Goal: Task Accomplishment & Management: Manage account settings

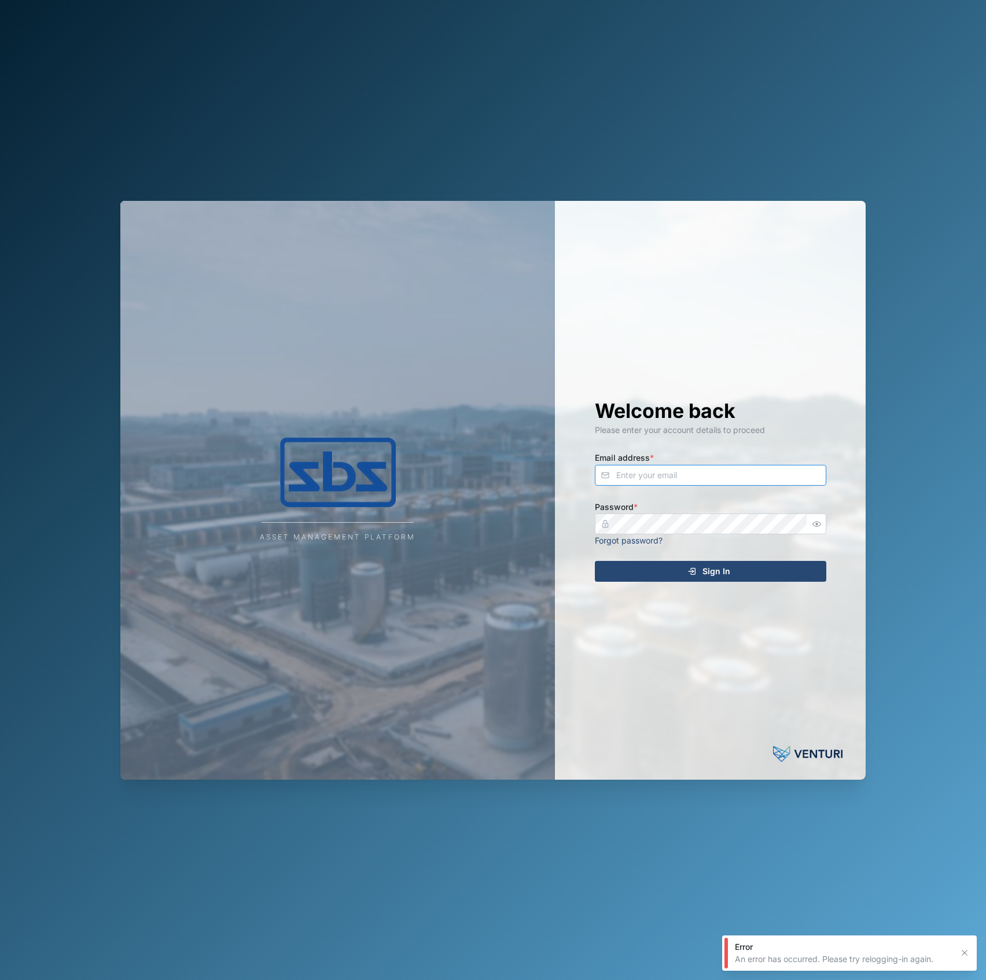
click at [784, 479] on input "Email address *" at bounding box center [711, 475] width 232 height 21
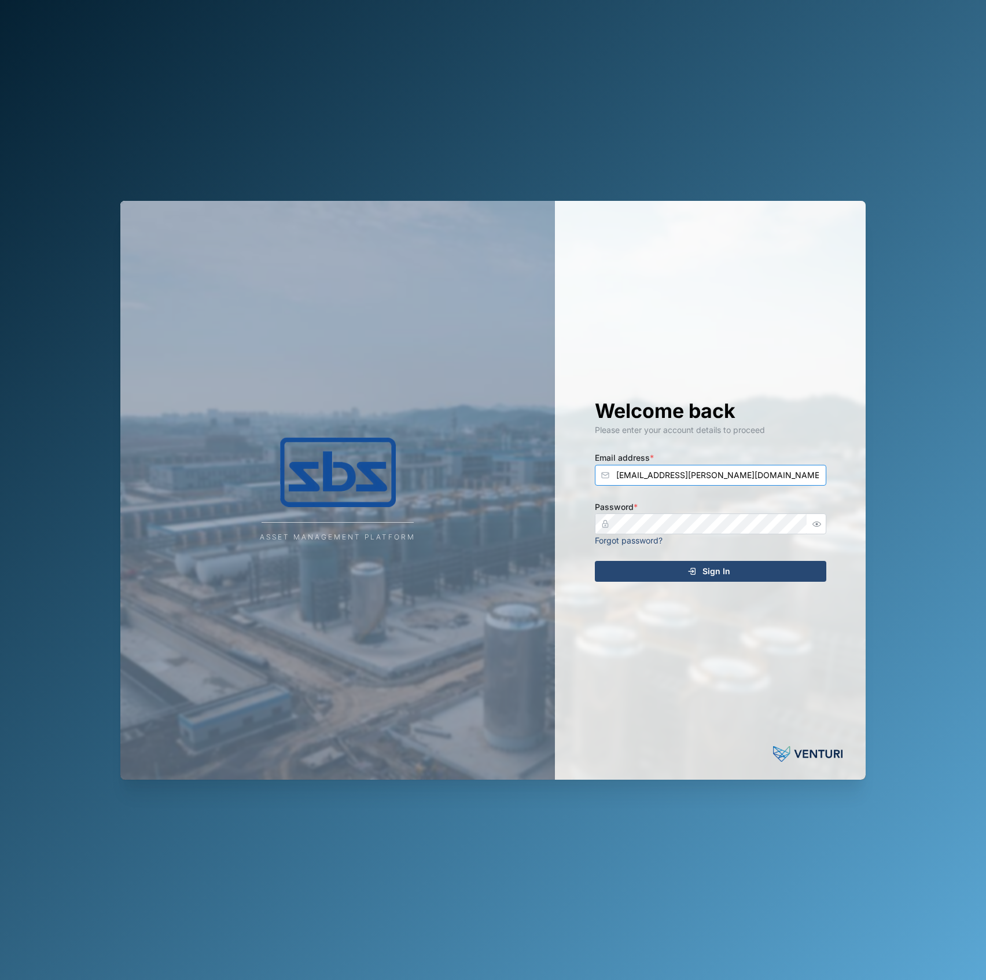
type input "[EMAIL_ADDRESS][PERSON_NAME][DOMAIN_NAME]"
click at [595, 561] on button "Sign In" at bounding box center [711, 571] width 232 height 21
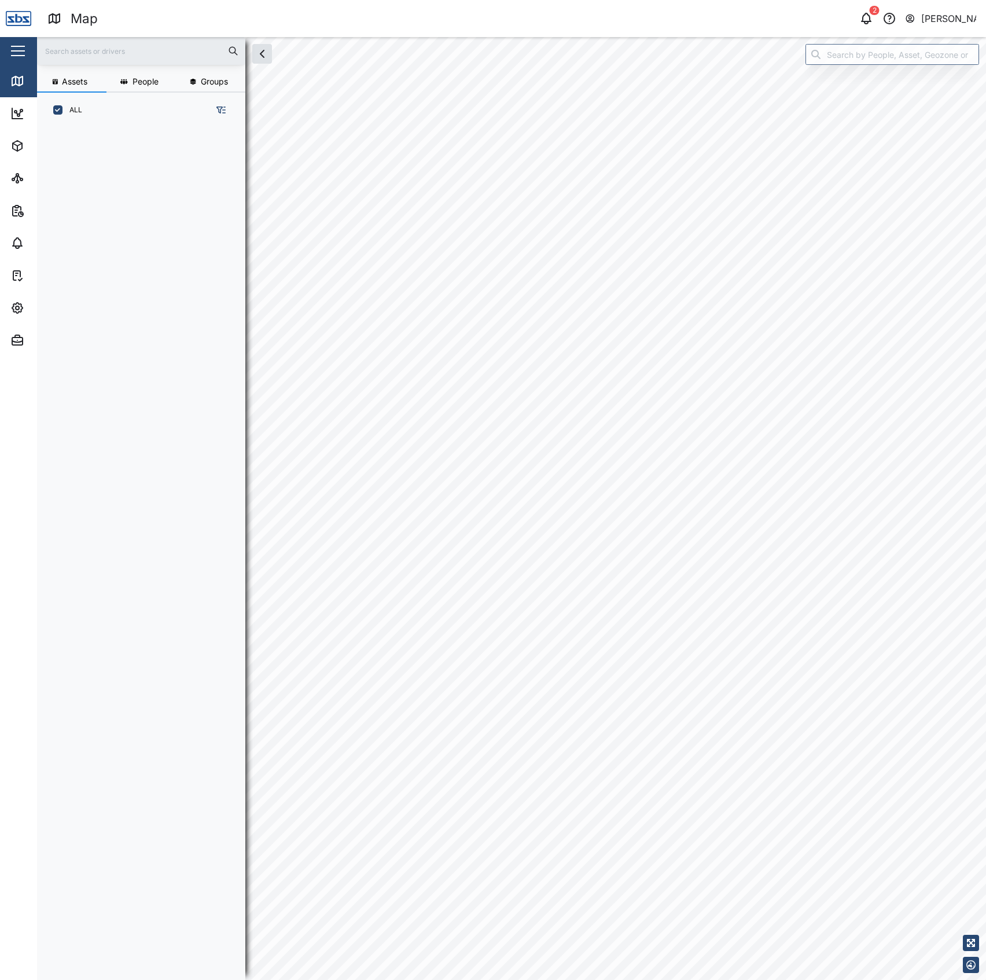
scroll to position [835, 178]
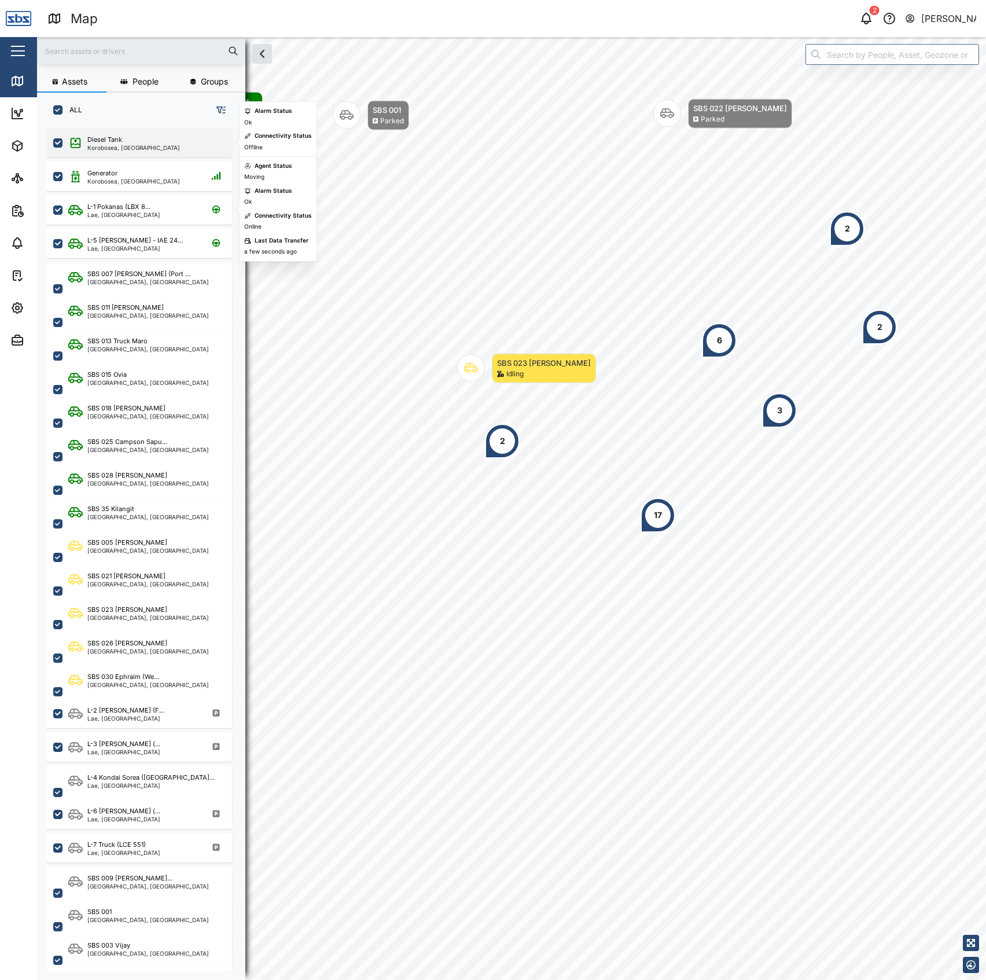
click at [153, 142] on div "Diesel Tank" at bounding box center [133, 140] width 93 height 10
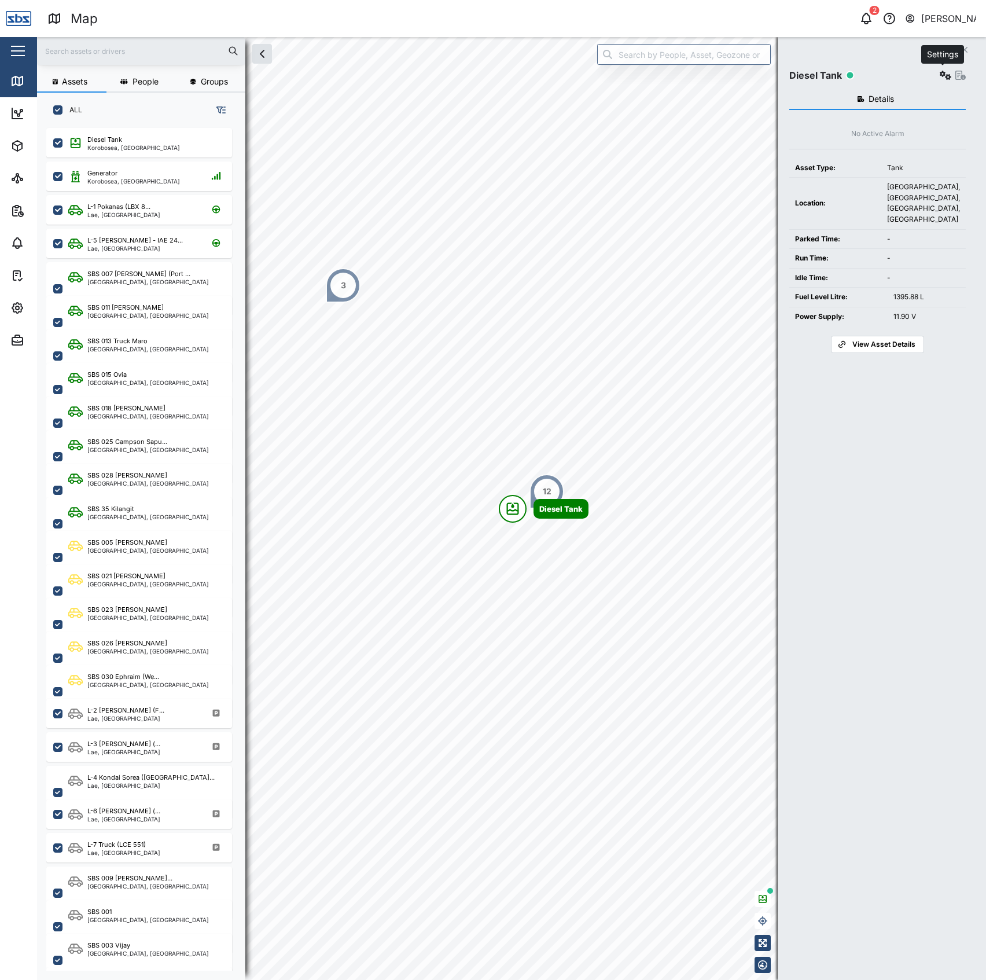
click at [941, 71] on icon "button" at bounding box center [946, 75] width 12 height 9
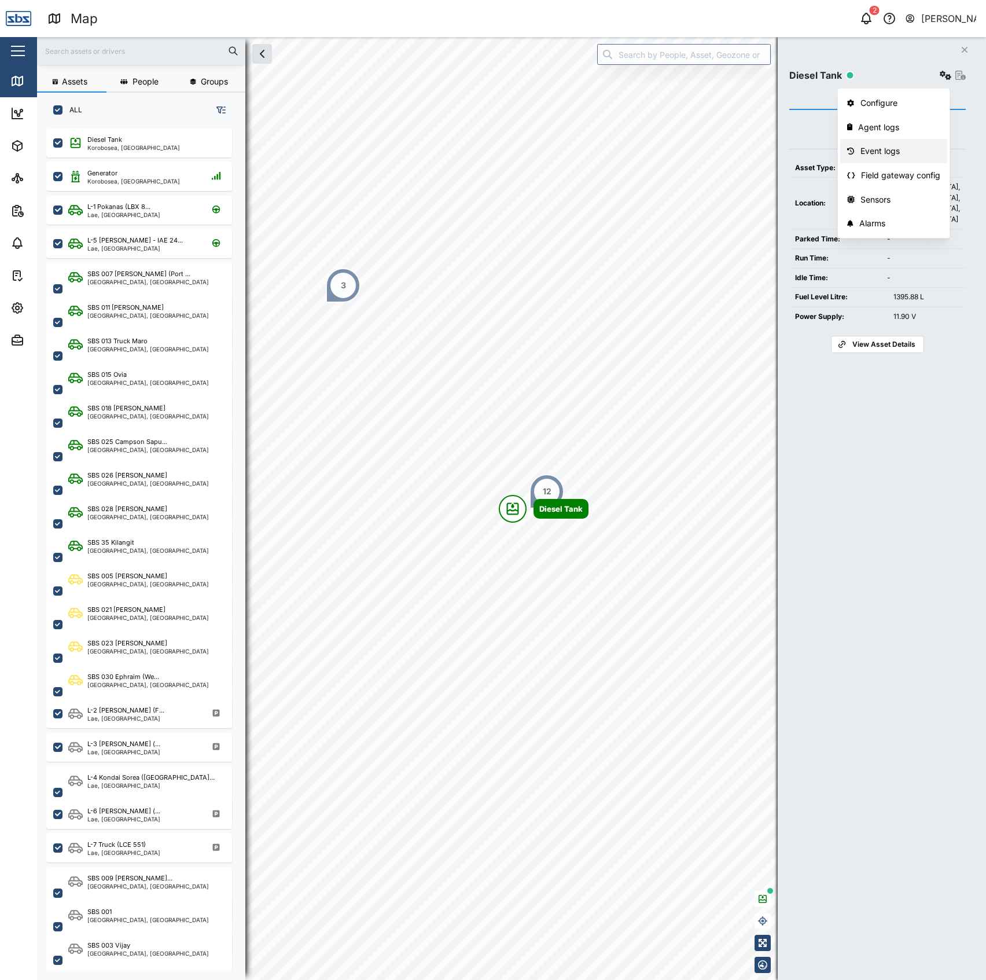
click at [883, 146] on div "Event logs" at bounding box center [901, 151] width 80 height 13
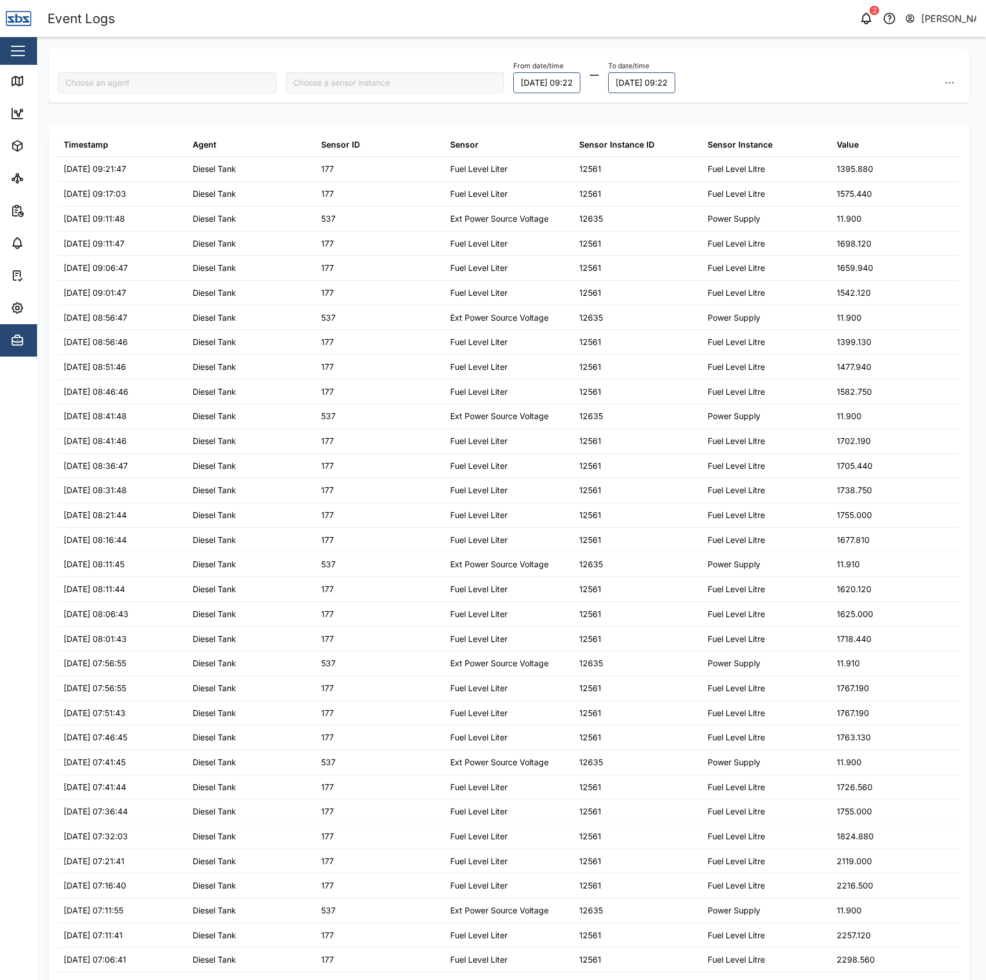
type input "Diesel Tank"
click at [528, 72] on button "28/09/2025 09:22" at bounding box center [547, 82] width 67 height 21
click at [534, 273] on input "09:22" at bounding box center [578, 275] width 120 height 21
type input "12:00"
type input "00:00"
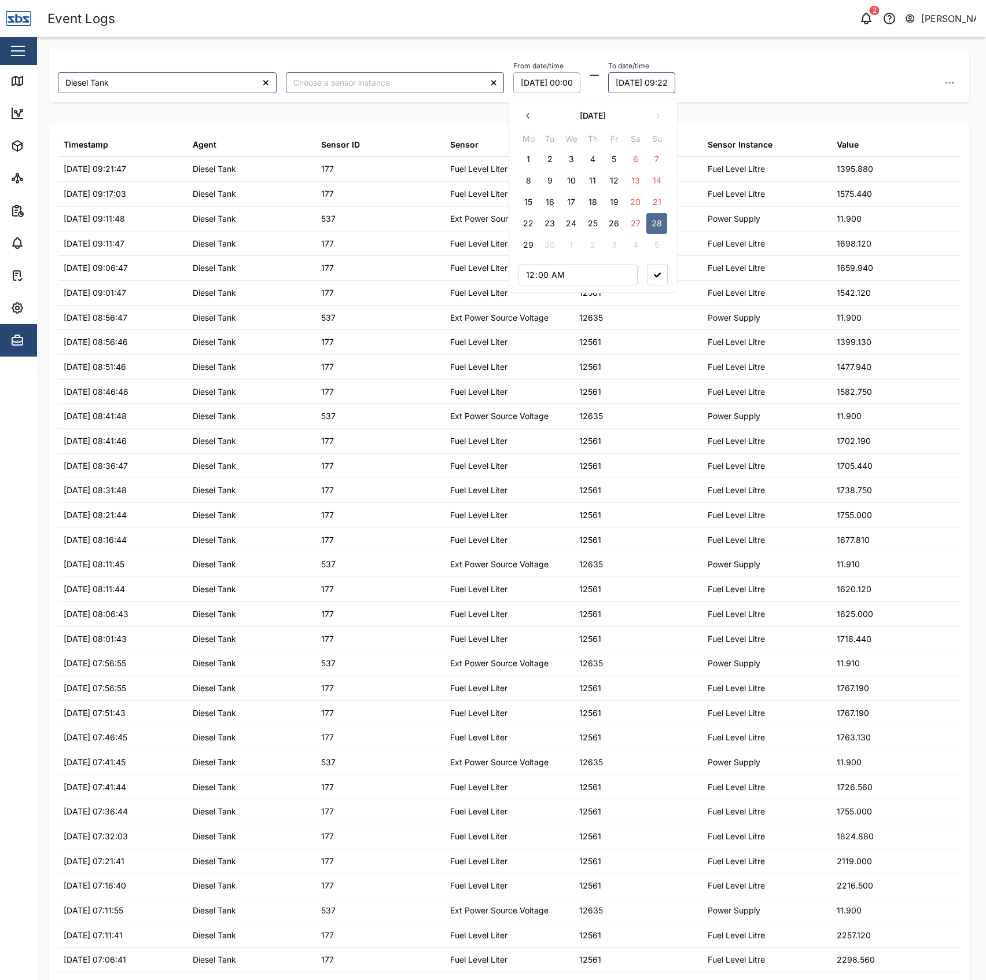
click at [667, 79] on button "29/09/2025 09:22" at bounding box center [641, 82] width 67 height 21
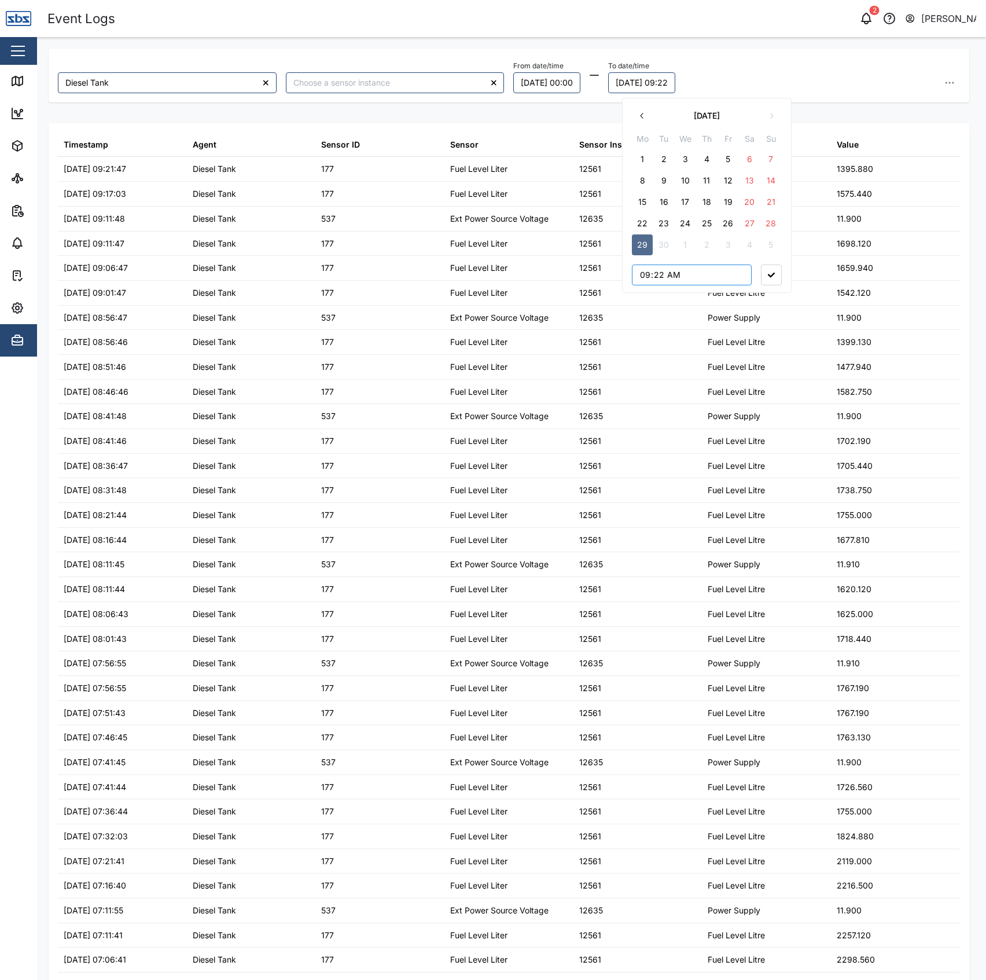
click at [640, 279] on input "09:22" at bounding box center [692, 275] width 120 height 21
type input "05:00"
click at [775, 281] on button "button" at bounding box center [771, 275] width 21 height 21
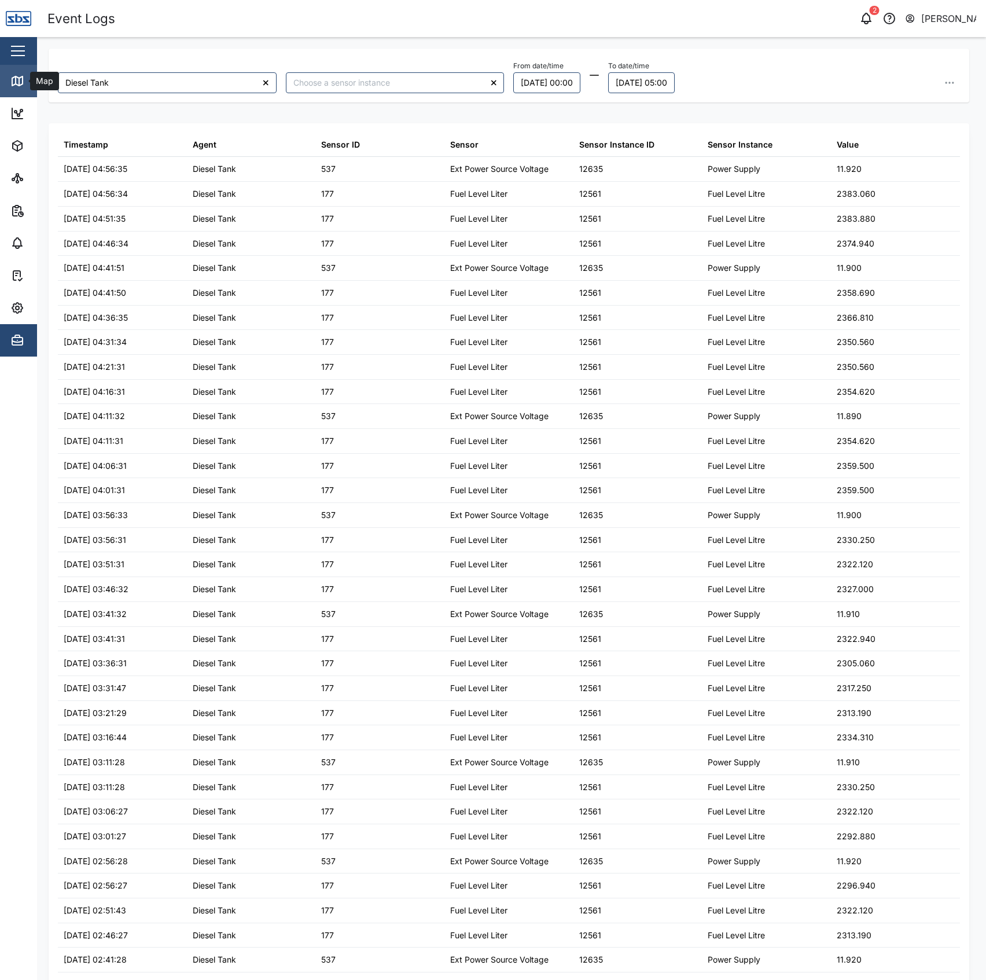
click at [24, 72] on link "Map" at bounding box center [75, 81] width 151 height 32
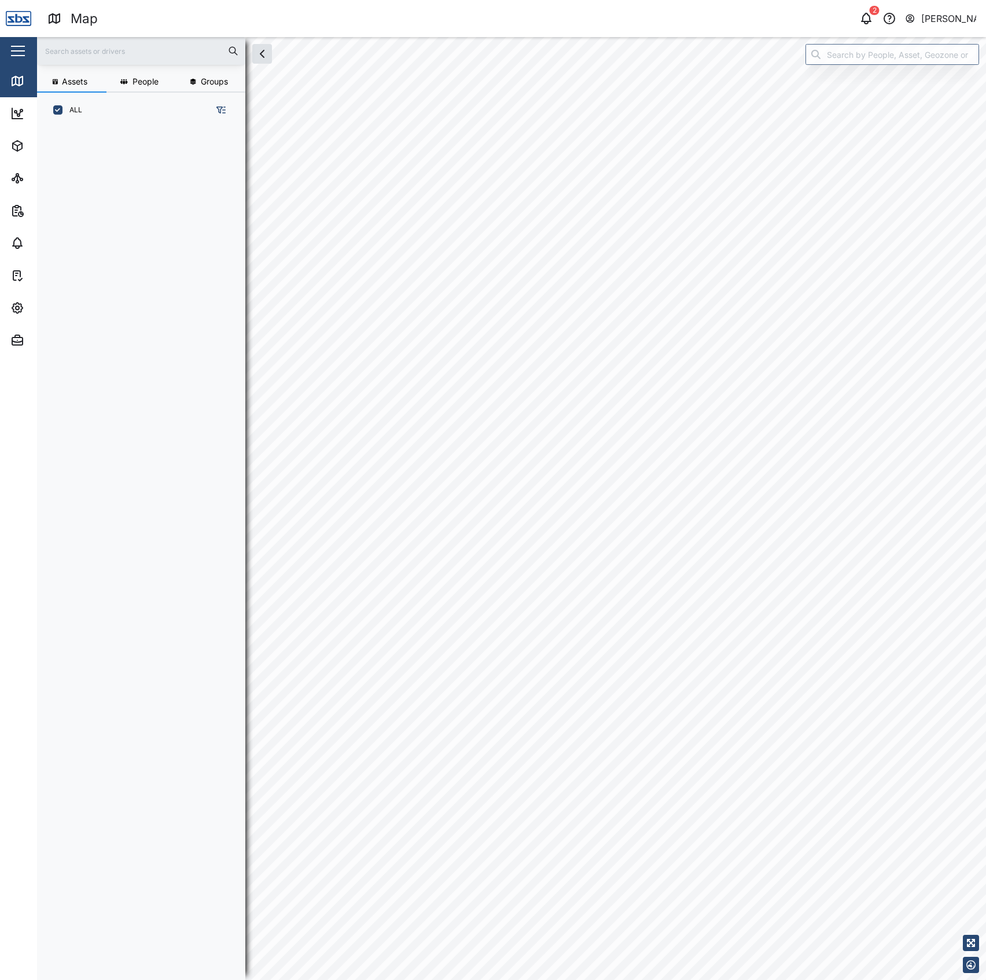
scroll to position [835, 178]
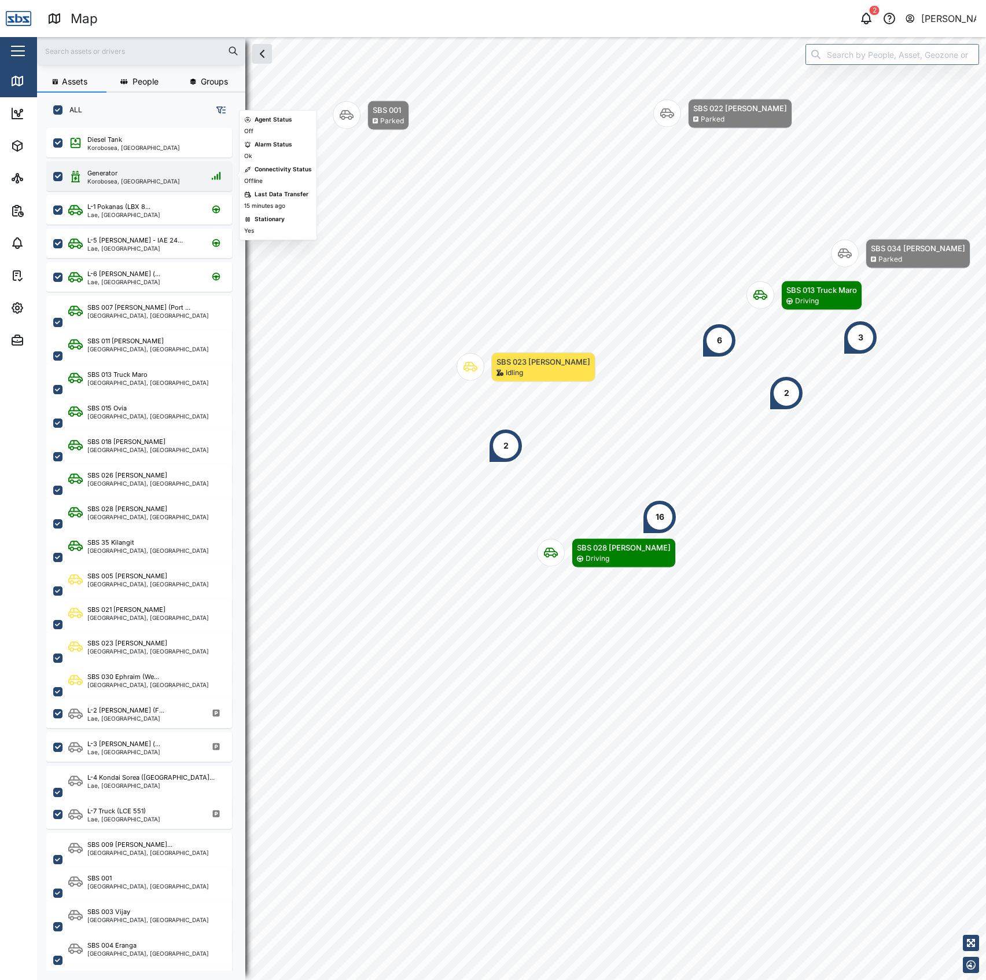
click at [146, 176] on div "Generator" at bounding box center [133, 173] width 93 height 10
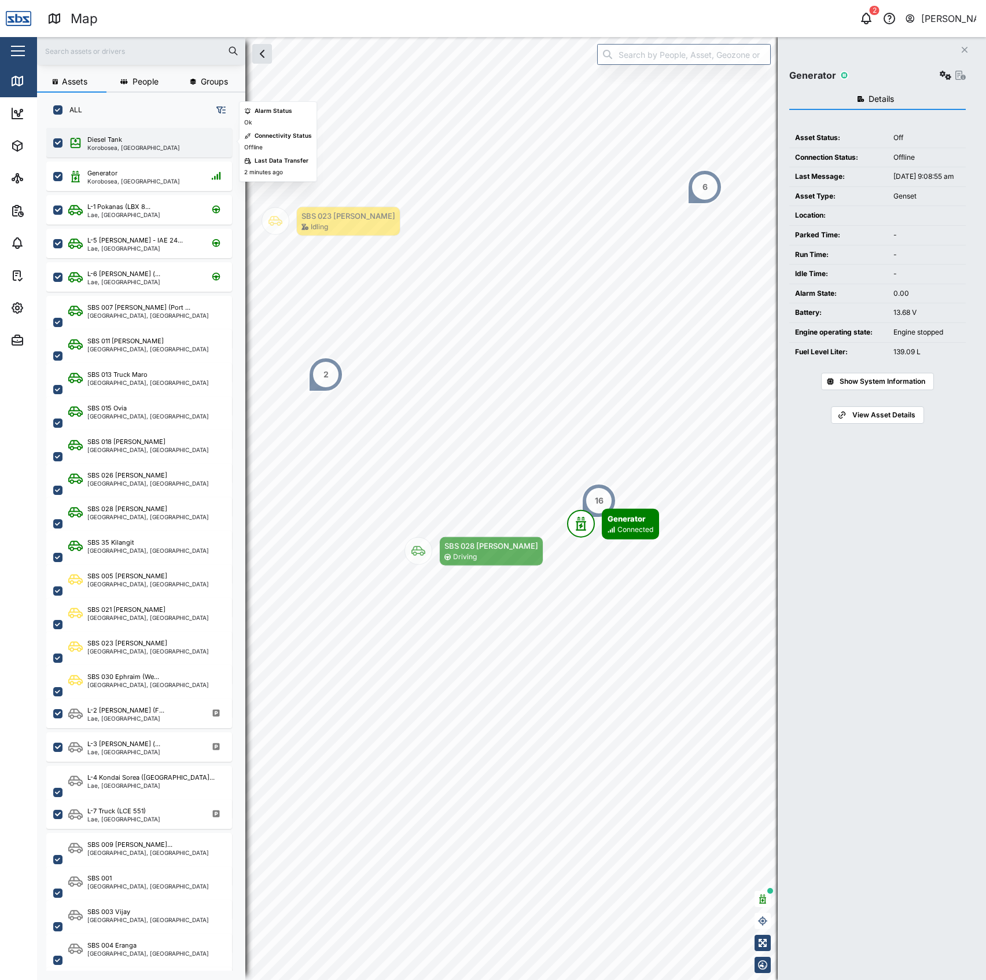
click at [146, 142] on div "Diesel Tank" at bounding box center [133, 140] width 93 height 10
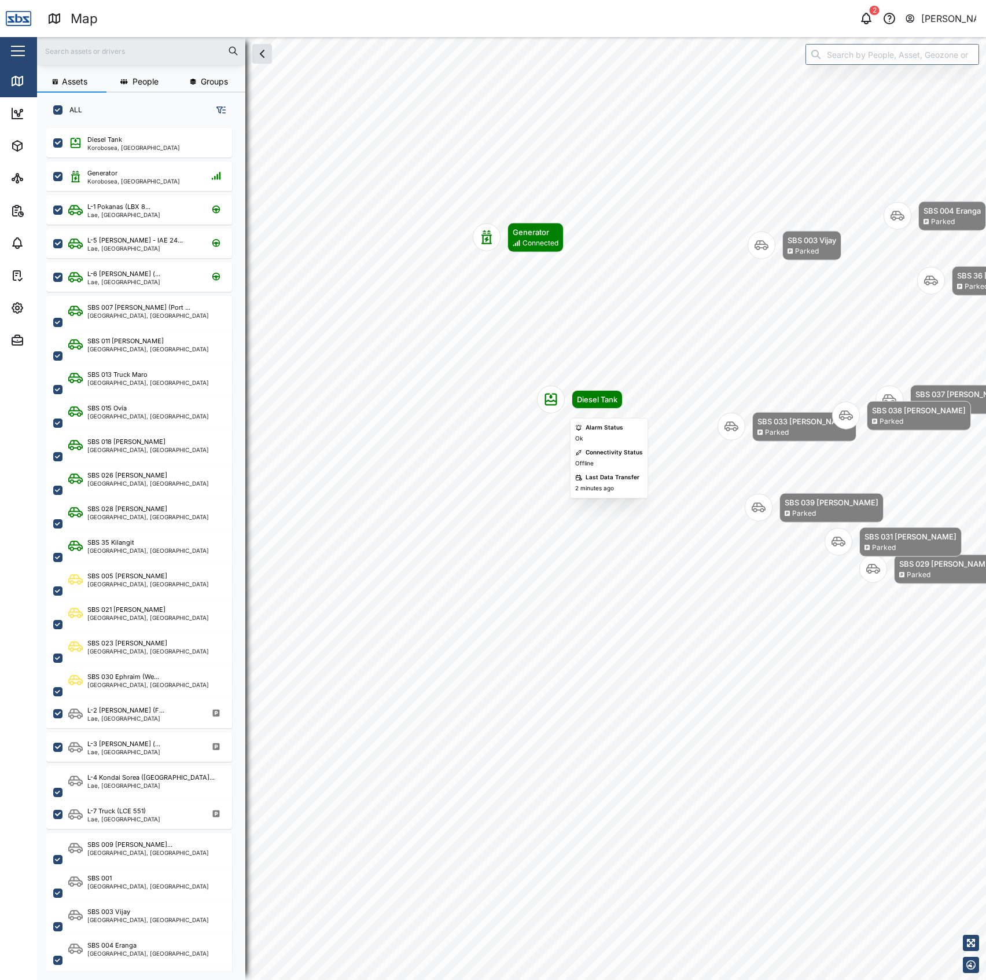
click at [560, 389] on div "Map marker" at bounding box center [551, 400] width 28 height 28
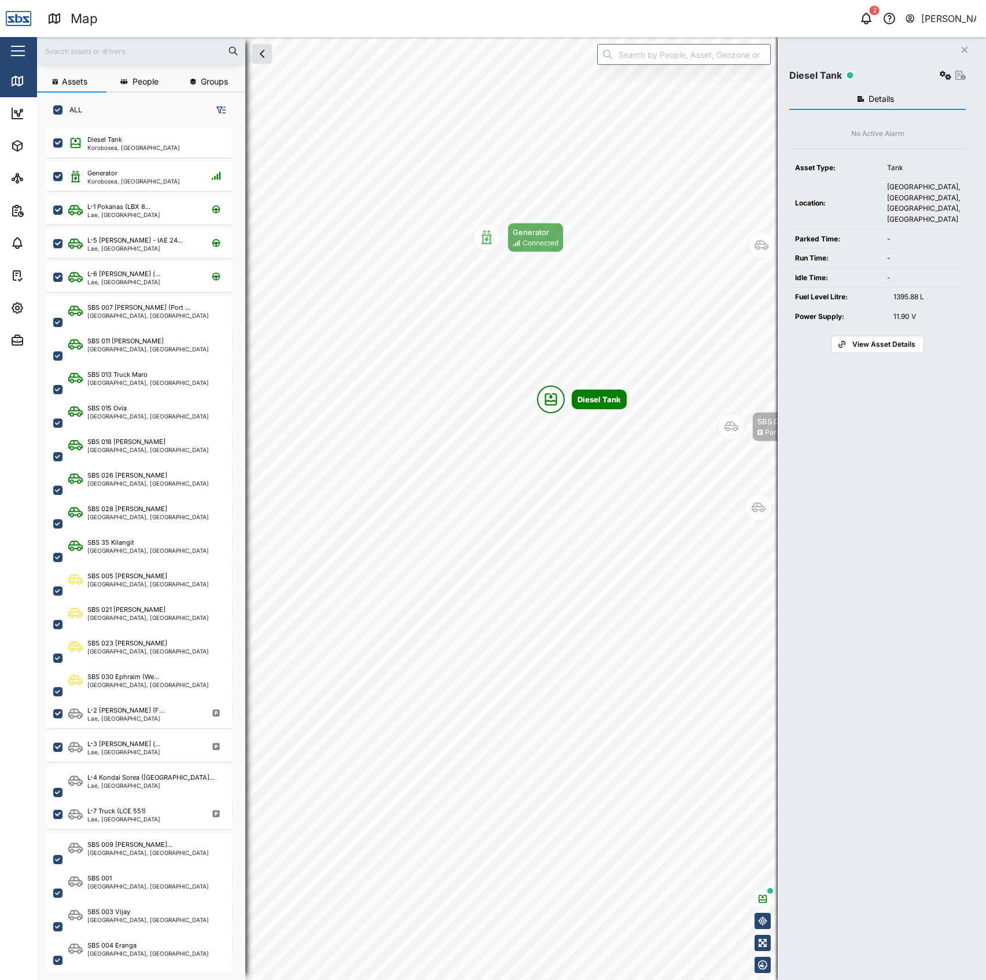
click at [946, 65] on div "Diesel Tank Settings" at bounding box center [878, 71] width 177 height 23
click at [942, 78] on icon "button" at bounding box center [946, 75] width 12 height 9
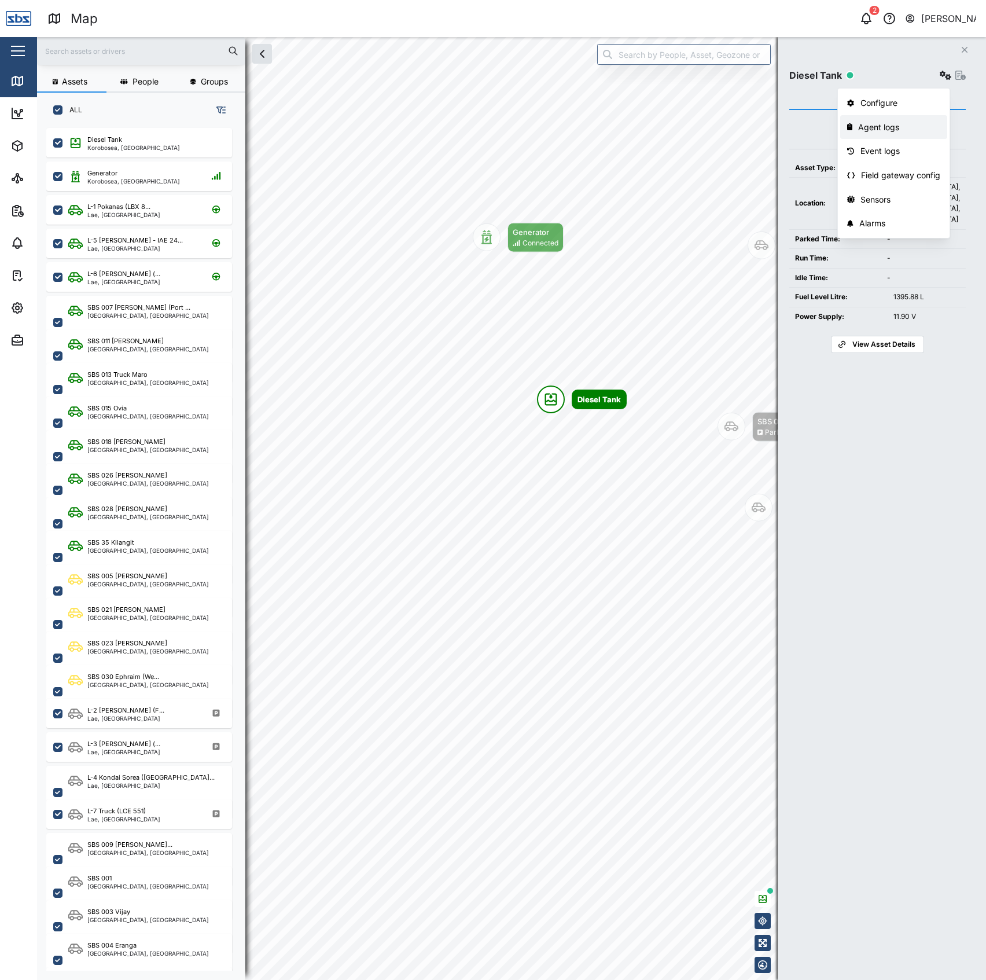
click at [892, 130] on div "Agent logs" at bounding box center [900, 127] width 82 height 13
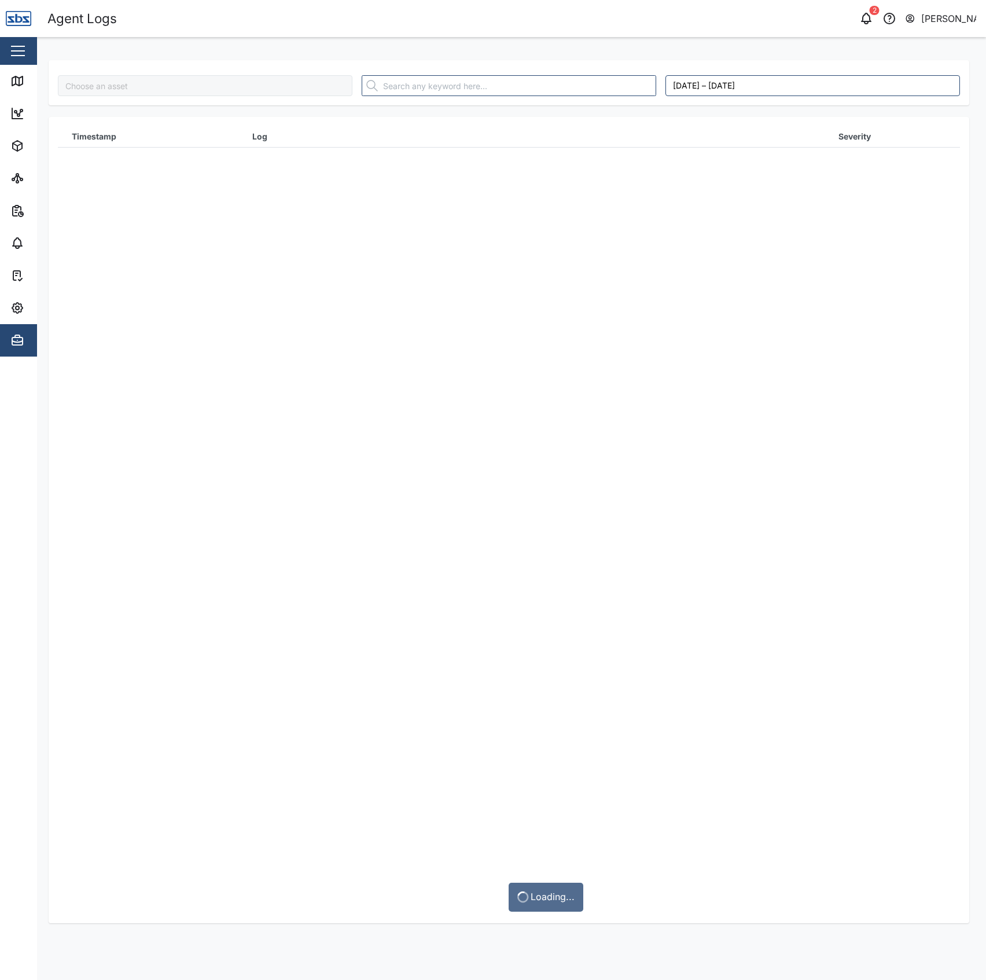
type input "Diesel Tank"
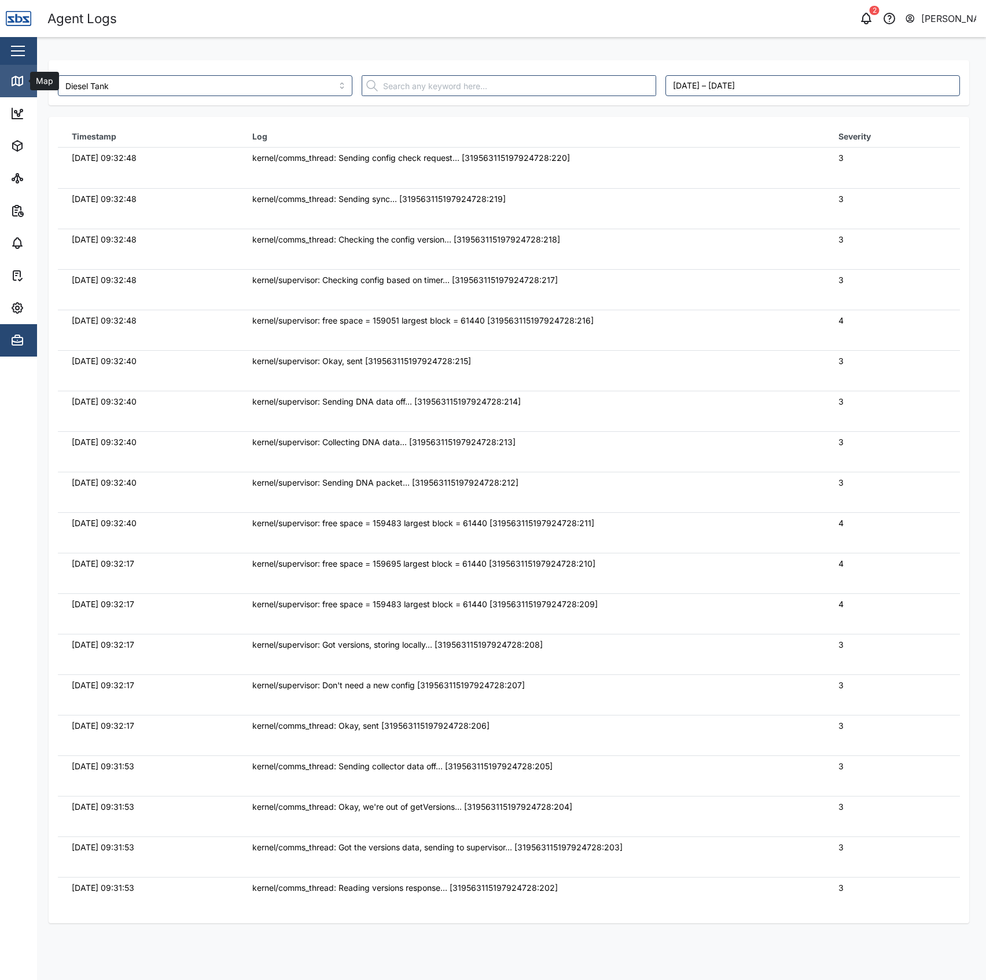
click at [20, 82] on icon at bounding box center [17, 81] width 14 height 14
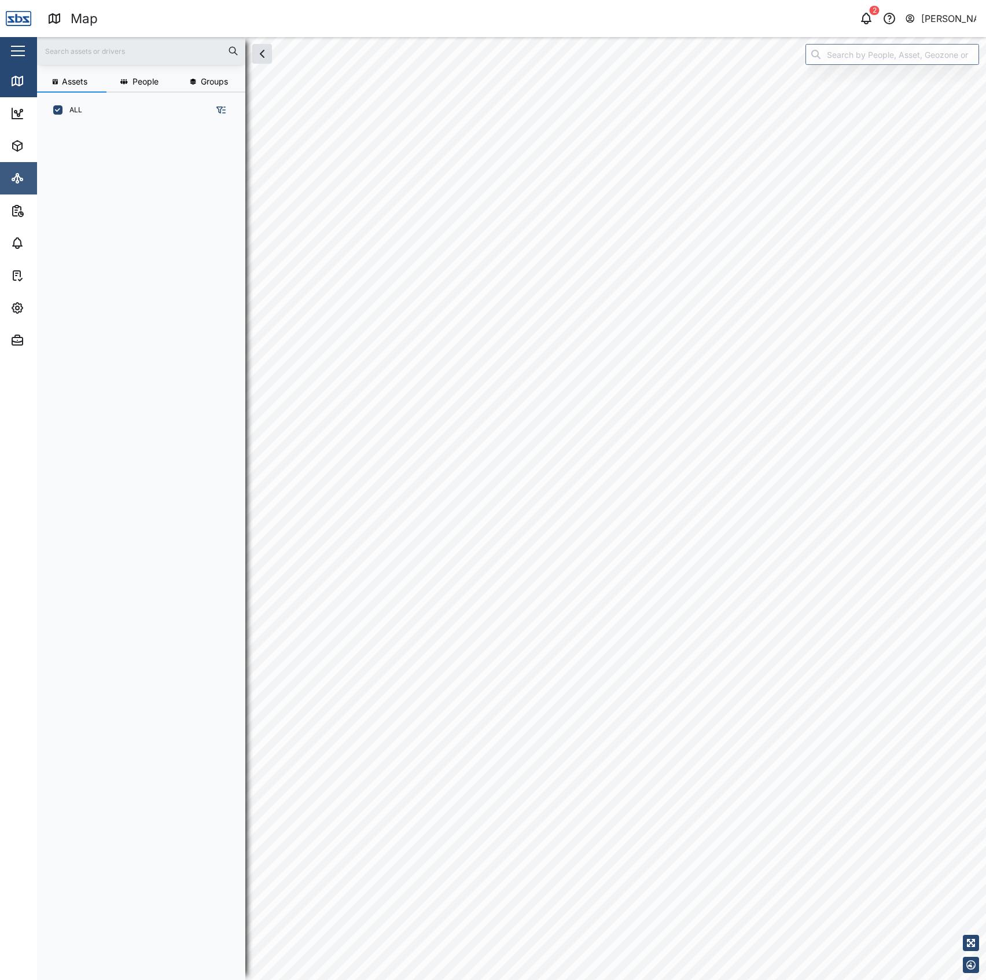
scroll to position [835, 178]
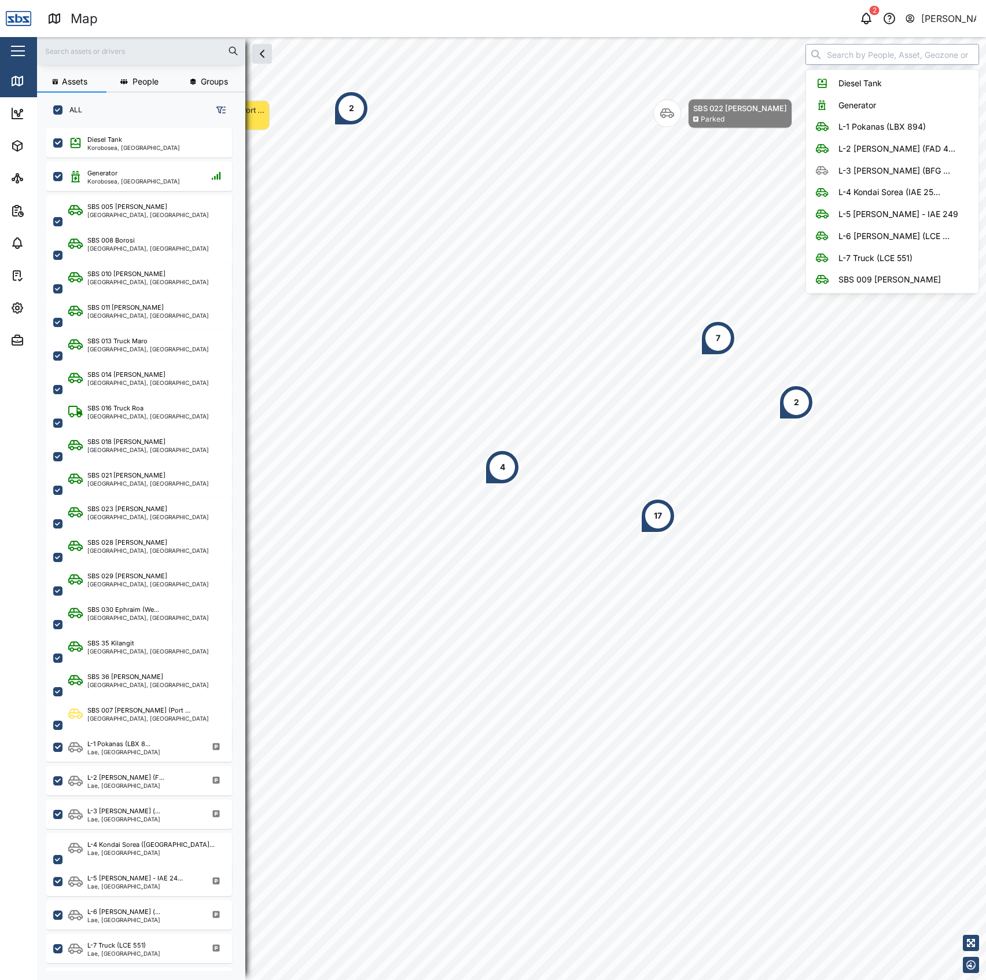
drag, startPoint x: 886, startPoint y: 56, endPoint x: 888, endPoint y: 50, distance: 6.2
click at [888, 52] on input "search" at bounding box center [893, 54] width 174 height 21
click at [653, 66] on div "Assets People Groups ALL Diesel Tank Korobosea, Port Moresby Generator Korobose…" at bounding box center [511, 508] width 949 height 943
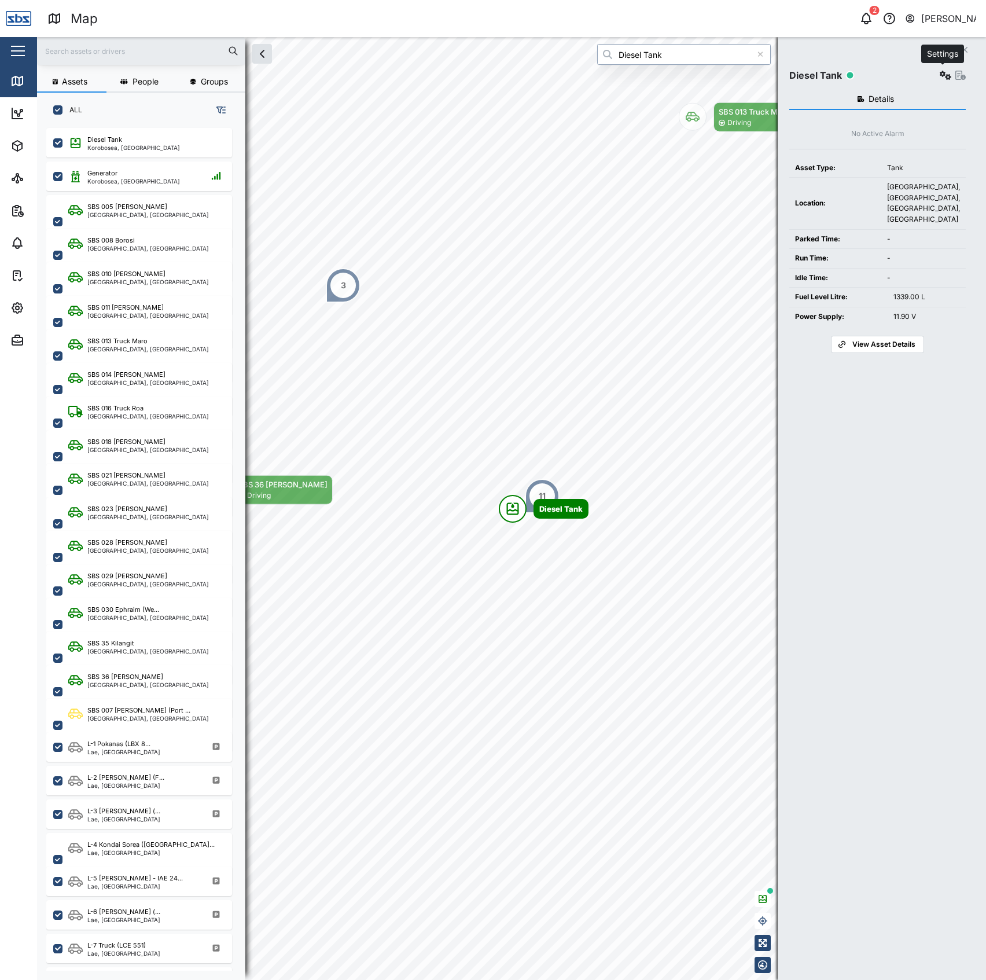
type input "Diesel Tank"
click at [941, 73] on icon "button" at bounding box center [946, 75] width 12 height 9
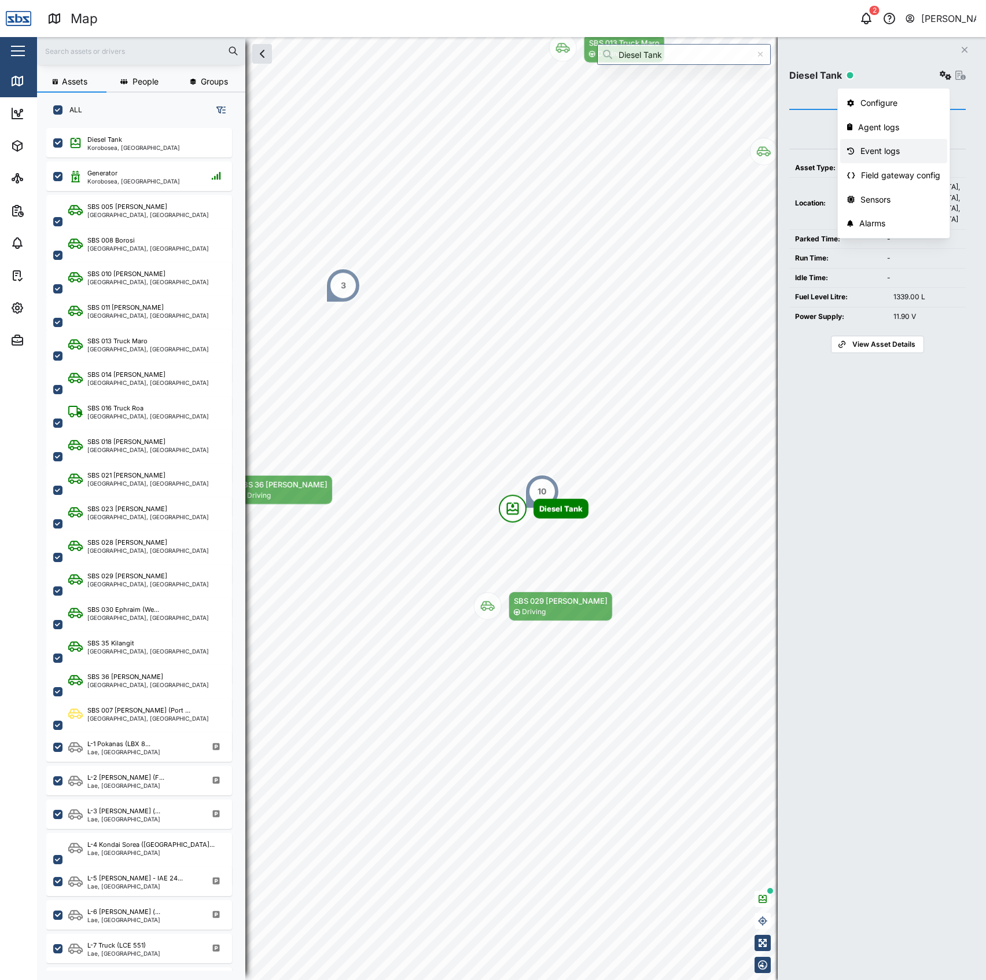
click at [911, 147] on div "Event logs" at bounding box center [901, 151] width 80 height 13
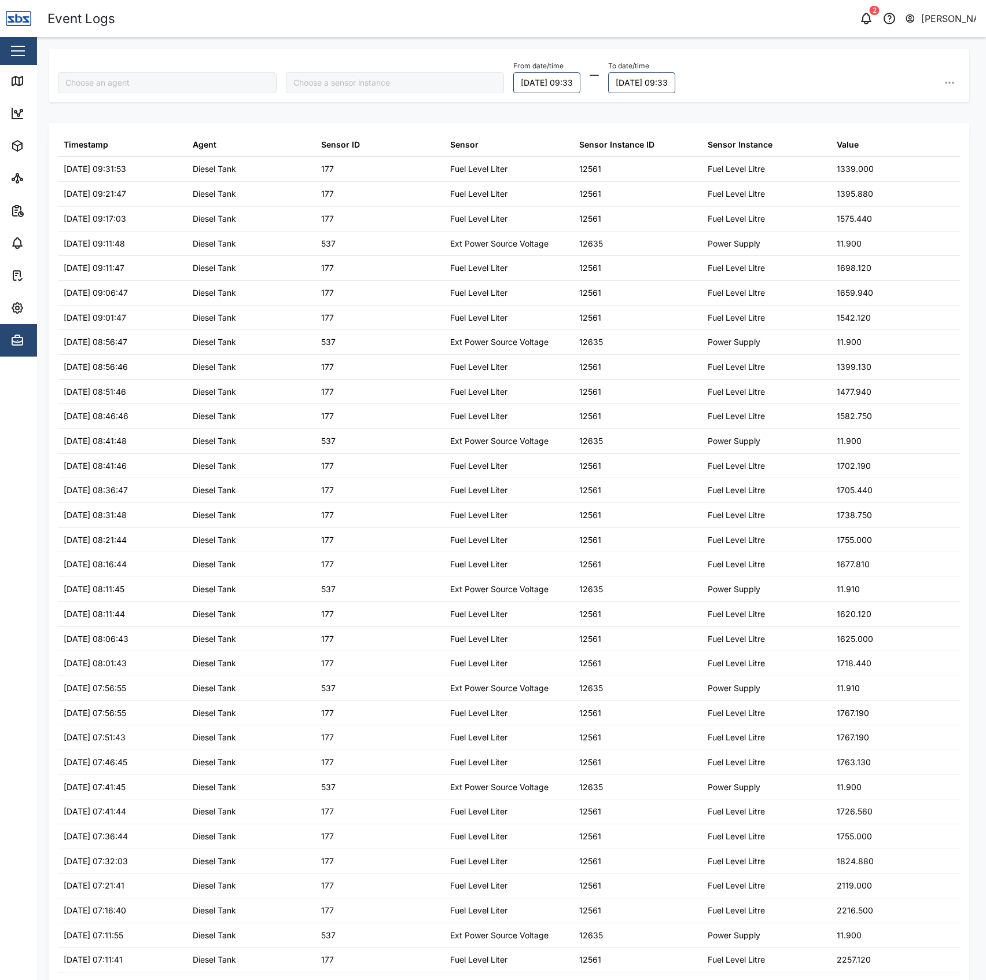
type input "Diesel Tank"
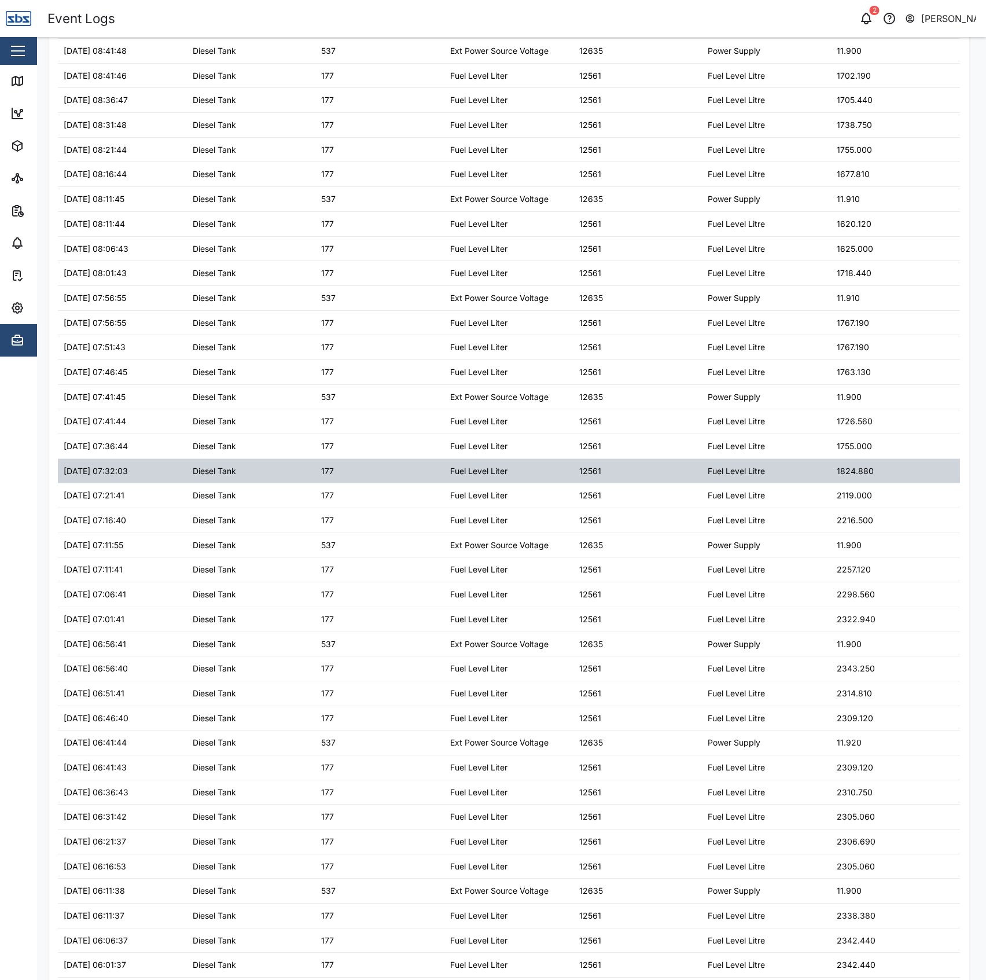
scroll to position [380, 0]
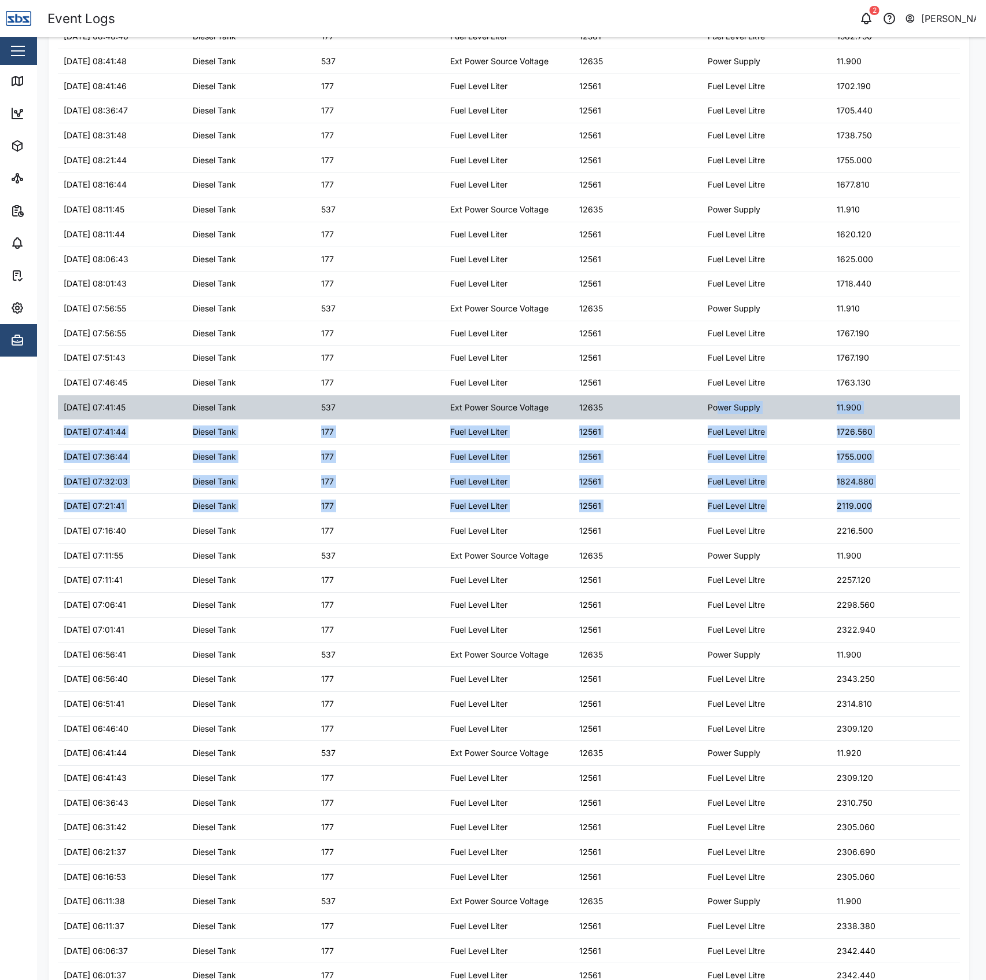
drag, startPoint x: 899, startPoint y: 513, endPoint x: 709, endPoint y: 417, distance: 213.3
click at [709, 417] on table "Timestamp Agent Sensor ID Sensor Sensor Instance ID Sensor Instance Value 29/09…" at bounding box center [509, 383] width 903 height 1260
click at [709, 414] on div "Power Supply" at bounding box center [734, 407] width 53 height 13
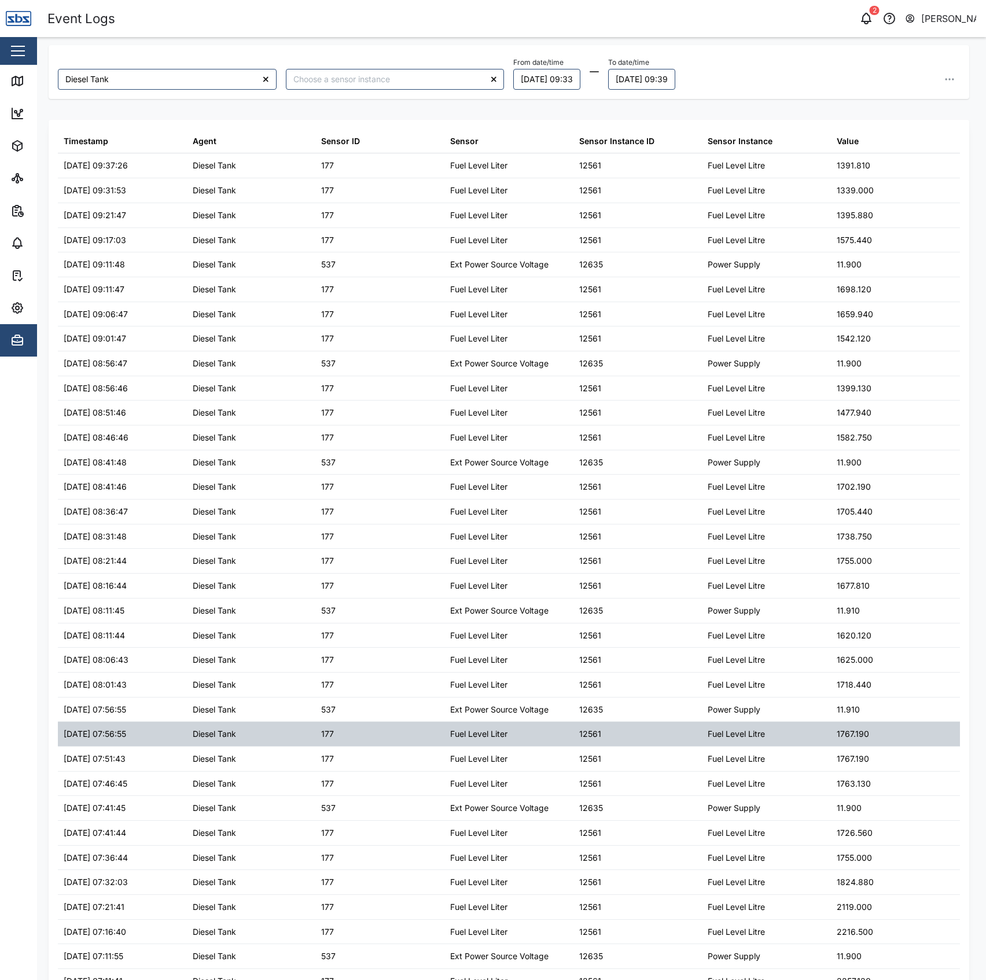
scroll to position [0, 0]
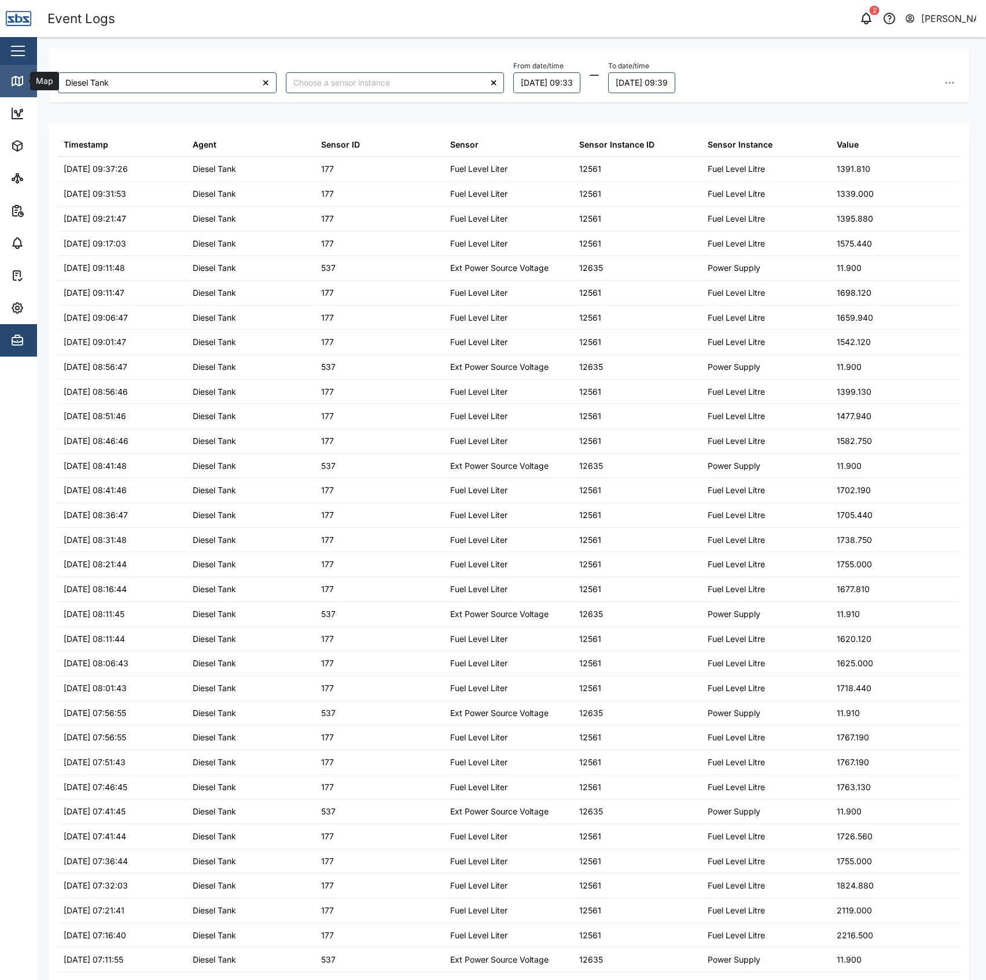
click at [8, 82] on link "Map" at bounding box center [75, 81] width 151 height 32
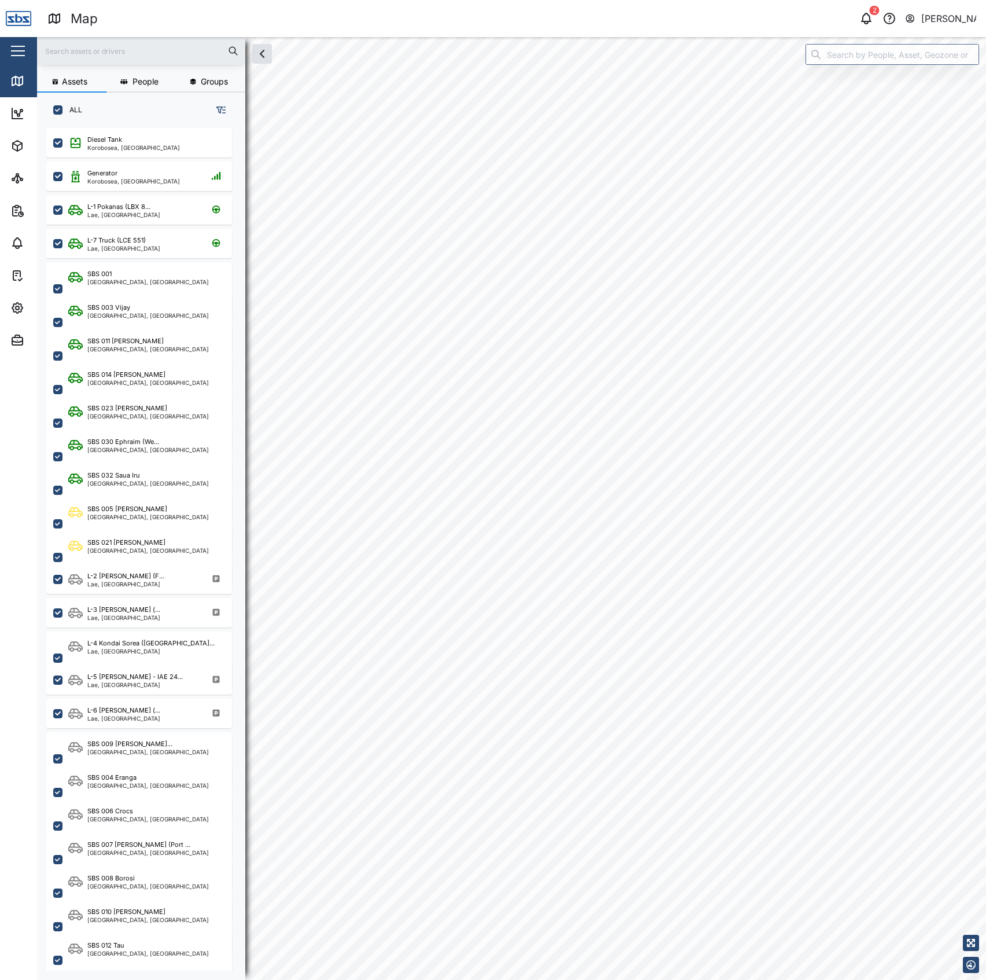
scroll to position [835, 178]
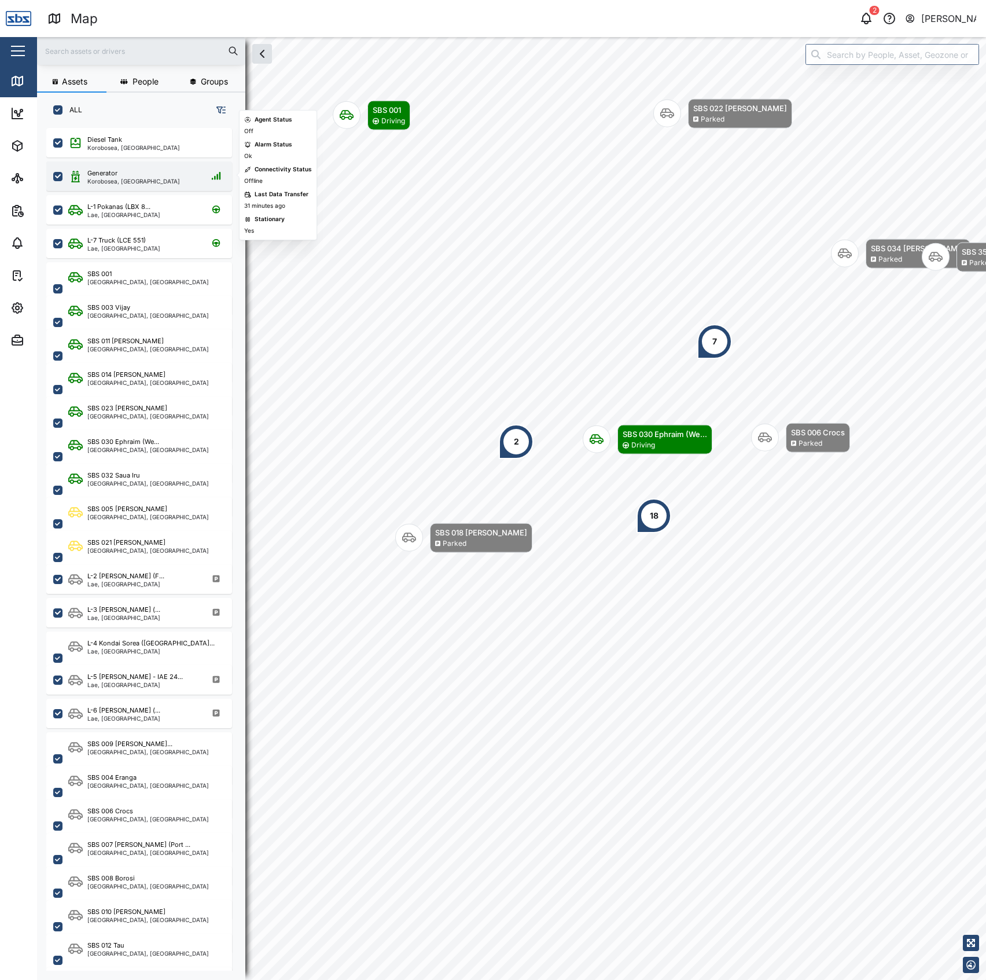
click at [138, 177] on div "Generator" at bounding box center [133, 173] width 93 height 10
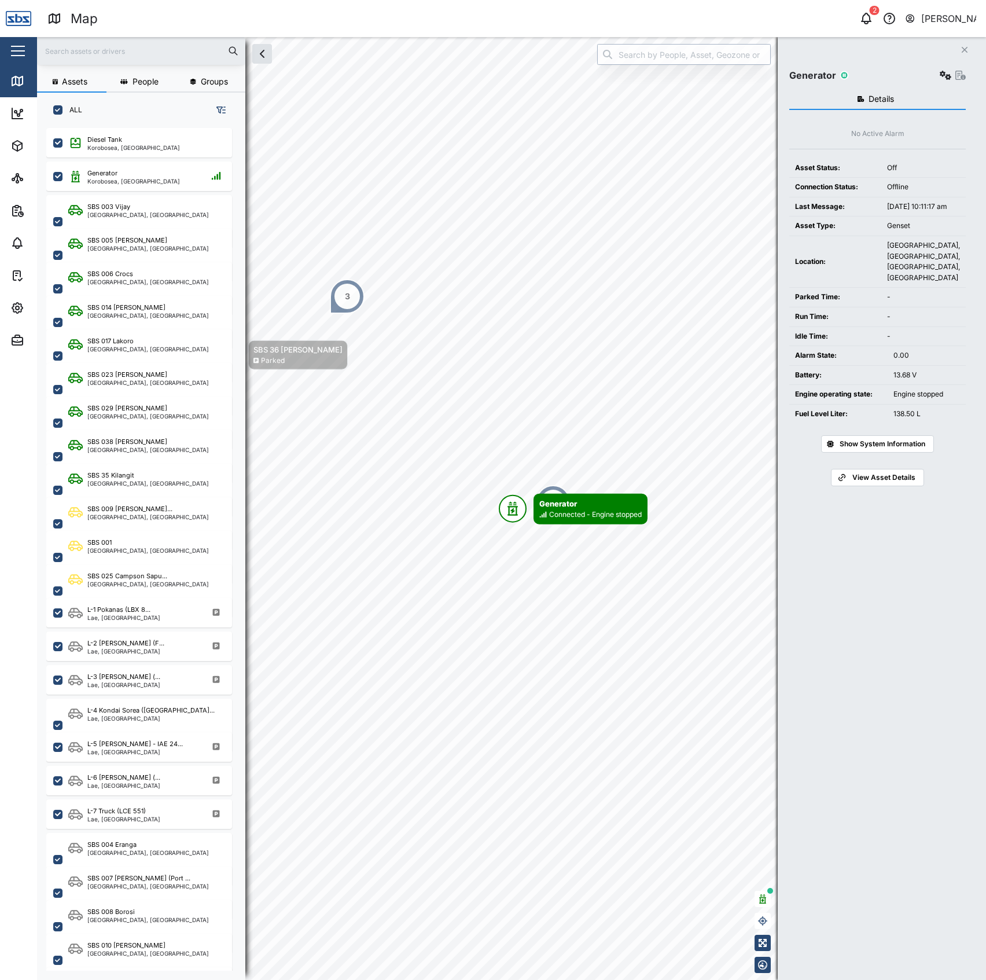
click at [695, 56] on input "search" at bounding box center [684, 54] width 174 height 21
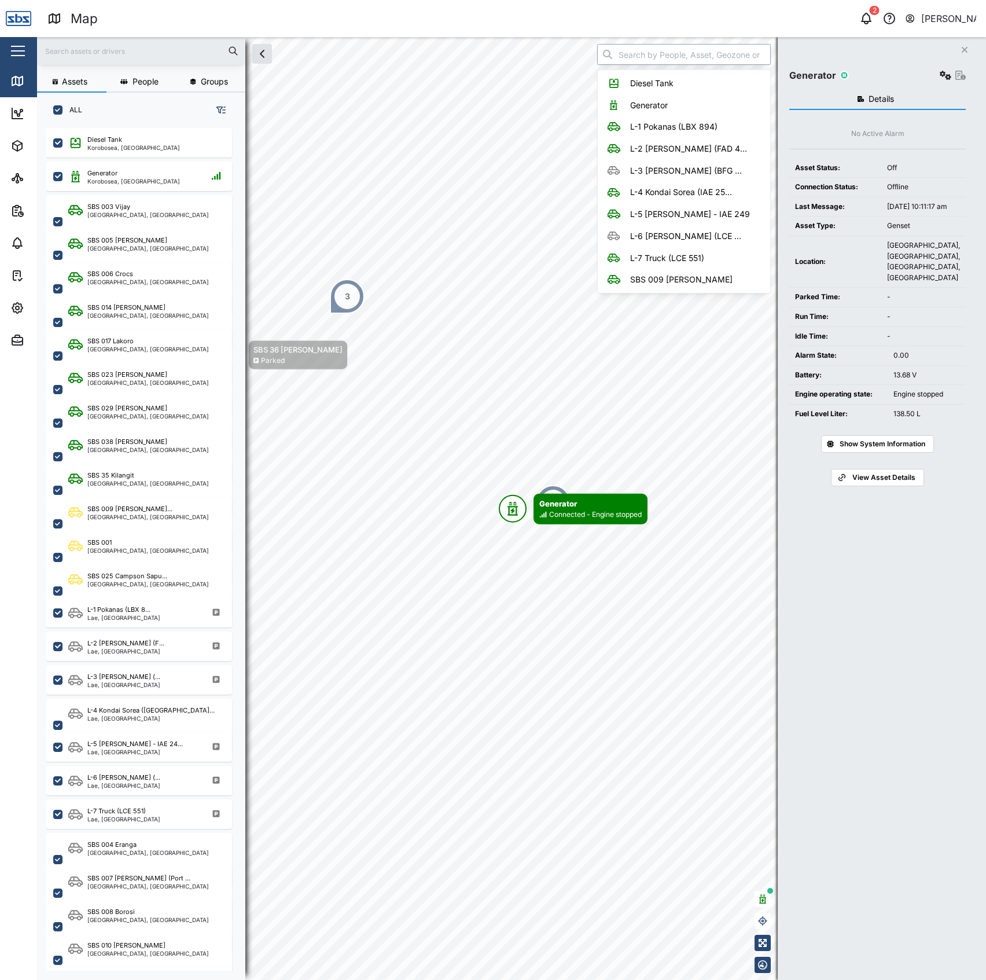
type input "D"
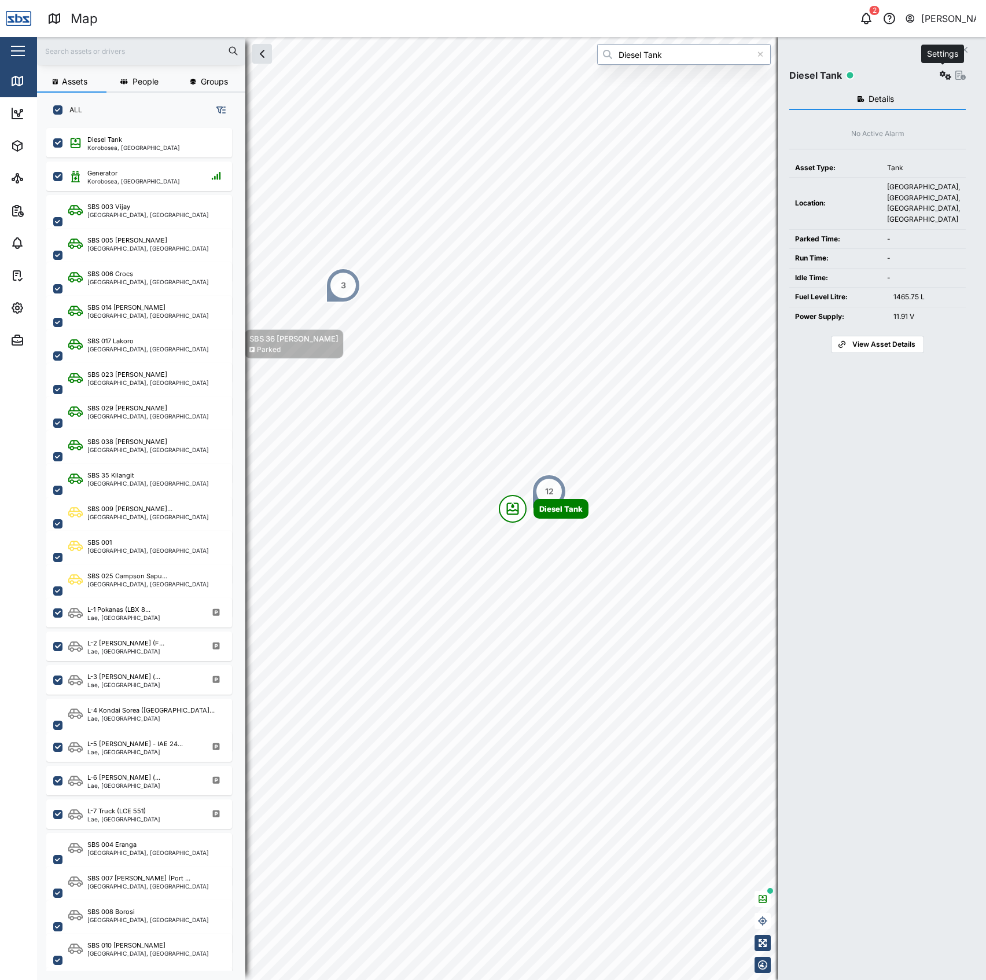
type input "Diesel Tank"
click at [938, 70] on button "button" at bounding box center [946, 75] width 16 height 16
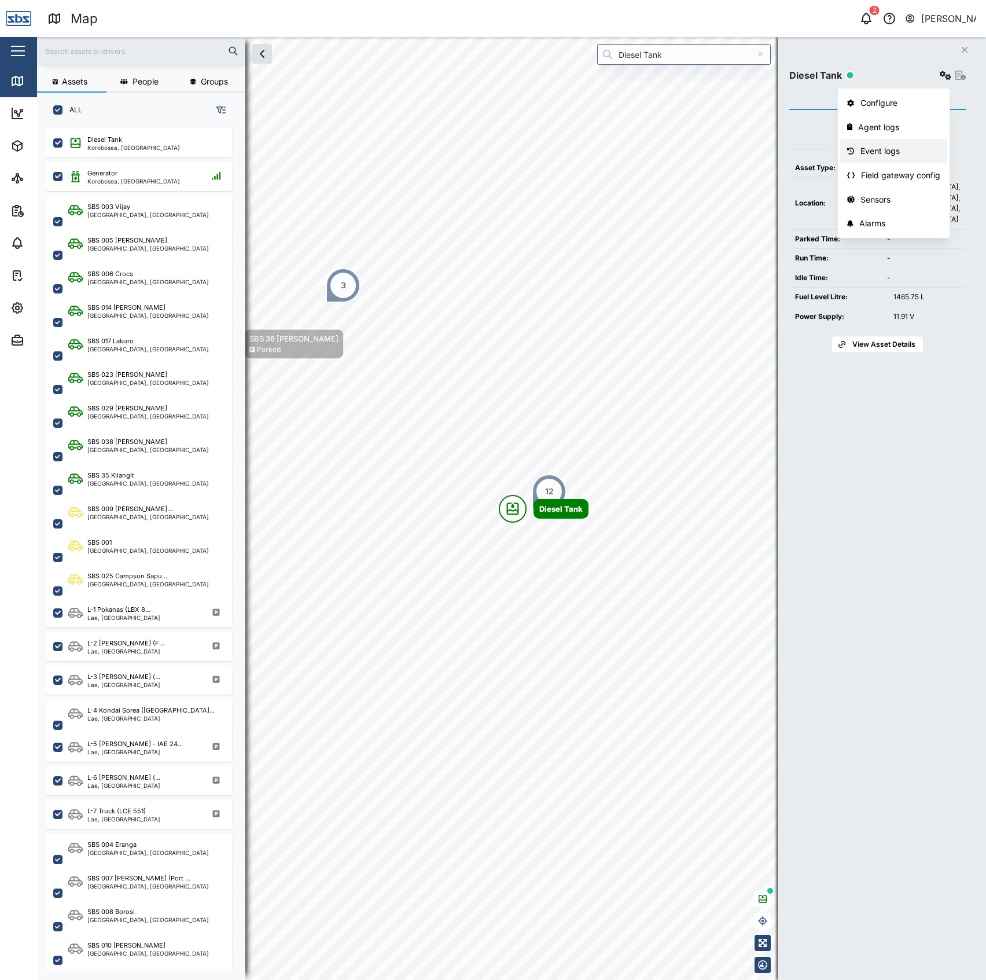
click at [876, 142] on link "Event logs" at bounding box center [894, 151] width 107 height 24
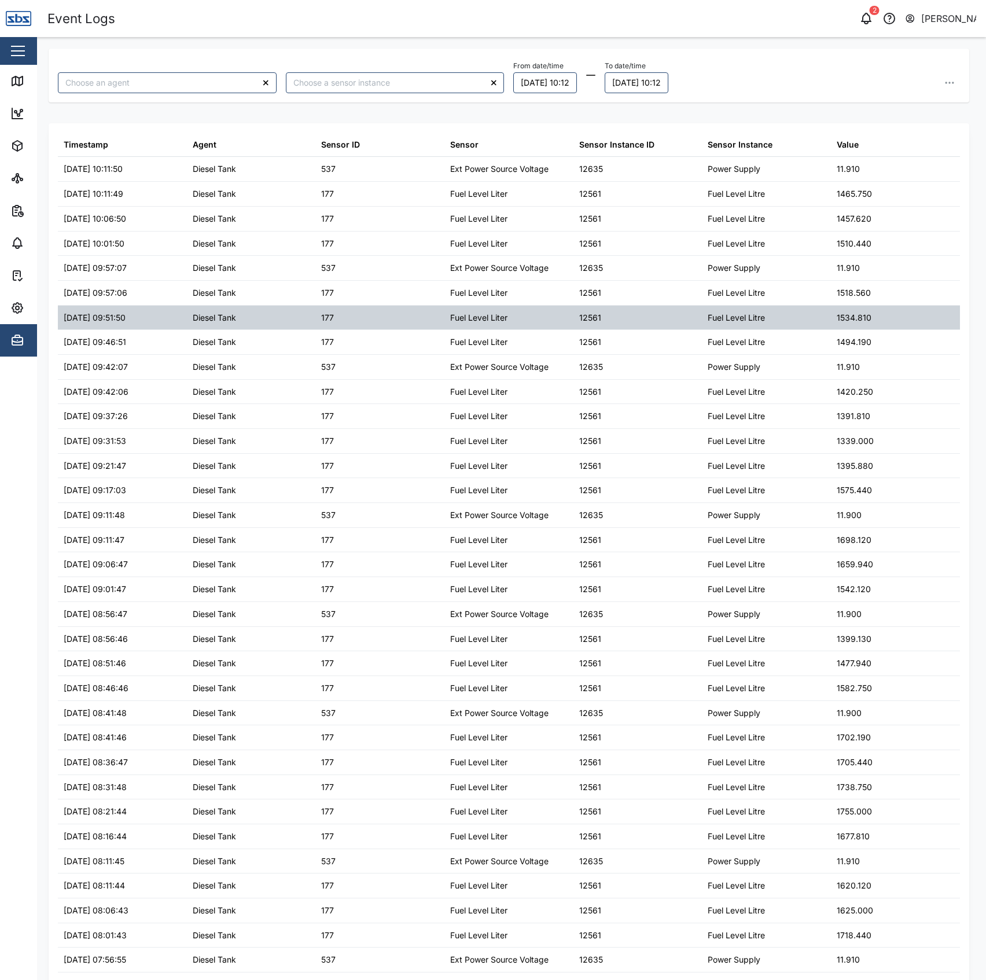
type input "Diesel Tank"
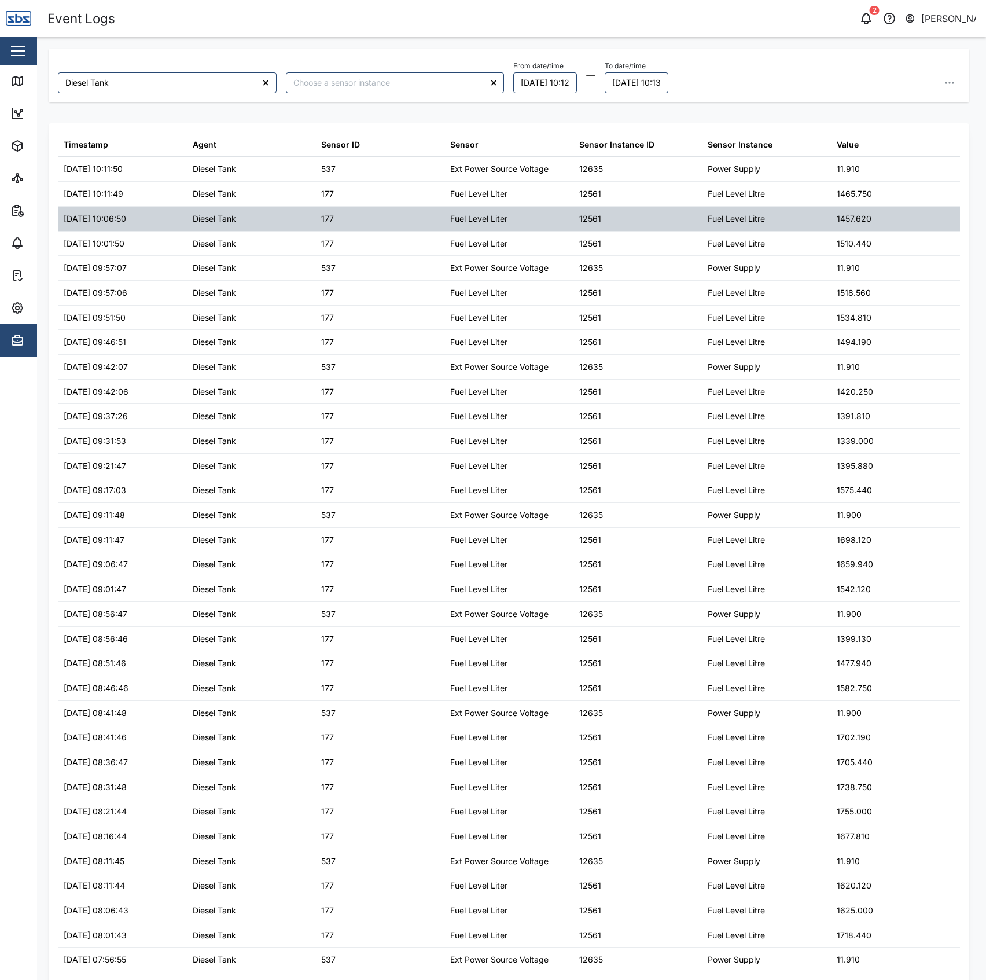
drag, startPoint x: 821, startPoint y: 232, endPoint x: 835, endPoint y: 230, distance: 14.0
click at [826, 230] on table "Timestamp Agent Sensor ID Sensor Sensor Instance ID Sensor Instance Value 29/09…" at bounding box center [509, 763] width 903 height 1260
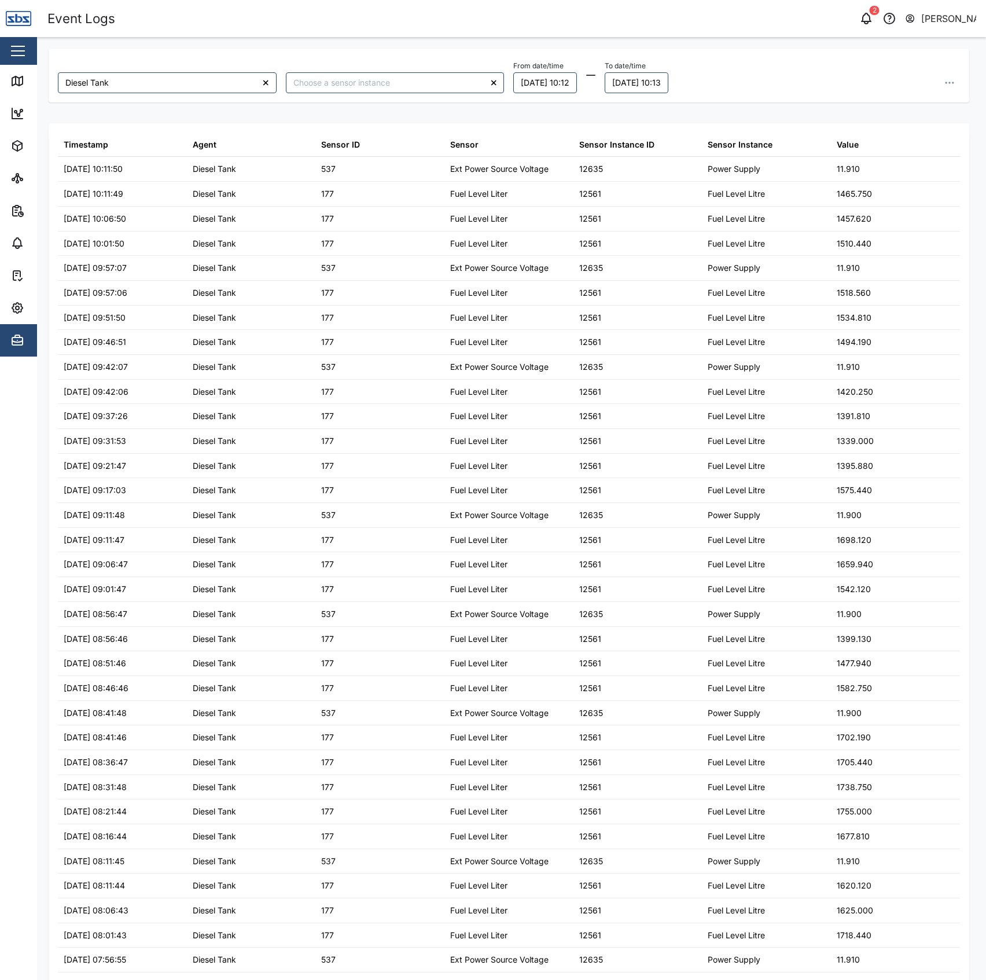
click at [607, 153] on div "Sensor Instance ID" at bounding box center [638, 145] width 129 height 24
click at [540, 82] on button "28/09/2025 10:12" at bounding box center [546, 82] width 64 height 21
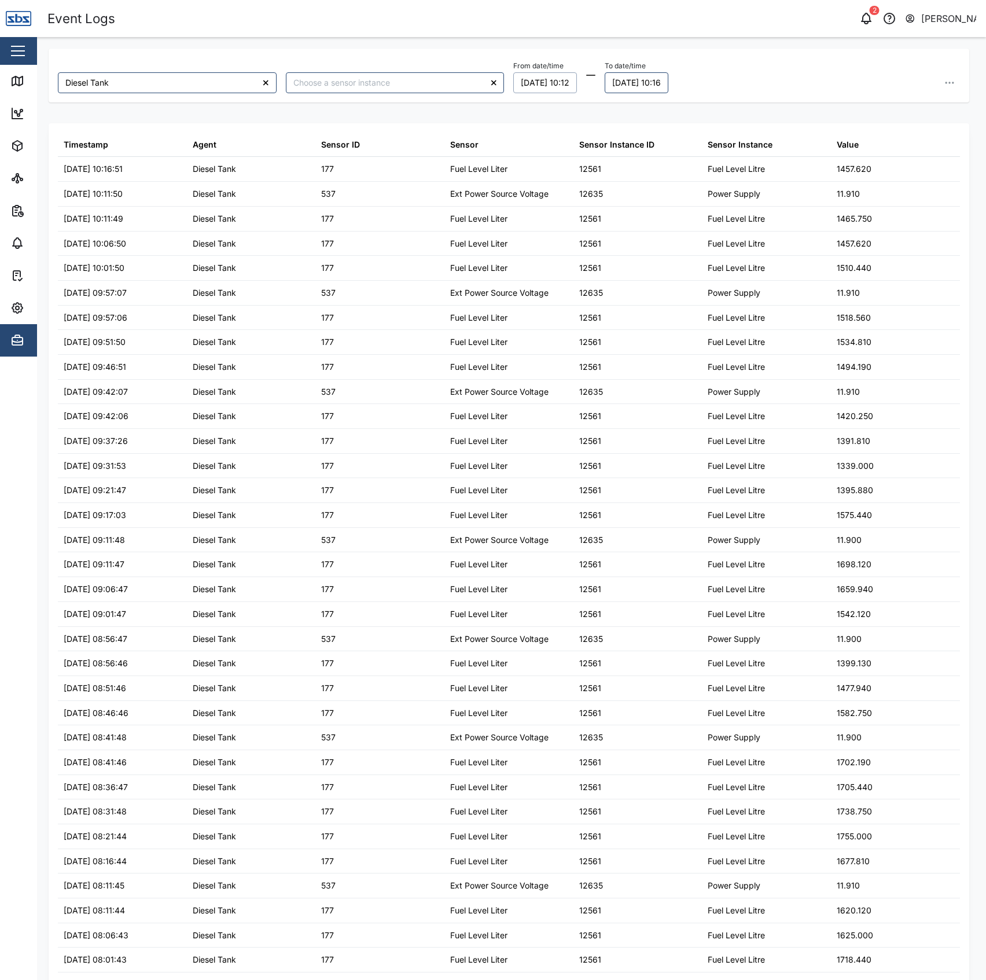
click at [544, 75] on button "28/09/2025 10:12" at bounding box center [546, 82] width 64 height 21
click at [610, 223] on button "26" at bounding box center [614, 223] width 21 height 21
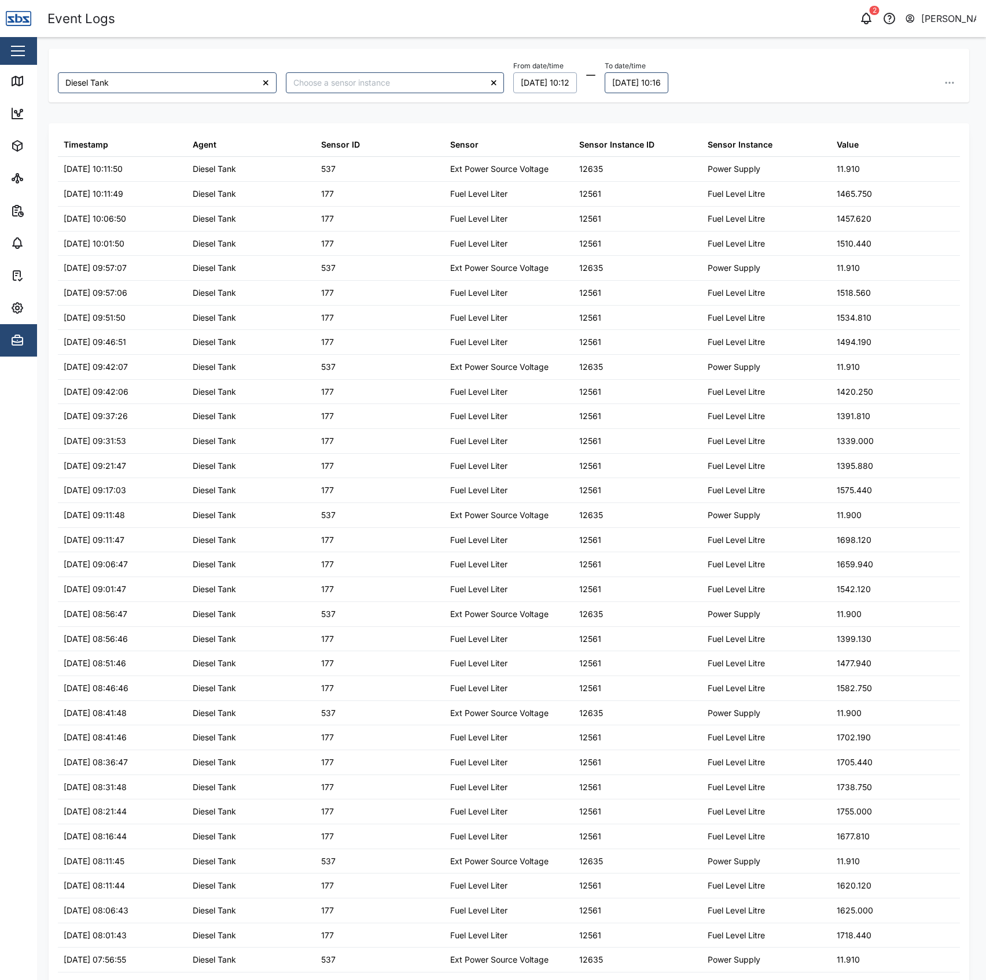
click at [538, 84] on button "26/09/2025 10:12" at bounding box center [546, 82] width 64 height 21
click at [537, 278] on input "10:12" at bounding box center [578, 275] width 120 height 21
type input "00:00"
click at [660, 279] on div "Diesel Tank From date/time 26/09/2025 00:00 September 2025 Mo Tu We Th Fr Sa Su…" at bounding box center [509, 497] width 921 height 896
click at [672, 87] on button "29/09/2025 10:16" at bounding box center [640, 82] width 64 height 21
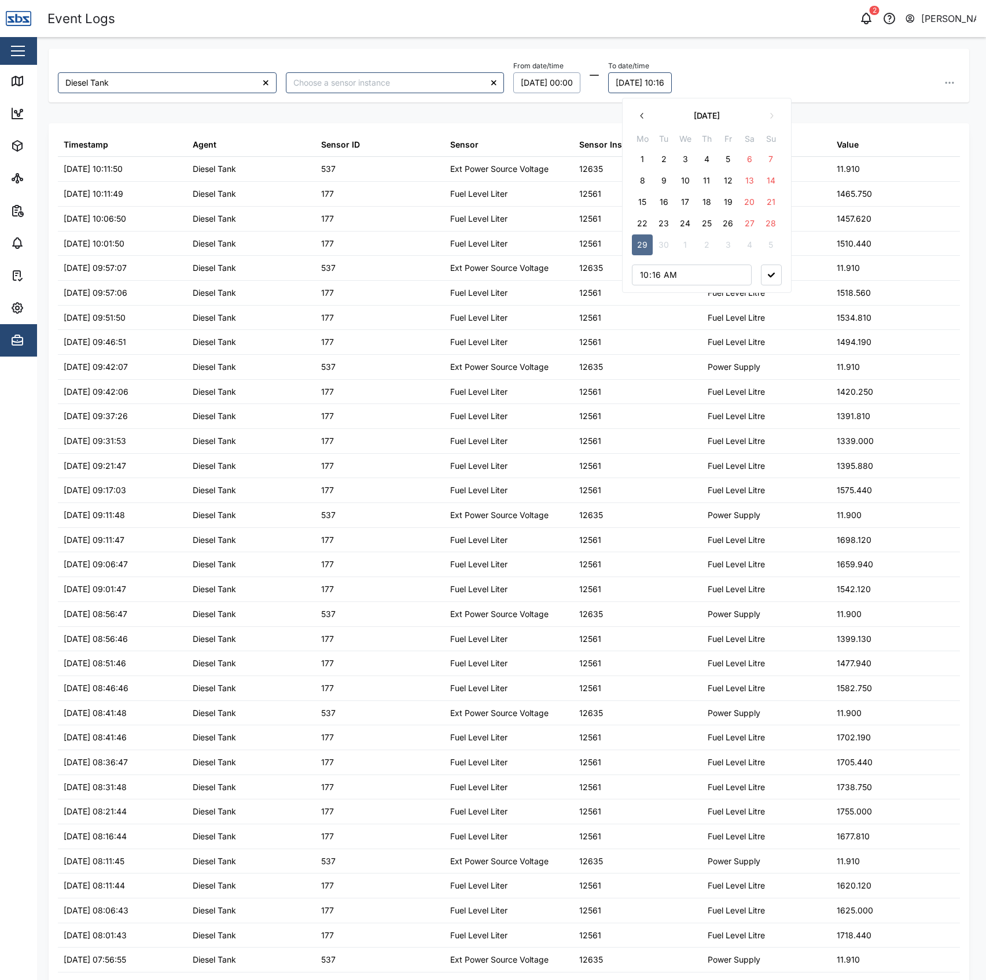
click at [837, 102] on div "Diesel Tank From date/time 26/09/2025 00:00 To date/time 29/09/2025 10:16 Septe…" at bounding box center [509, 76] width 921 height 54
click at [944, 78] on icon "button" at bounding box center [950, 83] width 12 height 12
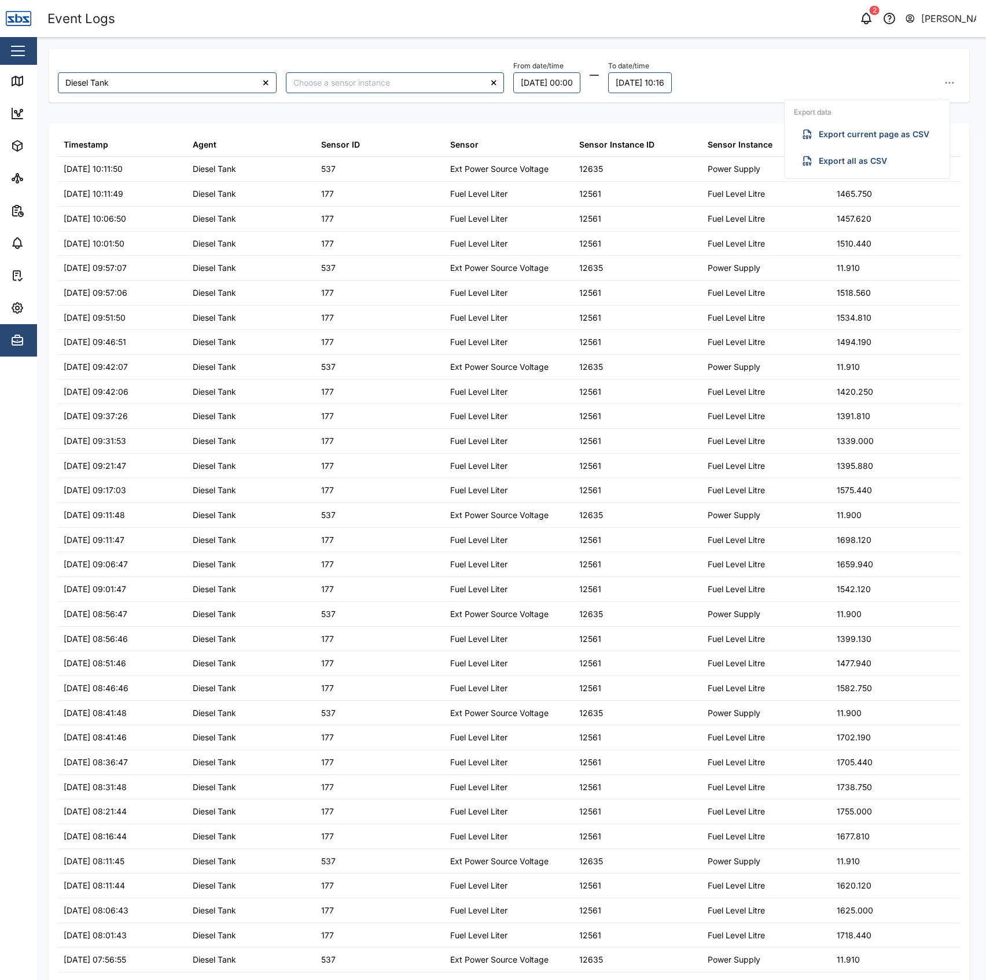
click at [856, 160] on span "Export all as CSV" at bounding box center [853, 161] width 68 height 20
drag, startPoint x: 409, startPoint y: 129, endPoint x: 123, endPoint y: 100, distance: 286.8
click at [396, 129] on div "Timestamp Agent Sensor ID Sensor Sensor Instance ID Sensor Instance Value 29/09…" at bounding box center [509, 775] width 921 height 1304
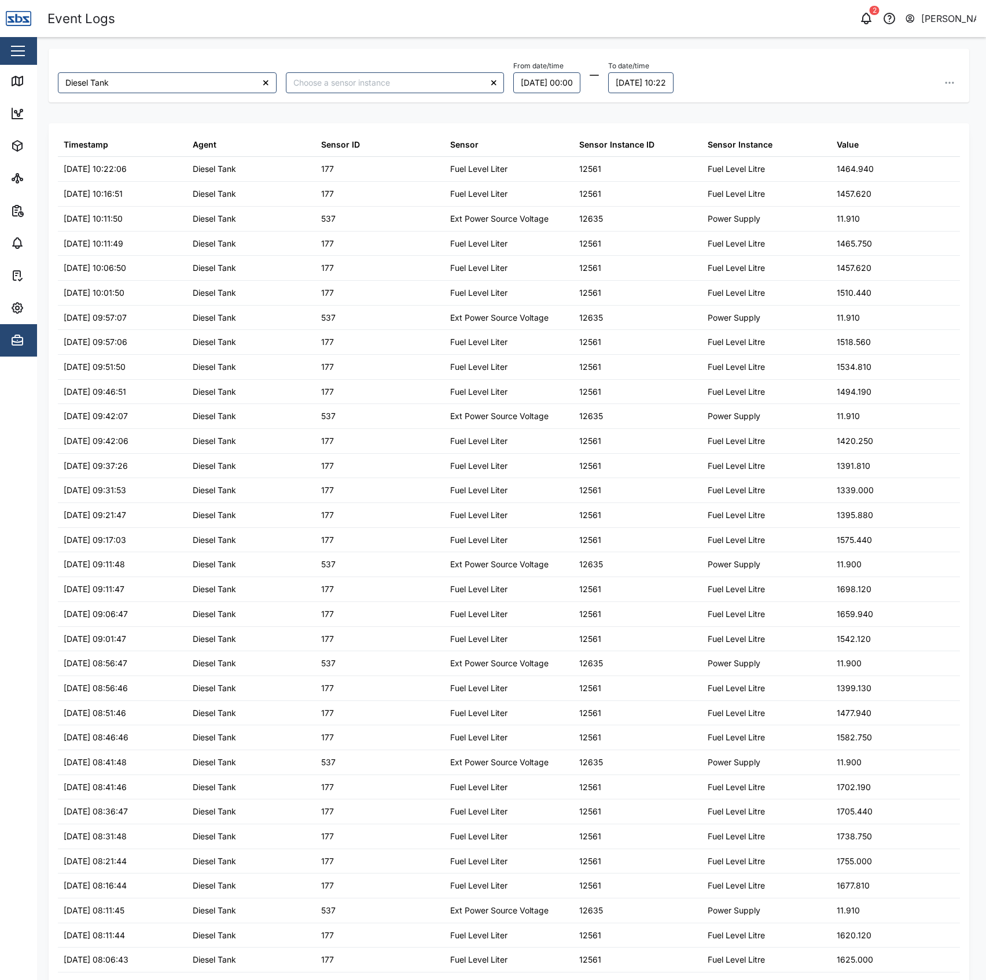
click at [526, 70] on div "From date/time 26/09/2025 00:00" at bounding box center [547, 75] width 67 height 35
click at [528, 86] on button "26/09/2025 00:00" at bounding box center [547, 82] width 67 height 21
click at [525, 175] on button "8" at bounding box center [528, 180] width 21 height 21
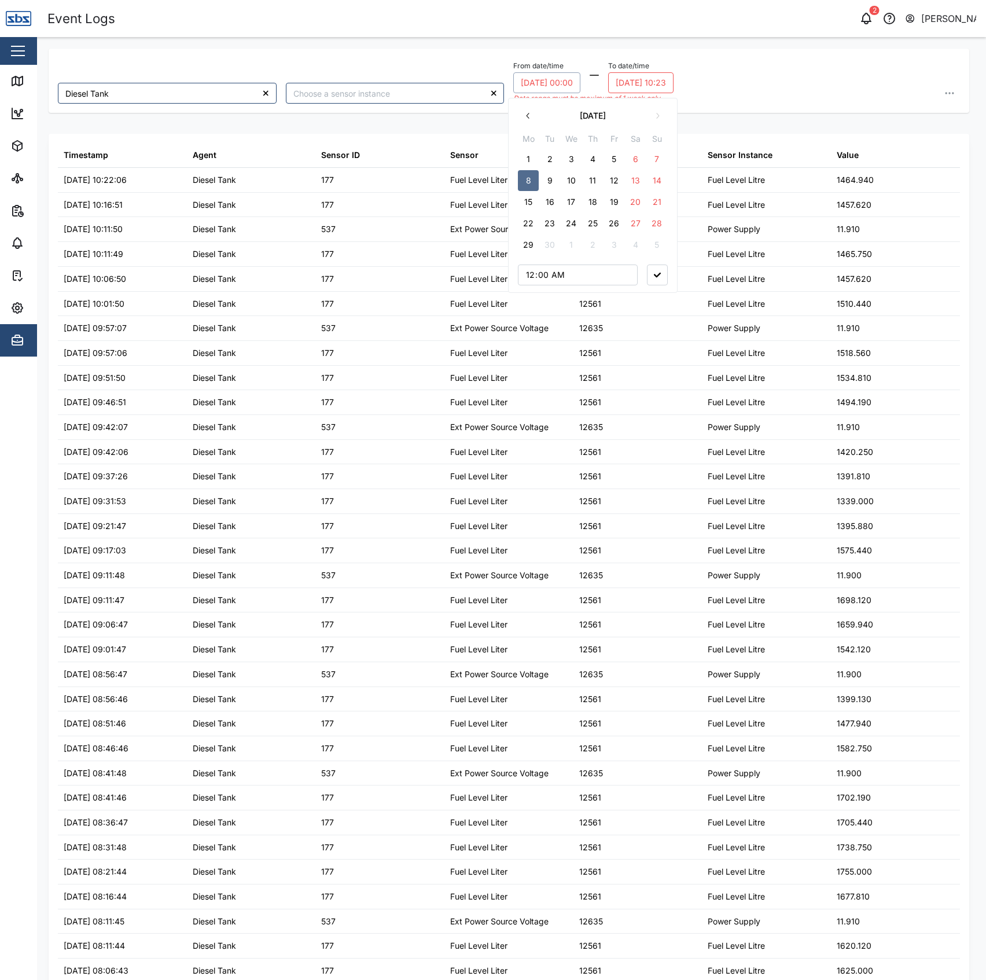
click at [642, 70] on div "To date/time 29/09/2025 10:23" at bounding box center [640, 75] width 65 height 35
click at [654, 84] on button "29/09/2025 10:23" at bounding box center [640, 82] width 65 height 21
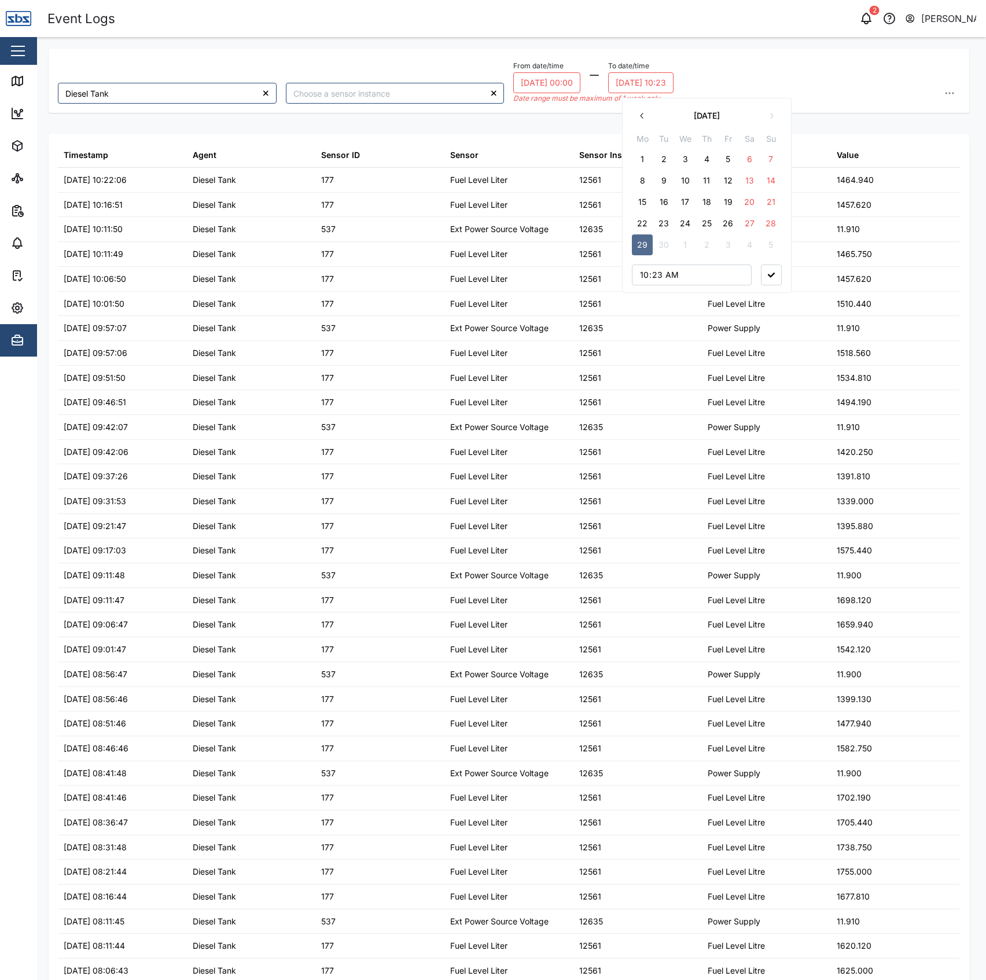
click at [772, 178] on button "14" at bounding box center [771, 180] width 21 height 21
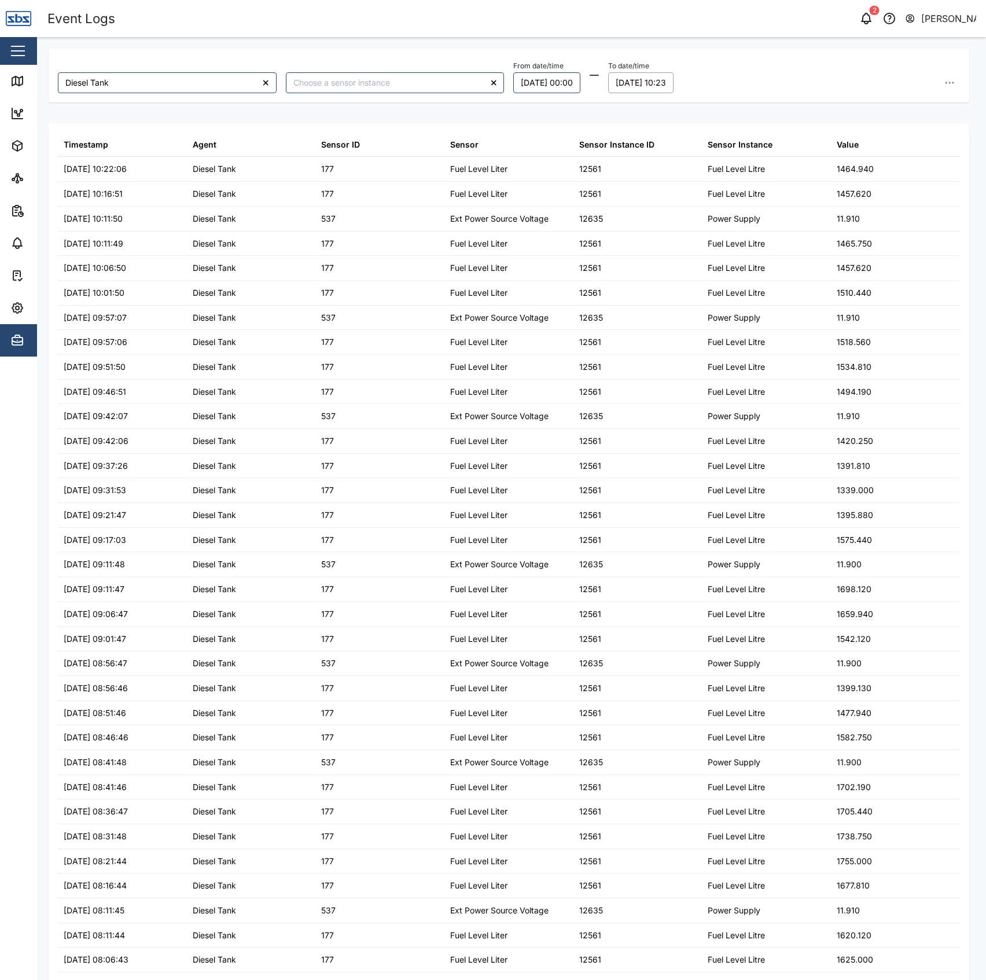
click at [832, 68] on div "From date/time 08/09/2025 00:00 To date/time 14/09/2025 10:23 September 2025 Mo…" at bounding box center [737, 75] width 446 height 35
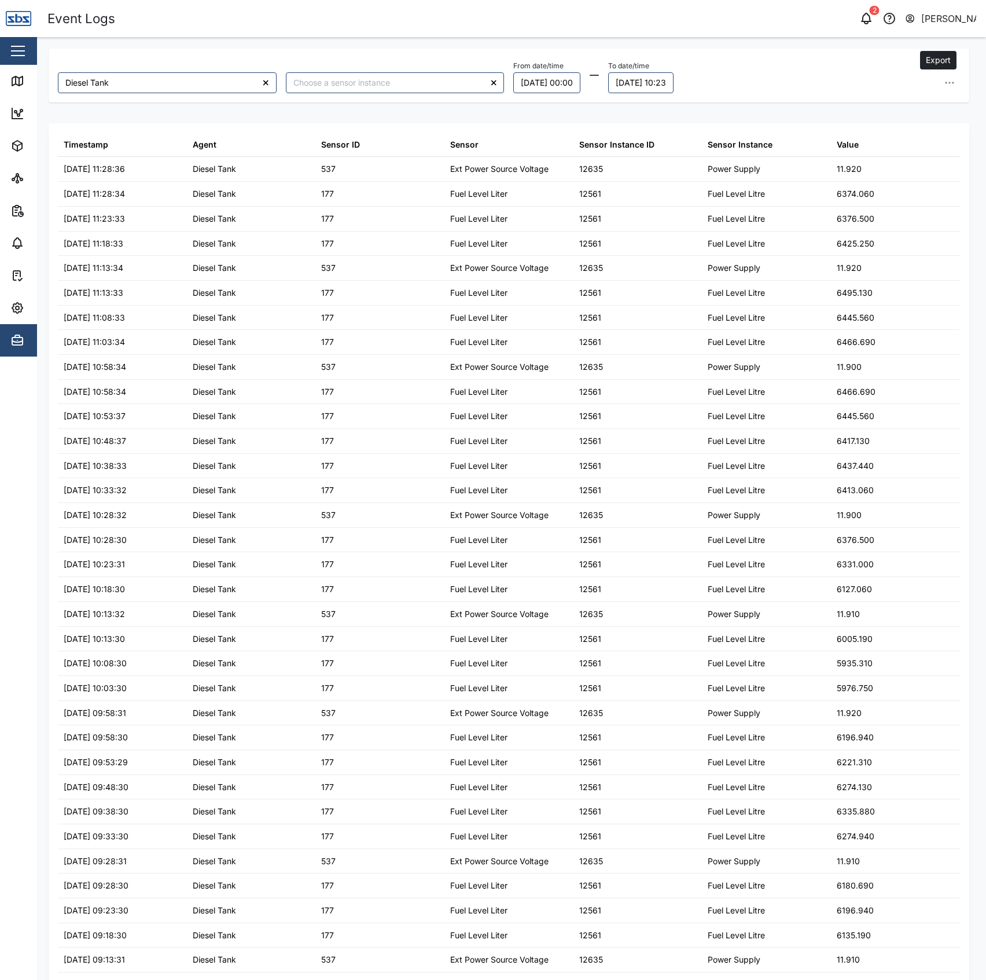
click at [948, 83] on button "button" at bounding box center [950, 82] width 21 height 21
click at [879, 156] on span "Export all as CSV" at bounding box center [853, 161] width 68 height 20
click at [550, 88] on button "08/09/2025 00:00" at bounding box center [547, 82] width 67 height 21
click at [520, 198] on button "15" at bounding box center [528, 202] width 21 height 21
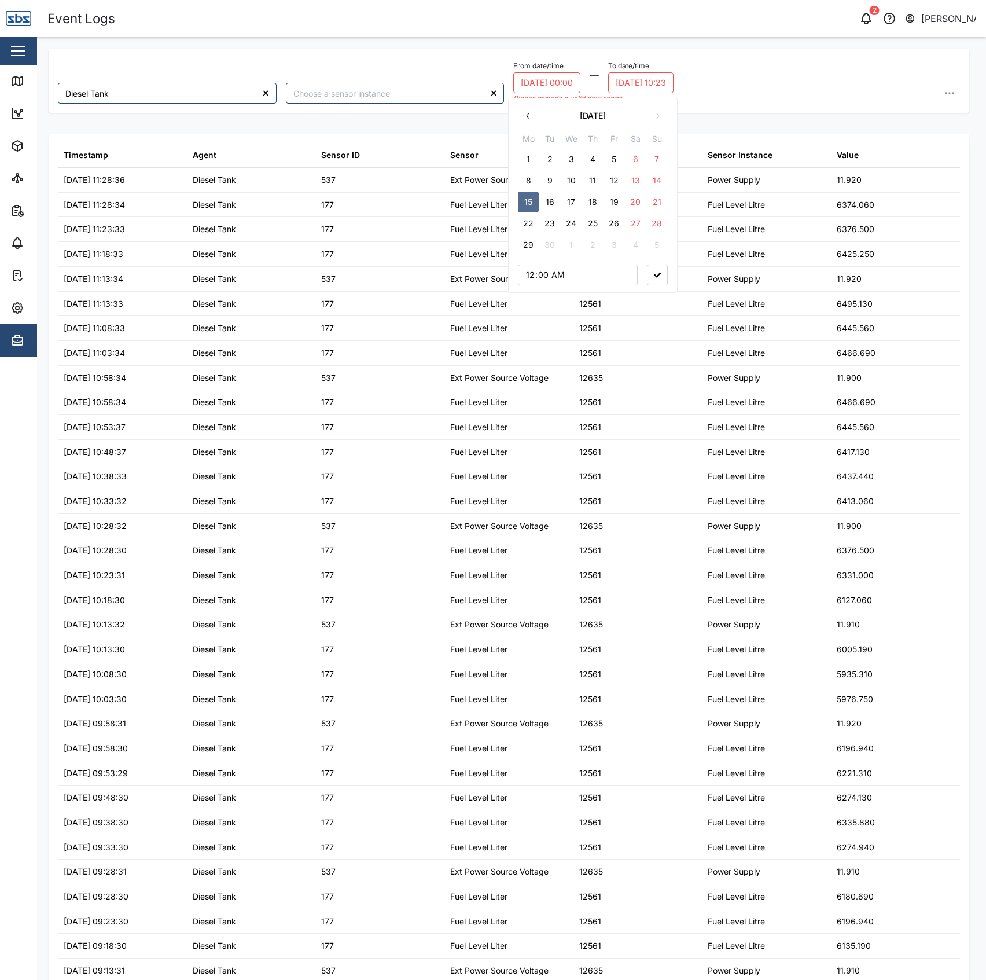
click at [631, 101] on div "September 2025 Mo Tu We Th Fr Sa Su 1 2 3 4 5 6 7 8 9 10 11 12 13 14 15 16 17 1…" at bounding box center [593, 196] width 170 height 196
click at [646, 81] on button "14/09/2025 10:23" at bounding box center [640, 82] width 65 height 21
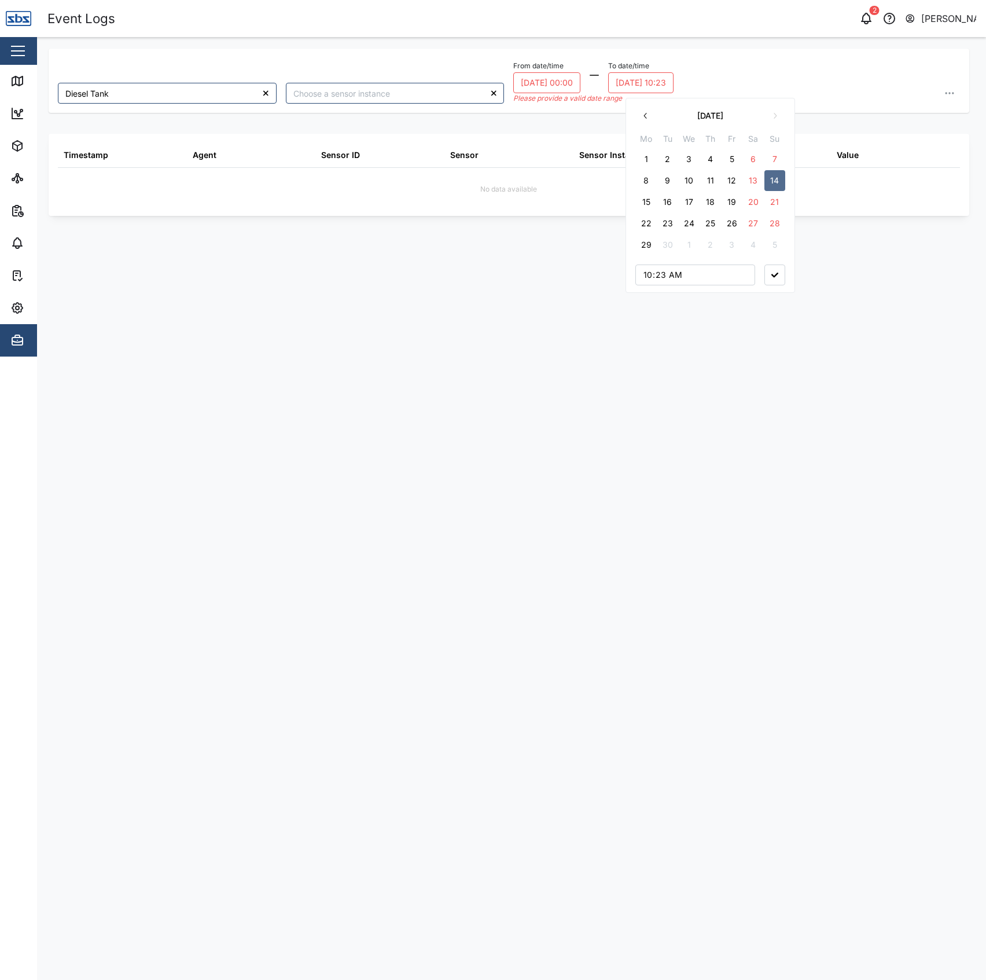
click at [777, 201] on button "21" at bounding box center [775, 202] width 21 height 21
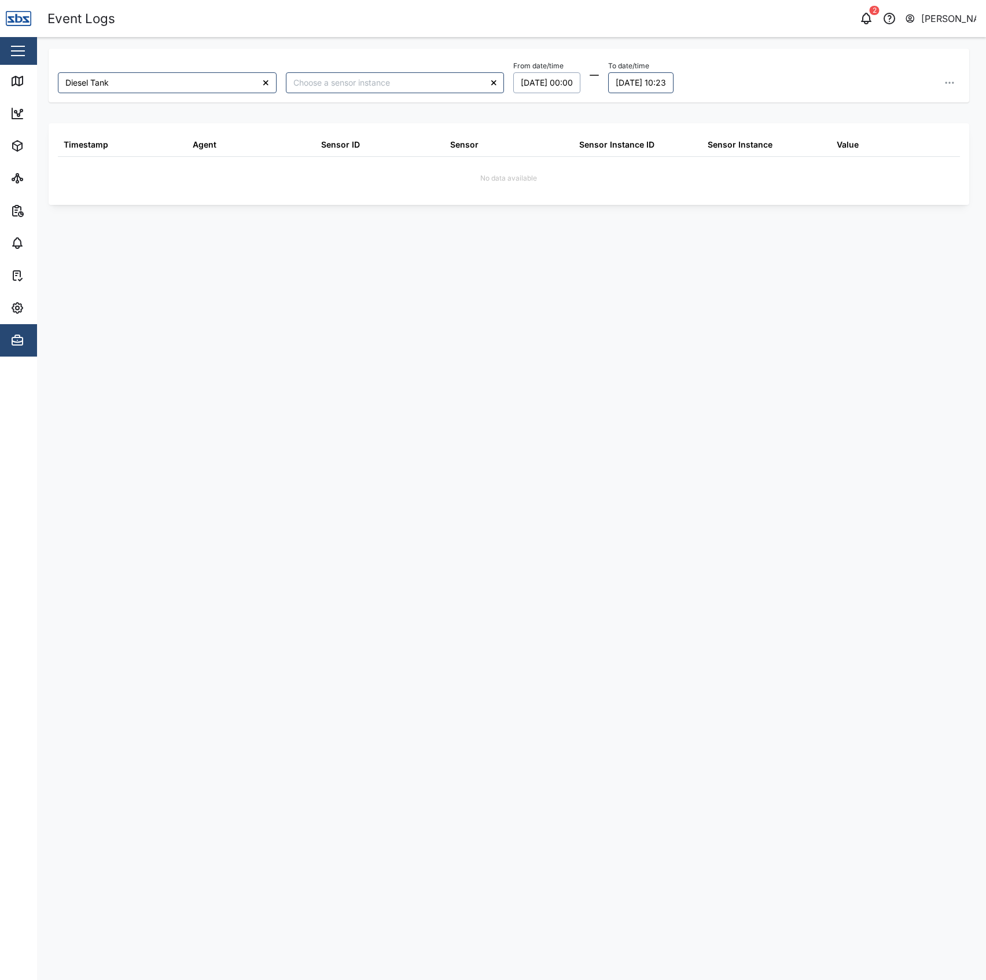
click at [775, 85] on div "From date/time 15/09/2025 00:00 To date/time 21/09/2025 10:23 September 2025 Mo…" at bounding box center [737, 75] width 446 height 35
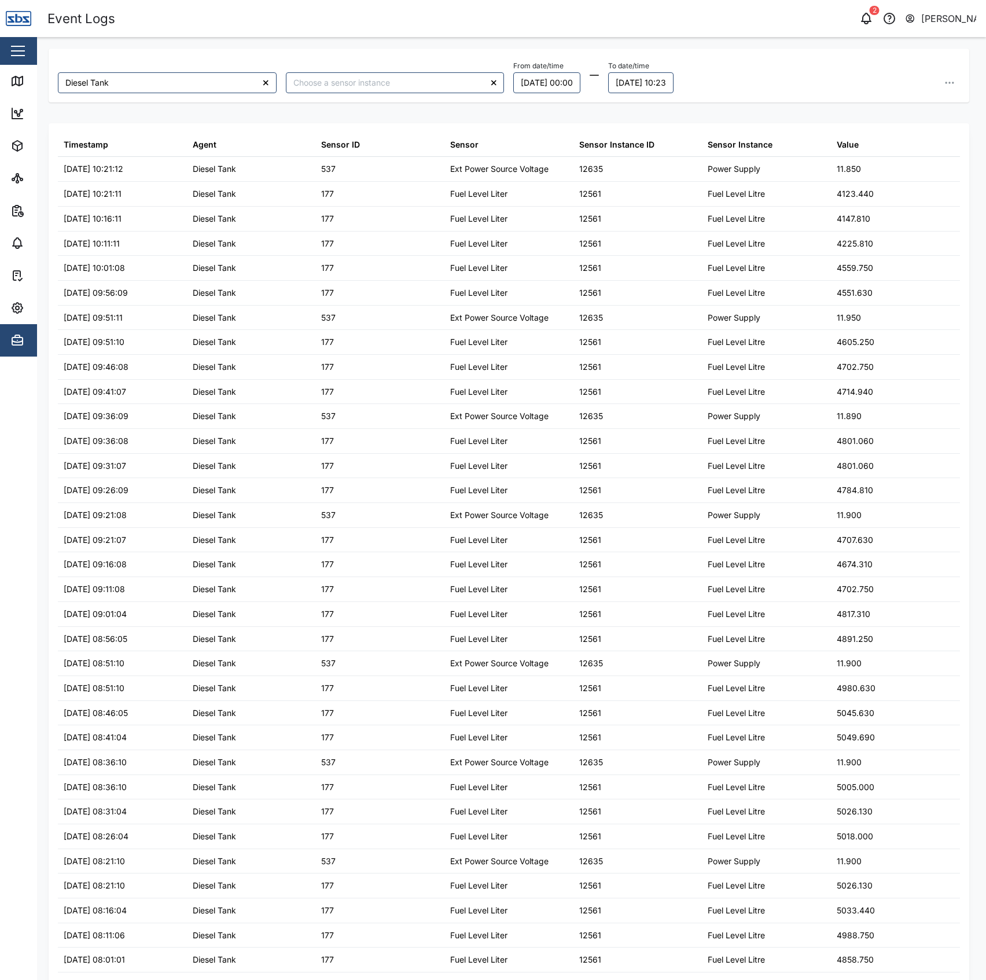
click at [951, 84] on div "Diesel Tank From date/time 15/09/2025 00:00 To date/time 21/09/2025 10:23" at bounding box center [509, 76] width 921 height 54
click at [947, 84] on button "button" at bounding box center [950, 82] width 21 height 21
click at [880, 160] on span "Export all as CSV" at bounding box center [853, 161] width 68 height 20
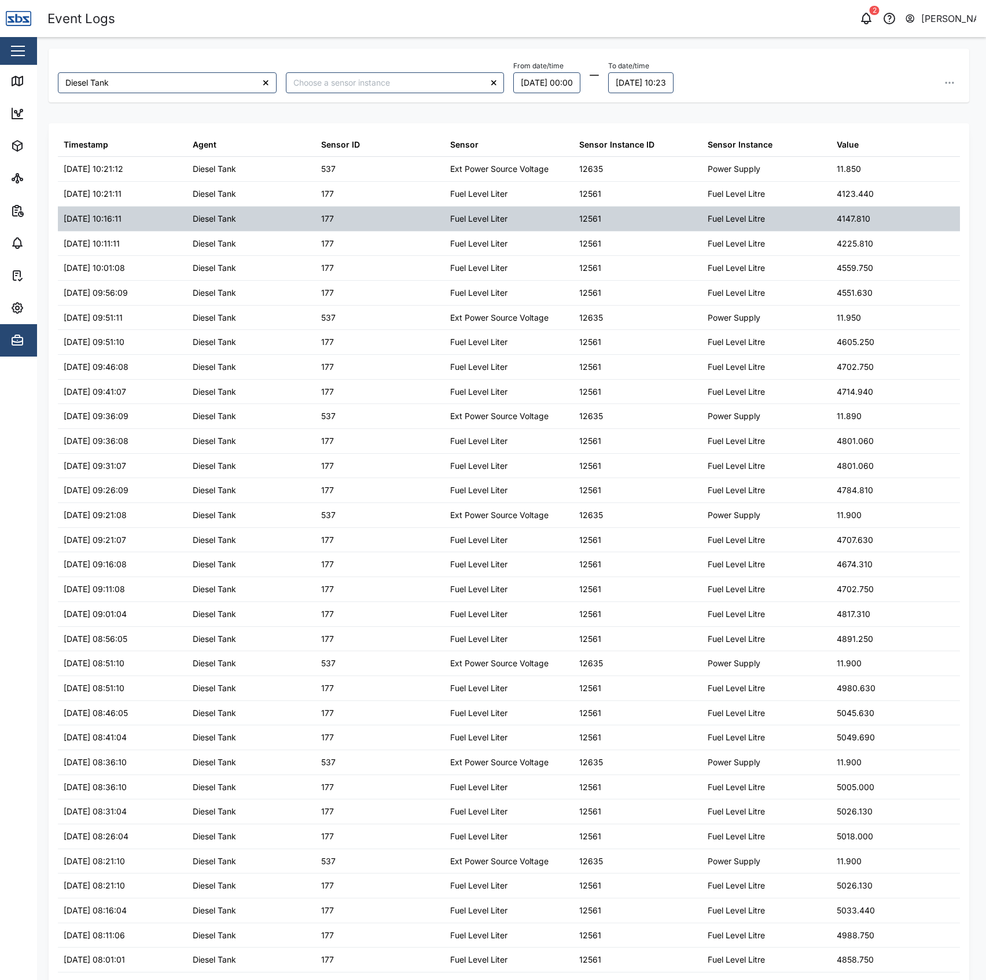
click at [611, 210] on div "12561" at bounding box center [638, 219] width 129 height 24
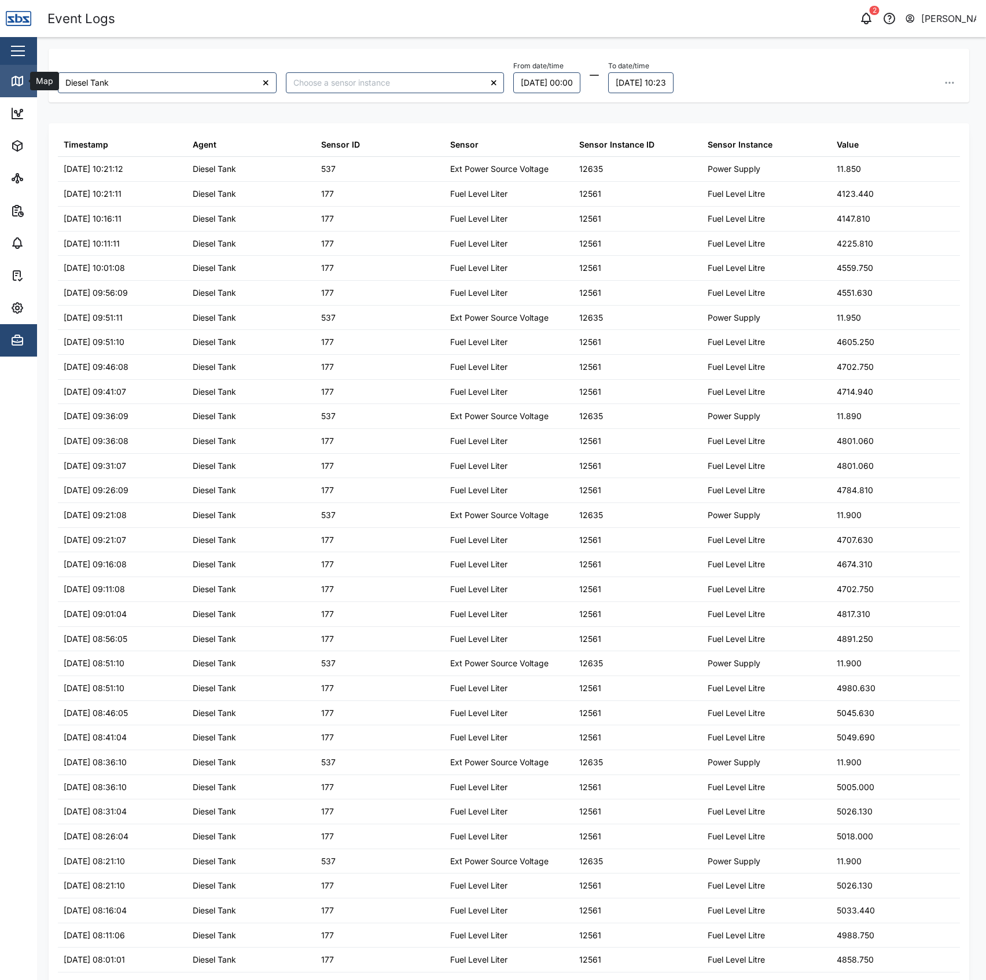
click at [31, 72] on link "Map" at bounding box center [75, 81] width 151 height 32
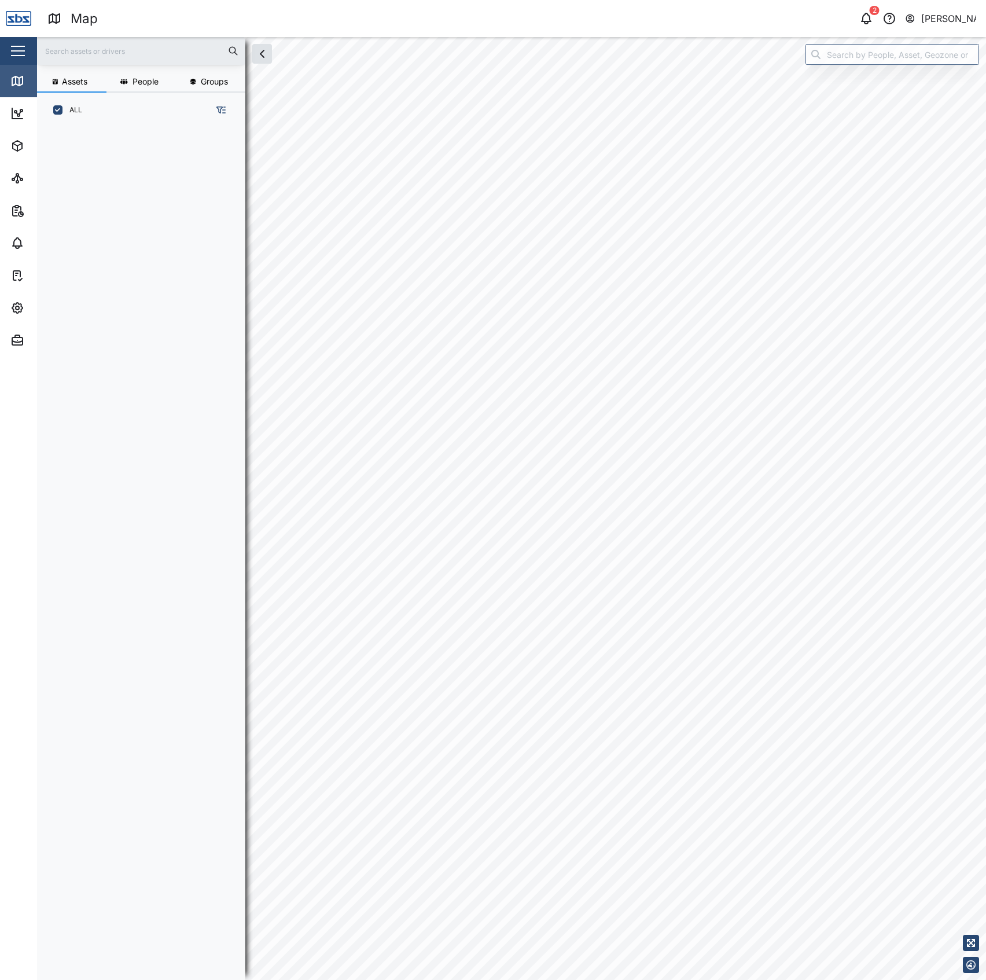
scroll to position [835, 178]
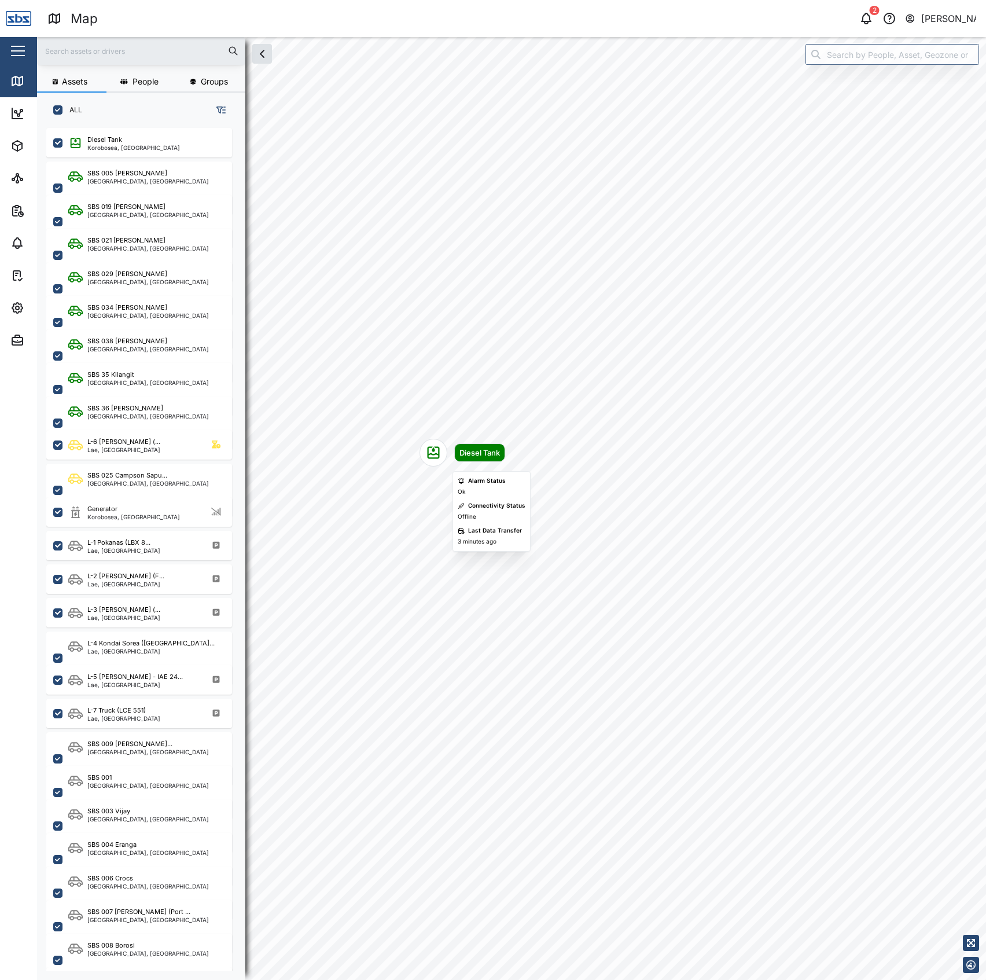
click at [422, 450] on div "Map marker" at bounding box center [434, 453] width 28 height 28
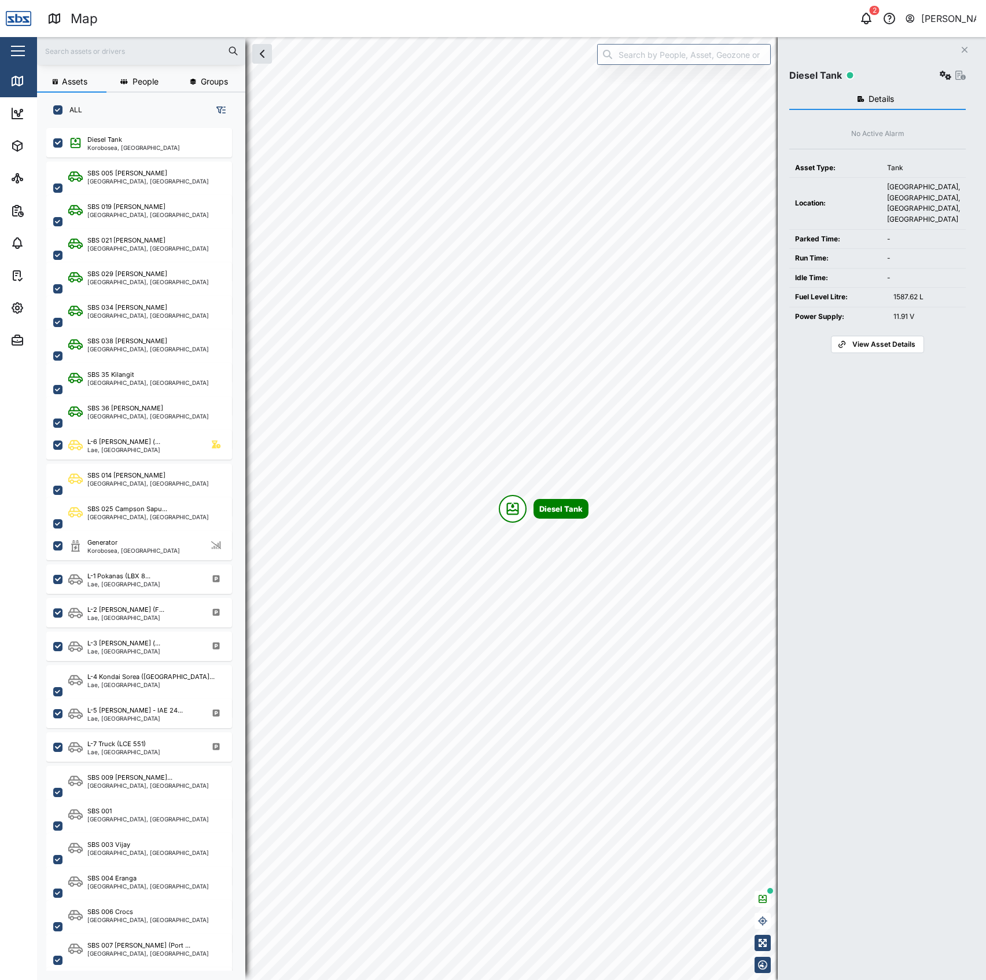
click at [933, 75] on div "Diesel Tank" at bounding box center [878, 75] width 177 height 16
click at [942, 78] on icon "button" at bounding box center [946, 75] width 12 height 9
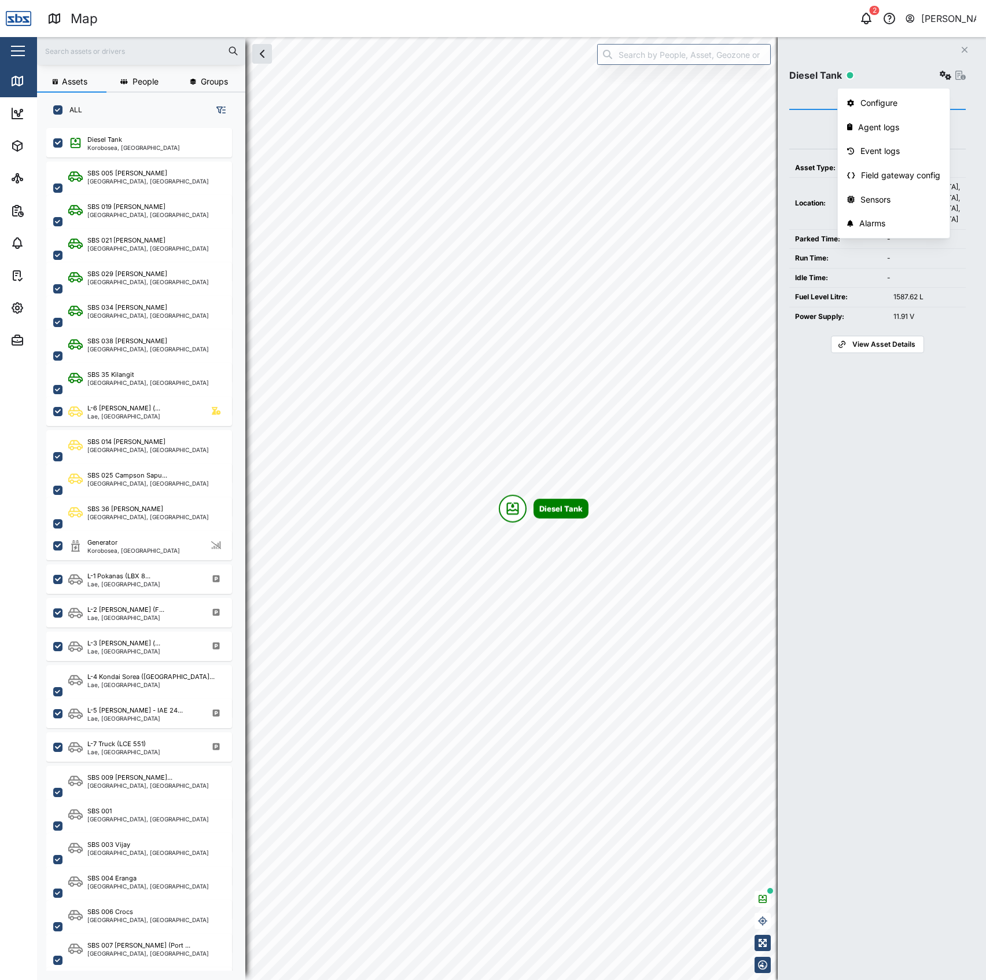
click at [873, 435] on div "Details No Active Alarm Asset Type: Tank Location: Three Mile, Korobosea, Port …" at bounding box center [878, 520] width 177 height 874
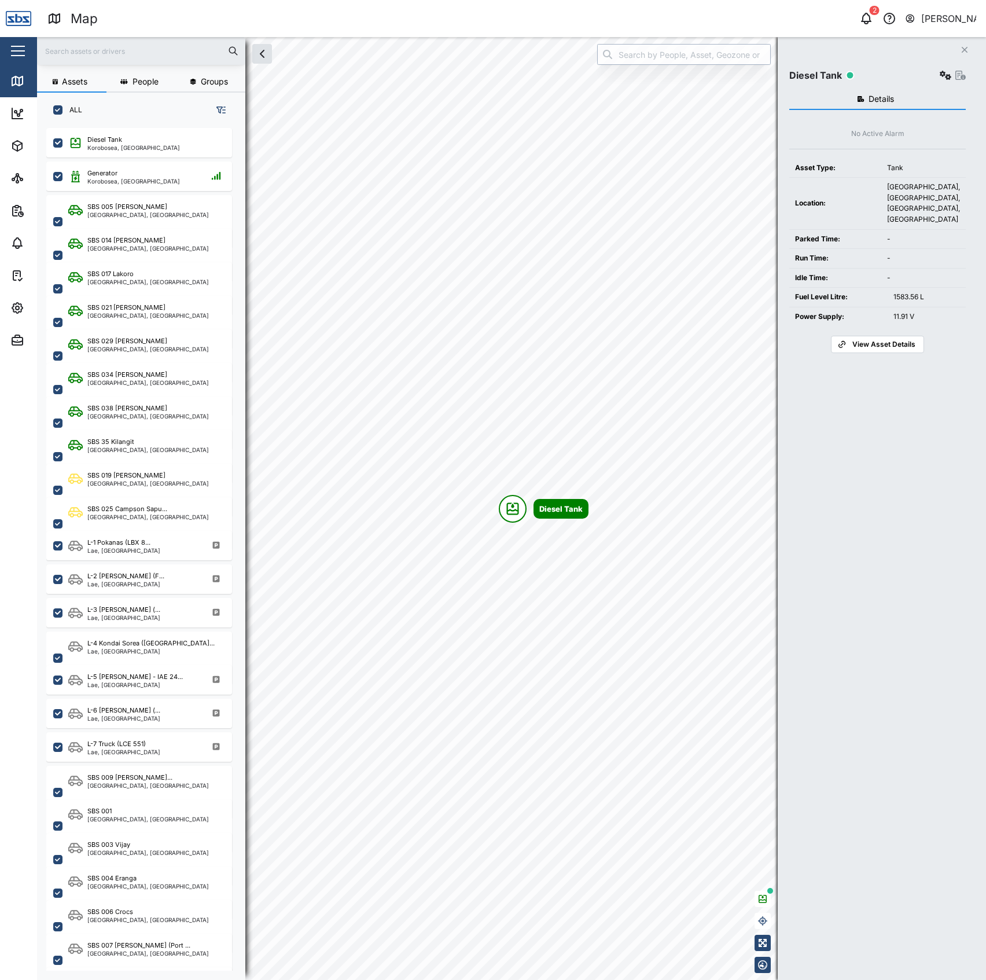
click at [685, 61] on input "search" at bounding box center [684, 54] width 174 height 21
type input "Diesel Tank"
click at [947, 73] on icon "button" at bounding box center [946, 75] width 12 height 9
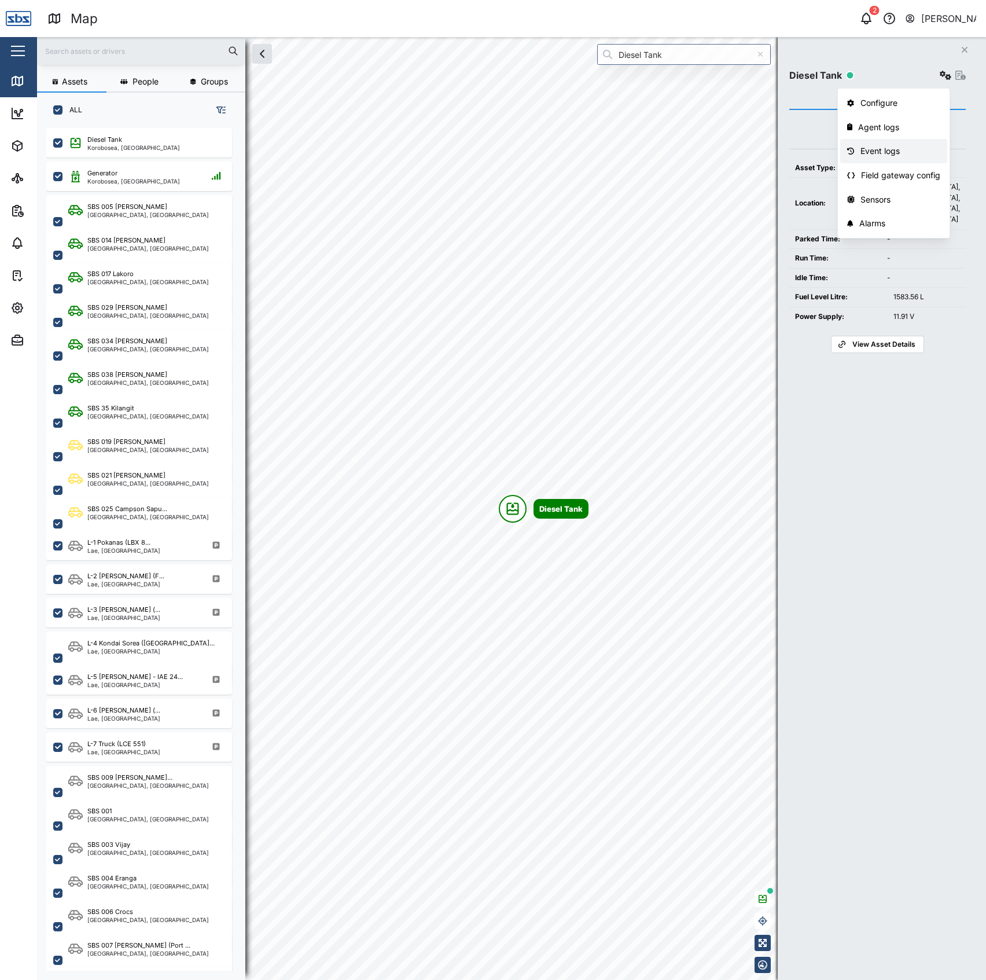
click at [874, 151] on div "Event logs" at bounding box center [901, 151] width 80 height 13
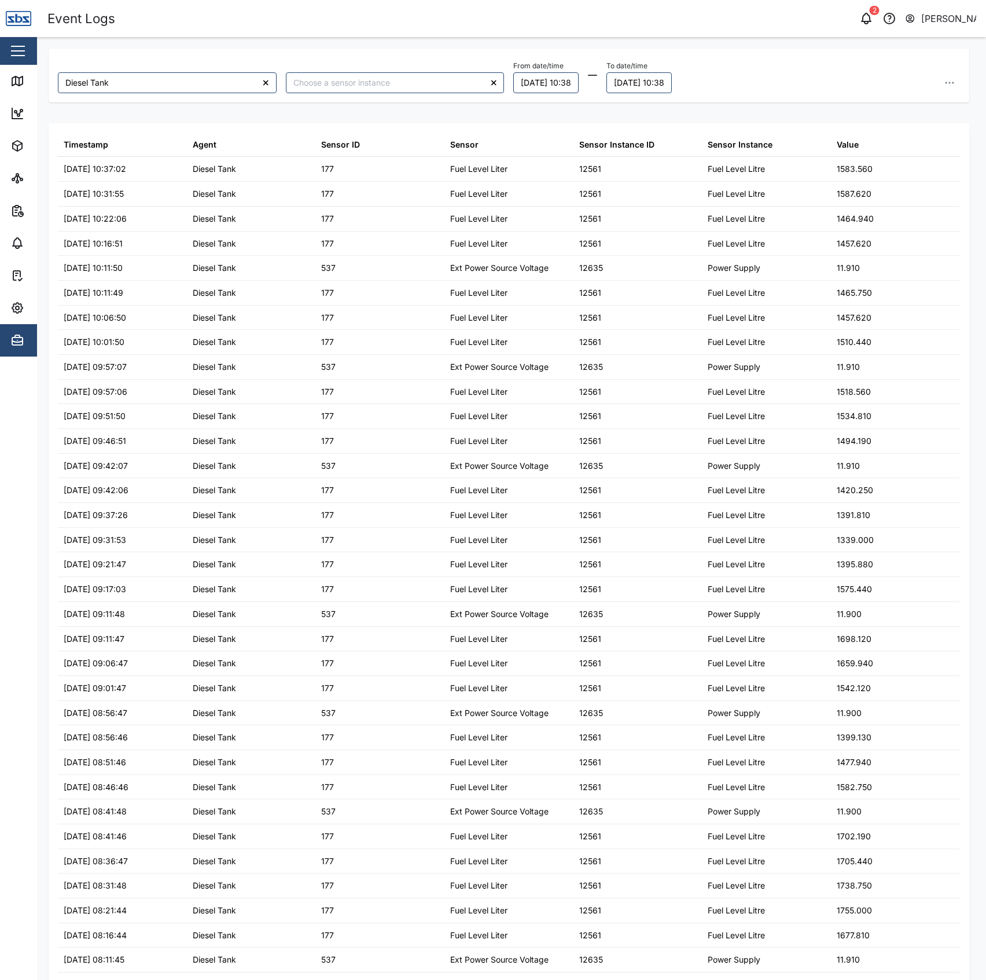
type input "Diesel Tank"
click at [545, 82] on button "28/09/2025 10:38" at bounding box center [546, 82] width 65 height 21
click at [525, 116] on icon "button" at bounding box center [528, 115] width 9 height 9
click at [528, 207] on button "14" at bounding box center [528, 202] width 21 height 21
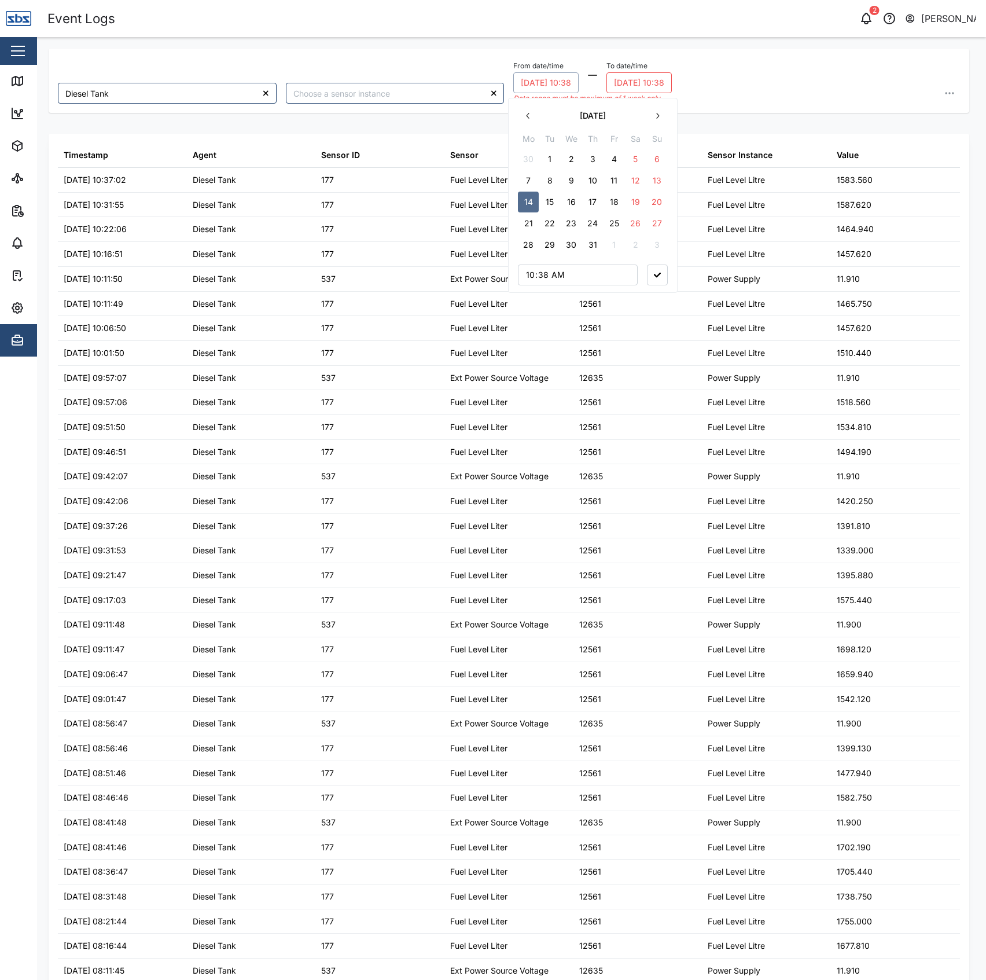
click at [648, 68] on label "To date/time" at bounding box center [627, 66] width 41 height 8
click at [652, 72] on button "29/09/2025 10:38" at bounding box center [639, 82] width 65 height 21
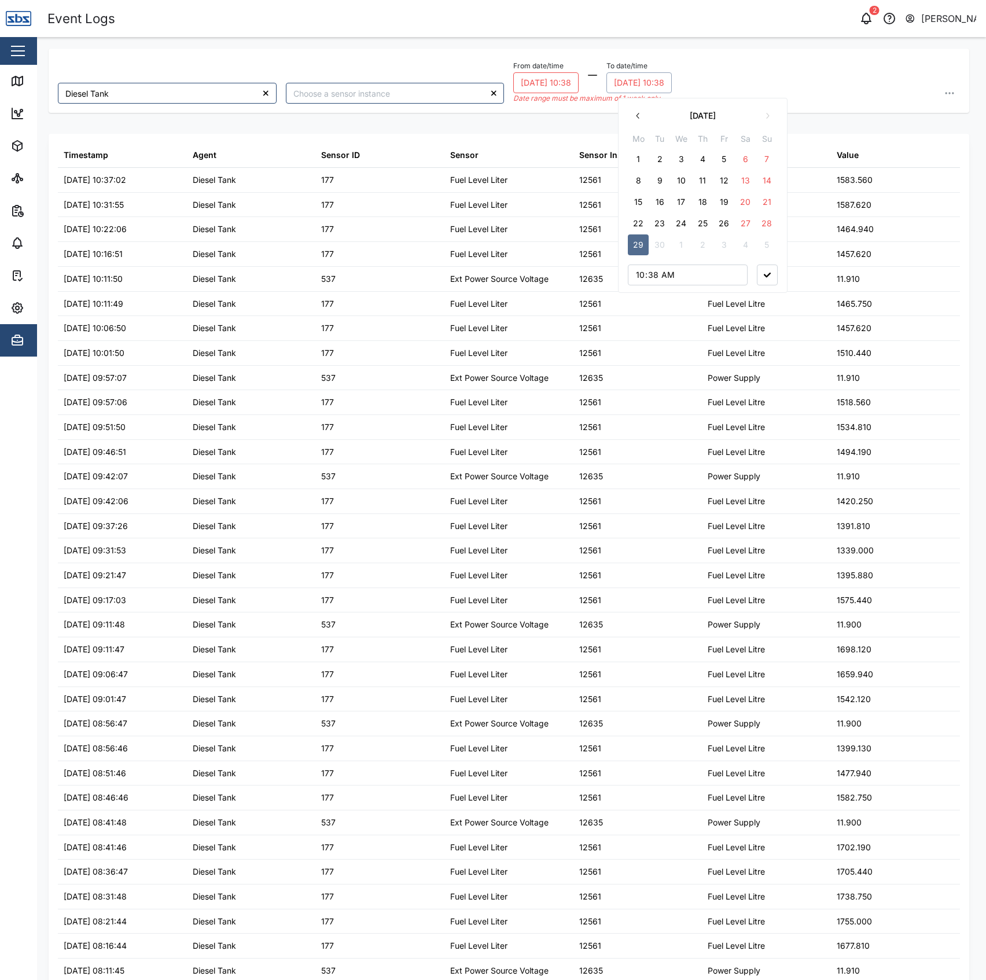
click at [655, 89] on button "29/09/2025 10:38" at bounding box center [639, 82] width 65 height 21
click at [638, 93] on div "Date range must be maximum of 1 week only" at bounding box center [593, 98] width 159 height 11
click at [640, 83] on button "29/09/2025 10:38" at bounding box center [639, 82] width 65 height 21
click at [636, 120] on button "button" at bounding box center [638, 115] width 21 height 21
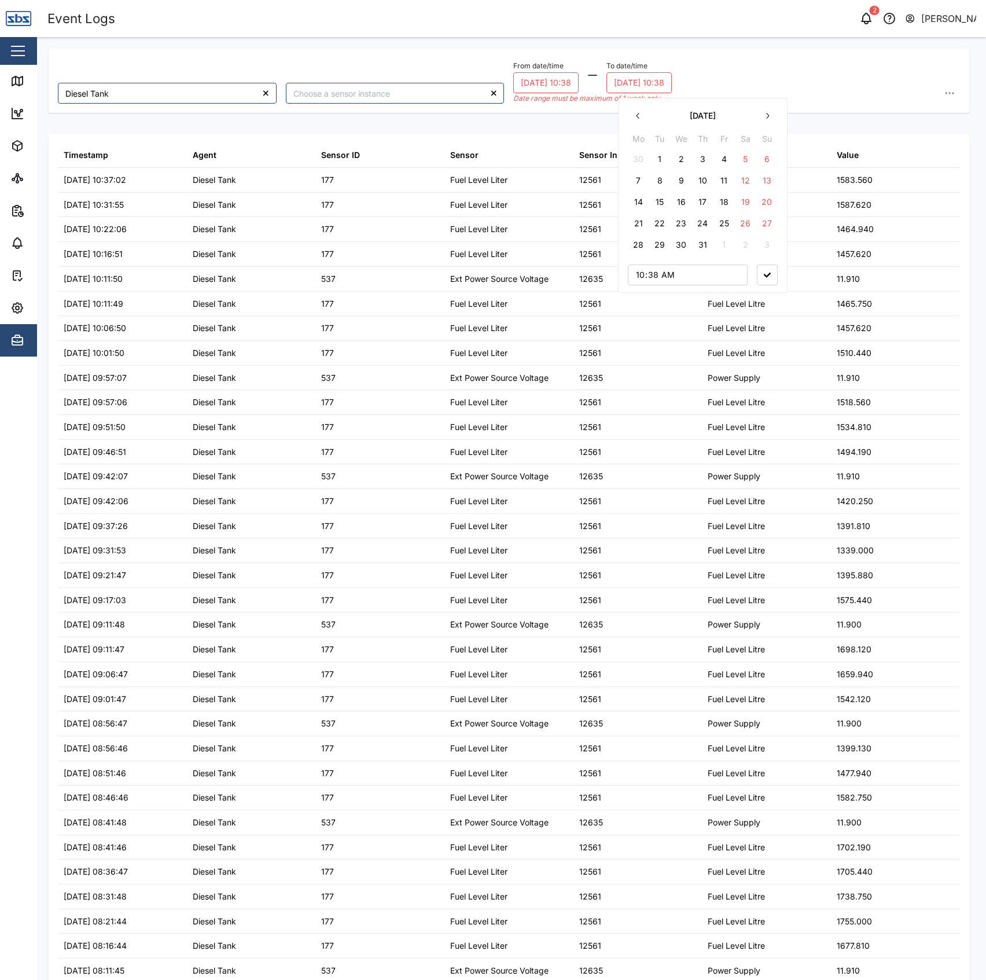
click at [636, 120] on button "button" at bounding box center [638, 115] width 21 height 21
click at [772, 116] on icon "button" at bounding box center [767, 115] width 9 height 9
click at [765, 202] on button "20" at bounding box center [767, 202] width 21 height 21
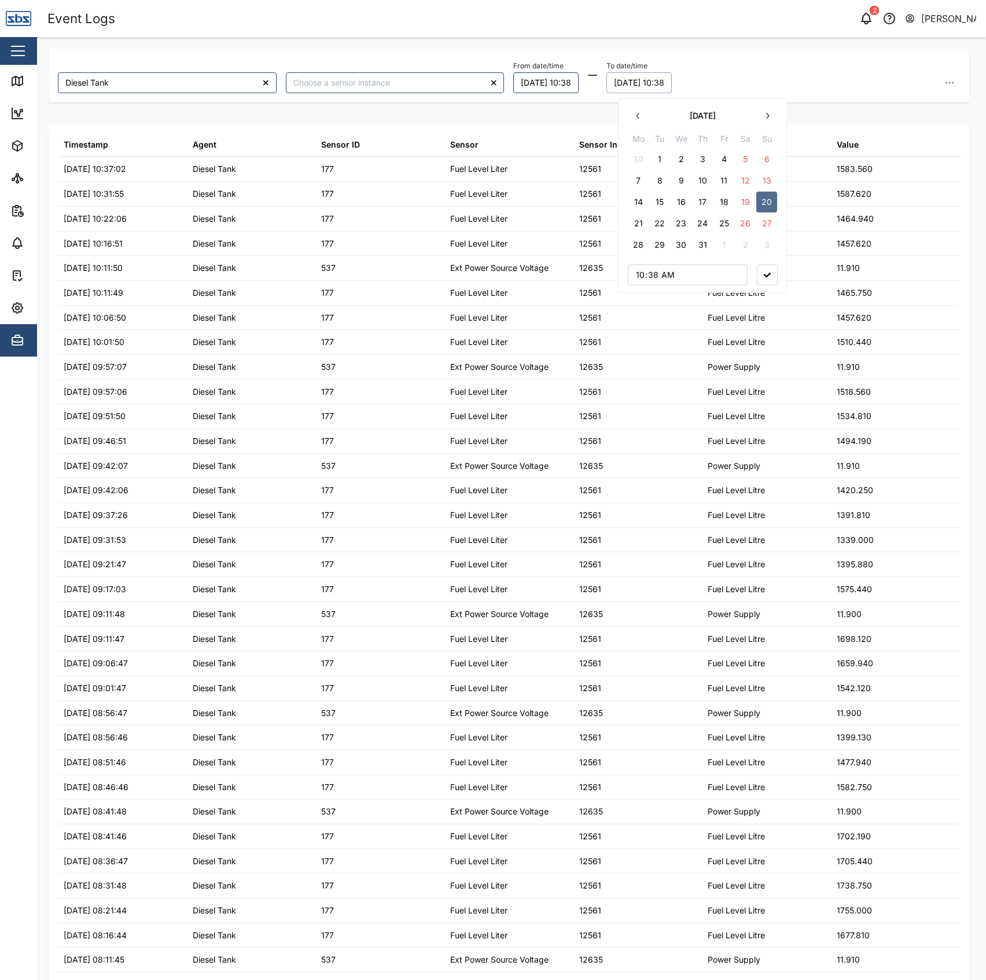
click at [836, 111] on div "Diesel Tank From date/time 14/07/2025 10:38 To date/time 20/07/2025 10:38 July …" at bounding box center [509, 497] width 921 height 896
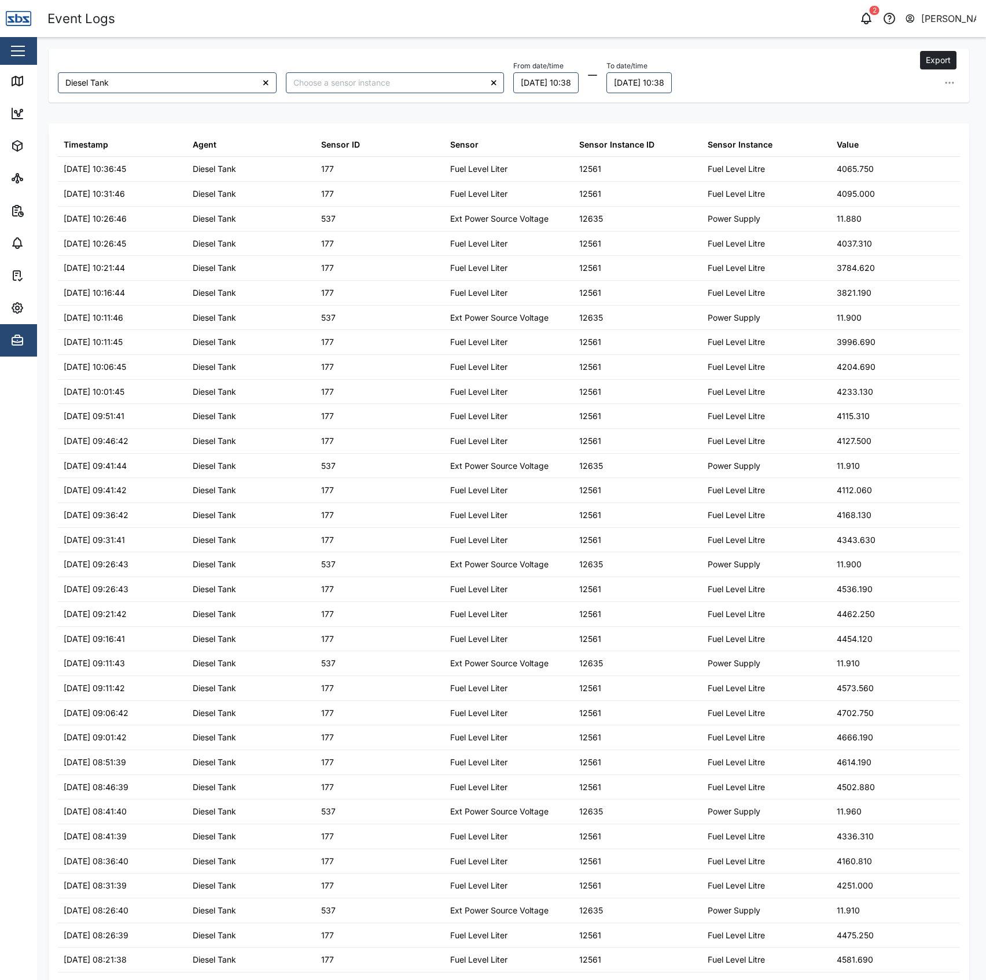
click at [944, 83] on icon "button" at bounding box center [950, 83] width 12 height 12
click at [878, 159] on span "Export all as CSV" at bounding box center [853, 161] width 68 height 20
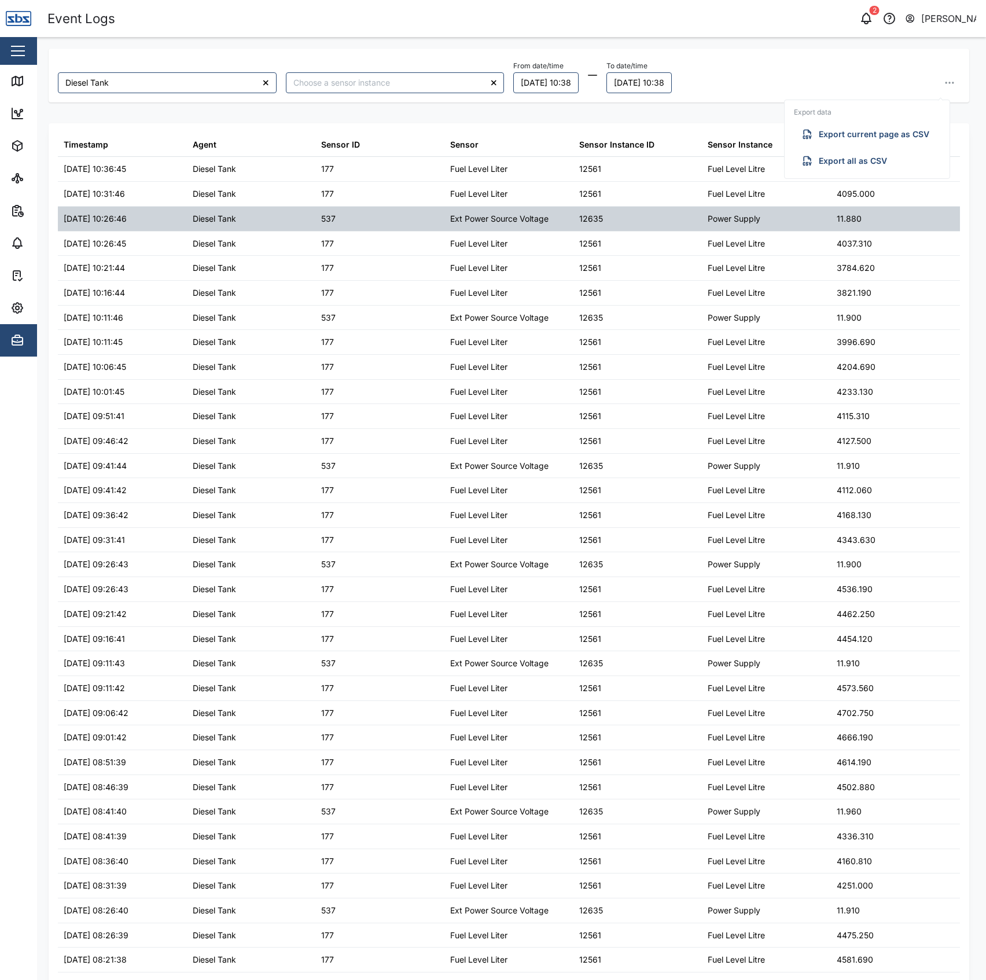
click at [604, 228] on div "12635" at bounding box center [638, 219] width 129 height 24
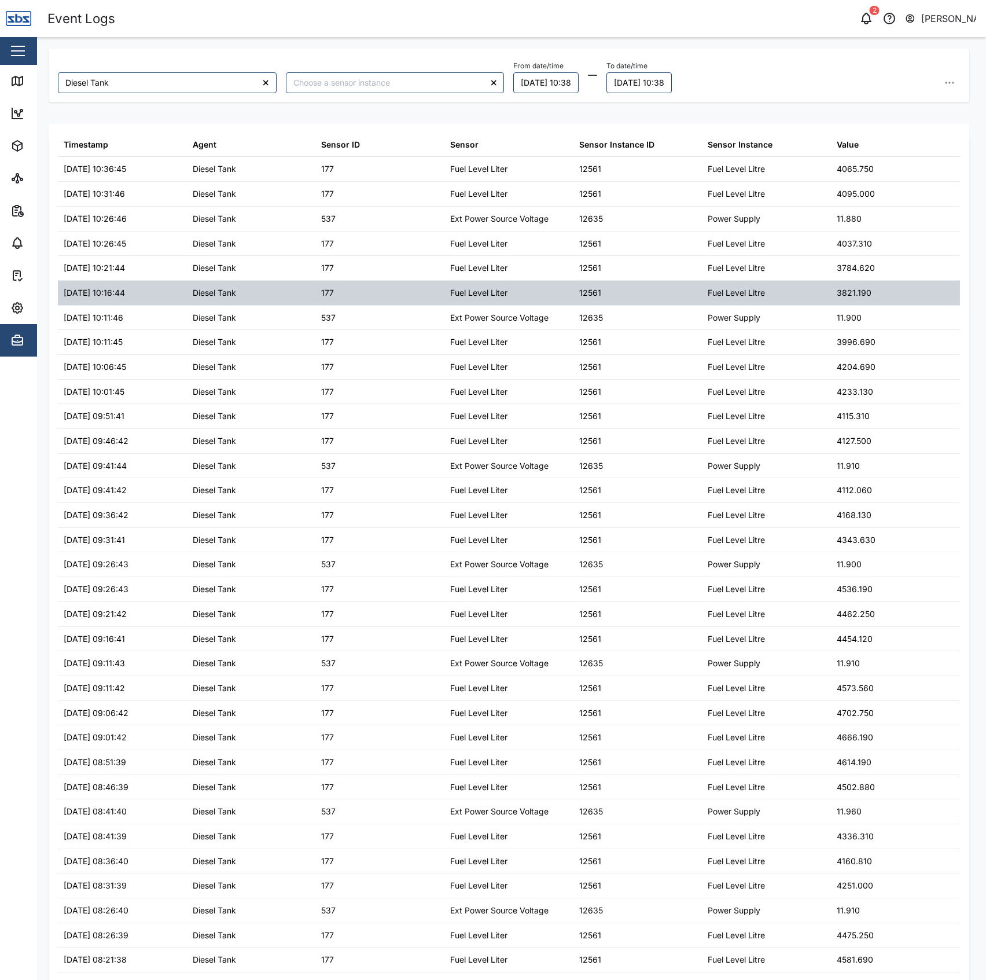
click at [689, 292] on div "12561" at bounding box center [638, 293] width 129 height 24
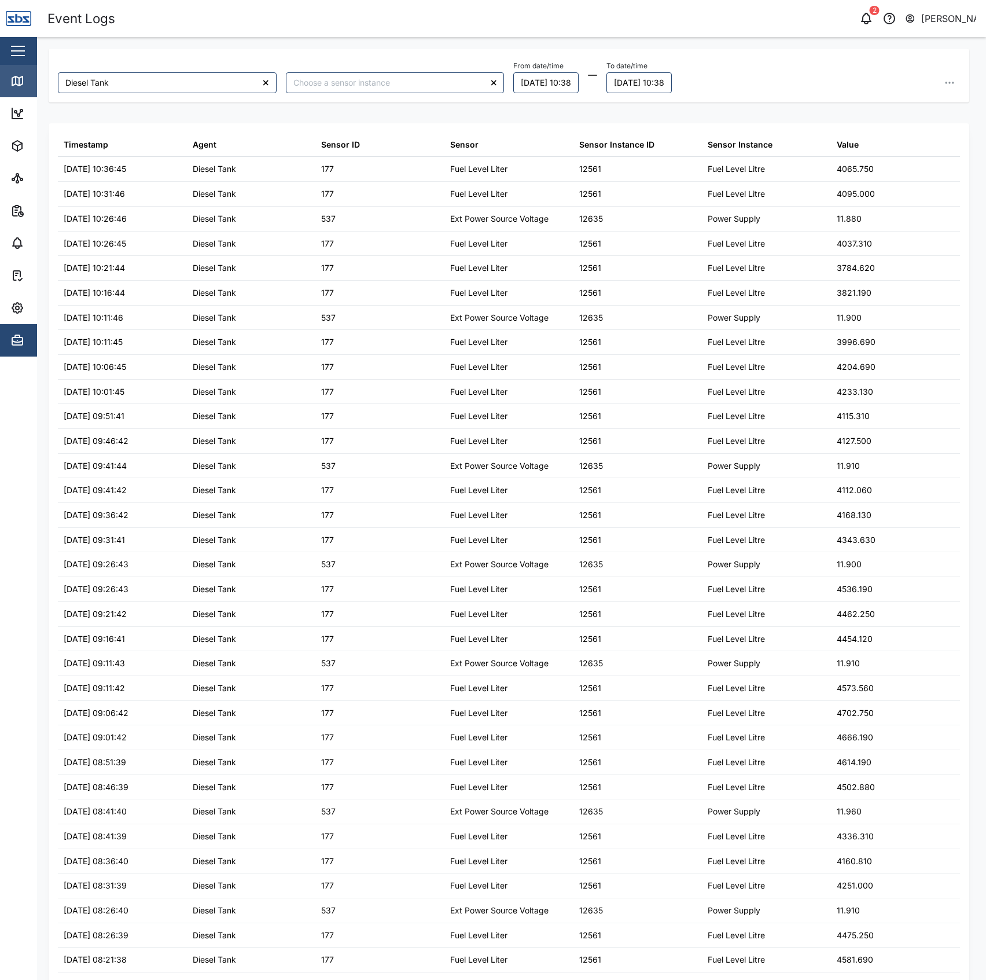
click at [12, 85] on icon at bounding box center [17, 80] width 10 height 9
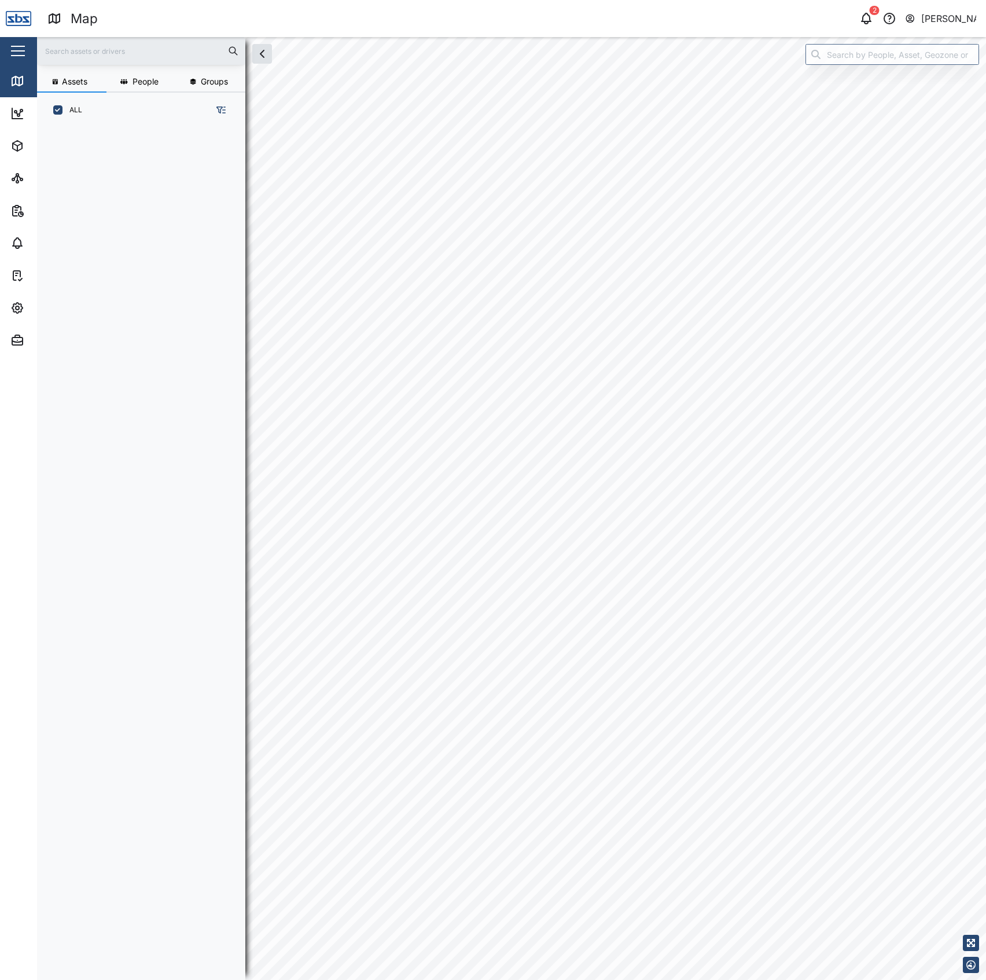
scroll to position [835, 178]
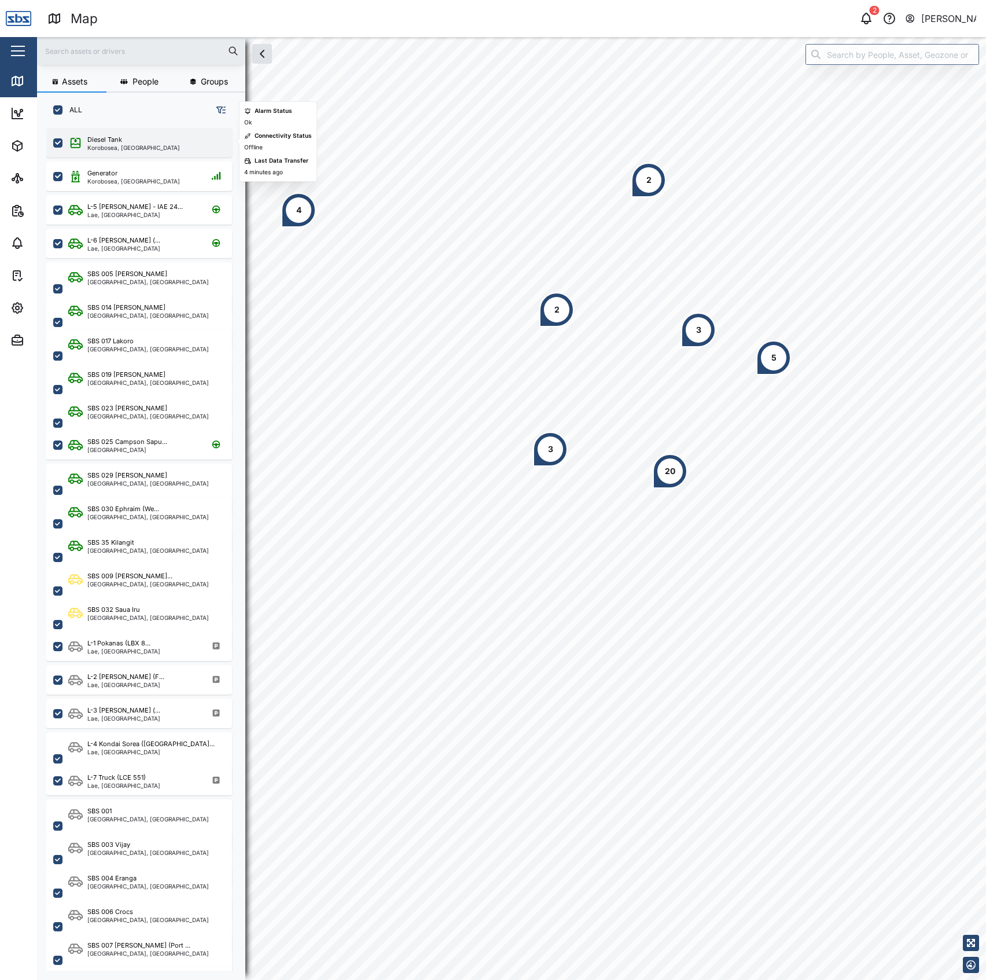
click at [179, 135] on div "Diesel Tank Korobosea, [GEOGRAPHIC_DATA]" at bounding box center [146, 143] width 157 height 16
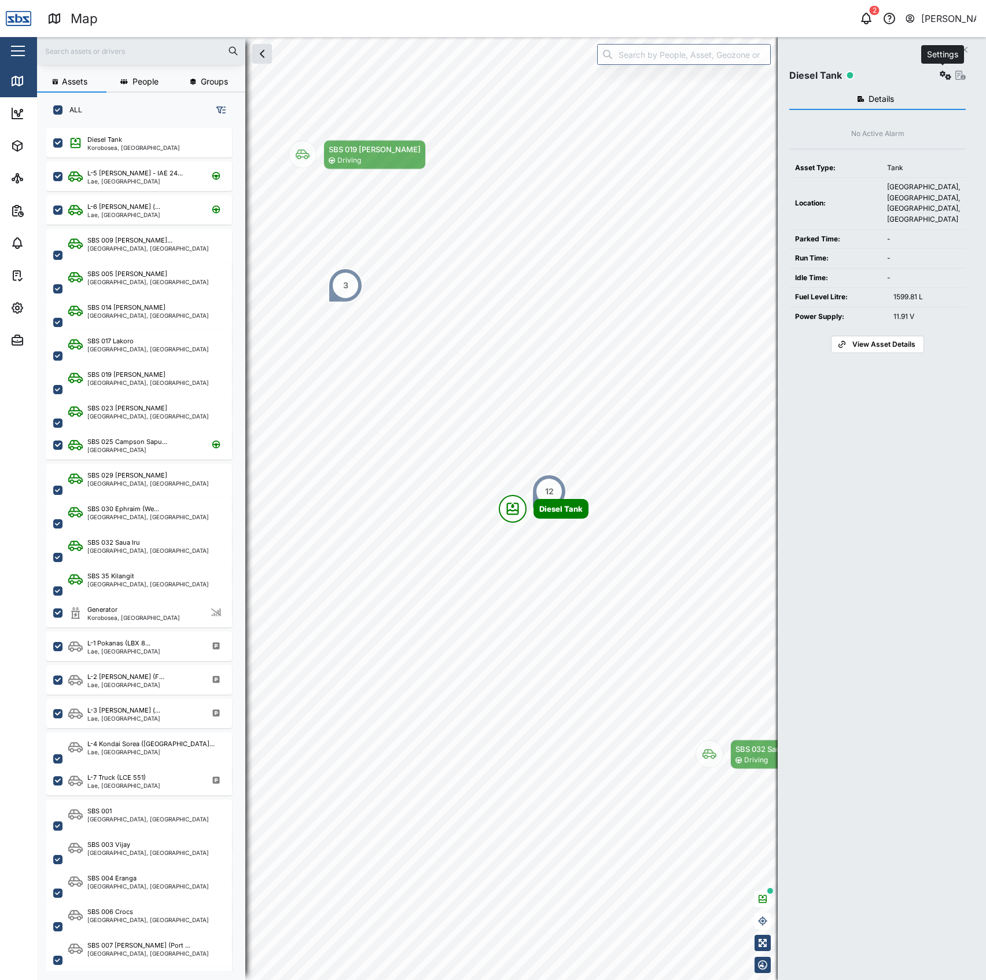
drag, startPoint x: 948, startPoint y: 71, endPoint x: 962, endPoint y: 65, distance: 14.8
click at [959, 68] on div "Settings" at bounding box center [952, 75] width 28 height 16
click at [941, 68] on button "button" at bounding box center [946, 75] width 16 height 16
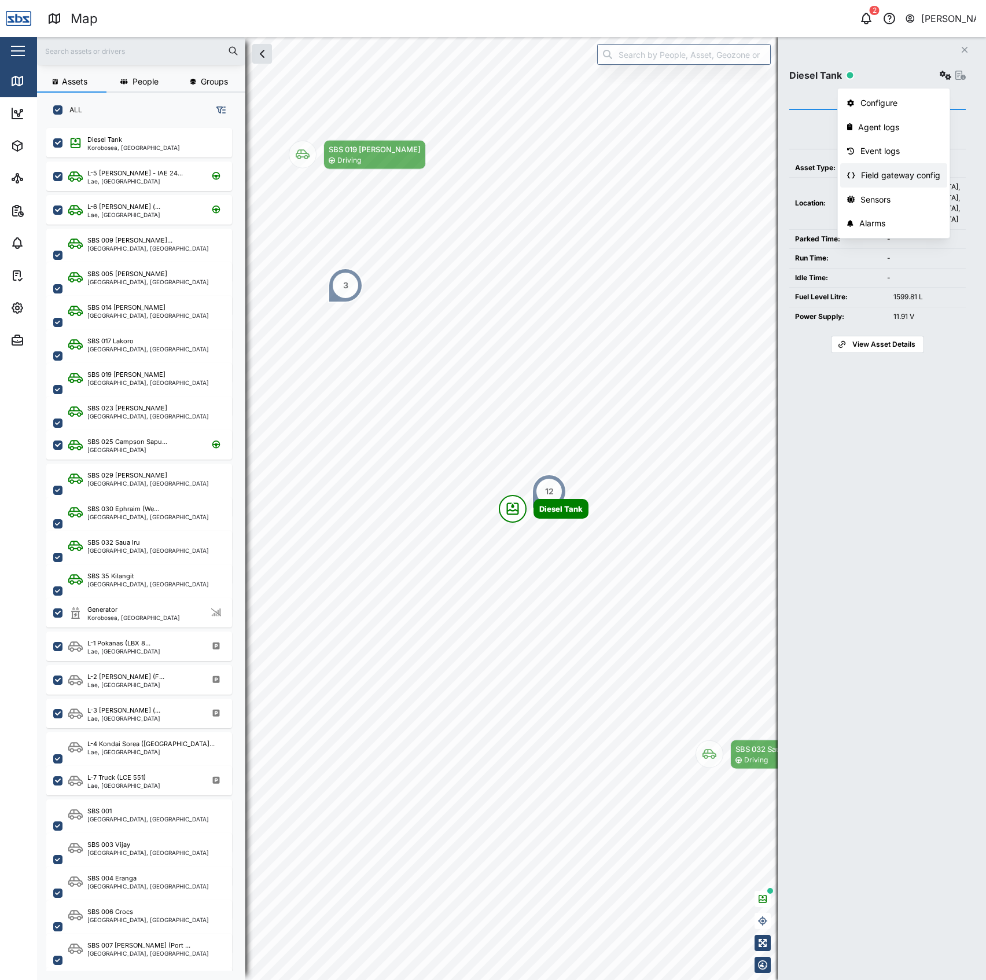
click at [896, 169] on div "Field gateway config" at bounding box center [900, 175] width 79 height 13
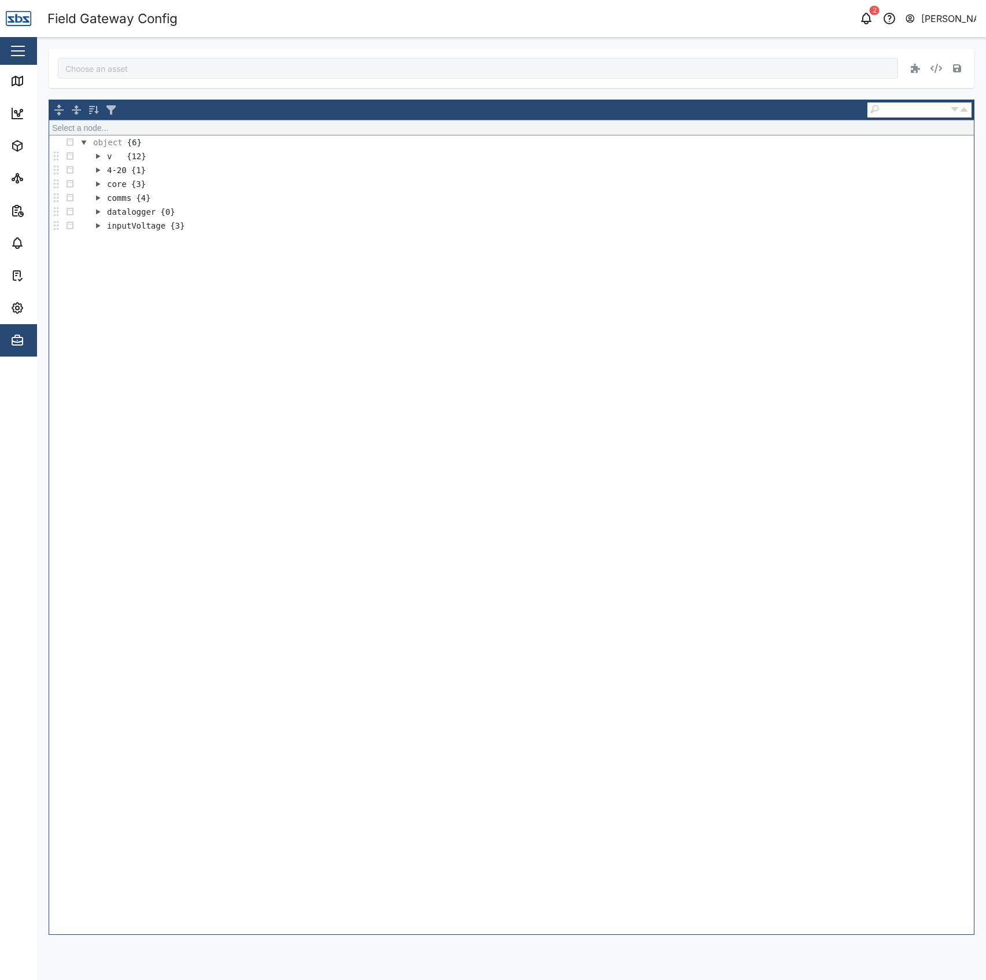
type input "Diesel Tank"
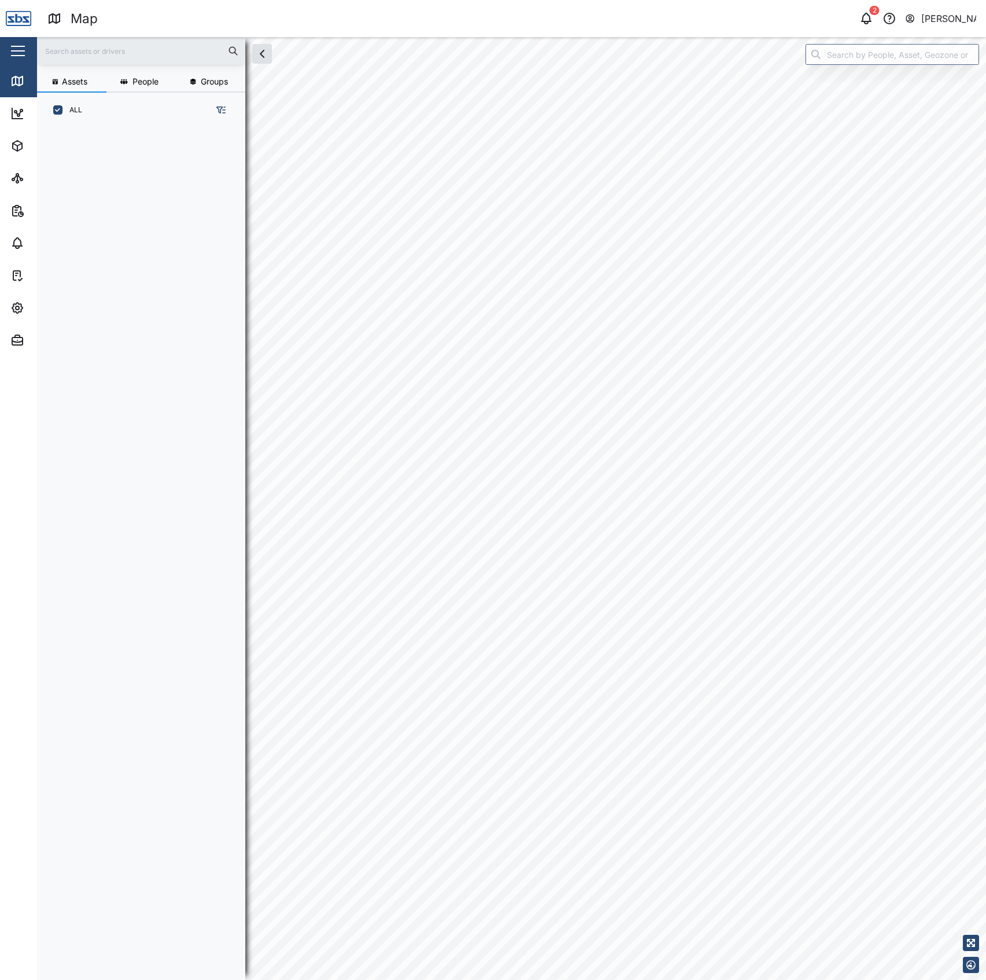
scroll to position [835, 178]
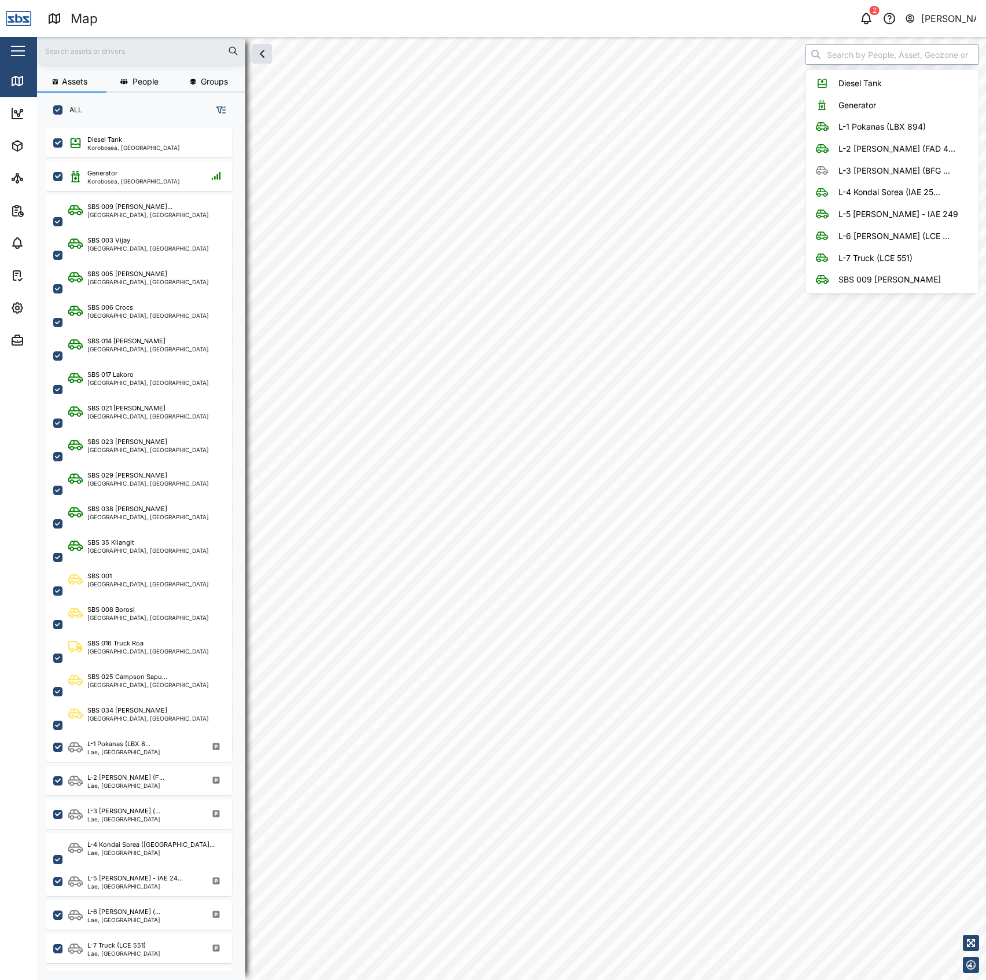
click at [834, 61] on input "search" at bounding box center [893, 54] width 174 height 21
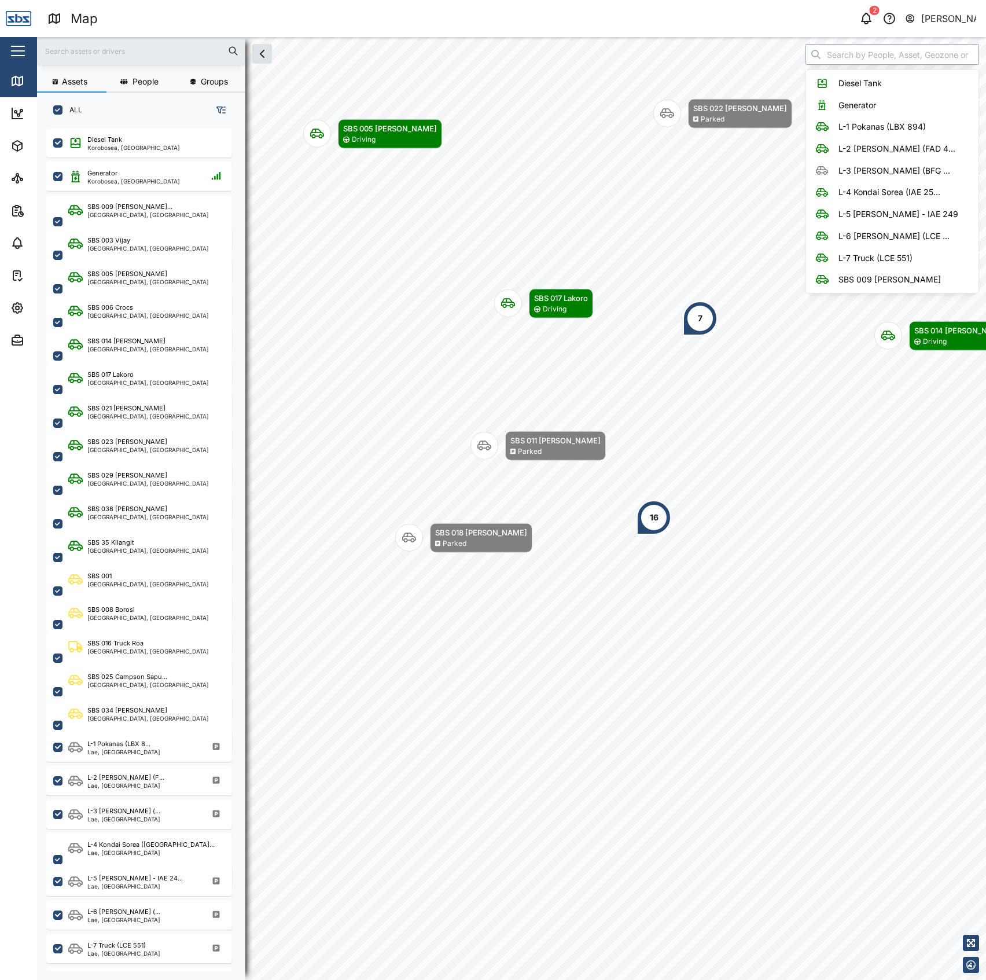
scroll to position [0, 0]
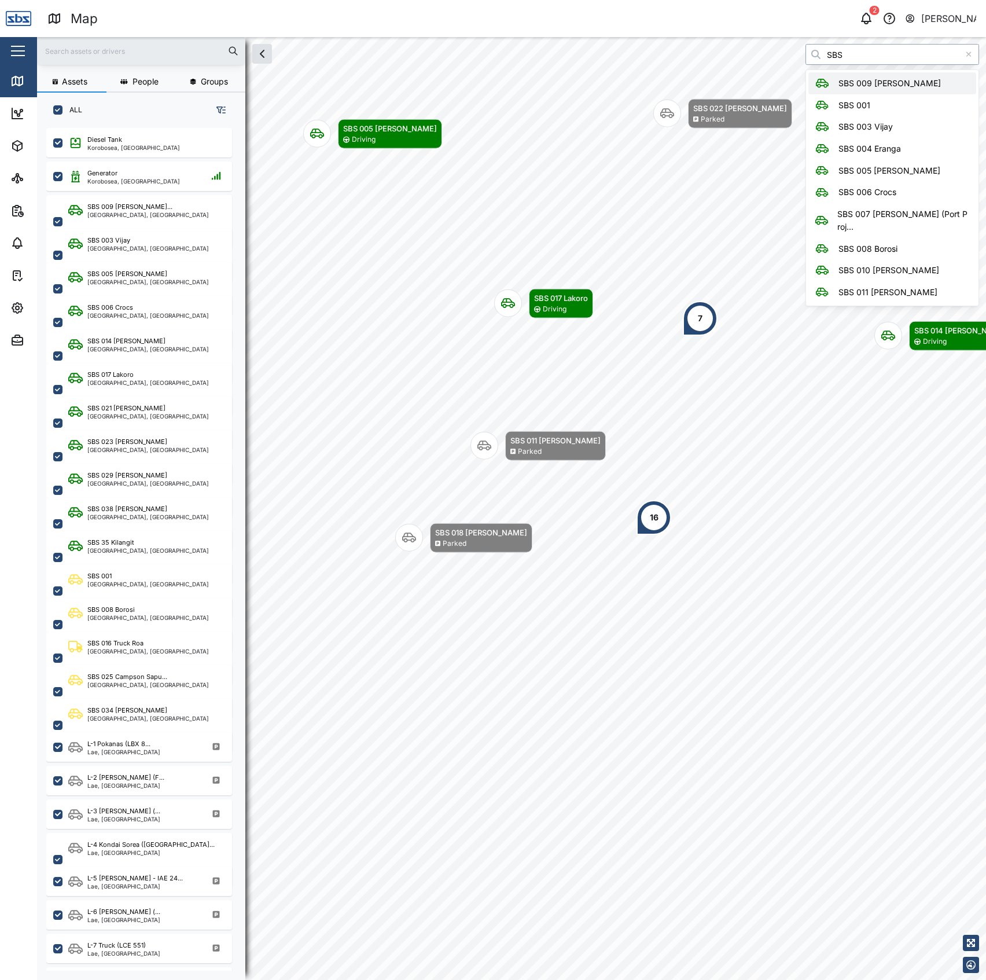
click at [851, 49] on input "SBS" at bounding box center [893, 54] width 174 height 21
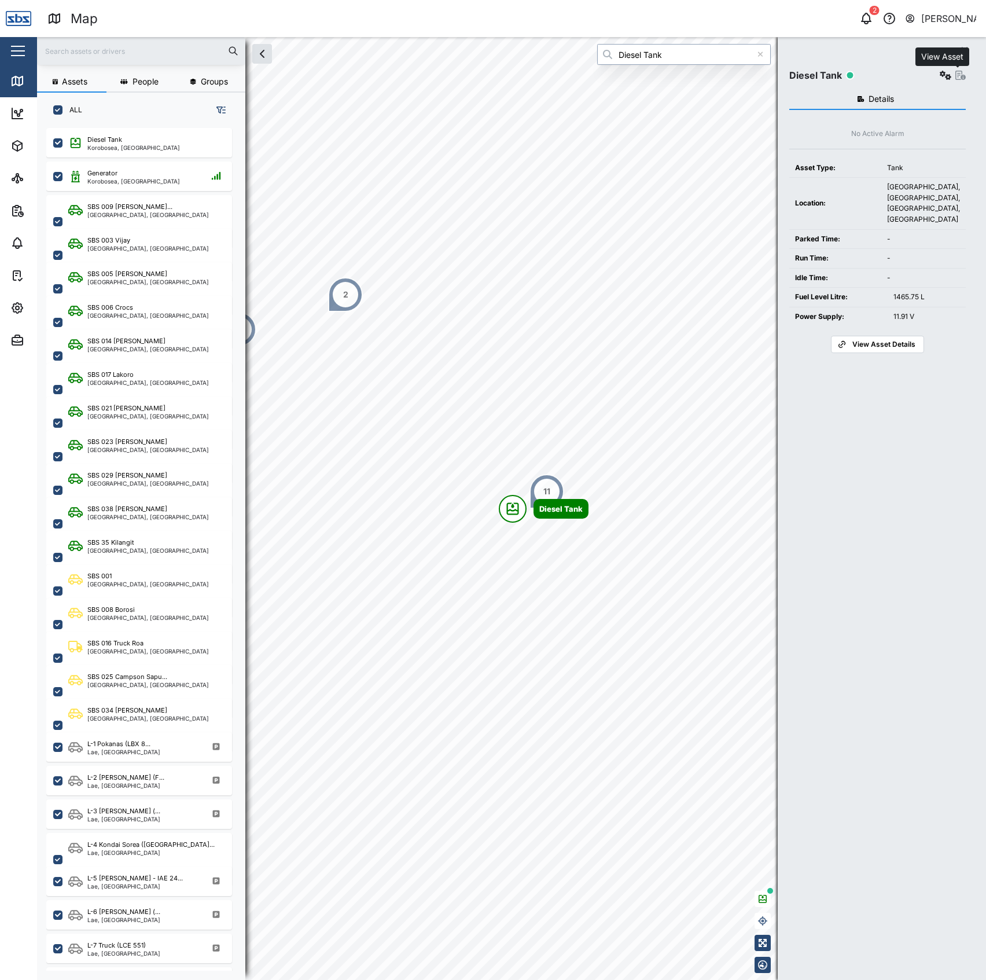
type input "Diesel Tank"
click at [960, 74] on icon "button" at bounding box center [961, 75] width 10 height 9
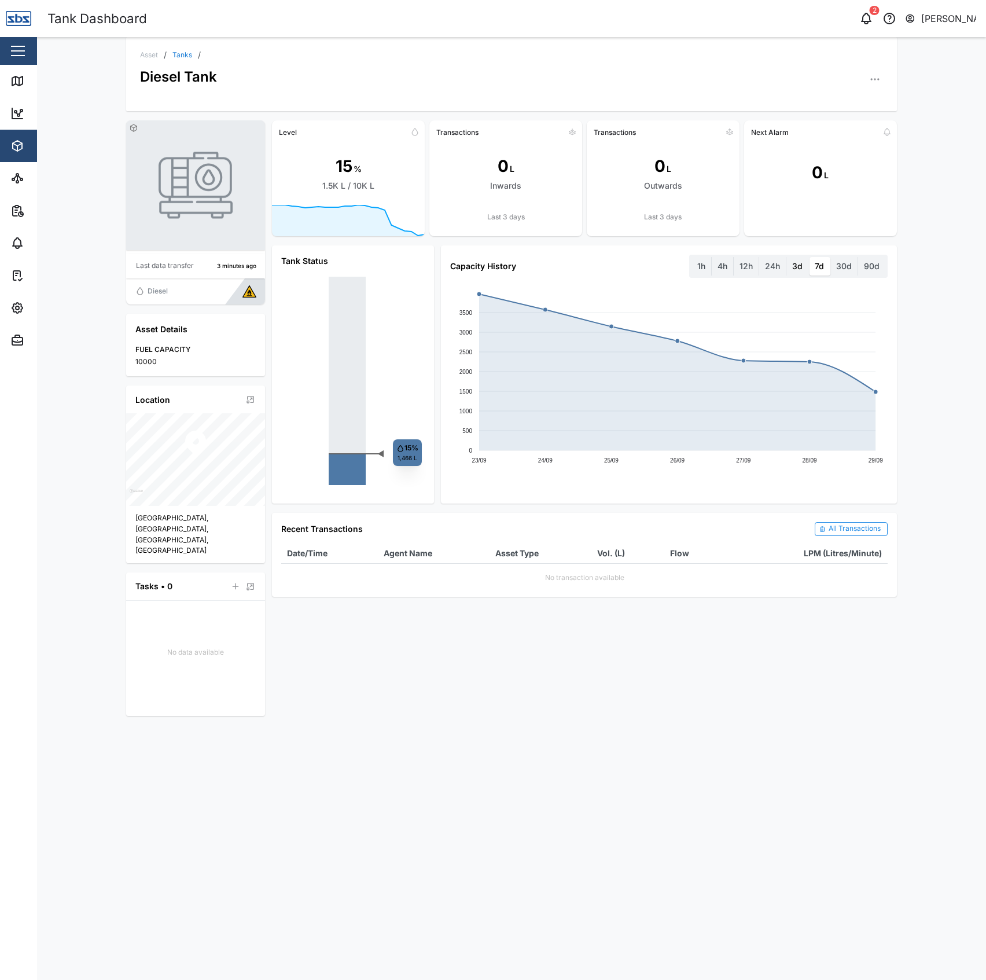
click at [800, 265] on label "3d" at bounding box center [798, 266] width 22 height 19
click at [787, 257] on days "3d" at bounding box center [787, 257] width 0 height 0
click at [820, 266] on label "7d" at bounding box center [819, 266] width 21 height 19
click at [809, 257] on days "7d" at bounding box center [809, 257] width 0 height 0
click at [852, 265] on label "30d" at bounding box center [844, 266] width 27 height 19
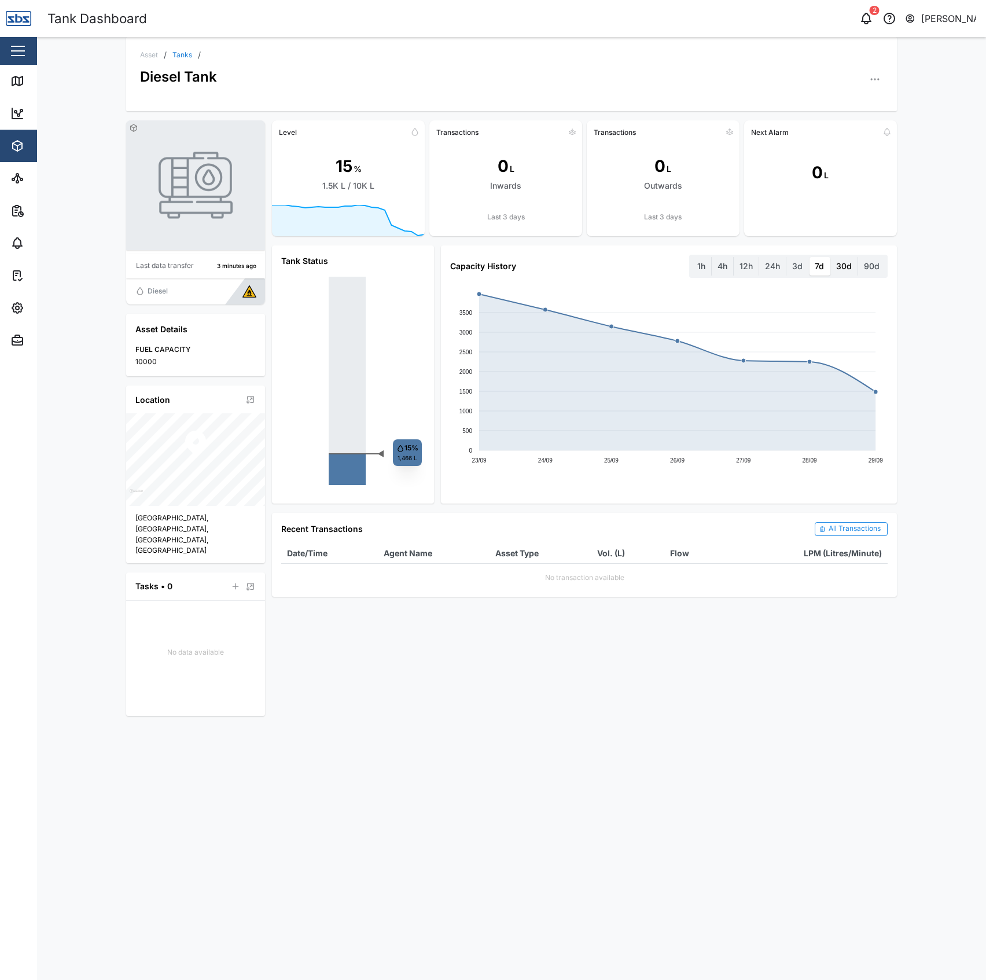
click at [831, 257] on days "30d" at bounding box center [831, 257] width 0 height 0
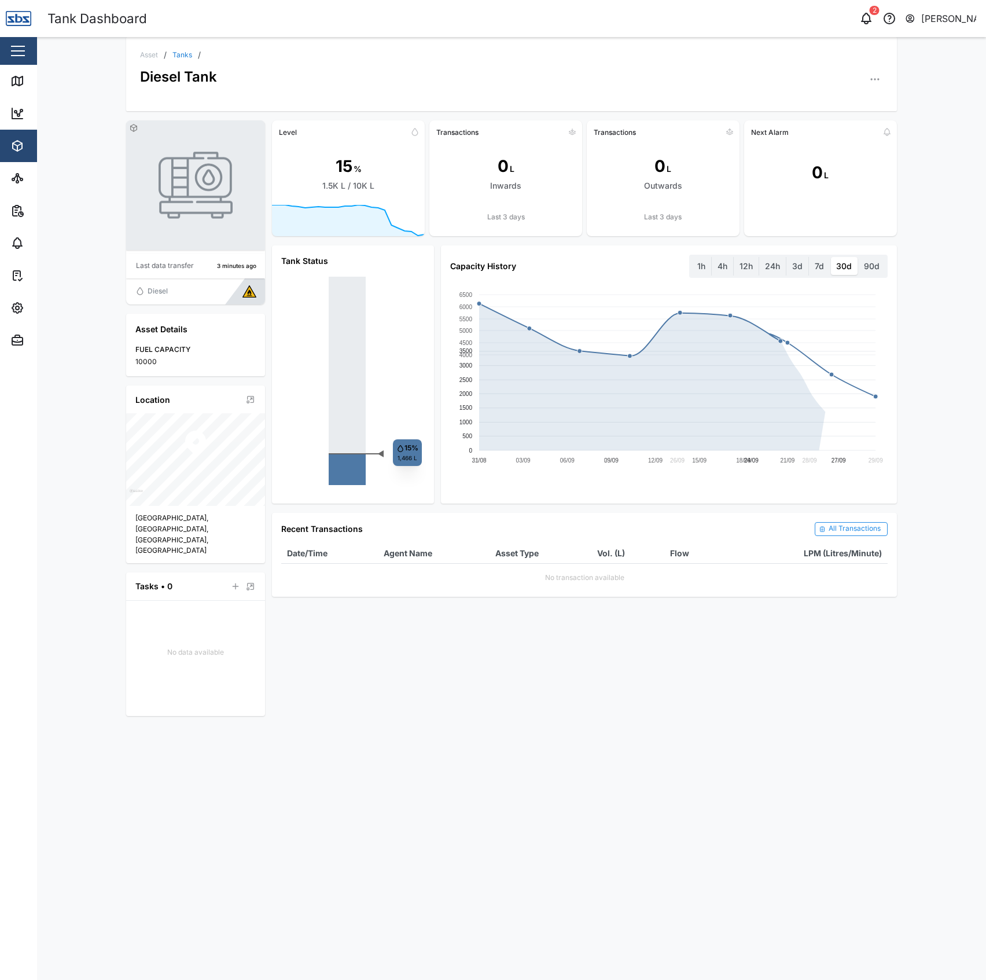
click at [881, 265] on label "90d" at bounding box center [872, 266] width 27 height 19
click at [859, 257] on days "90d" at bounding box center [859, 257] width 0 height 0
click at [839, 264] on label "30d" at bounding box center [844, 266] width 27 height 19
click at [831, 257] on days "30d" at bounding box center [831, 257] width 0 height 0
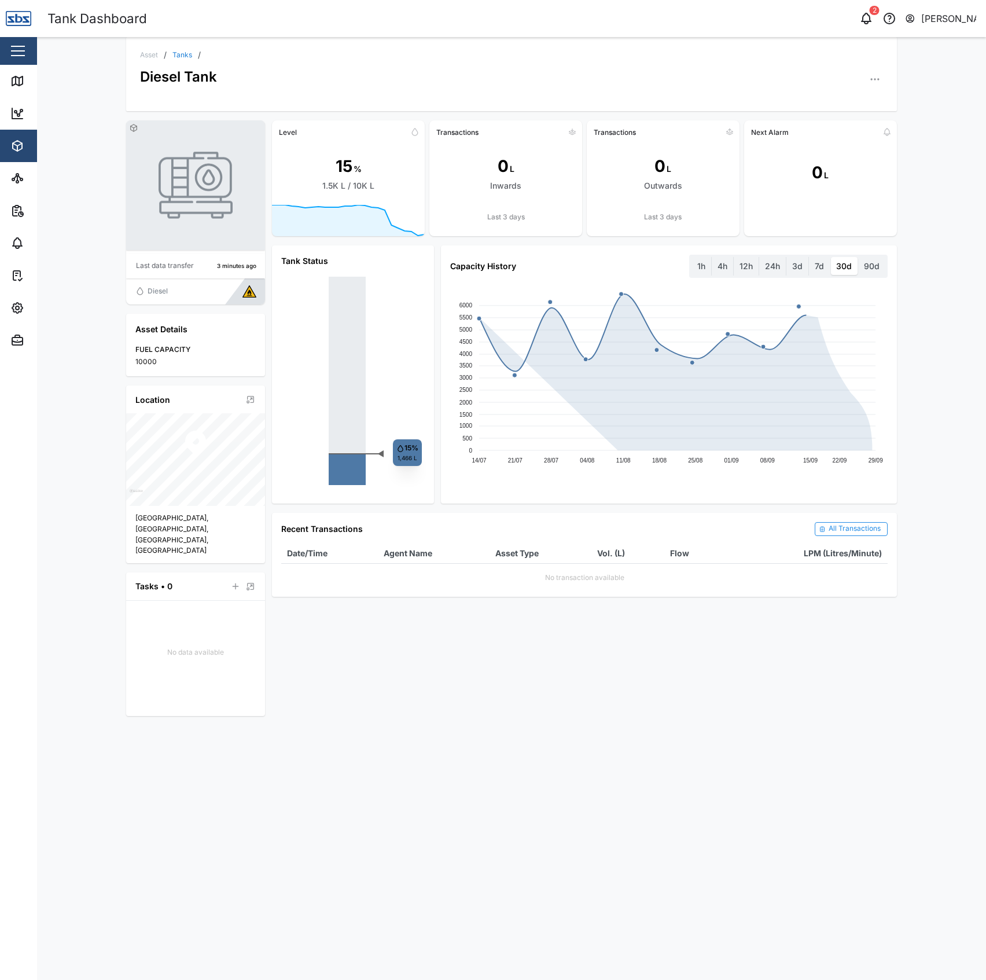
click at [839, 264] on label "30d" at bounding box center [844, 266] width 27 height 19
click at [831, 257] on days "30d" at bounding box center [831, 257] width 0 height 0
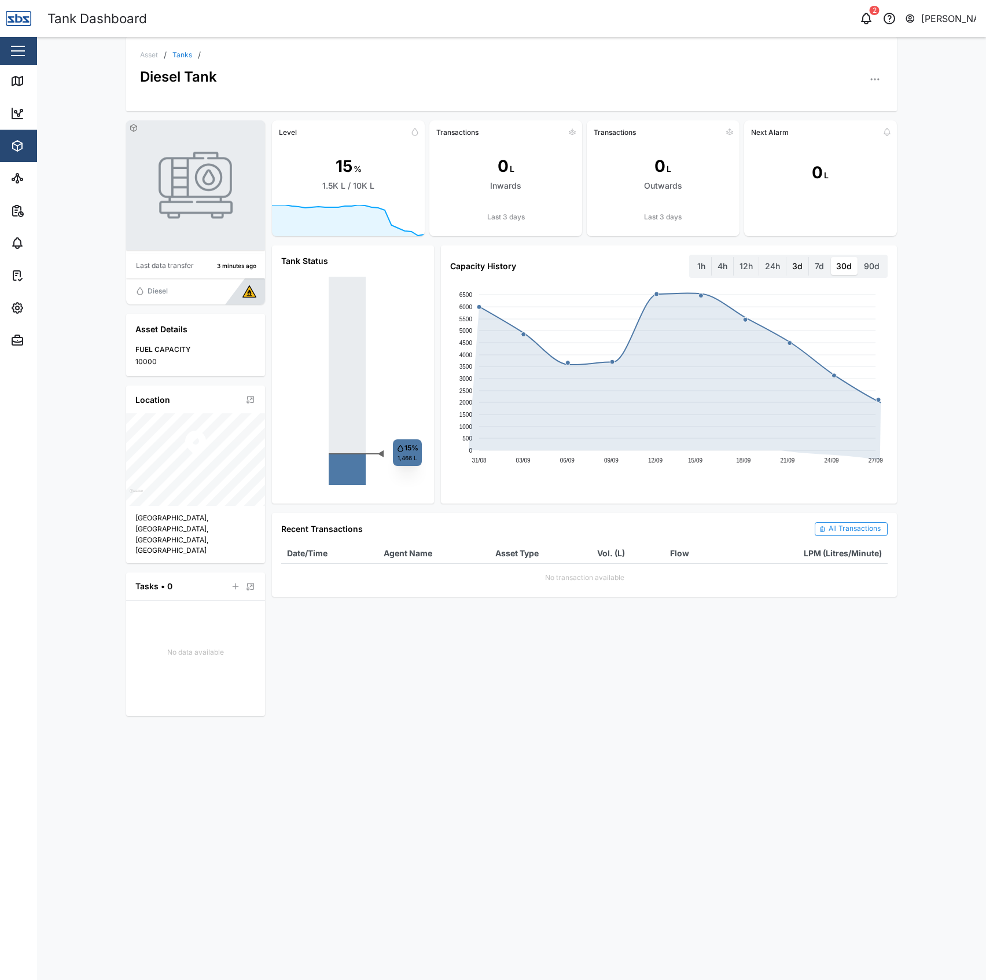
click at [793, 265] on label "3d" at bounding box center [798, 266] width 22 height 19
click at [787, 257] on days "3d" at bounding box center [787, 257] width 0 height 0
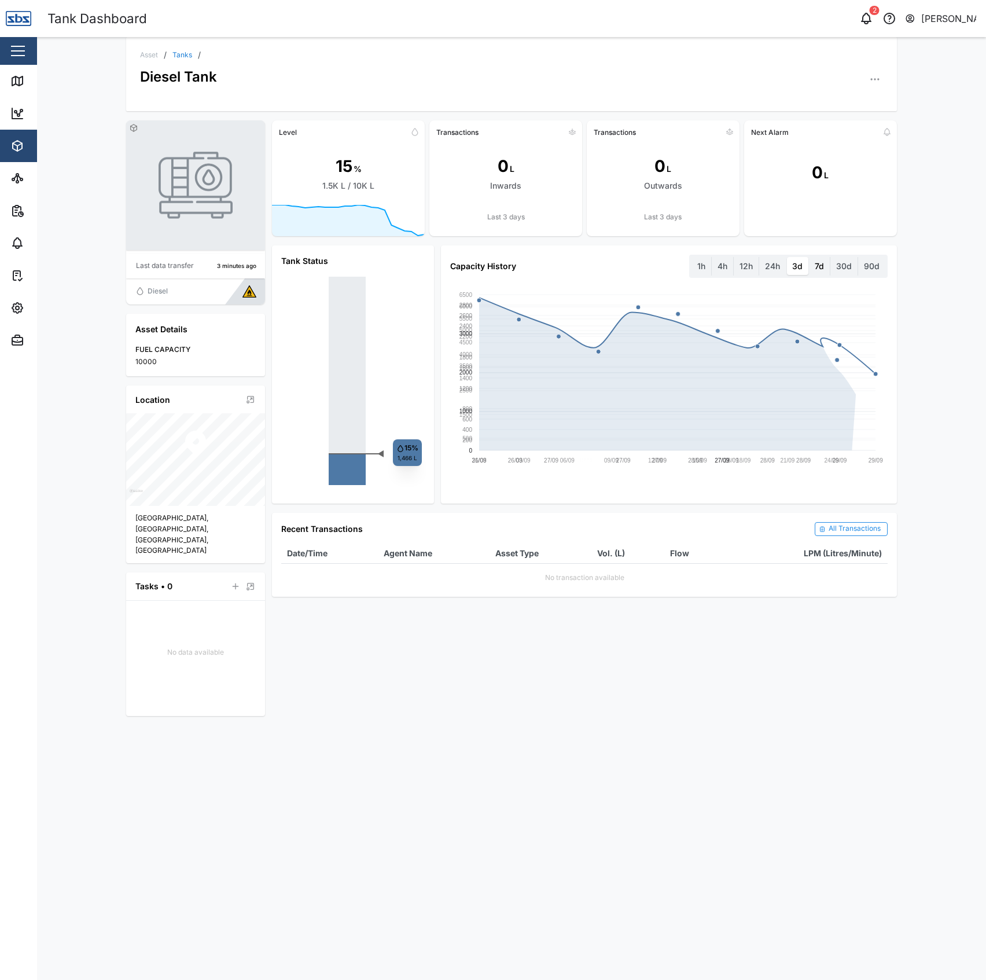
click at [824, 265] on label "7d" at bounding box center [819, 266] width 21 height 19
click at [809, 257] on days "7d" at bounding box center [809, 257] width 0 height 0
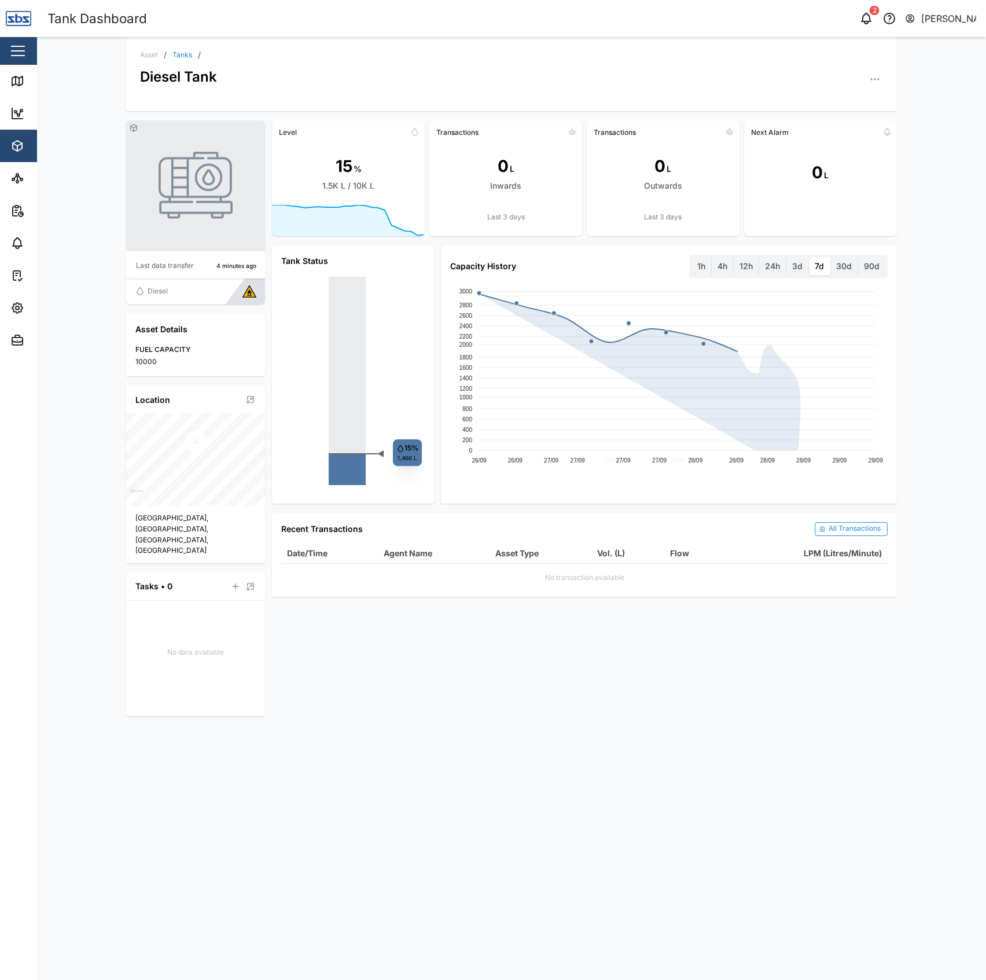
click at [821, 265] on label "7d" at bounding box center [819, 266] width 21 height 19
click at [809, 257] on days "7d" at bounding box center [809, 257] width 0 height 0
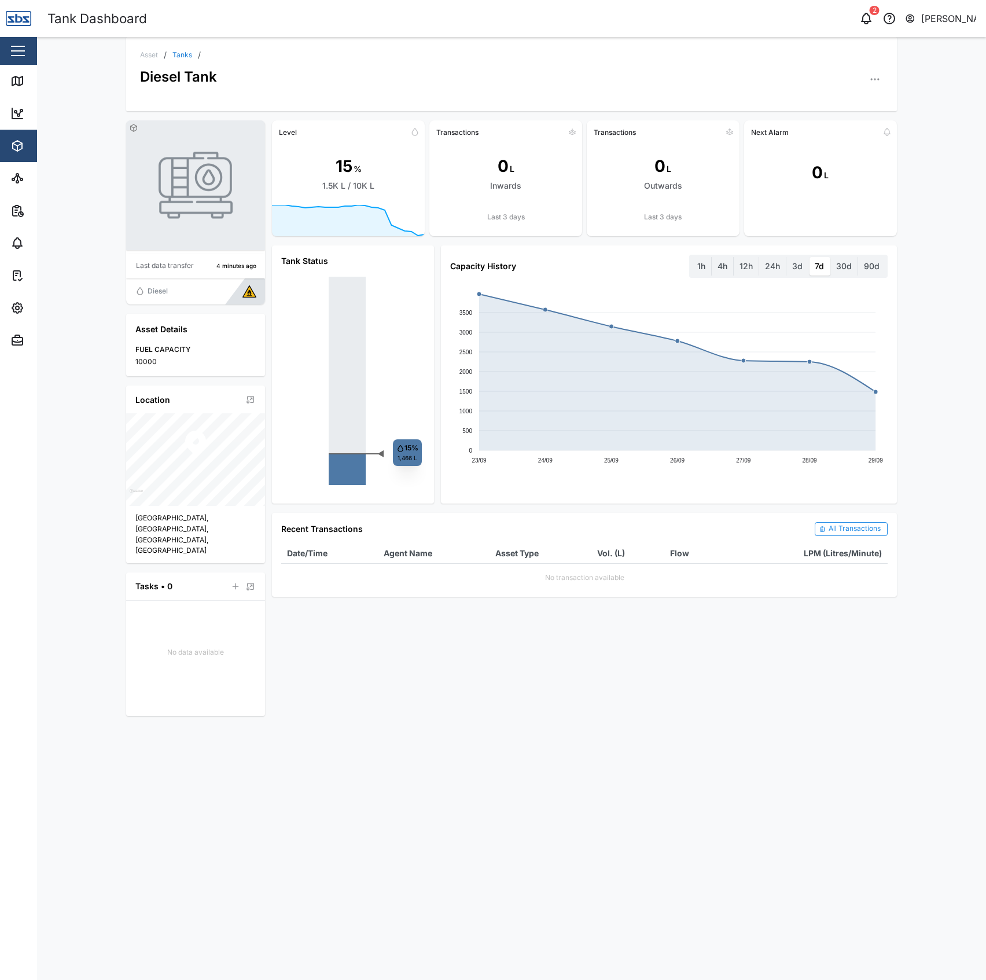
click at [929, 317] on div "Asset / Tanks / Diesel Tank Last data transfer 4 minutes ago Diesel Asset Detai…" at bounding box center [511, 508] width 949 height 943
click at [871, 79] on icon "button" at bounding box center [876, 80] width 12 height 12
click at [676, 262] on div "Capacity History 1h 4h 12h 24h 3d 7d 30d 90d" at bounding box center [668, 266] width 437 height 23
click at [804, 269] on label "3d" at bounding box center [798, 266] width 22 height 19
click at [787, 257] on days "3d" at bounding box center [787, 257] width 0 height 0
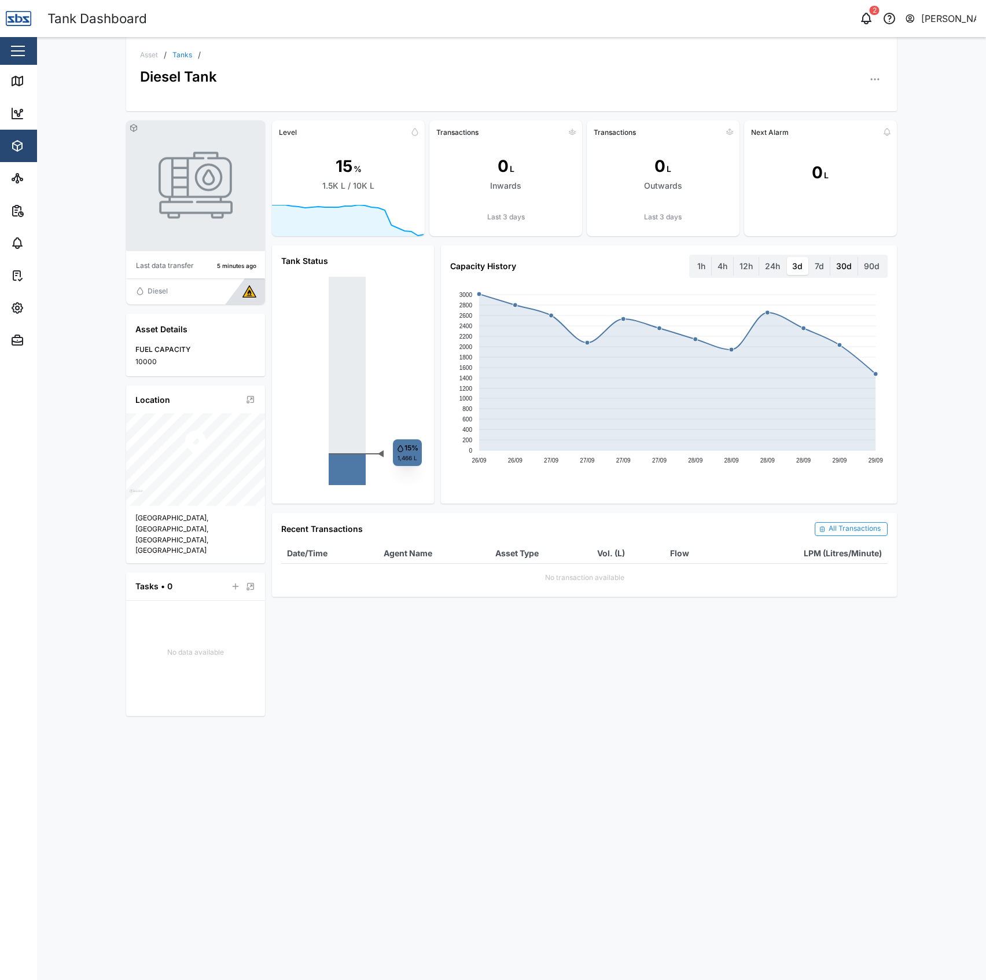
click at [846, 274] on label "30d" at bounding box center [844, 266] width 27 height 19
click at [831, 257] on days "30d" at bounding box center [831, 257] width 0 height 0
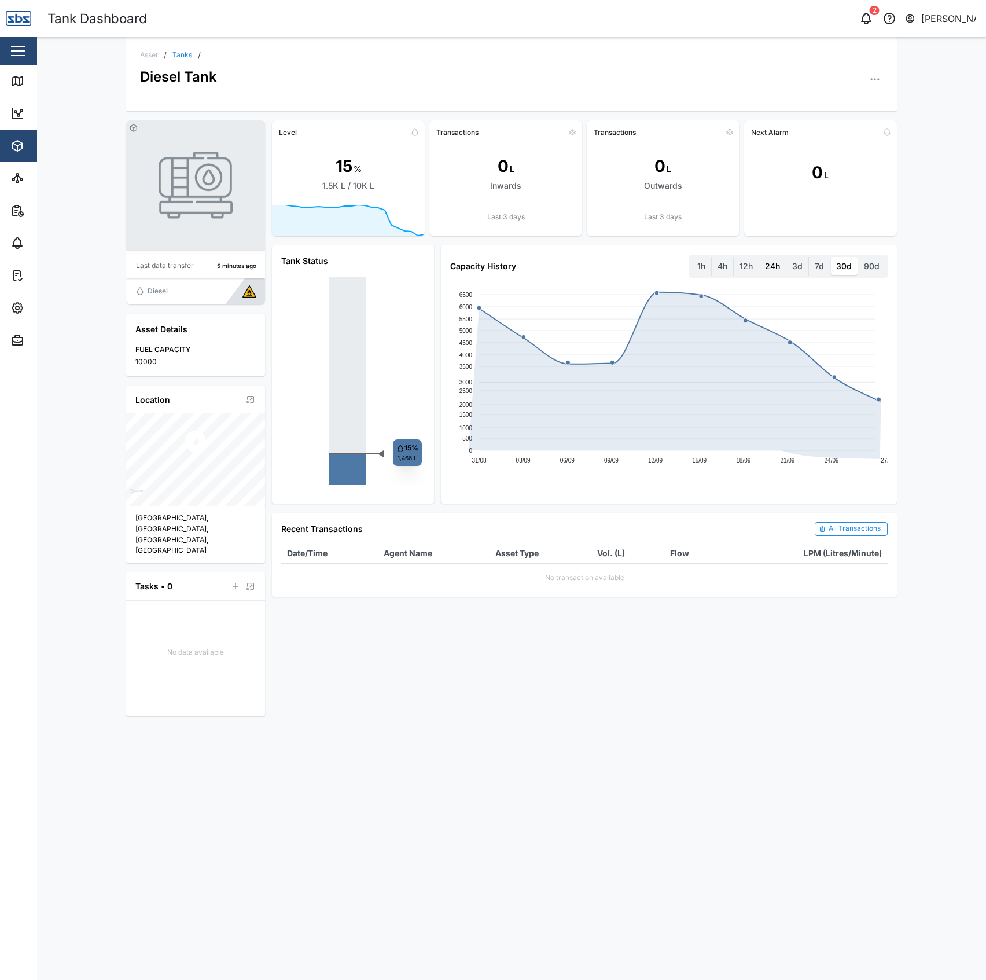
click at [776, 265] on label "24h" at bounding box center [773, 266] width 27 height 19
click at [760, 257] on hours "24h" at bounding box center [760, 257] width 0 height 0
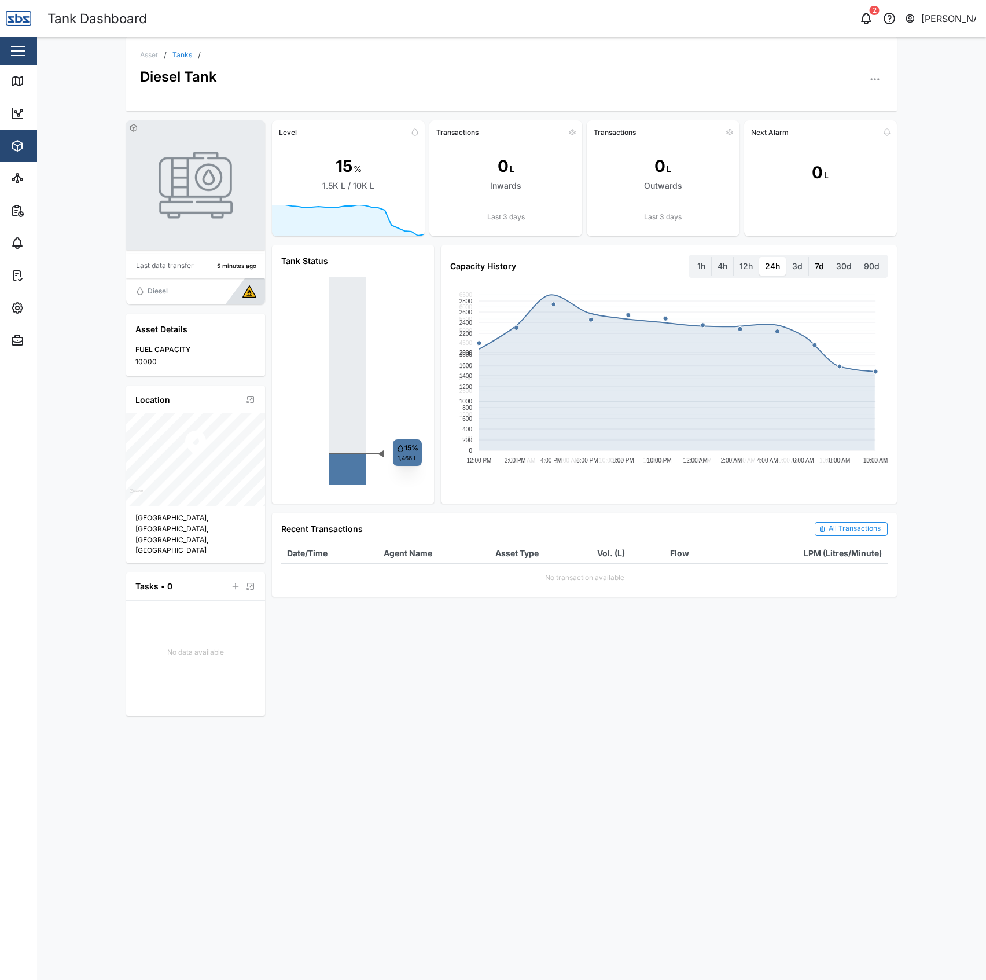
click at [825, 266] on label "7d" at bounding box center [819, 266] width 21 height 19
click at [809, 257] on days "7d" at bounding box center [809, 257] width 0 height 0
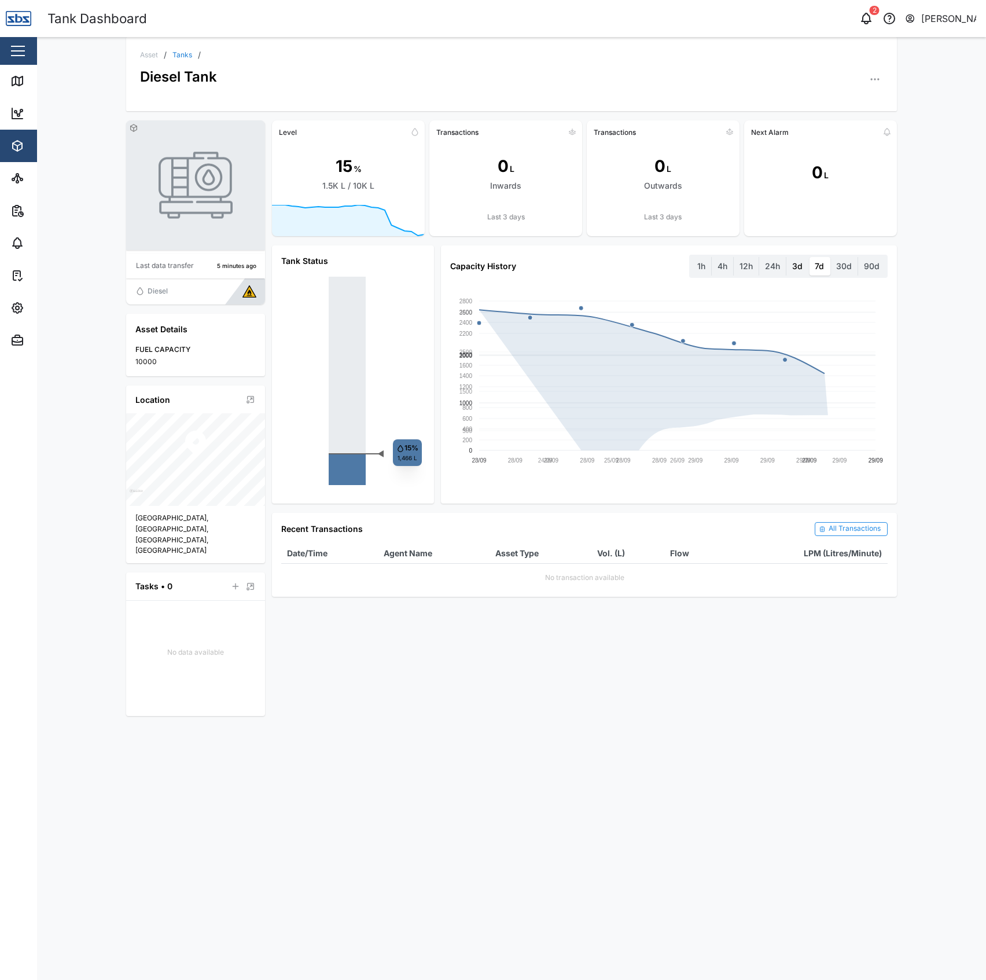
click at [798, 266] on label "3d" at bounding box center [798, 266] width 22 height 19
click at [787, 257] on days "3d" at bounding box center [787, 257] width 0 height 0
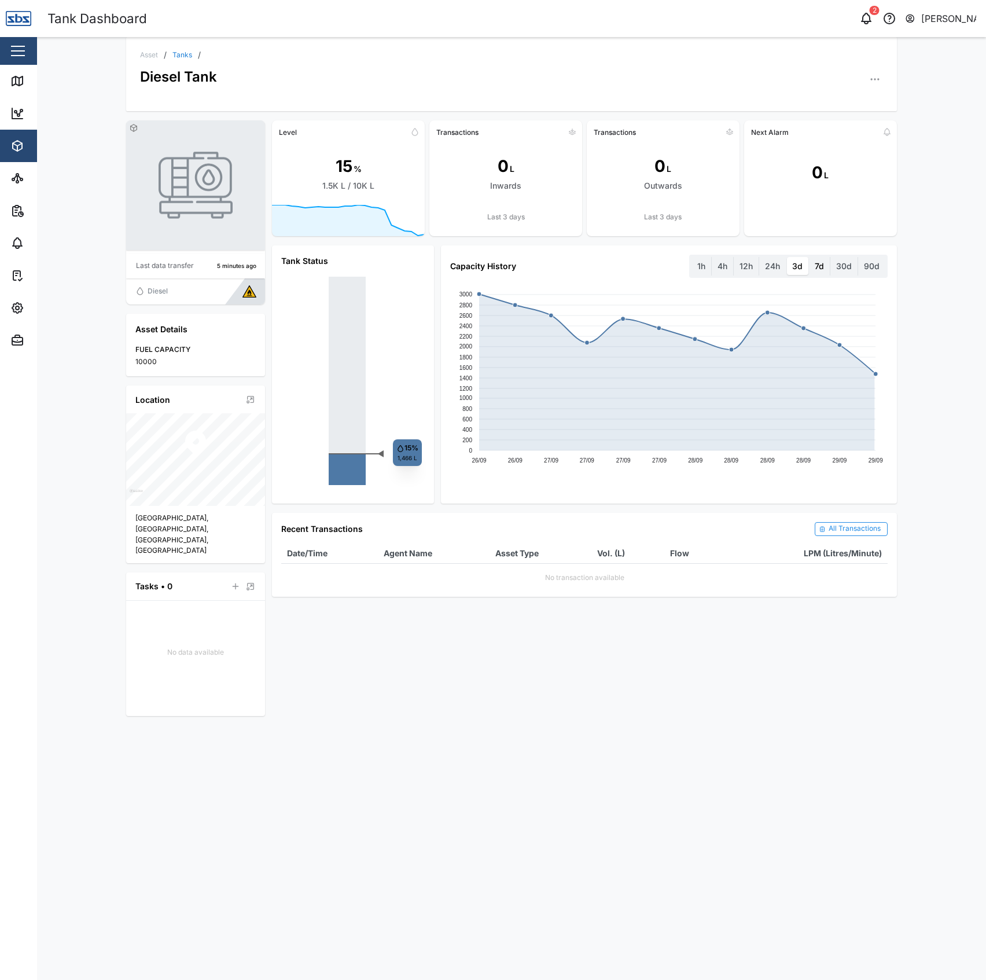
click at [816, 260] on label "7d" at bounding box center [819, 266] width 21 height 19
click at [809, 257] on days "7d" at bounding box center [809, 257] width 0 height 0
click at [793, 263] on label "3d" at bounding box center [798, 266] width 22 height 19
click at [787, 257] on days "3d" at bounding box center [787, 257] width 0 height 0
drag, startPoint x: 200, startPoint y: 95, endPoint x: 149, endPoint y: 86, distance: 51.8
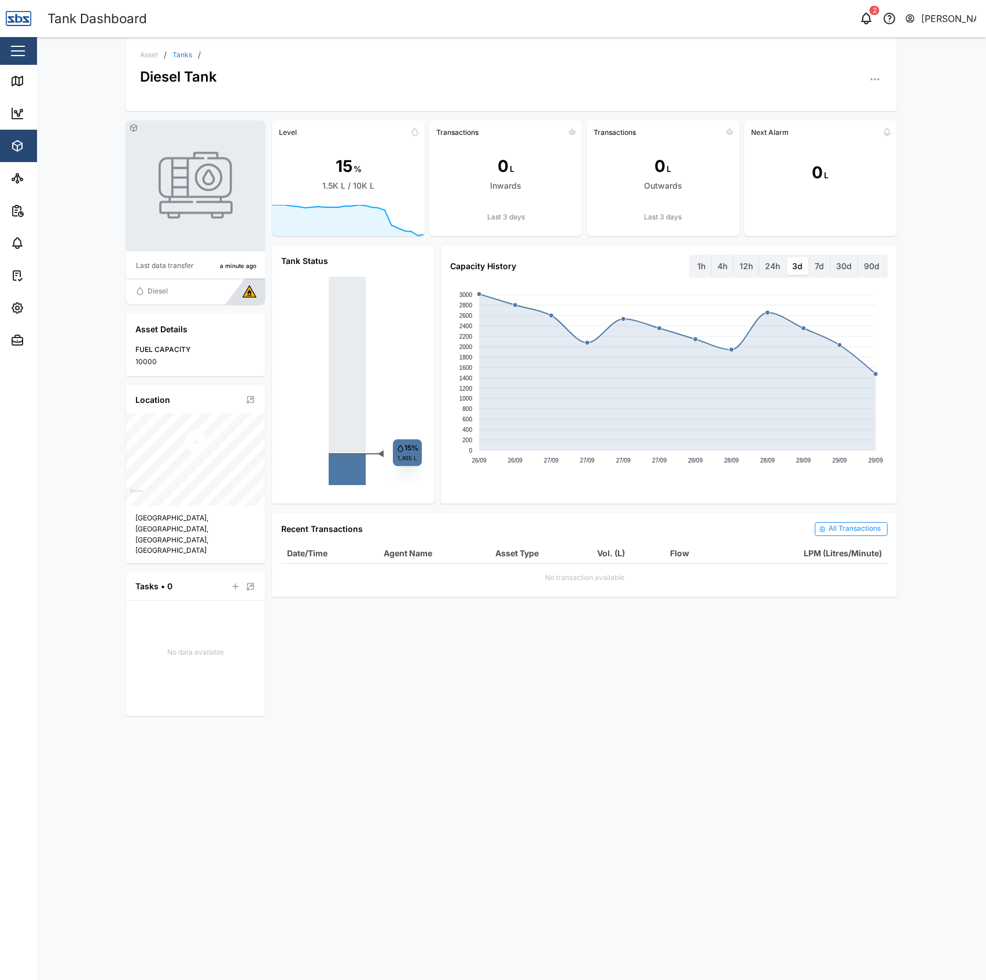
click at [195, 96] on div "Asset / Tanks / Diesel Tank" at bounding box center [511, 74] width 771 height 74
click at [146, 67] on div "Diesel Tank" at bounding box center [178, 73] width 77 height 28
click at [22, 68] on link "Map" at bounding box center [75, 81] width 151 height 32
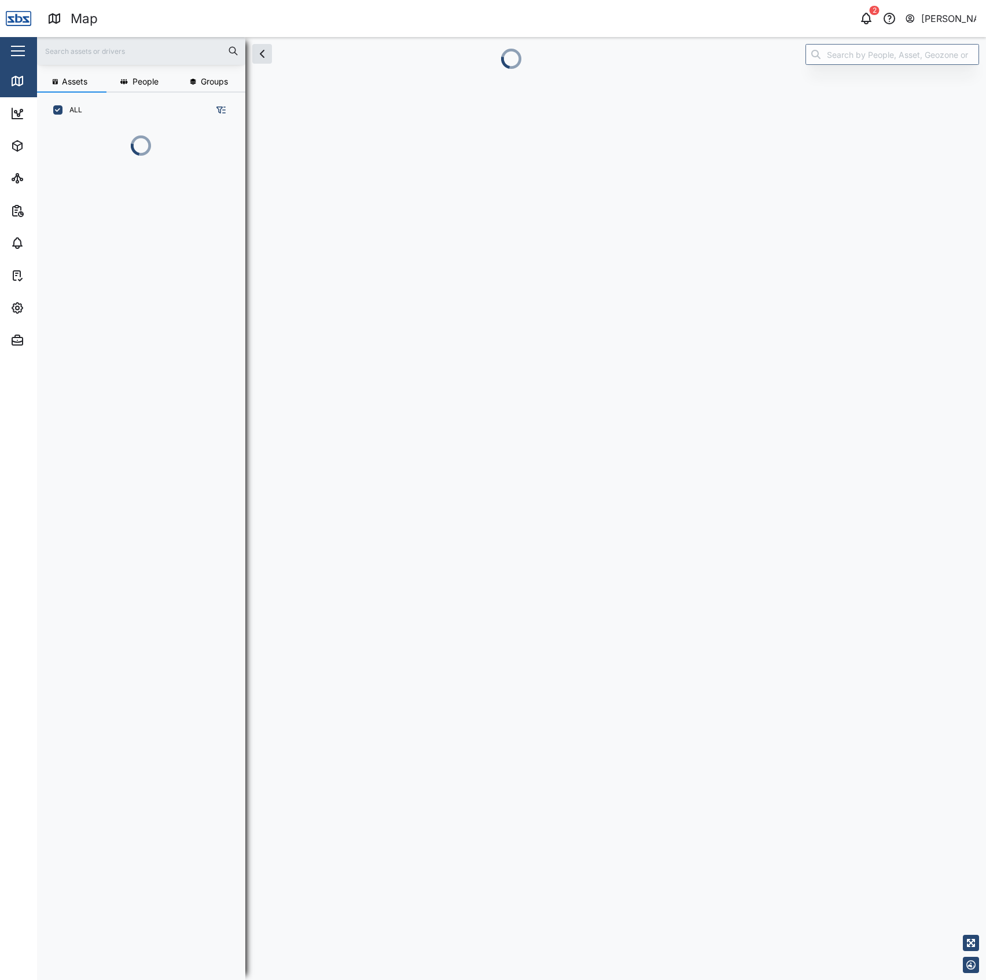
scroll to position [12, 12]
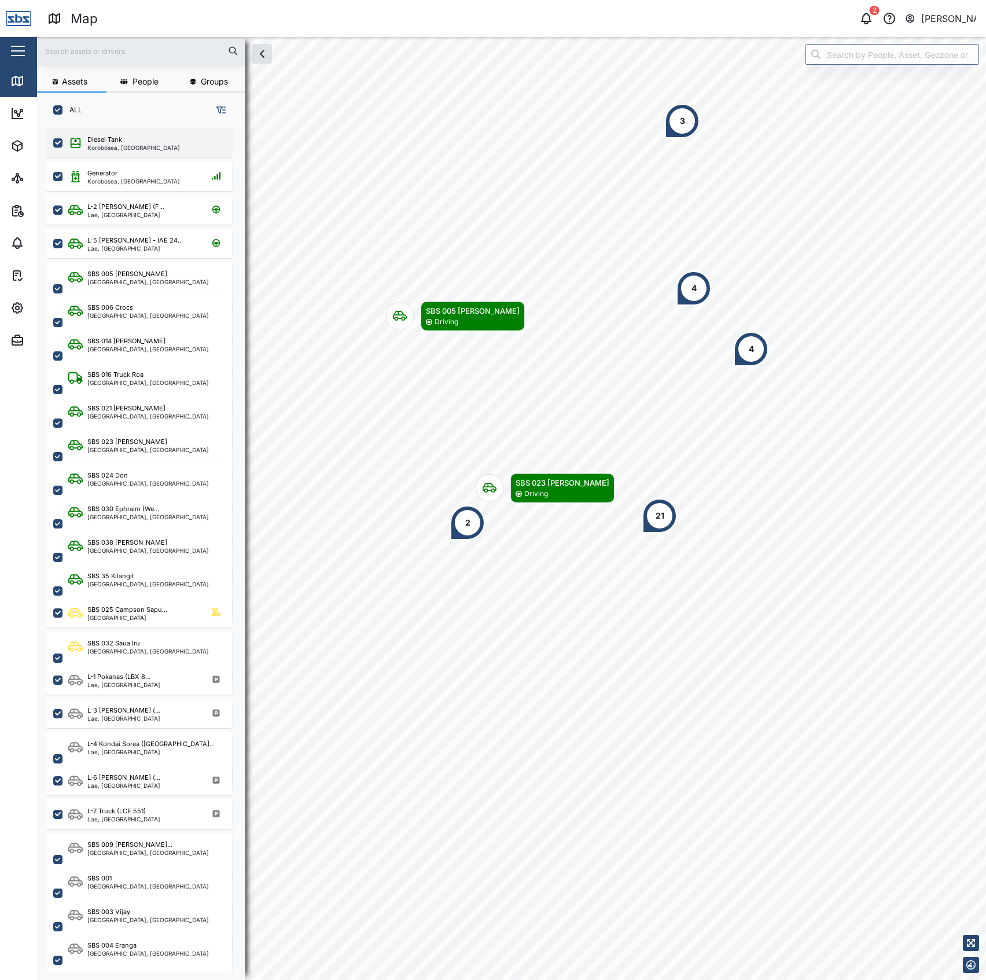
click at [133, 139] on div "Diesel Tank" at bounding box center [133, 140] width 93 height 10
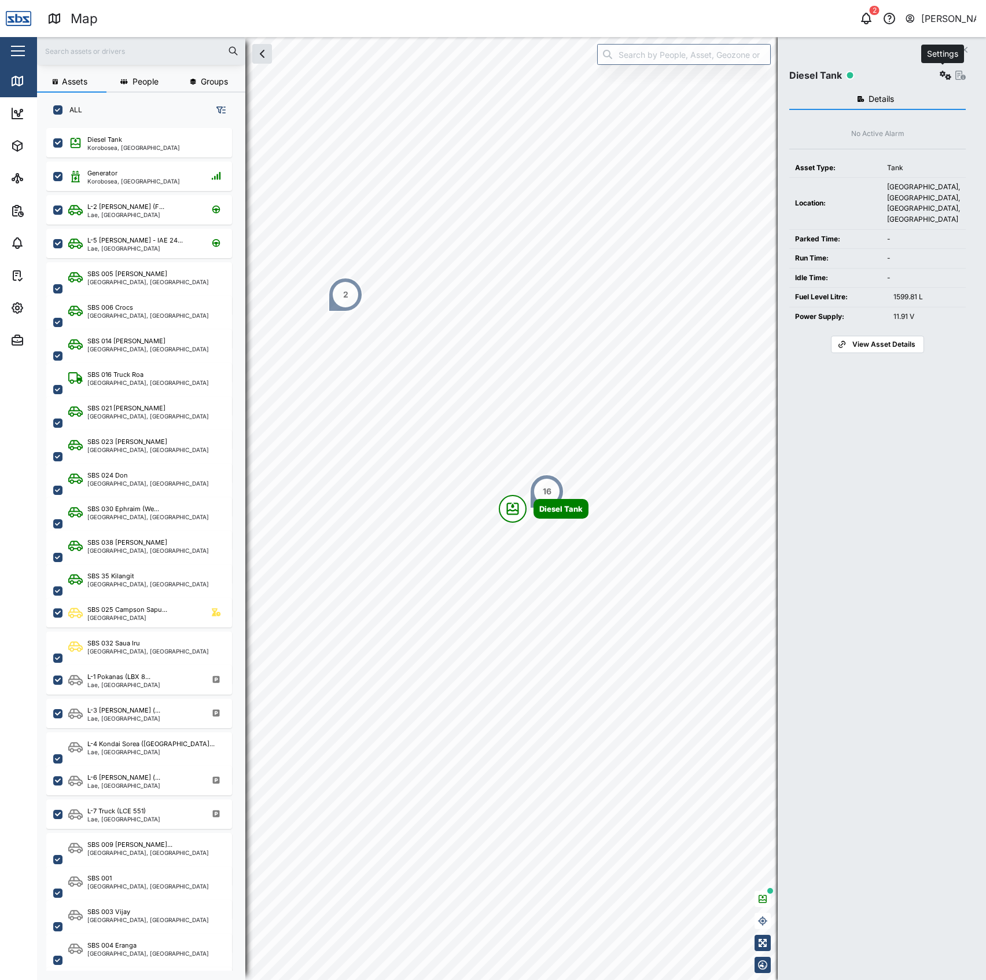
click at [940, 72] on icon "button" at bounding box center [946, 75] width 12 height 9
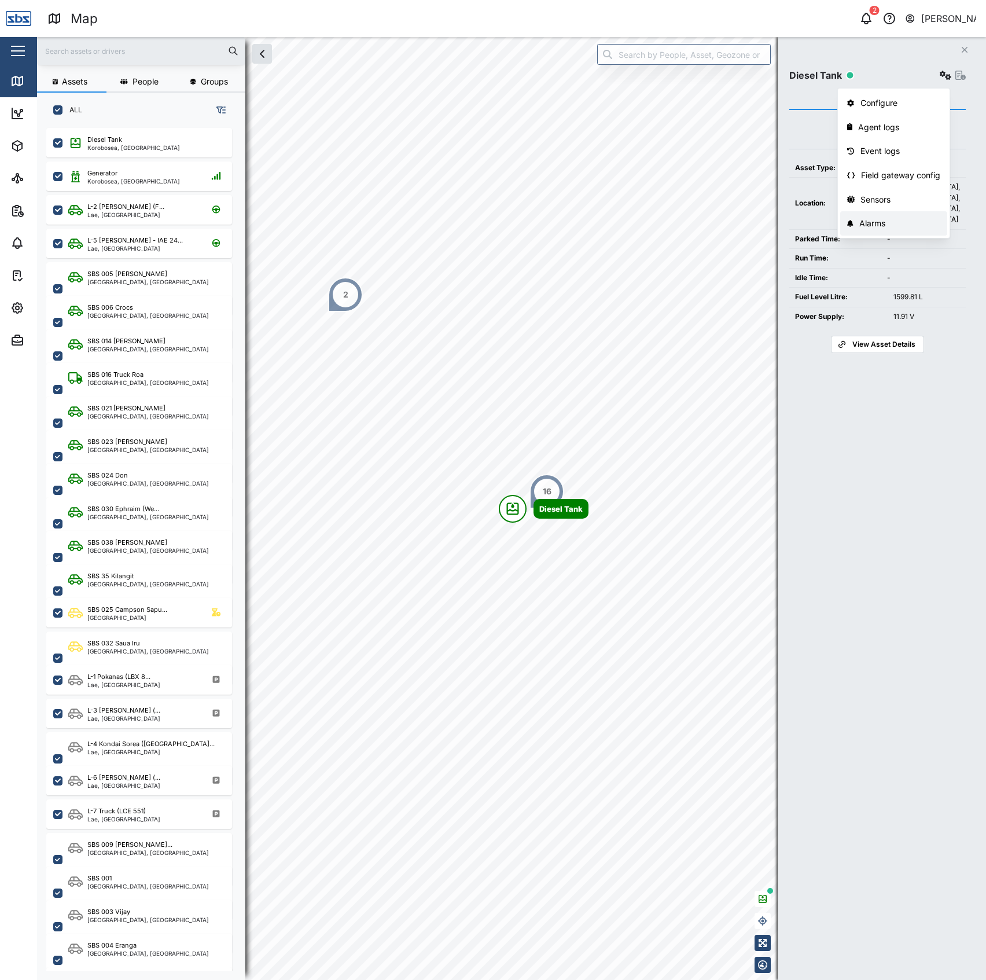
click at [900, 228] on div "Alarms" at bounding box center [900, 223] width 81 height 13
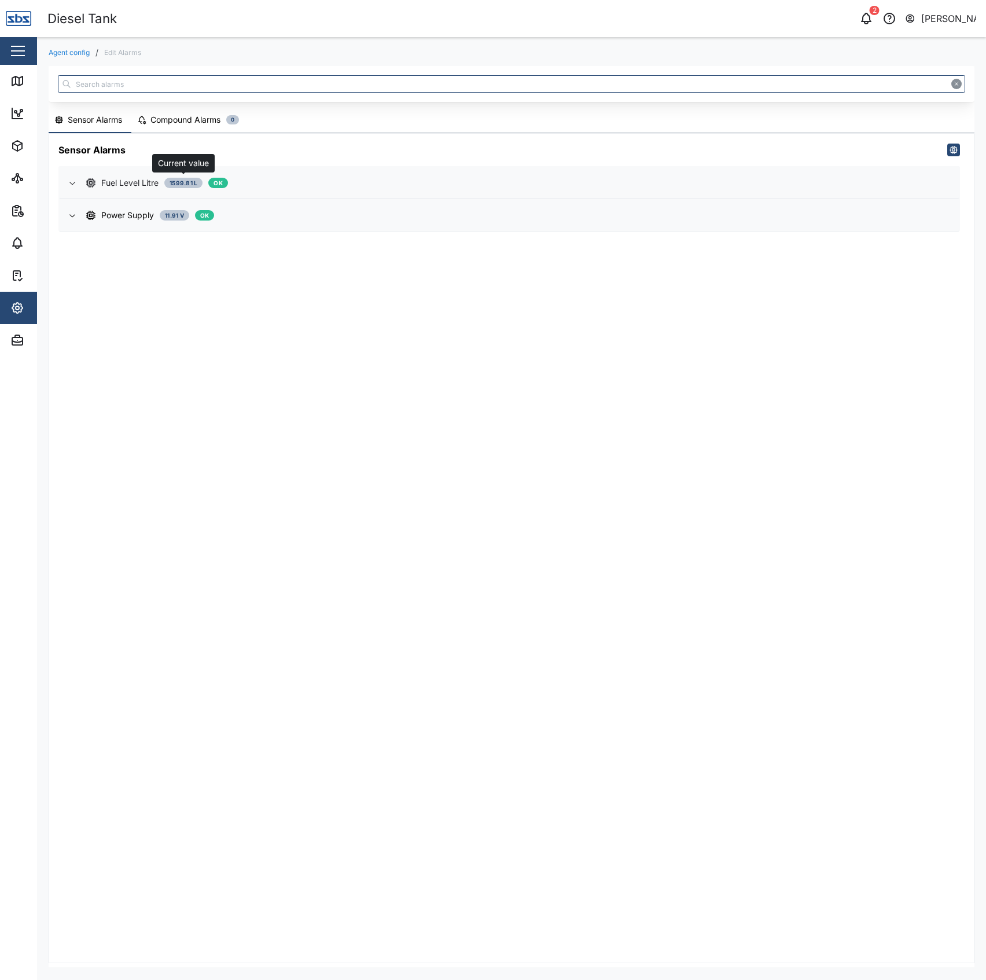
click at [171, 178] on div "1599.81 L" at bounding box center [183, 183] width 38 height 10
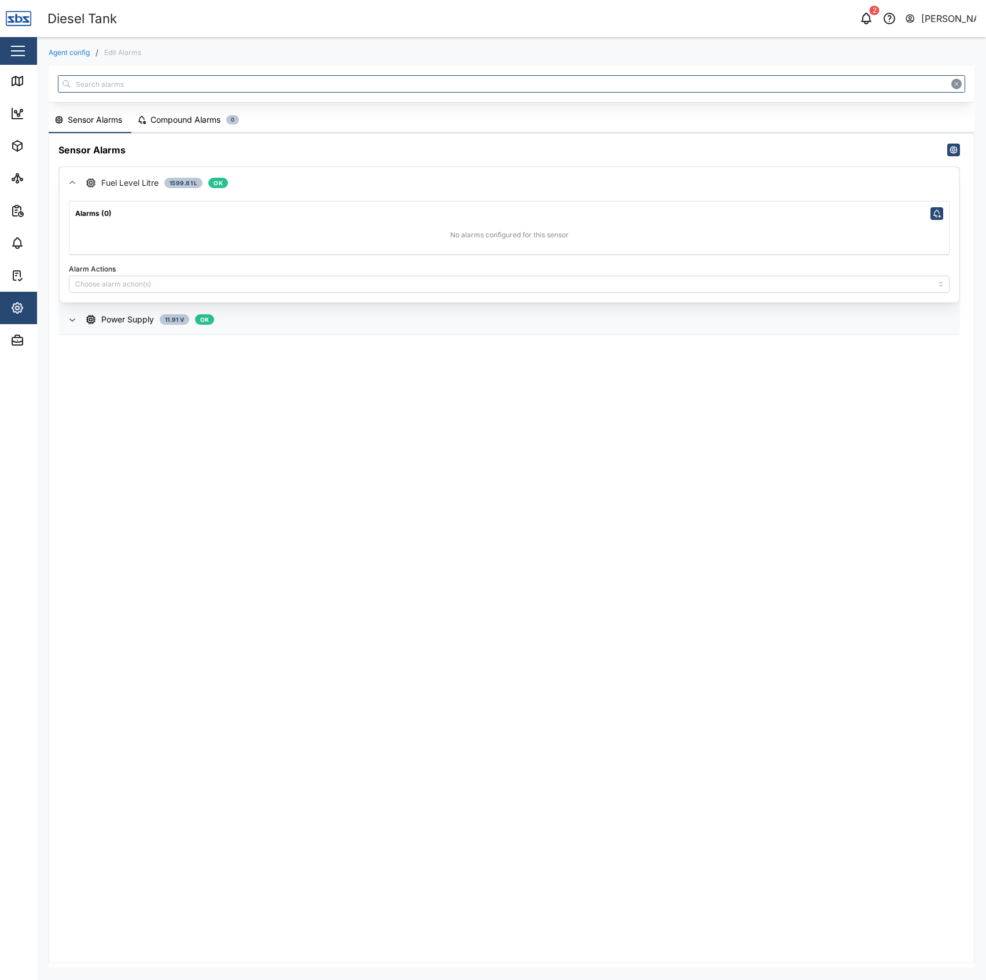
click at [130, 184] on div "Fuel Level Litre" at bounding box center [129, 183] width 57 height 13
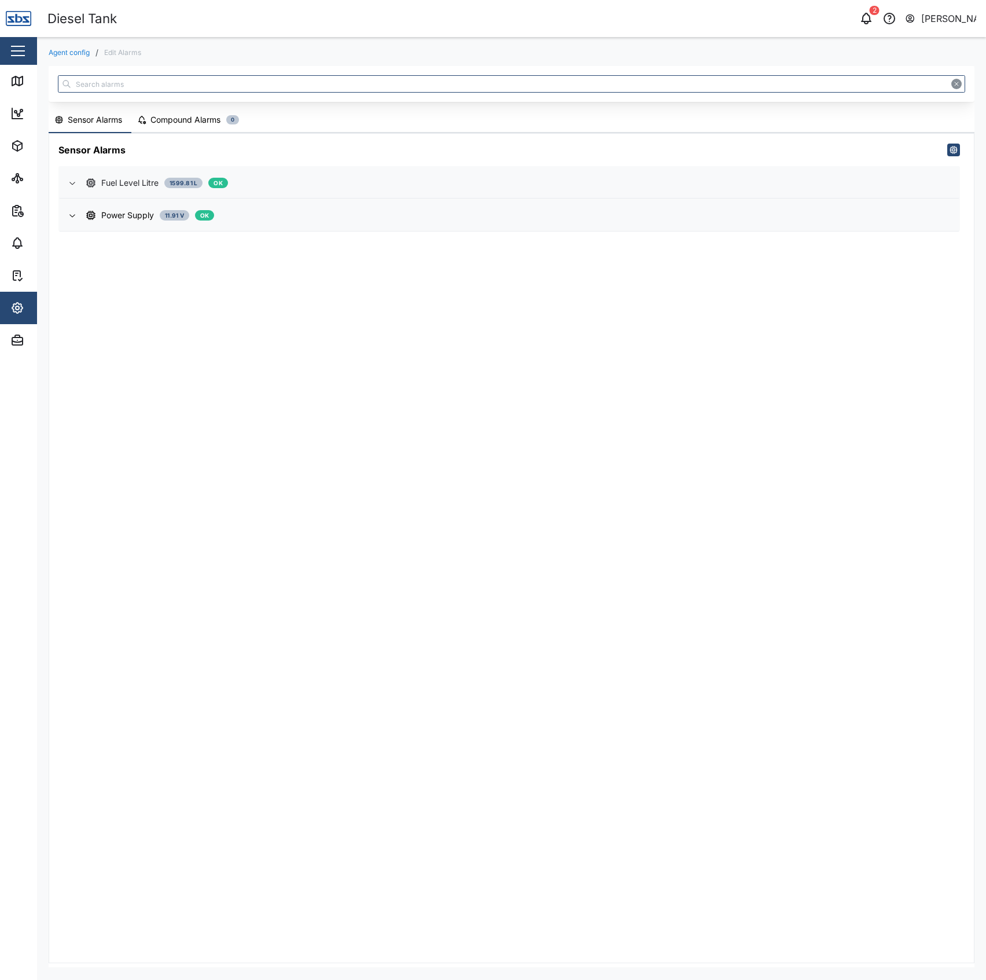
click at [130, 184] on div "Fuel Level Litre" at bounding box center [129, 183] width 57 height 13
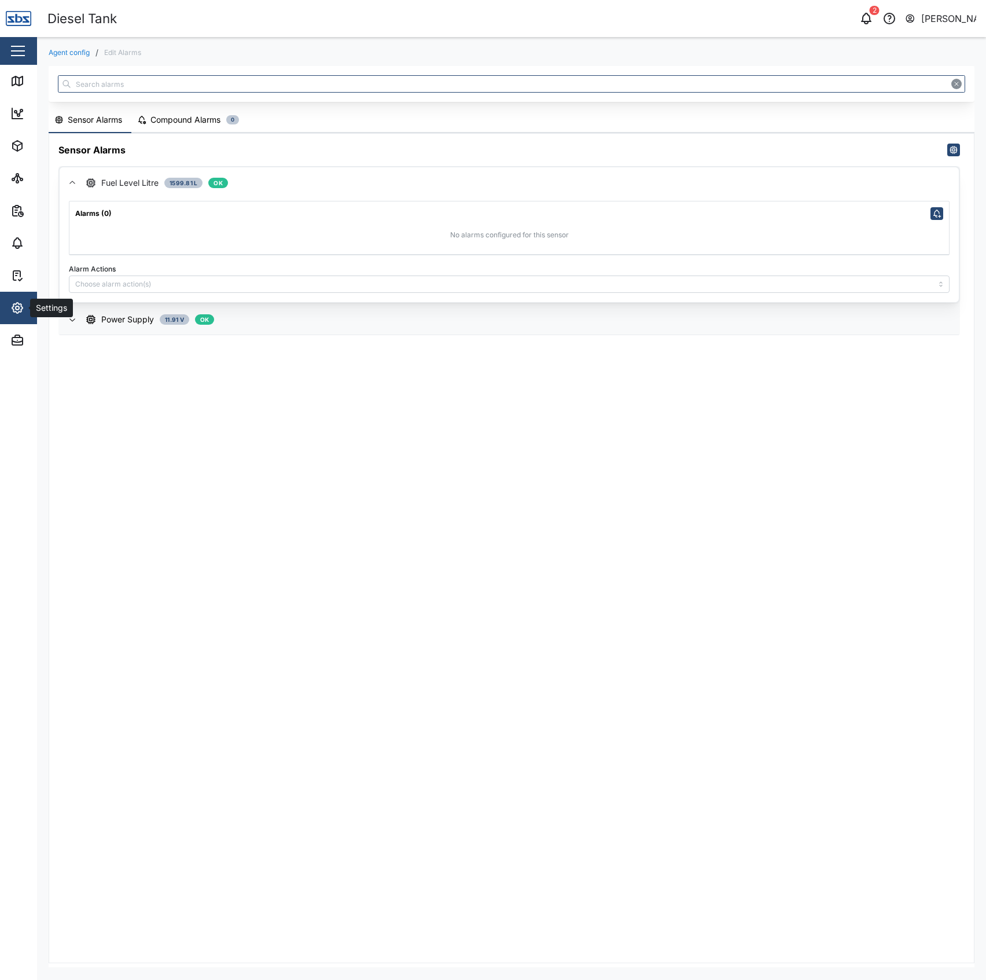
click at [7, 320] on button "Settings" at bounding box center [75, 308] width 151 height 32
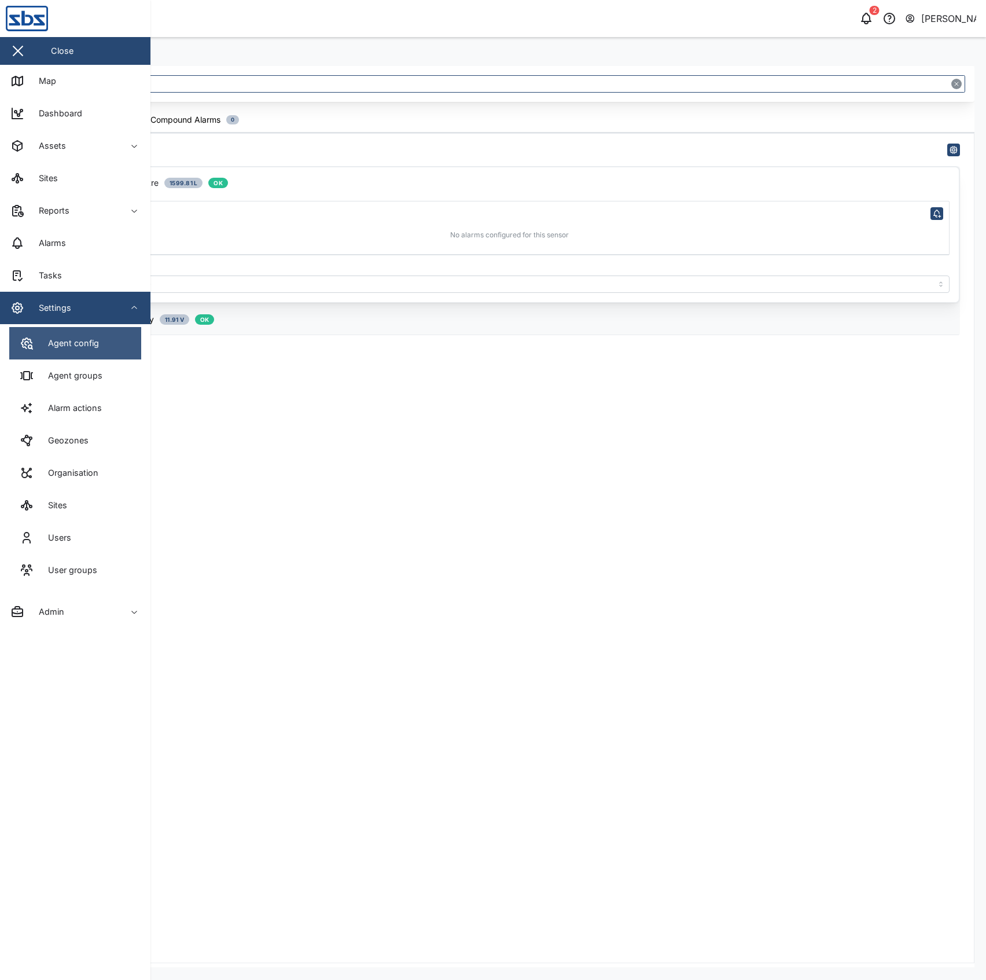
click at [25, 342] on icon at bounding box center [26, 343] width 3 height 3
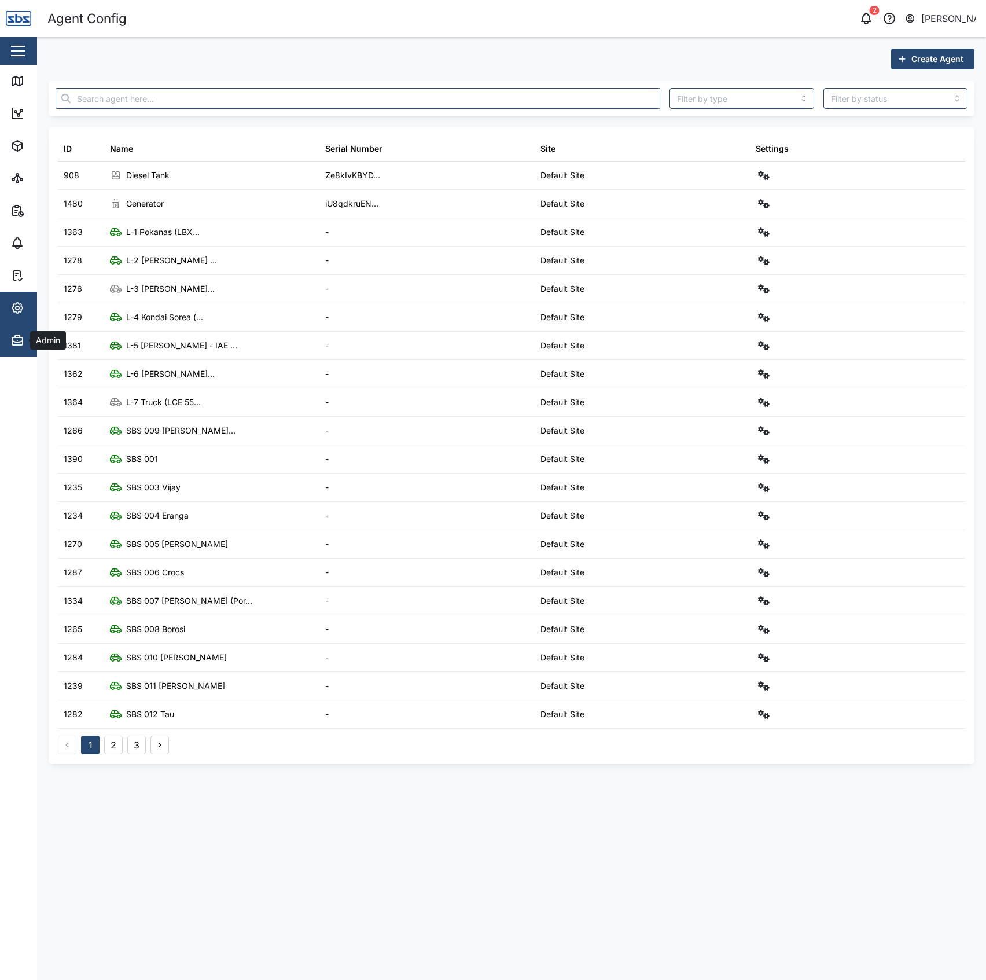
click at [30, 336] on div "Admin" at bounding box center [47, 340] width 34 height 13
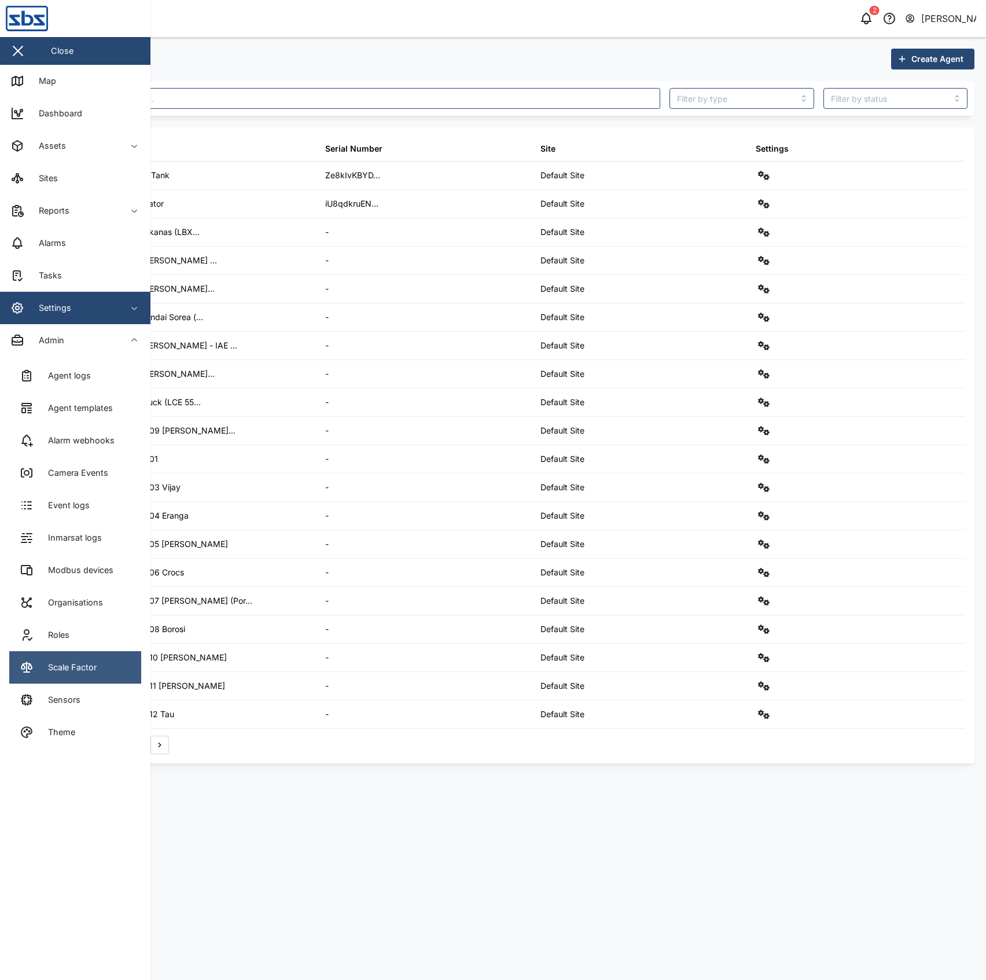
click at [123, 662] on link "Scale Factor" at bounding box center [75, 667] width 132 height 32
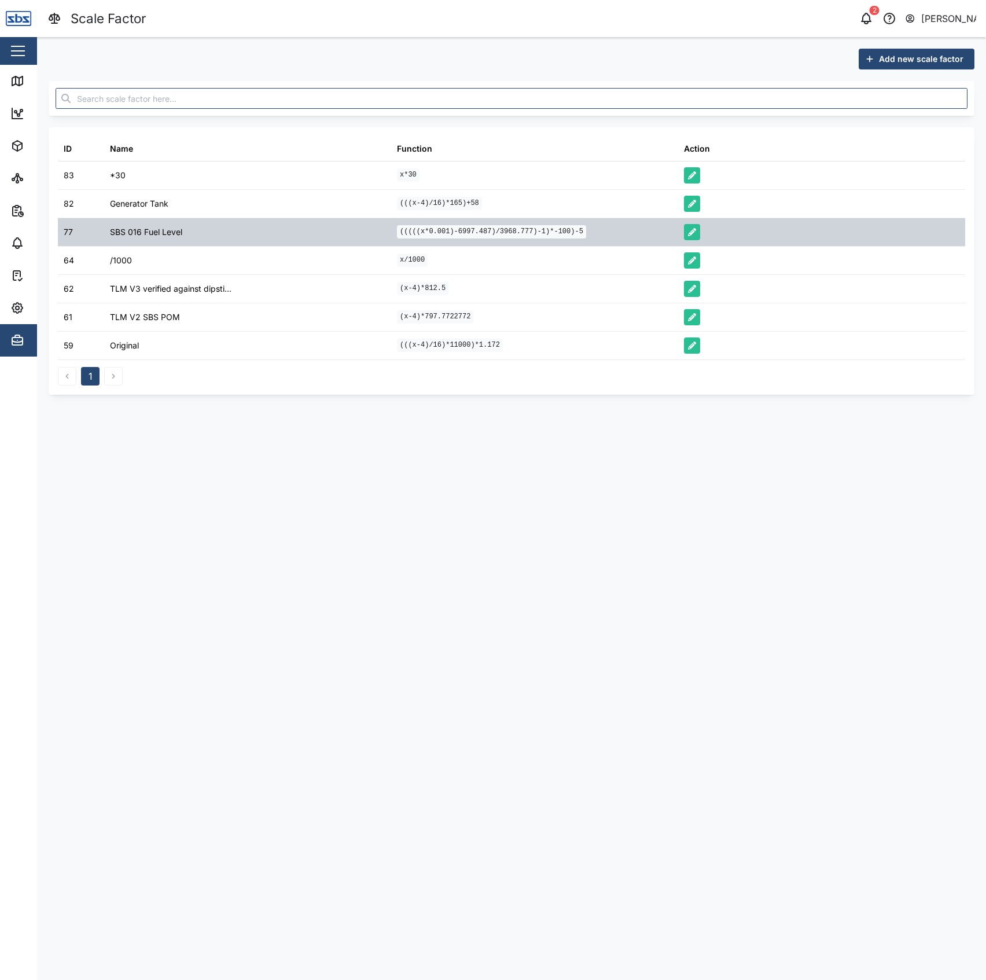
click at [434, 235] on code "(((((x*0.001)-6997.487)/3968.777)-1)*-100)-5" at bounding box center [491, 231] width 189 height 13
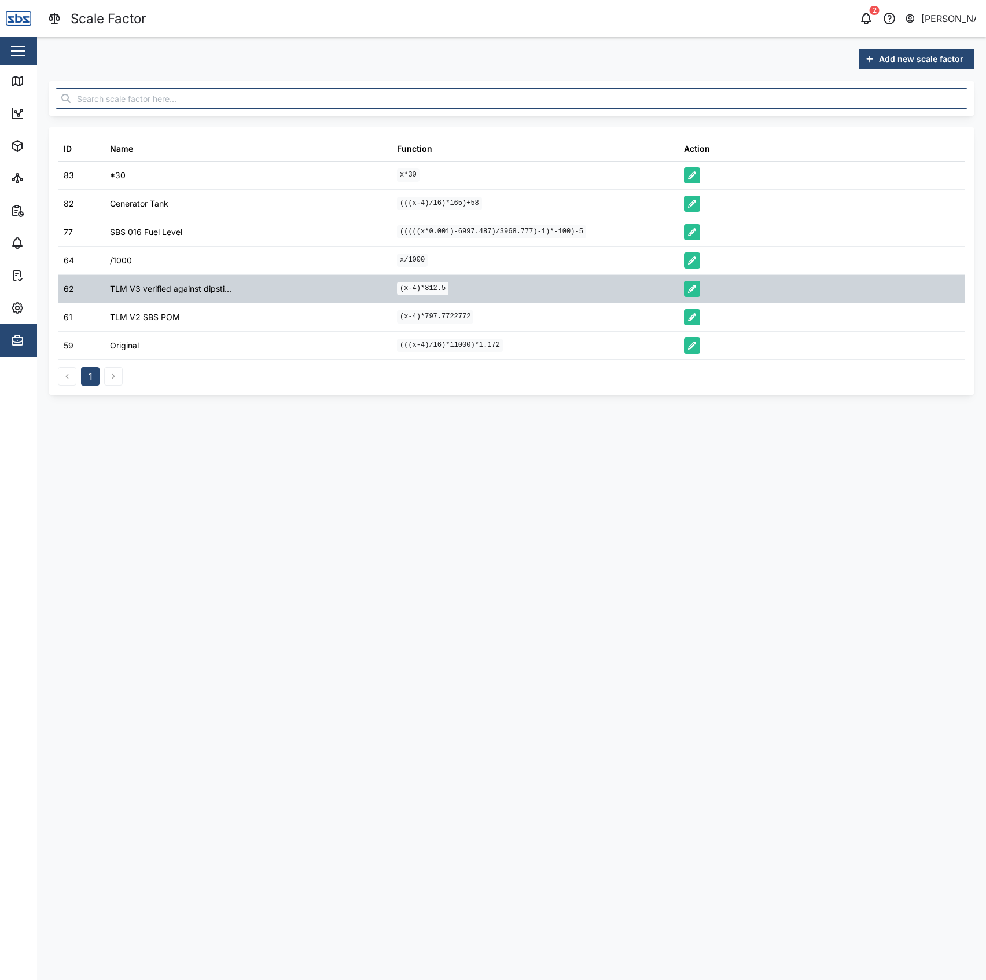
click at [424, 287] on code "(x-4)*812.5" at bounding box center [423, 288] width 52 height 13
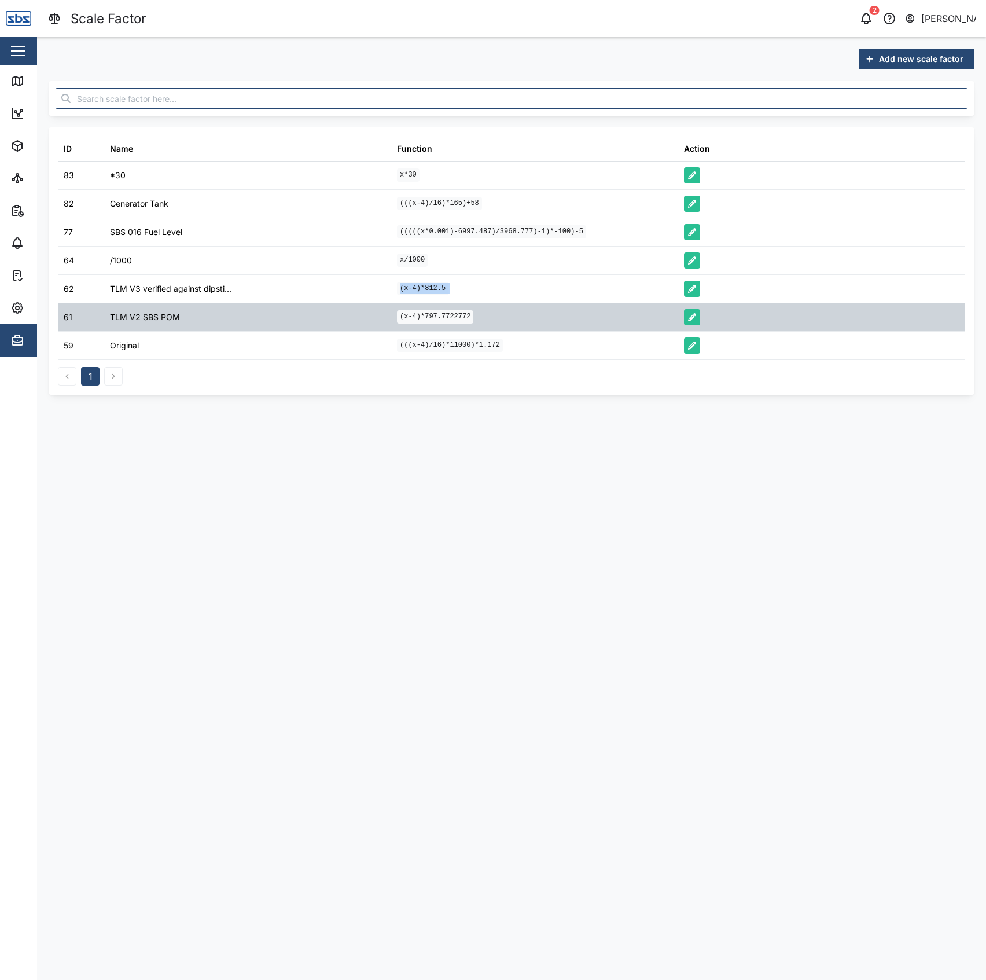
copy div "(x-4)*812.5"
click at [493, 321] on div "(x-4)*797.7722772" at bounding box center [534, 317] width 287 height 28
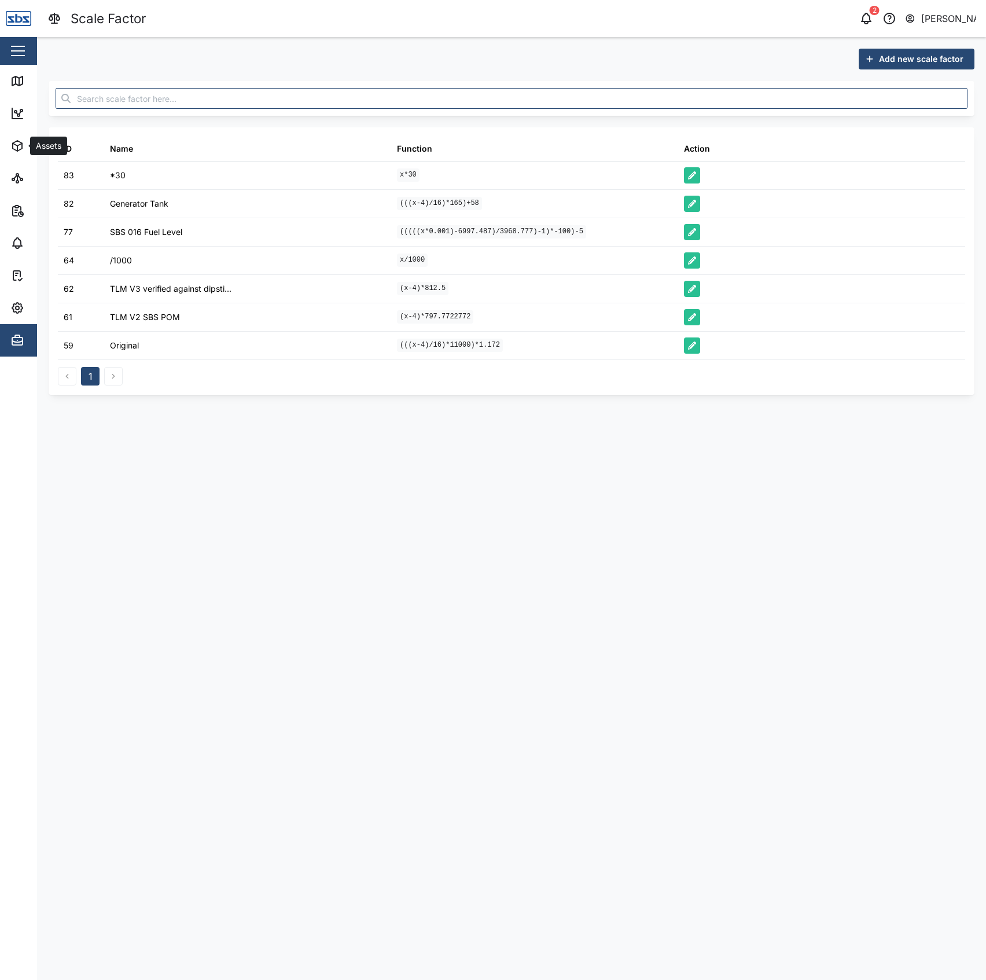
click at [112, 147] on div "Scale Factor 2 Declan Delahunty Close Map Dashboard Assets ATS Camera Generator…" at bounding box center [493, 490] width 986 height 980
click at [827, 438] on main "Add new scale factor ID Name Function Action 83 *30 x*30 82 Generator Tank (((x…" at bounding box center [511, 508] width 949 height 943
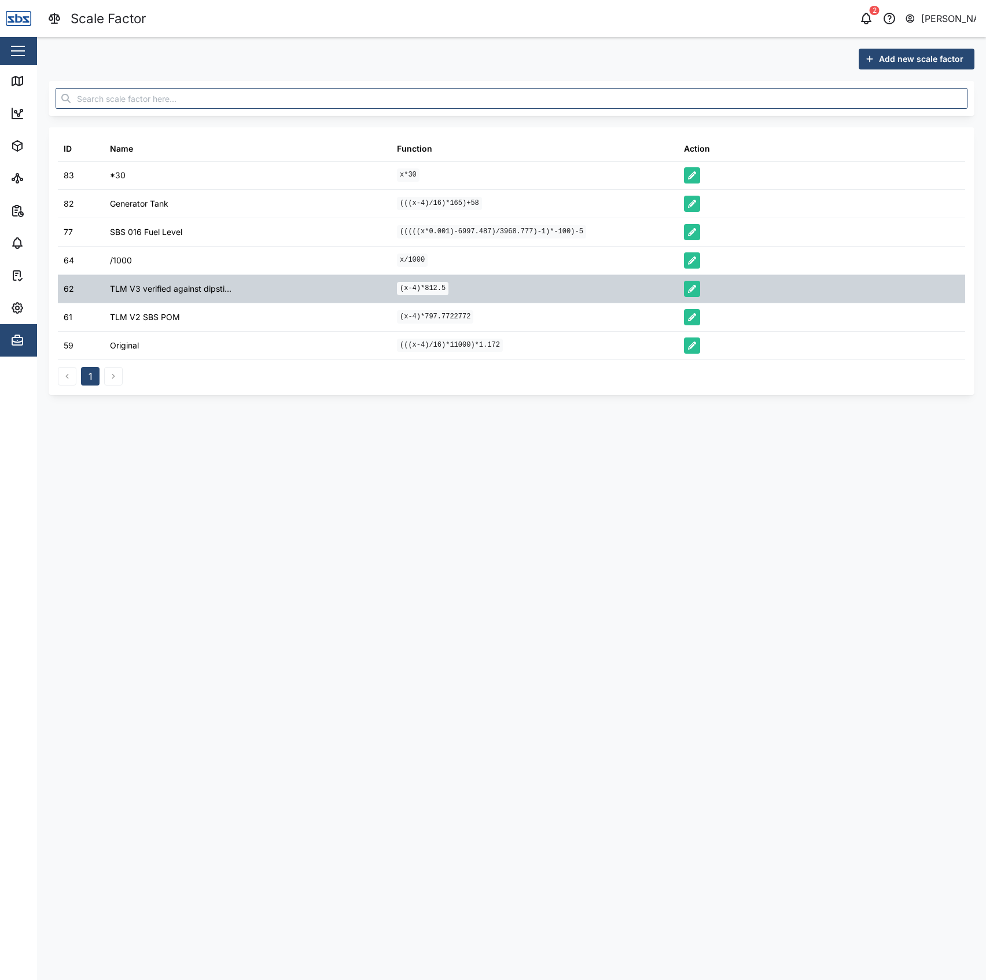
click at [419, 287] on code "(x-4)*812.5" at bounding box center [423, 288] width 52 height 13
copy div "(x-4)*812.5"
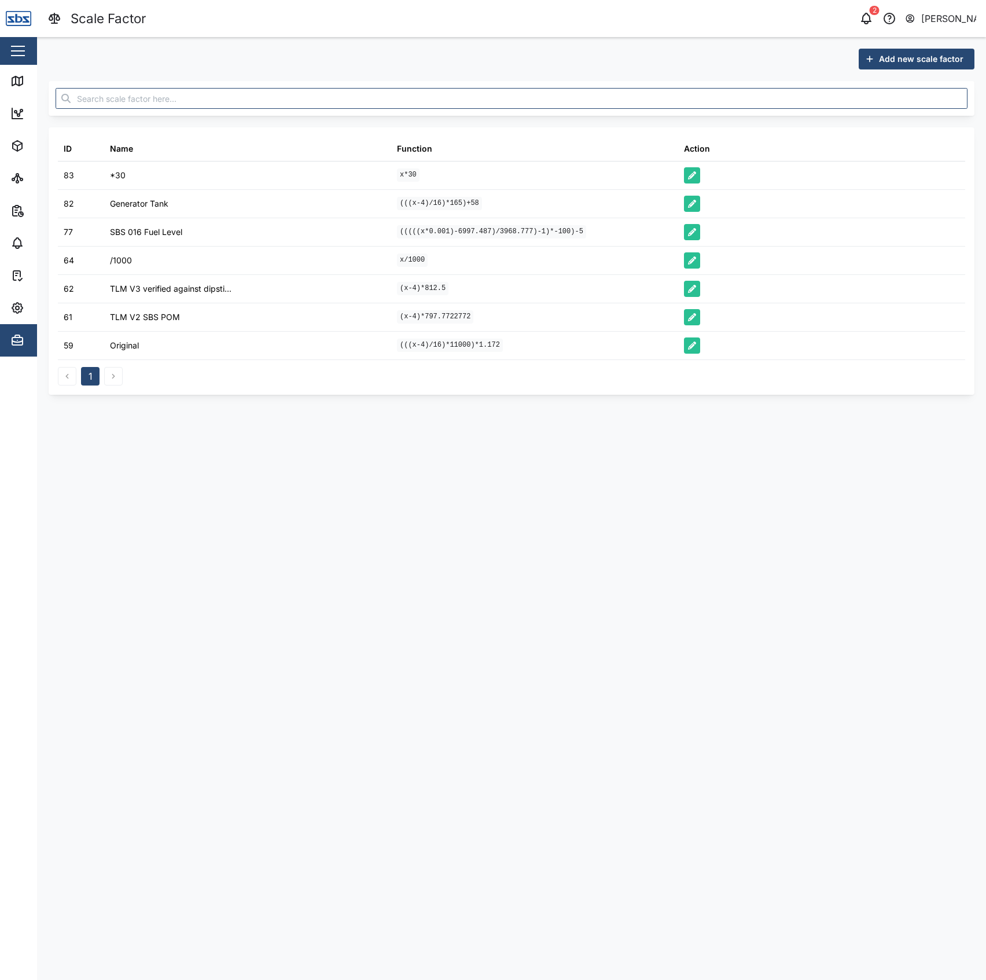
click at [835, 525] on main "Add new scale factor ID Name Function Action 83 *30 x*30 82 Generator Tank (((x…" at bounding box center [511, 508] width 949 height 943
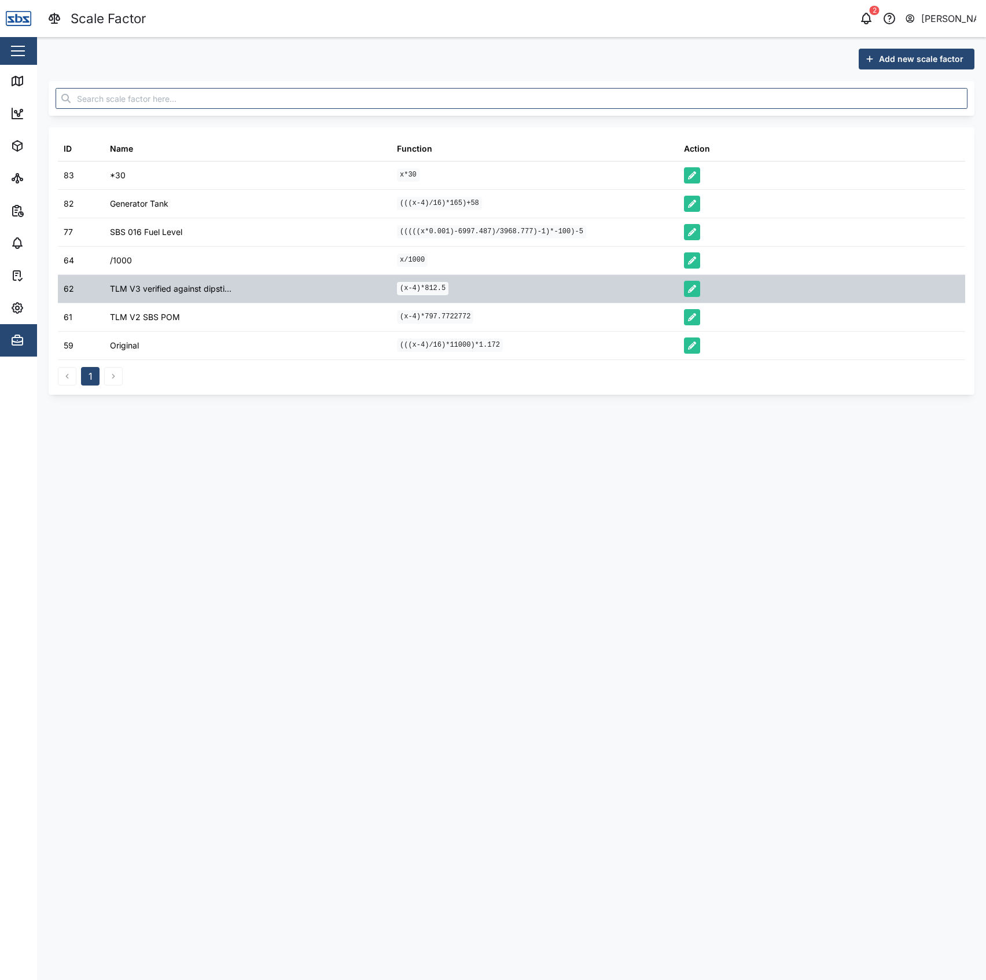
click at [421, 286] on code "(x-4)*812.5" at bounding box center [423, 288] width 52 height 13
click at [419, 288] on code "(x-4)*812.5" at bounding box center [423, 288] width 52 height 13
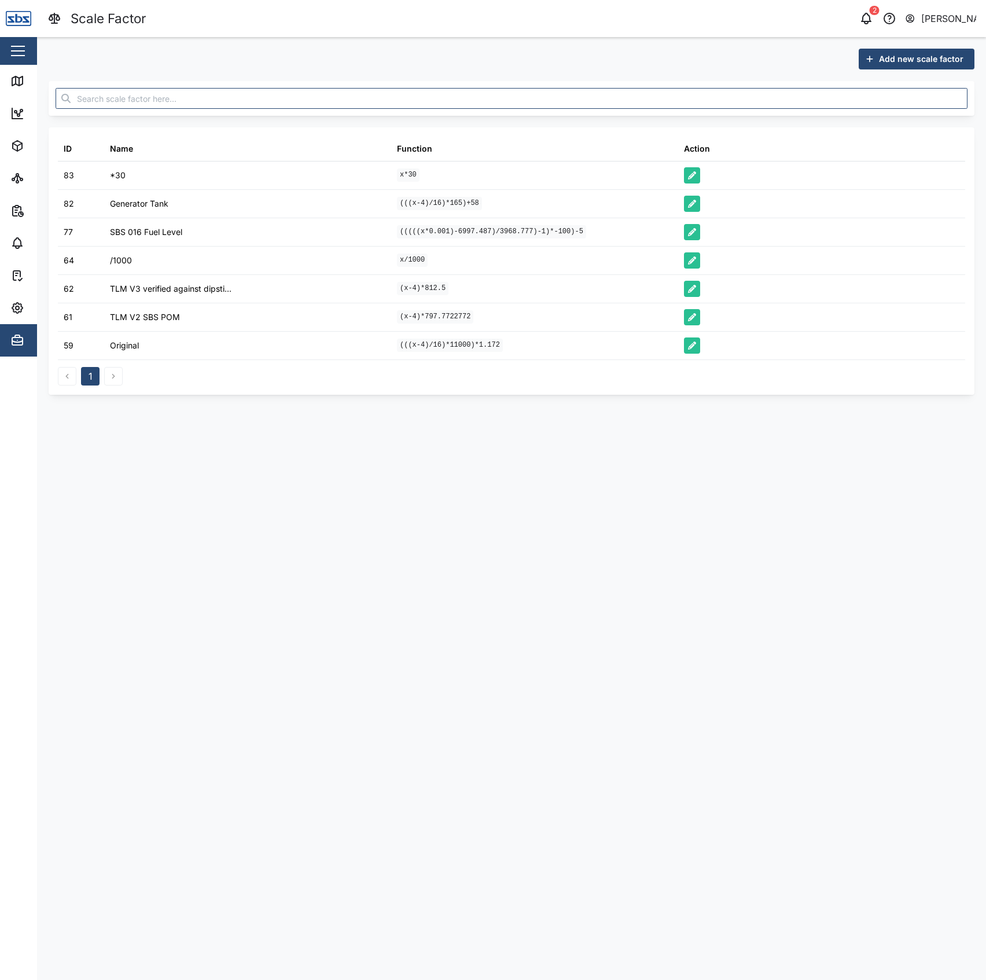
click at [638, 628] on main "Add new scale factor ID Name Function Action 83 *30 x*30 82 Generator Tank (((x…" at bounding box center [511, 508] width 949 height 943
click at [503, 427] on main "Add new scale factor ID Name Function Action 83 *30 x*30 82 Generator Tank (((x…" at bounding box center [511, 508] width 949 height 943
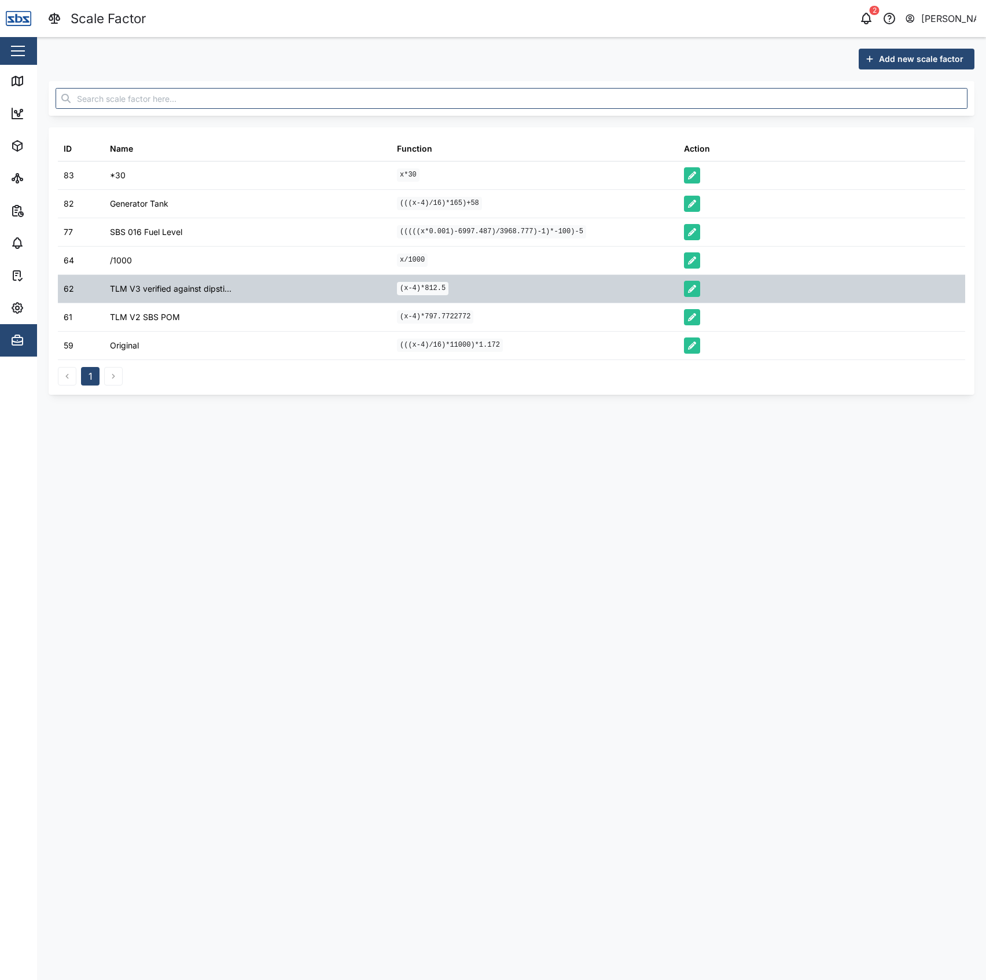
click at [425, 280] on div "(x-4)*812.5" at bounding box center [534, 289] width 287 height 28
click at [413, 292] on code "(x-4)*812.5" at bounding box center [423, 288] width 52 height 13
click at [413, 291] on code "(x-4)*812.5" at bounding box center [423, 288] width 52 height 13
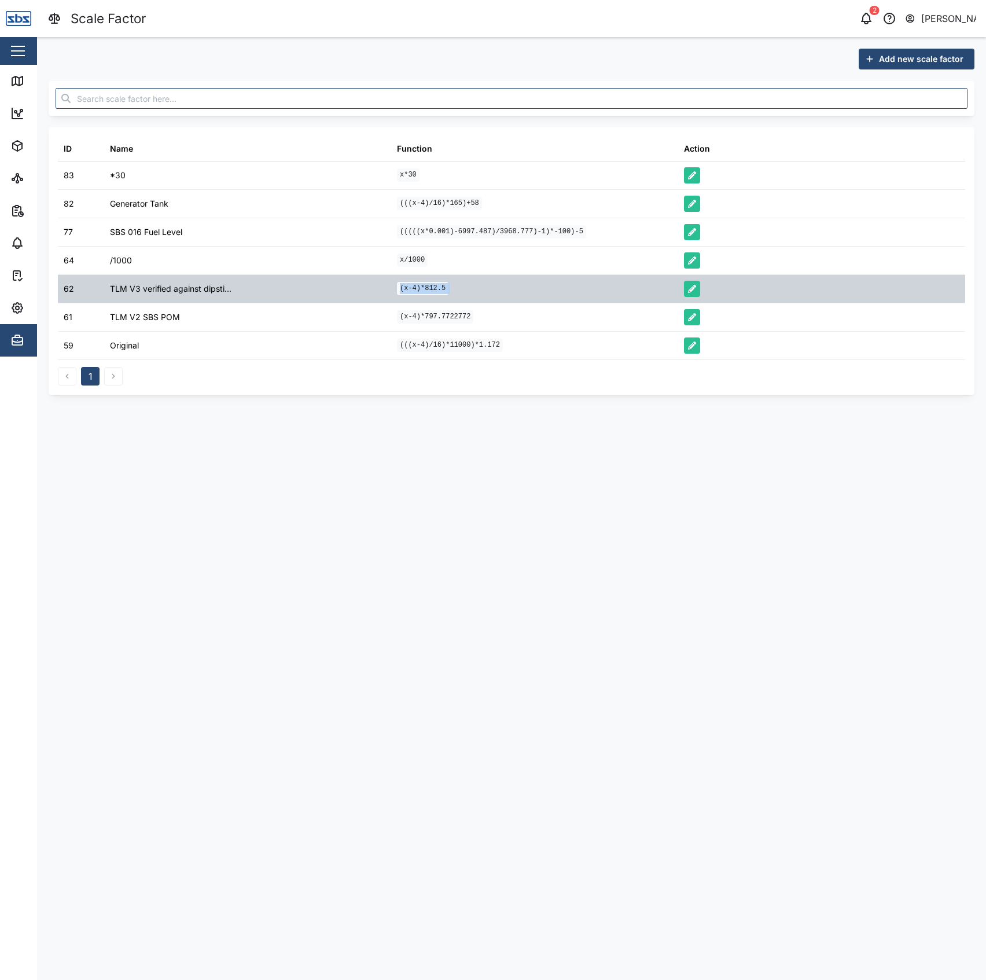
copy div "(x-4)*812.5"
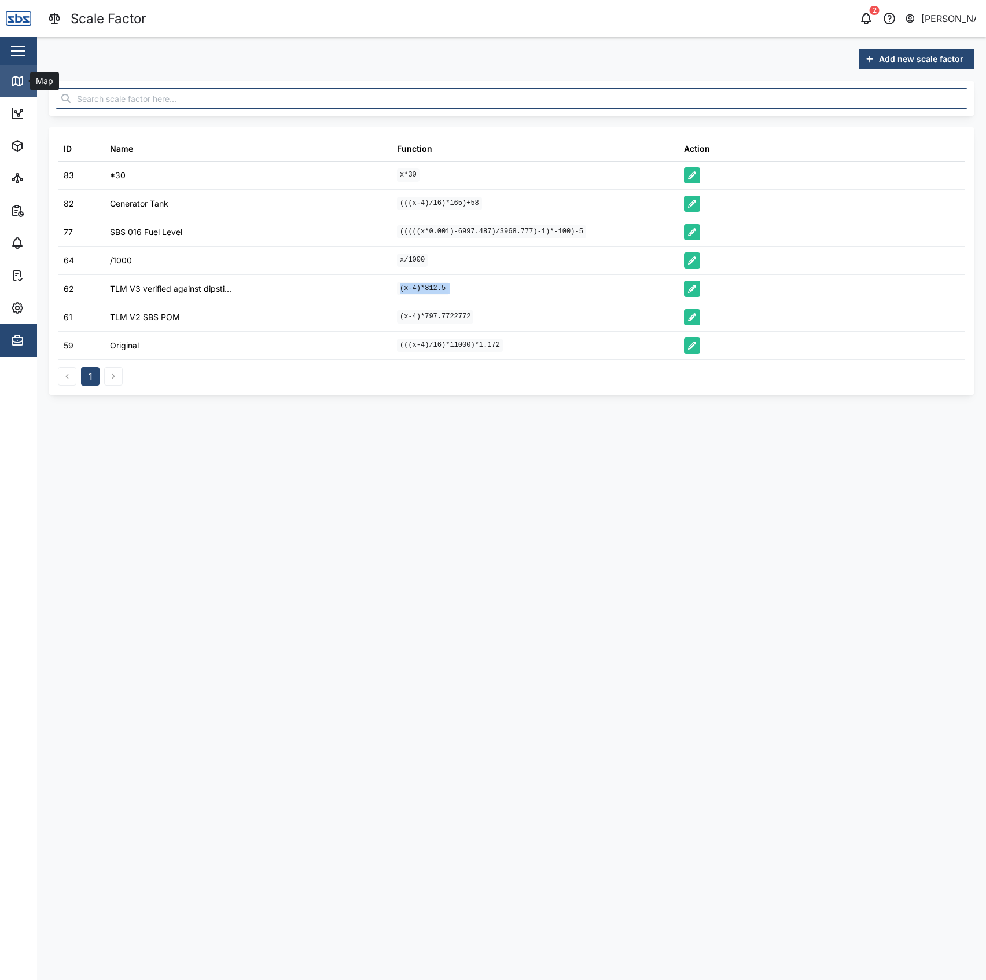
click at [16, 78] on icon at bounding box center [16, 80] width 0 height 8
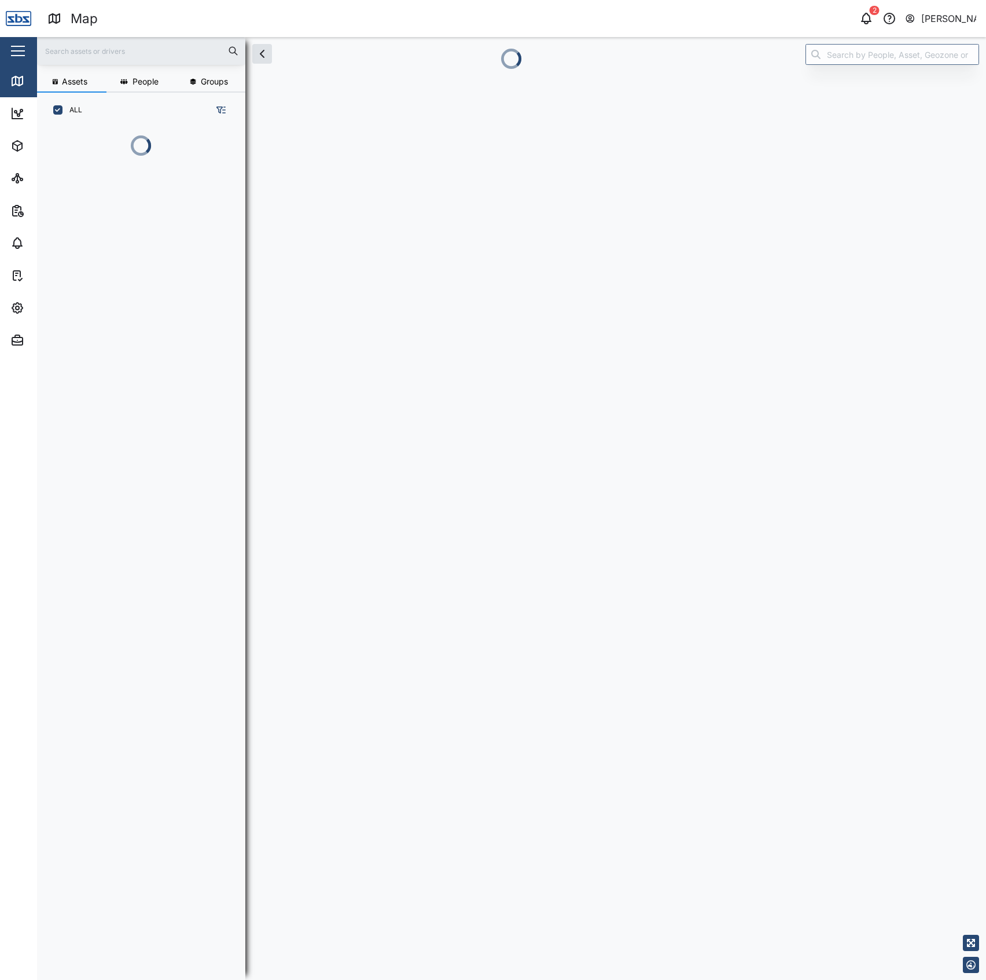
scroll to position [786, 178]
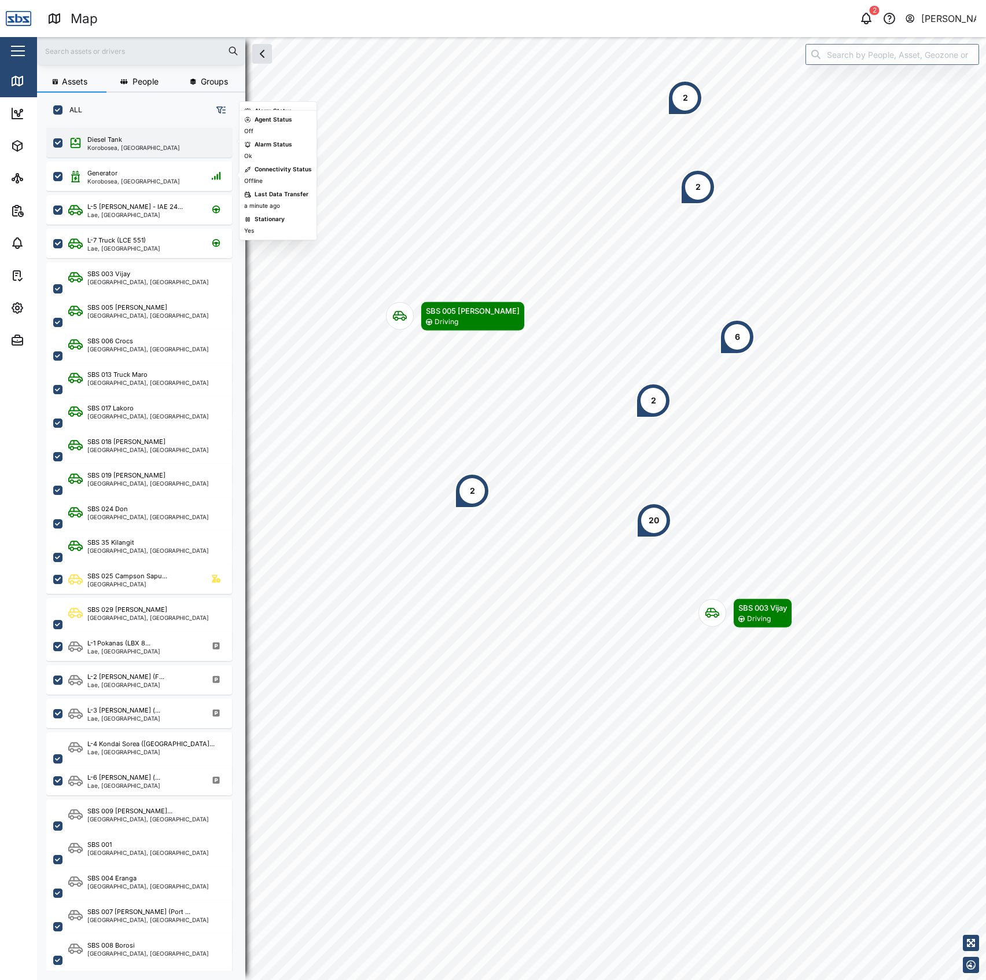
click at [140, 137] on div "Diesel Tank" at bounding box center [133, 140] width 93 height 10
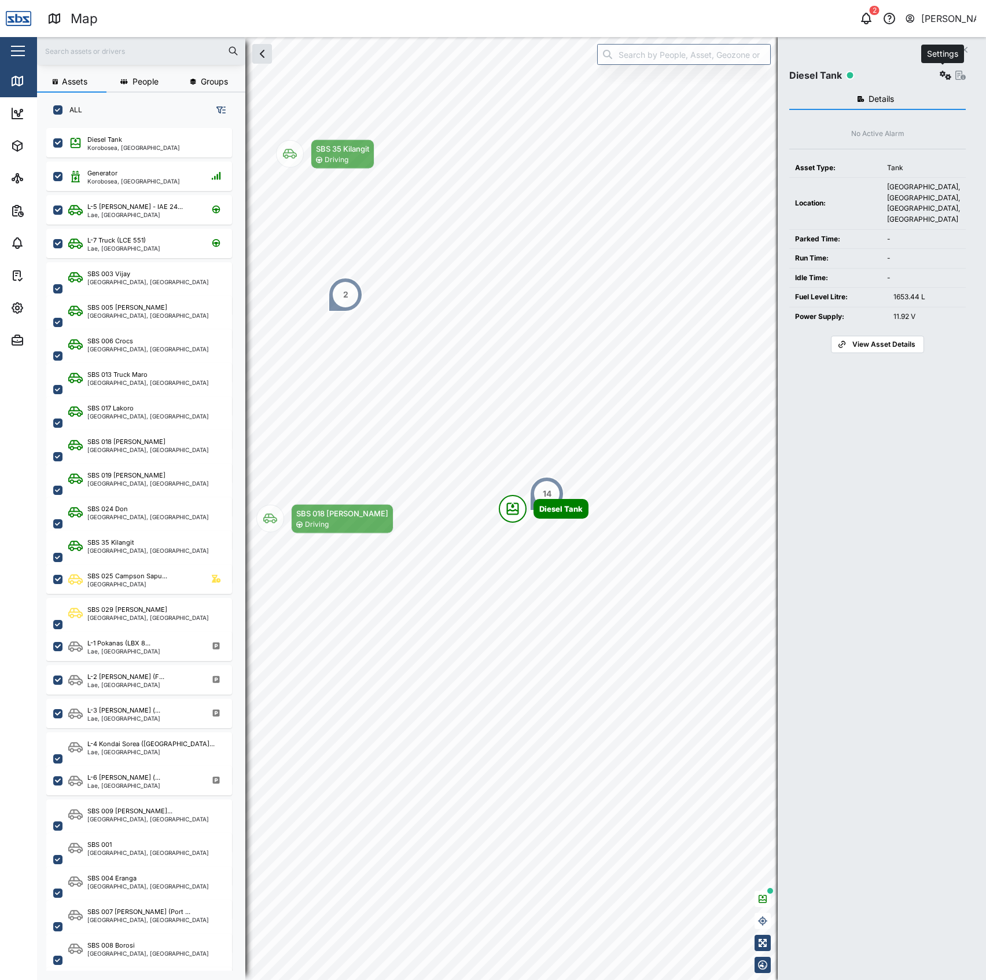
click at [941, 72] on icon "button" at bounding box center [946, 75] width 12 height 9
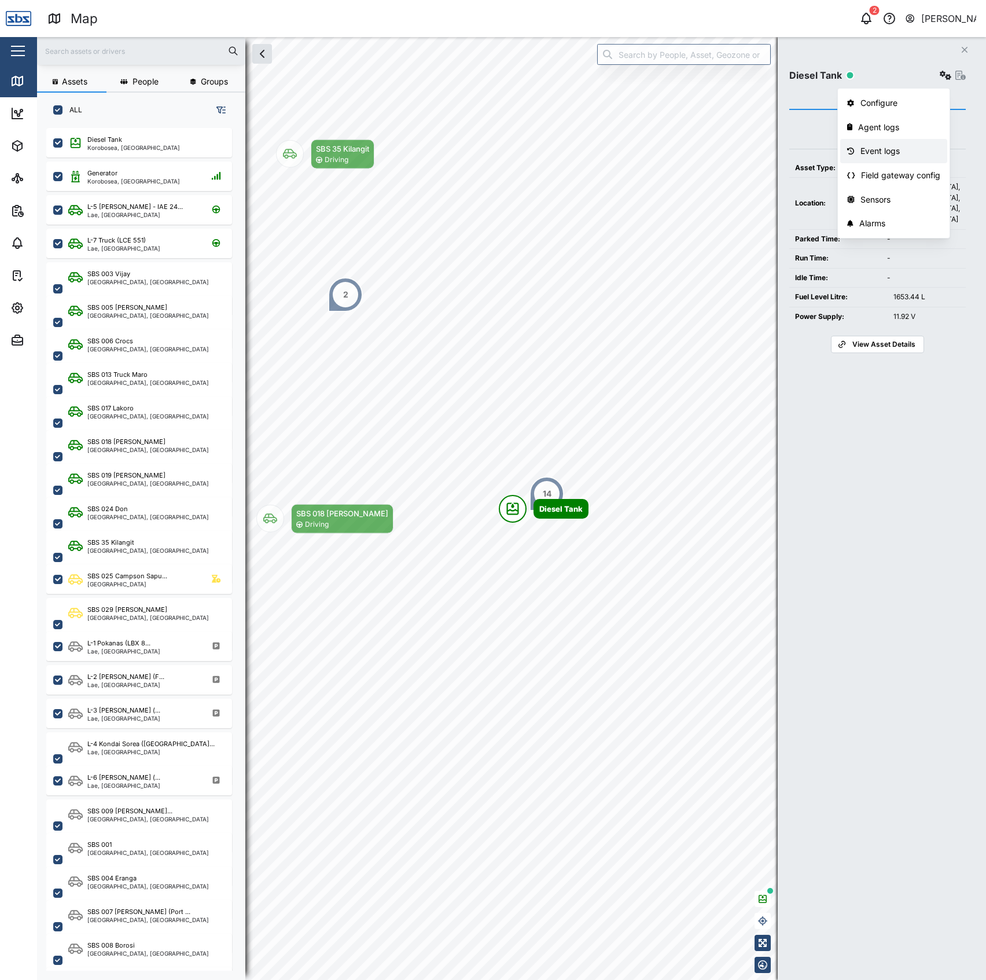
click at [904, 144] on link "Event logs" at bounding box center [894, 151] width 107 height 24
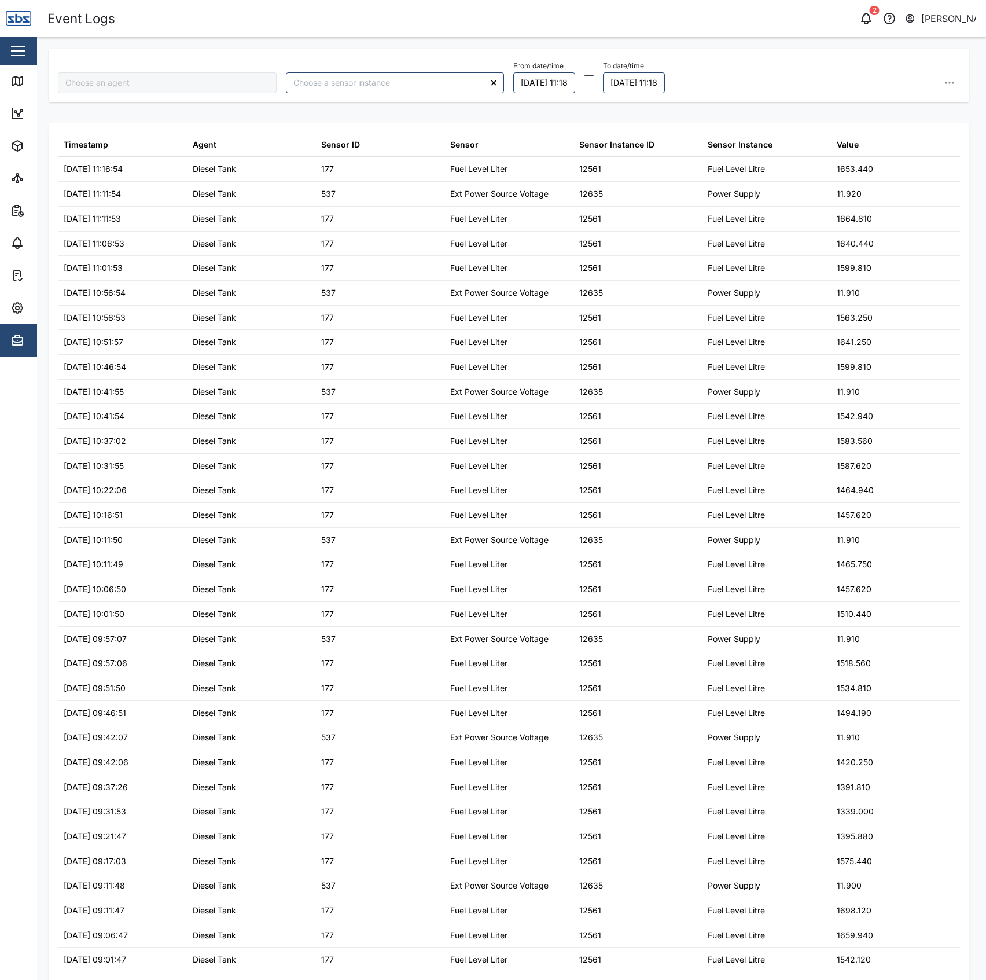
type input "Diesel Tank"
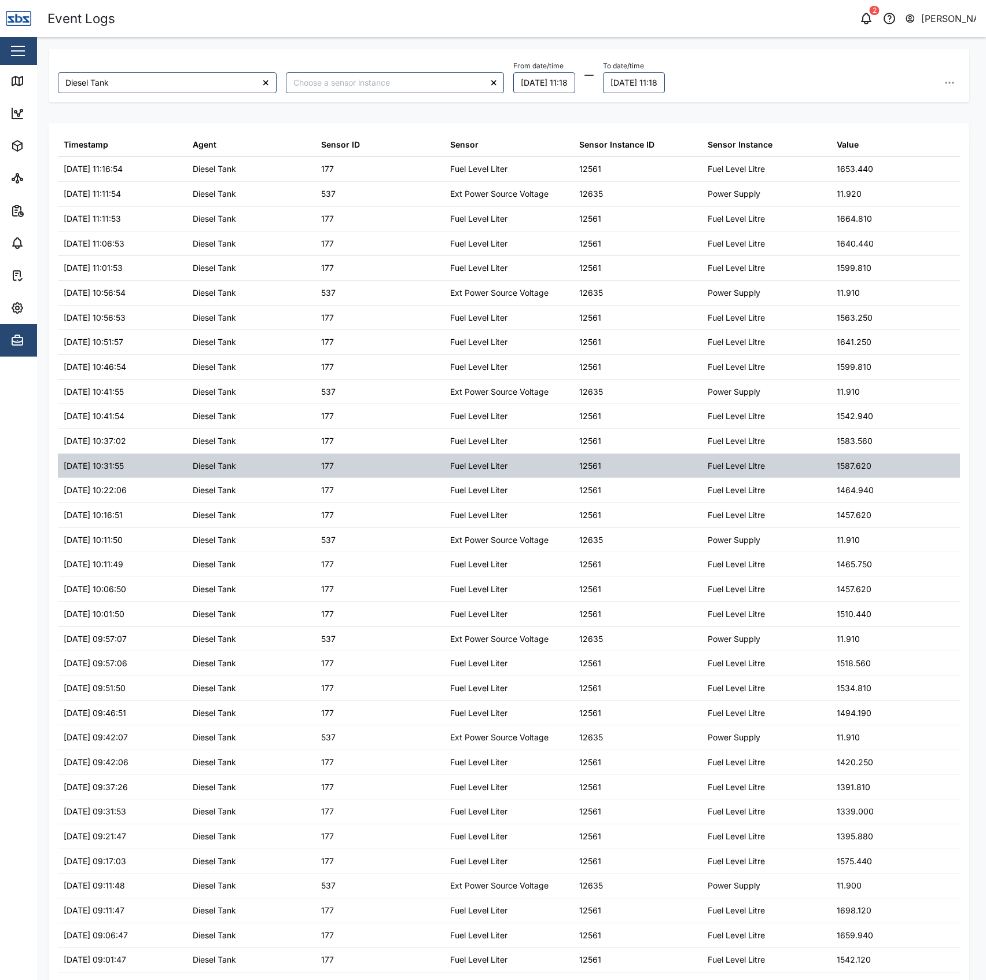
click at [839, 472] on div "1587.620" at bounding box center [854, 466] width 35 height 13
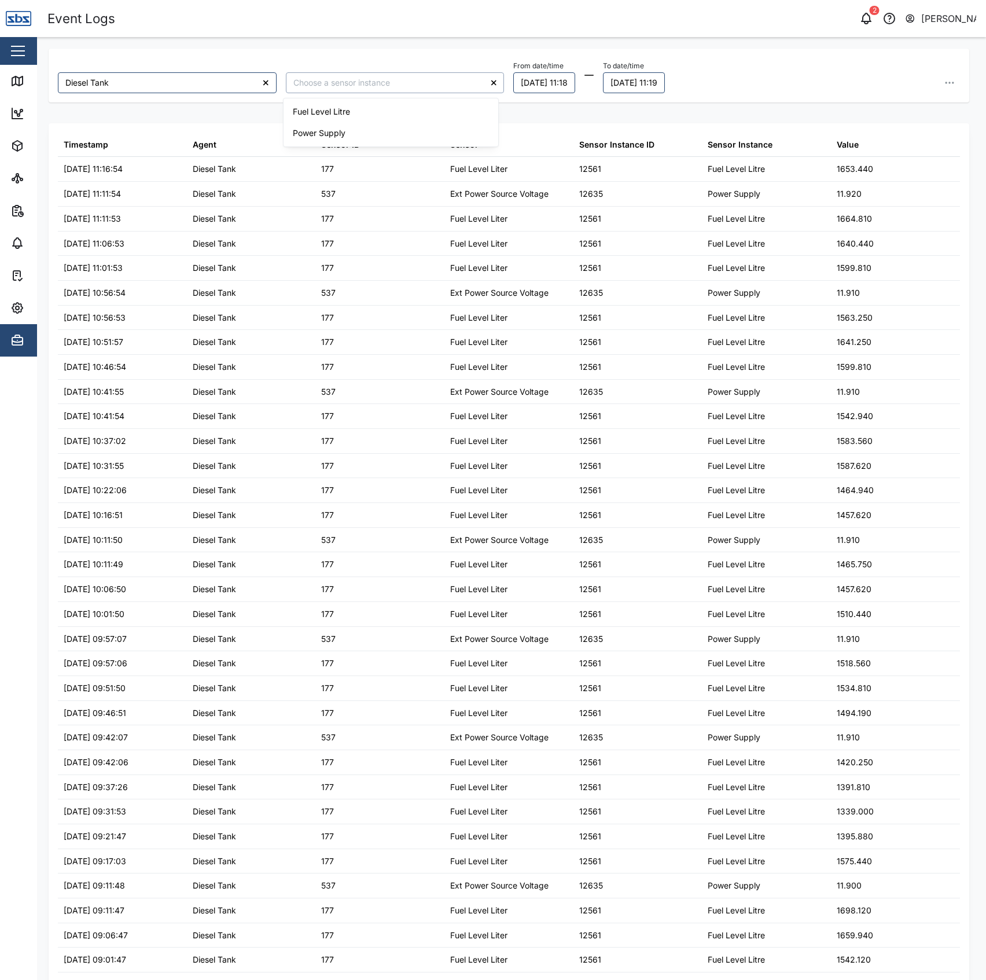
click at [353, 86] on input "search" at bounding box center [395, 82] width 219 height 21
type input "Fuel Level Litre"
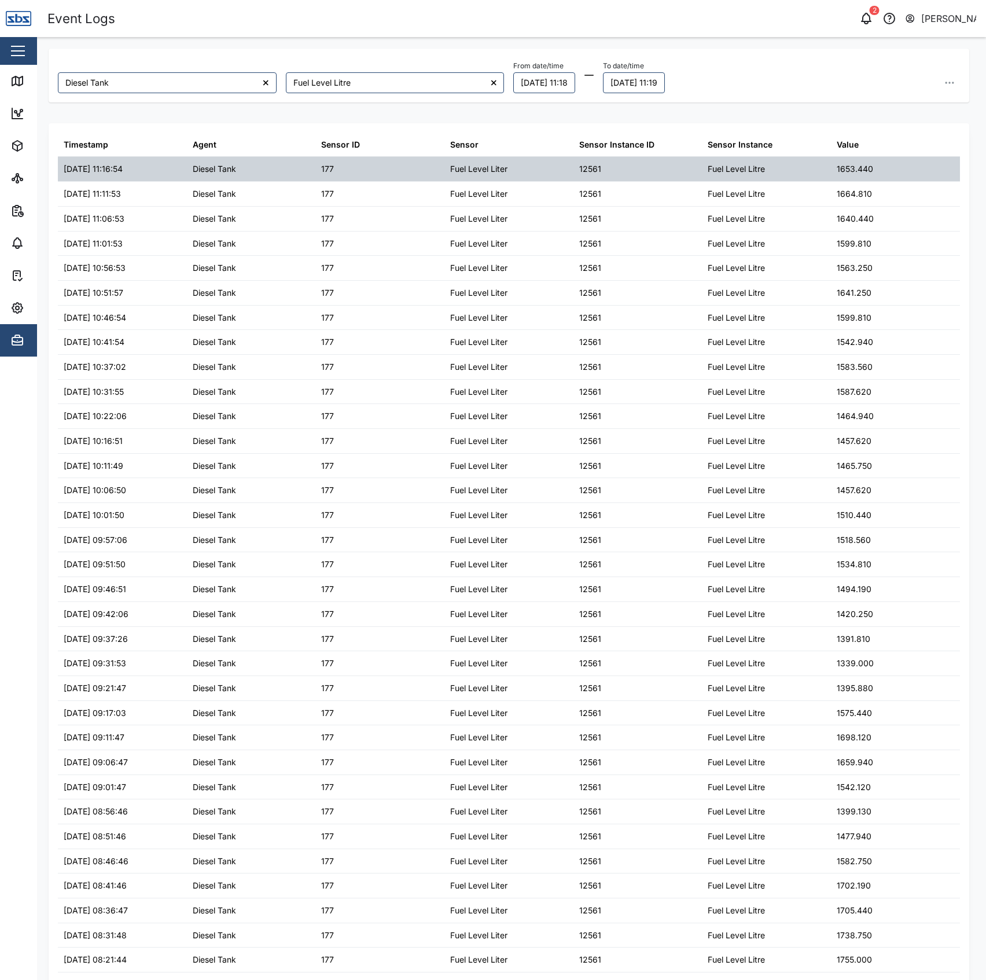
click at [831, 169] on div "1653.440" at bounding box center [895, 169] width 129 height 24
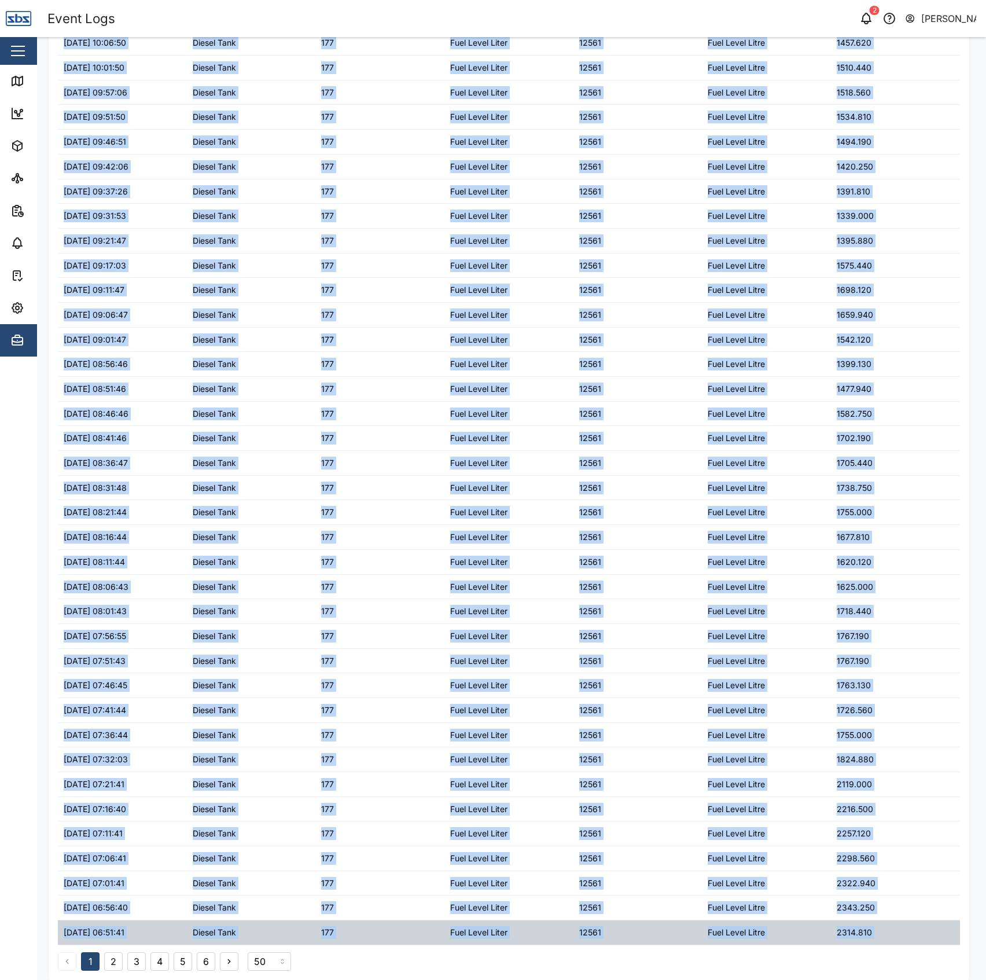
drag, startPoint x: 826, startPoint y: 167, endPoint x: 874, endPoint y: 944, distance: 777.8
click at [874, 954] on div "Timestamp Agent Sensor ID Sensor Sensor Instance ID Sensor Instance Value 29/09…" at bounding box center [509, 328] width 921 height 1304
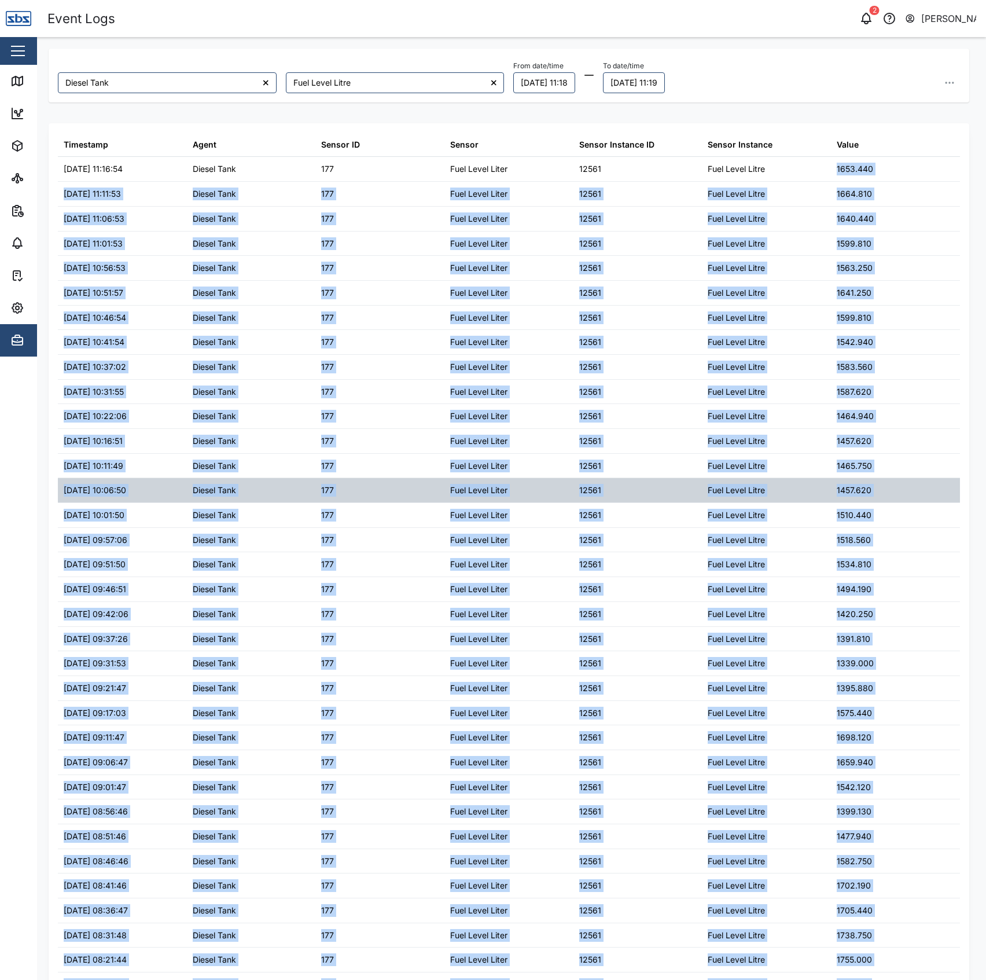
click at [837, 487] on div "1457.620" at bounding box center [854, 490] width 35 height 13
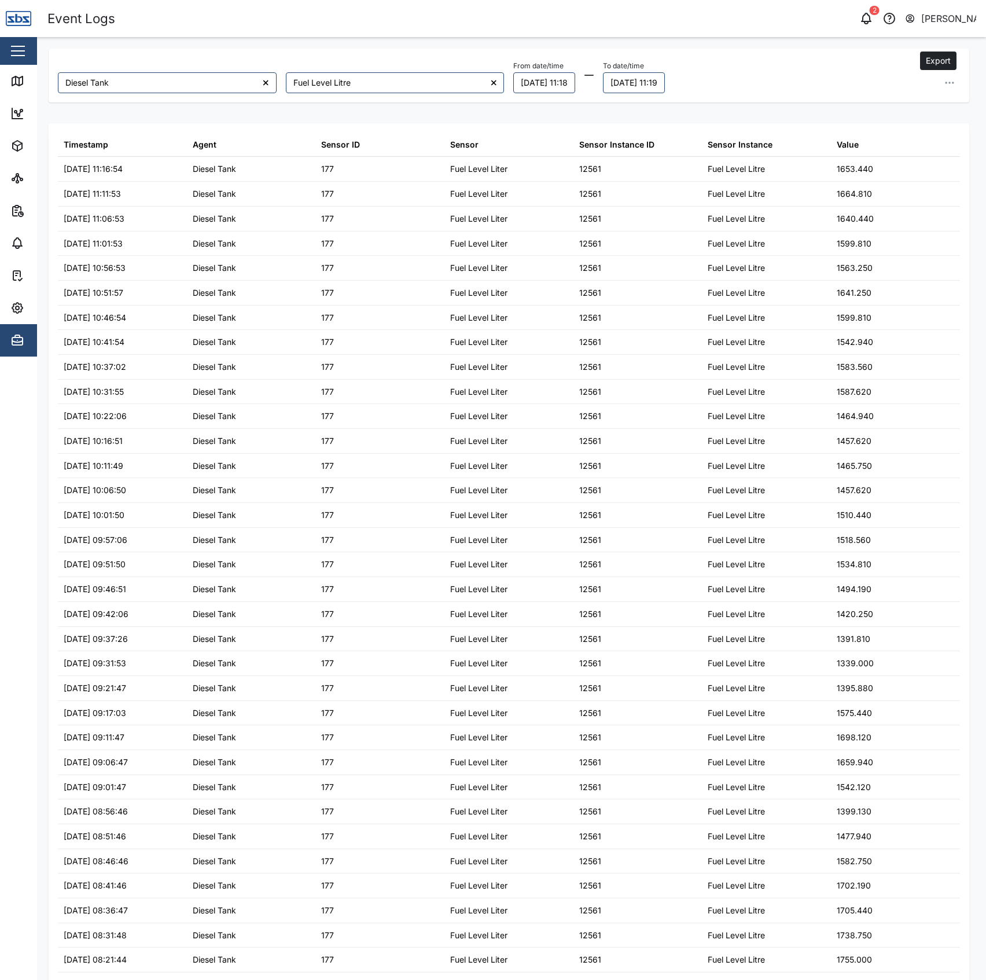
click at [944, 79] on icon "button" at bounding box center [950, 83] width 12 height 12
click at [867, 163] on span "Export all as CSV" at bounding box center [853, 161] width 68 height 20
drag, startPoint x: 867, startPoint y: 60, endPoint x: 835, endPoint y: 73, distance: 34.8
click at [867, 60] on div "From date/time 28/09/2025 11:18 To date/time 29/09/2025 11:24 Export data Expor…" at bounding box center [737, 75] width 446 height 35
click at [529, 79] on button "28/09/2025 11:18" at bounding box center [545, 82] width 62 height 21
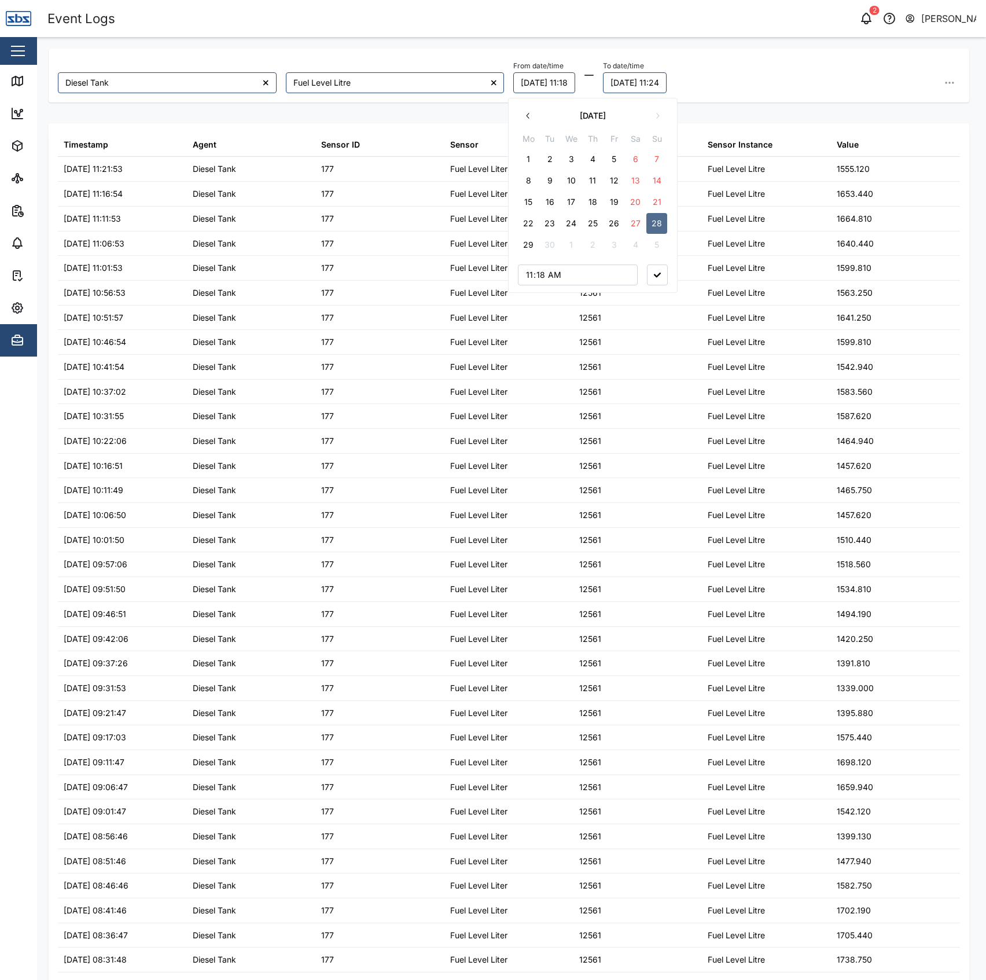
click at [529, 112] on icon "button" at bounding box center [528, 115] width 9 height 9
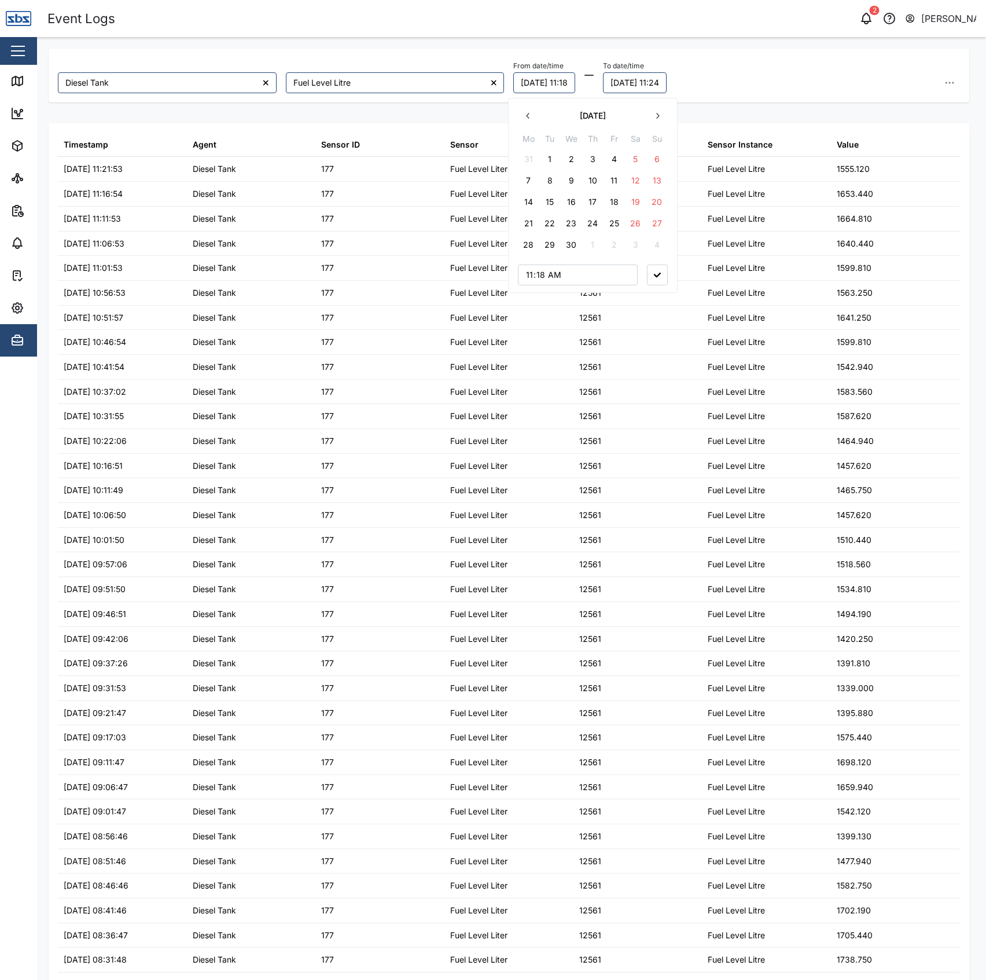
click at [668, 115] on button "button" at bounding box center [657, 115] width 21 height 21
click at [528, 240] on button "23" at bounding box center [528, 244] width 21 height 21
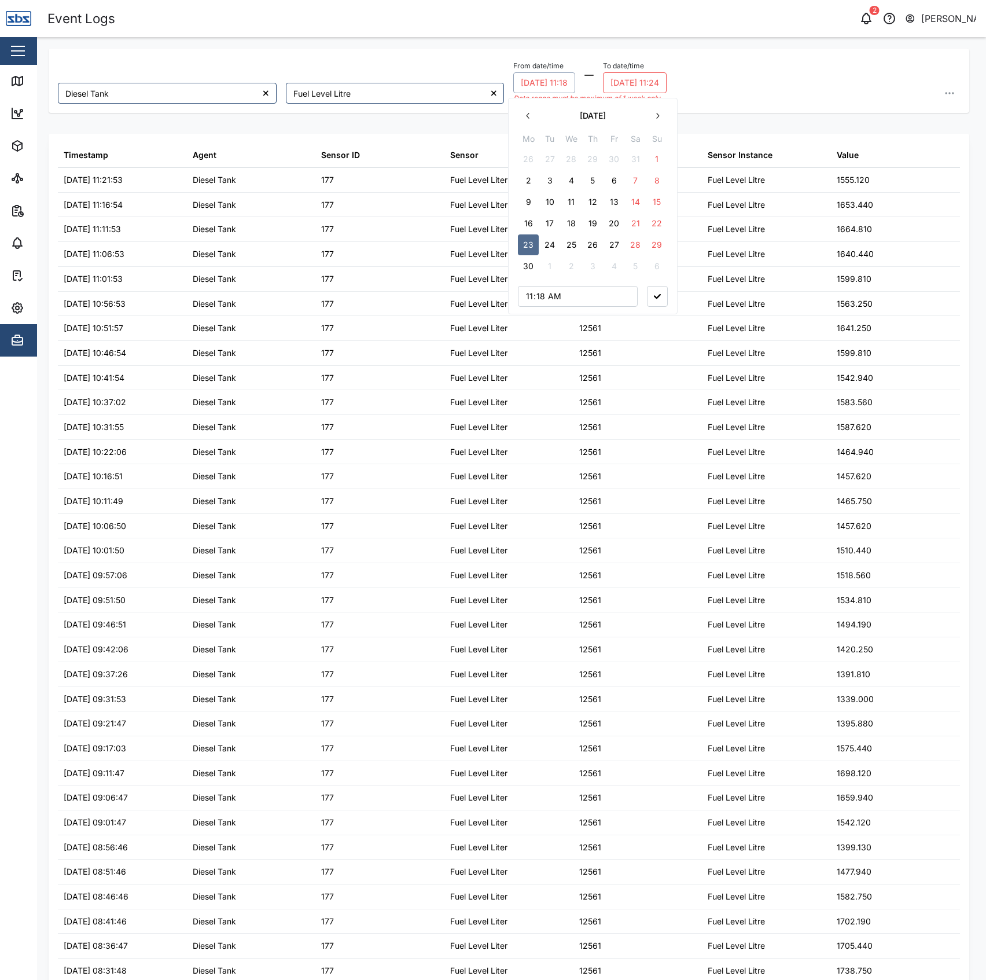
click at [644, 87] on button "29/09/2025 11:24" at bounding box center [635, 82] width 64 height 21
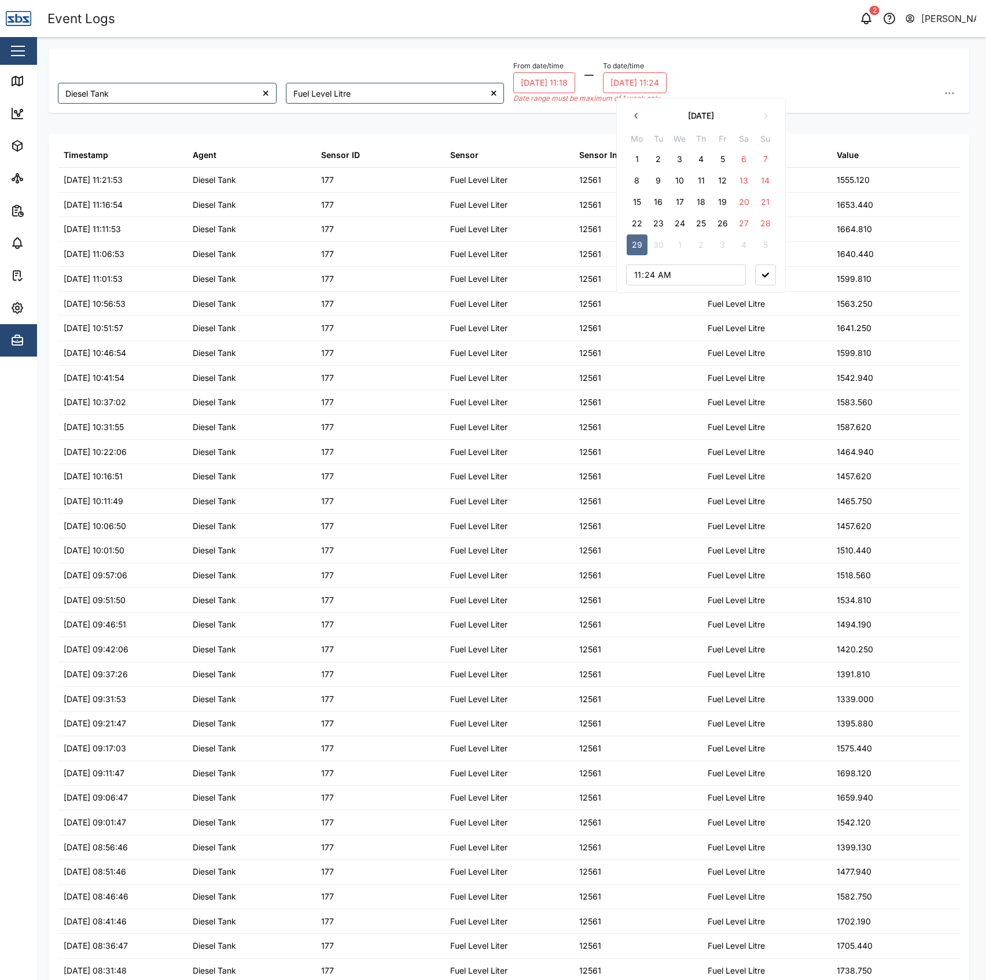
click at [628, 111] on button "button" at bounding box center [636, 115] width 21 height 21
click at [633, 119] on icon "button" at bounding box center [636, 115] width 9 height 9
click at [765, 244] on button "29" at bounding box center [765, 244] width 21 height 21
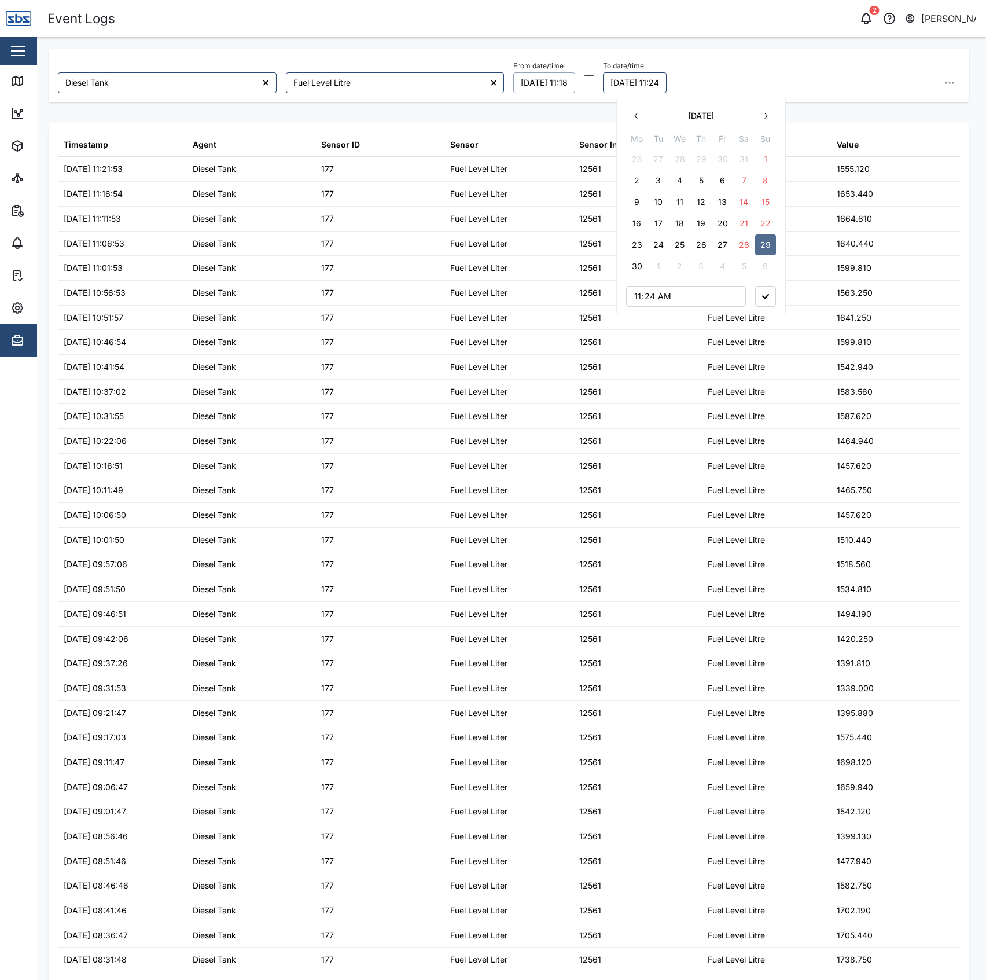
drag, startPoint x: 801, startPoint y: 80, endPoint x: 832, endPoint y: 82, distance: 30.7
click at [801, 79] on div "From date/time 23/06/2025 11:18 To date/time 29/06/2025 11:24 June 2025 Mo Tu W…" at bounding box center [737, 75] width 446 height 35
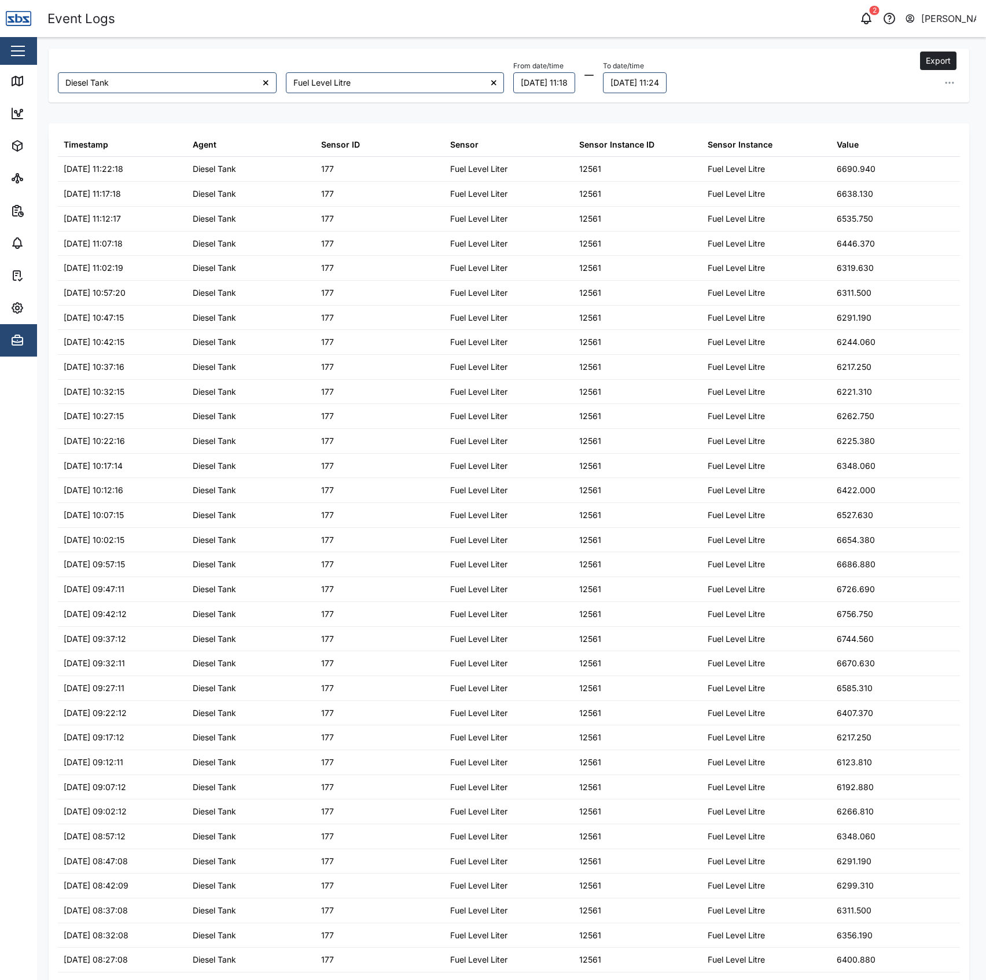
click at [944, 82] on icon "button" at bounding box center [950, 83] width 12 height 12
click at [879, 165] on span "Export all as CSV" at bounding box center [853, 161] width 68 height 20
click at [561, 79] on button "23/06/2025 11:18" at bounding box center [545, 82] width 62 height 21
click at [651, 245] on button "29" at bounding box center [657, 244] width 21 height 21
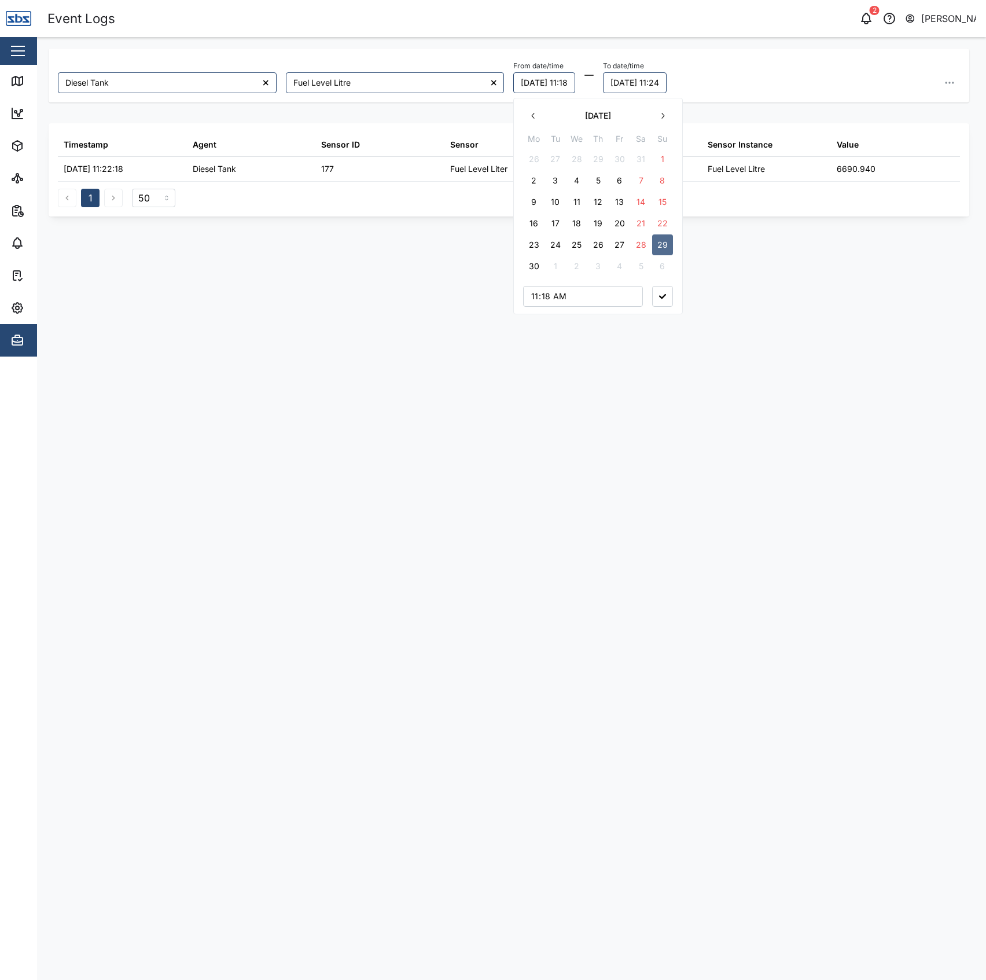
click at [661, 297] on icon "button" at bounding box center [662, 296] width 7 height 5
click at [661, 88] on button "29/06/2025 11:24" at bounding box center [635, 82] width 64 height 21
click at [644, 269] on button "30" at bounding box center [642, 266] width 21 height 21
click at [769, 295] on icon "button" at bounding box center [771, 296] width 7 height 5
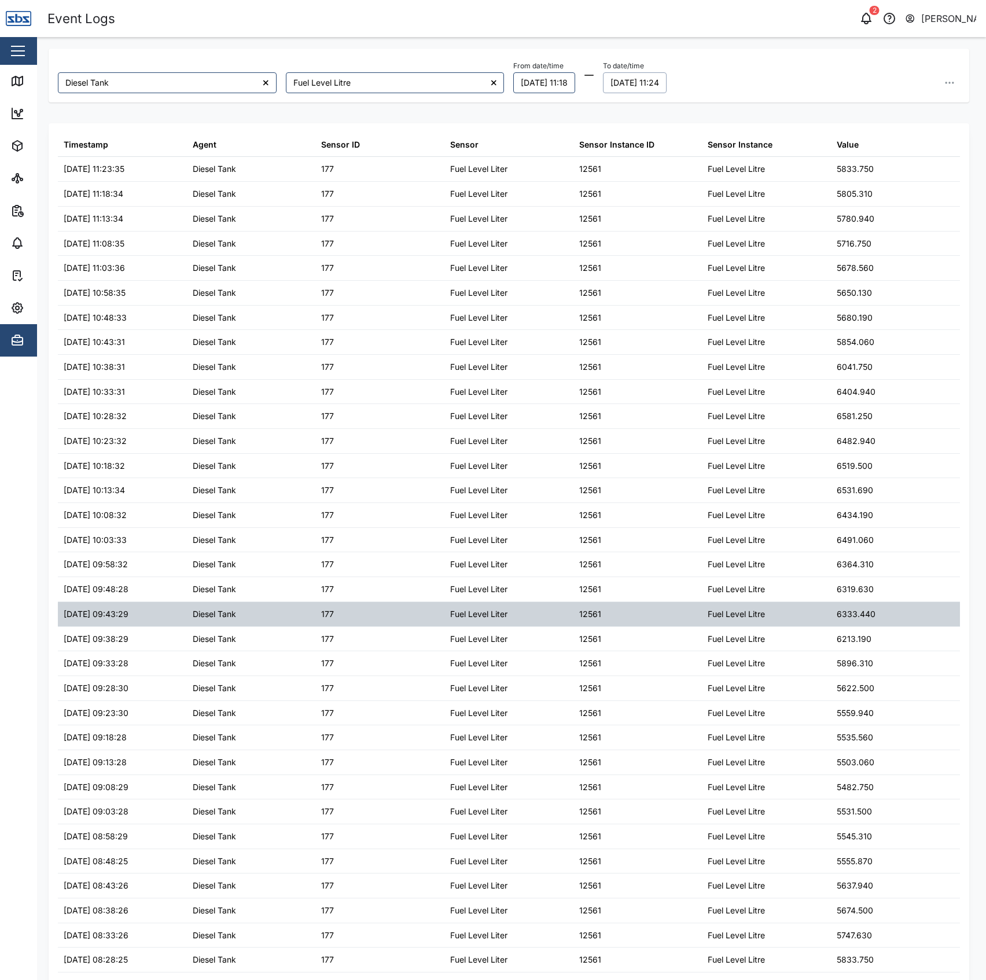
scroll to position [457, 0]
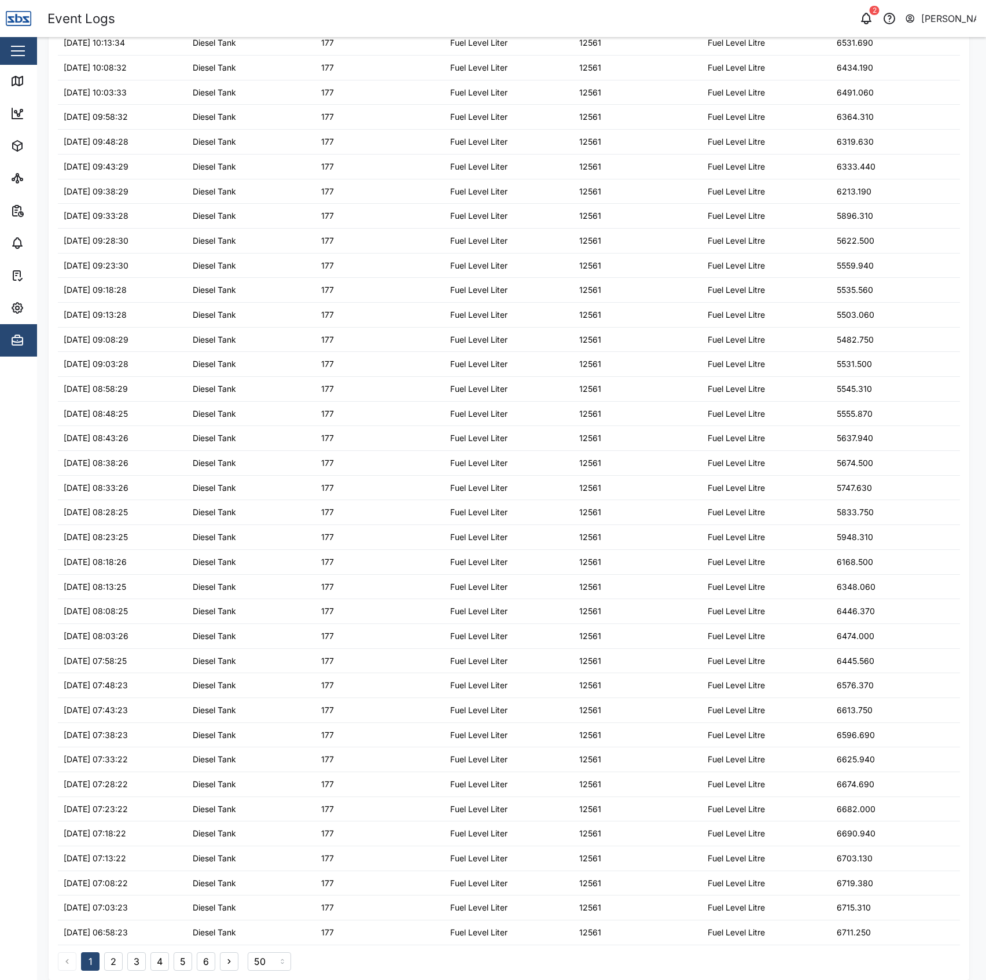
click at [107, 961] on button "2" at bounding box center [113, 961] width 19 height 19
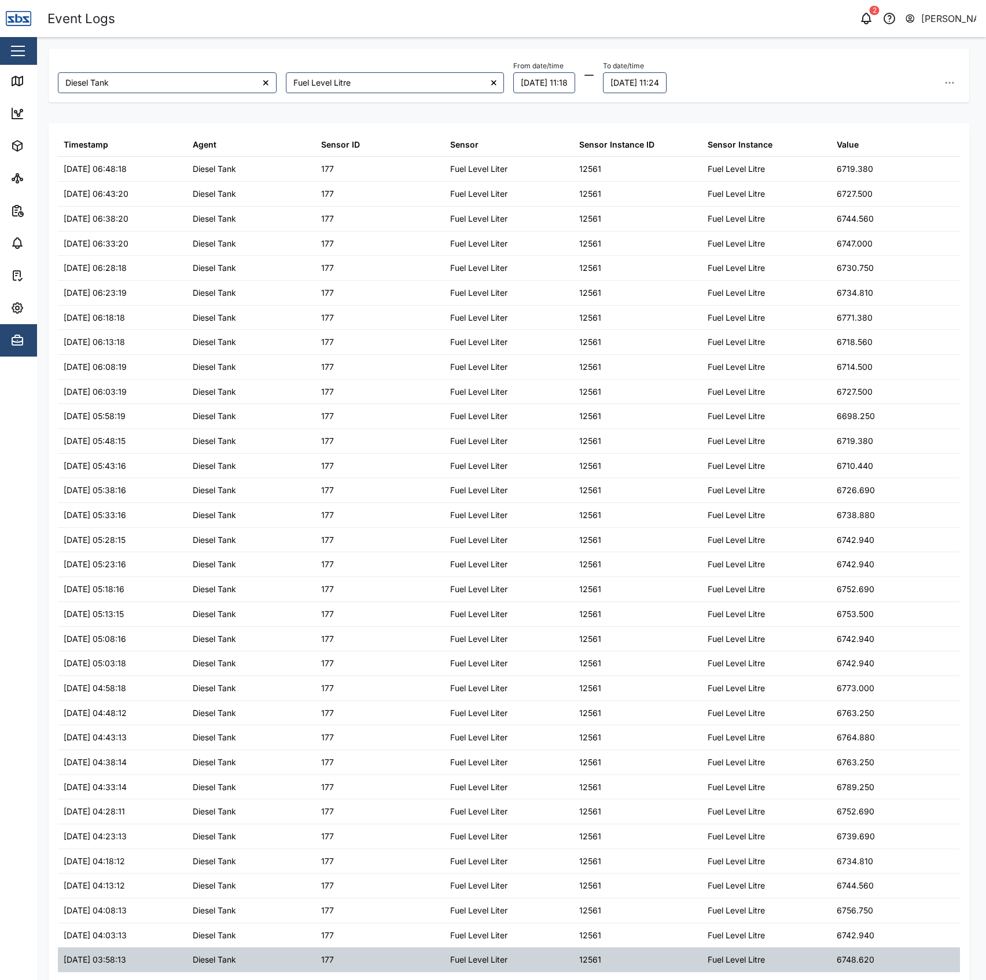
click at [138, 957] on div "30/06/2025 03:58:13" at bounding box center [122, 960] width 129 height 24
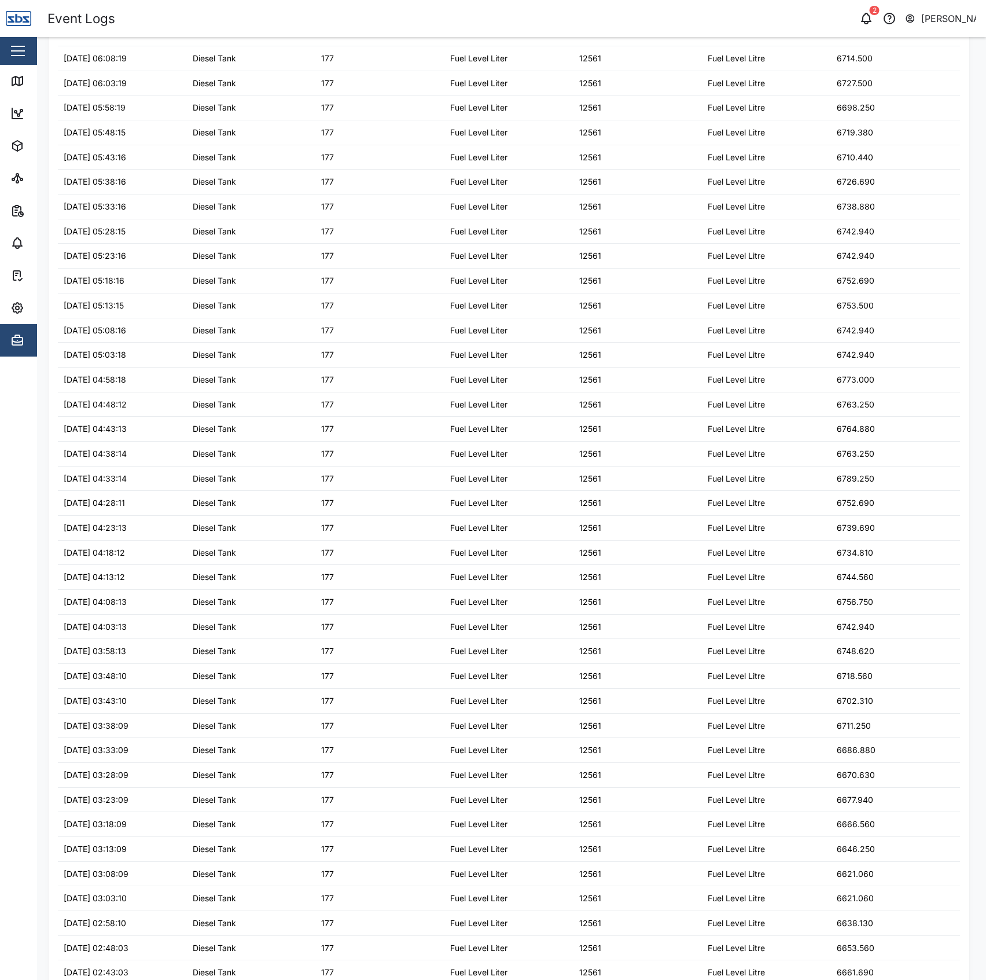
scroll to position [457, 0]
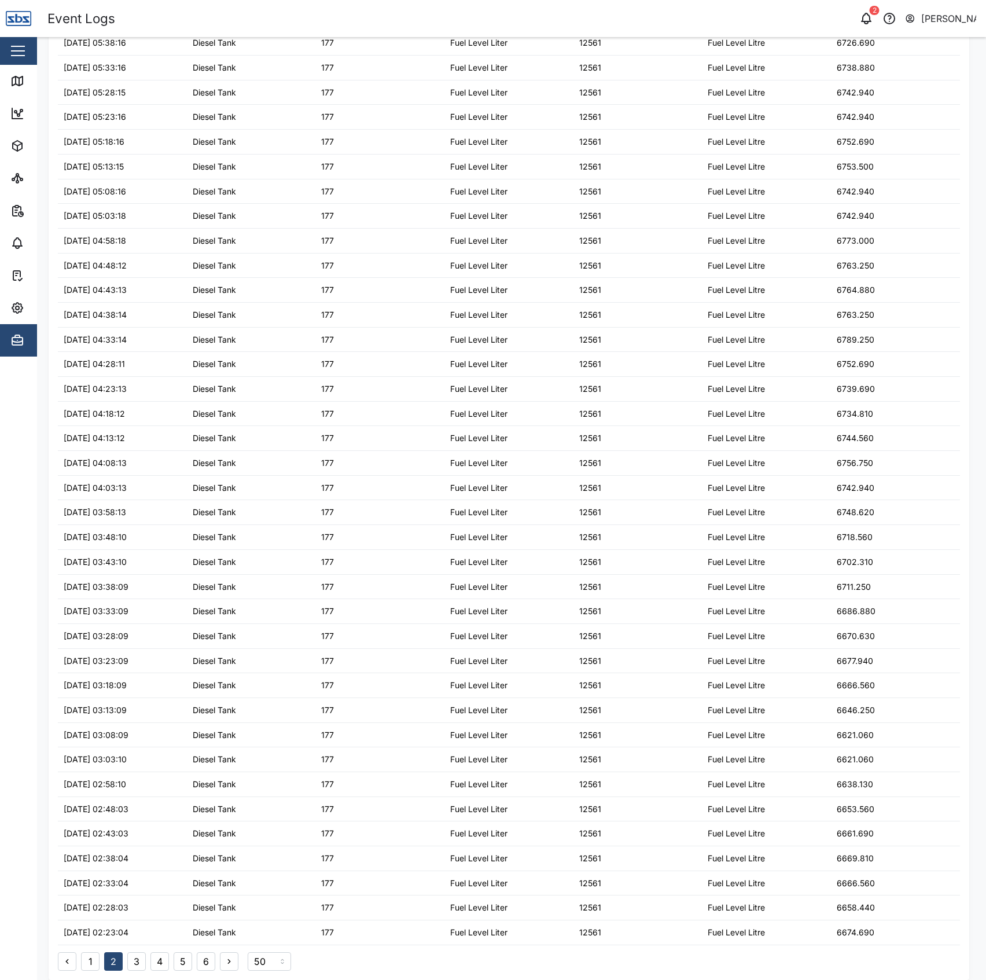
click at [135, 961] on button "3" at bounding box center [136, 961] width 19 height 19
click at [156, 957] on button "4" at bounding box center [160, 961] width 19 height 19
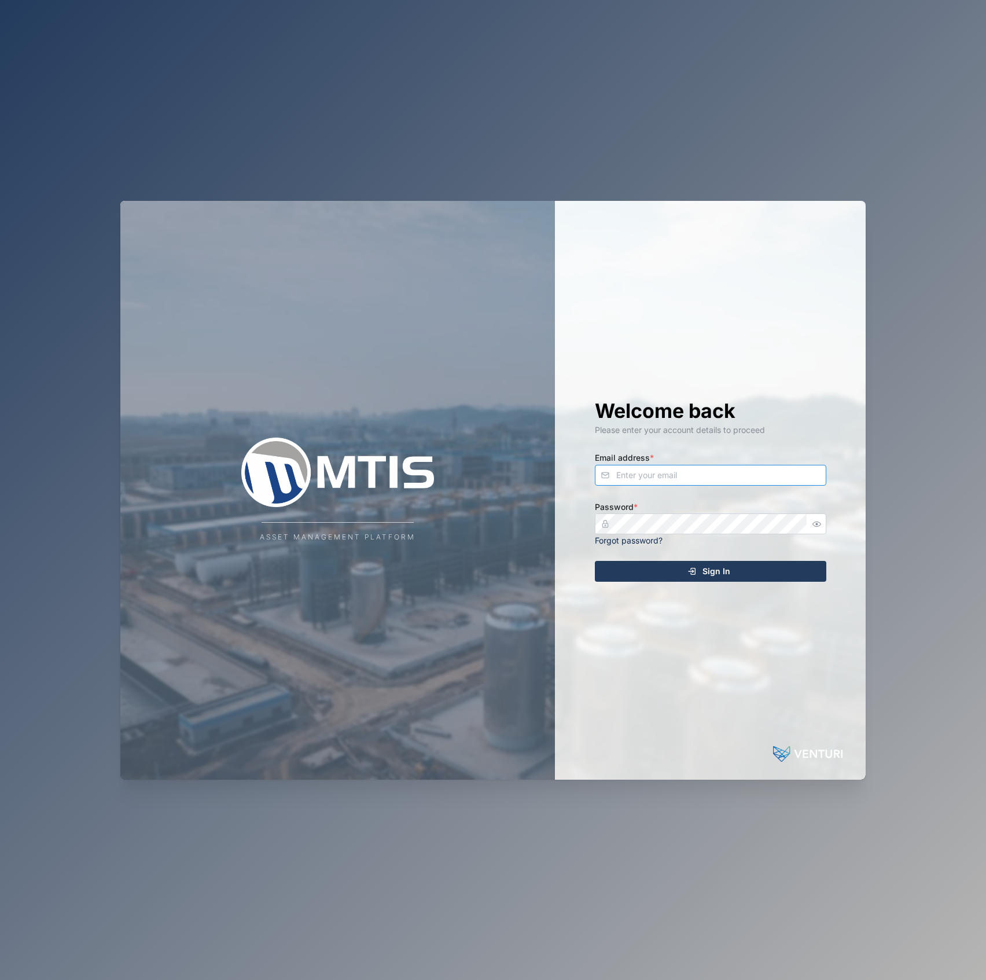
click at [763, 475] on input "Email address *" at bounding box center [711, 475] width 232 height 21
type input "[EMAIL_ADDRESS][PERSON_NAME][DOMAIN_NAME]"
click at [595, 561] on button "Sign In" at bounding box center [711, 571] width 232 height 21
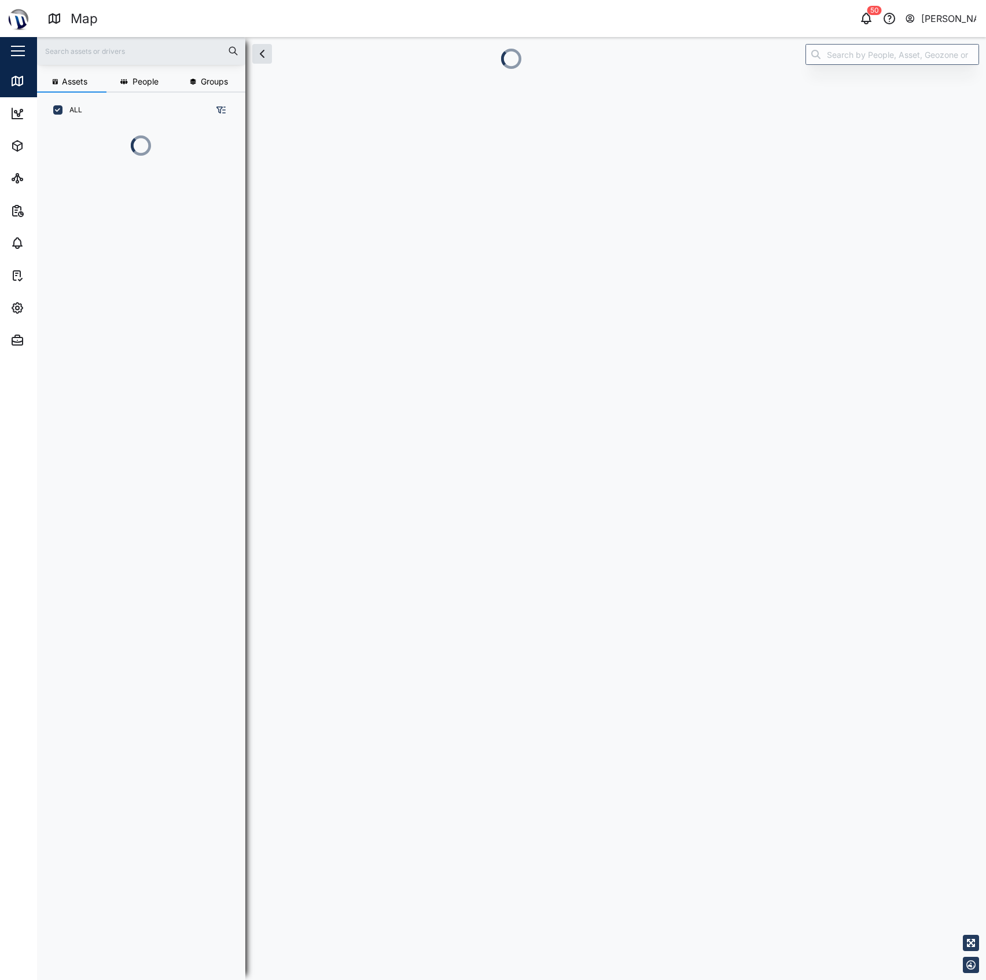
scroll to position [786, 178]
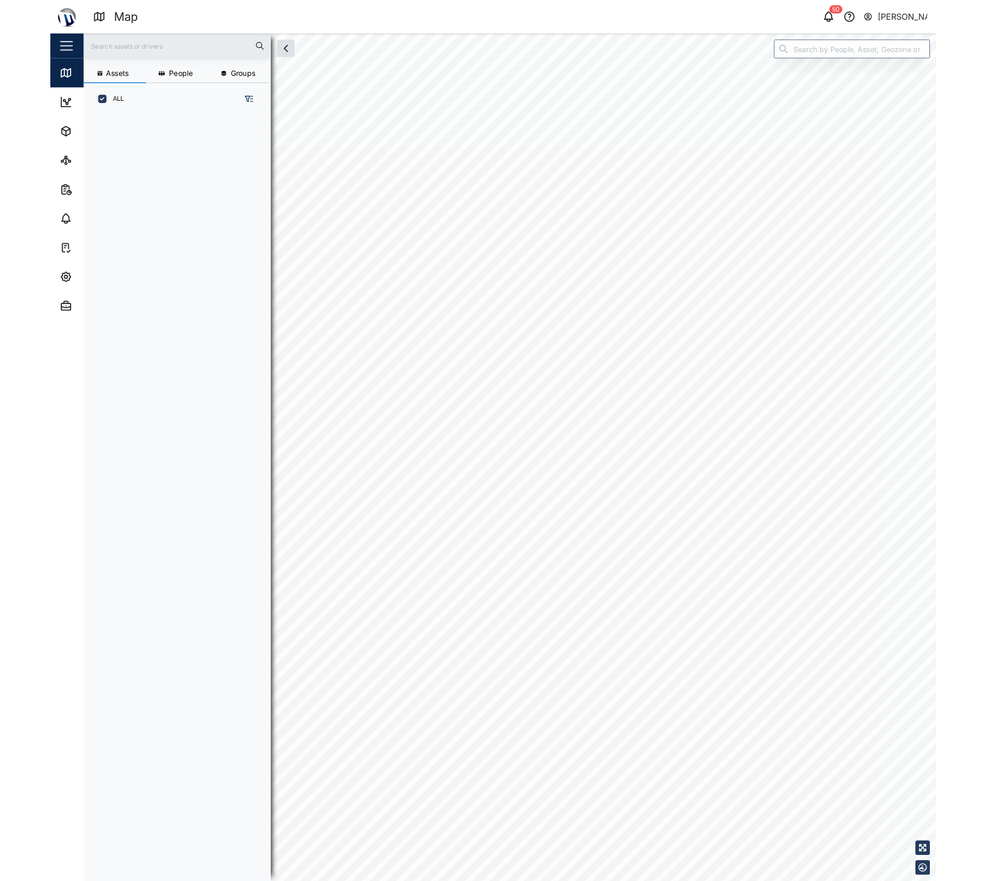
scroll to position [835, 178]
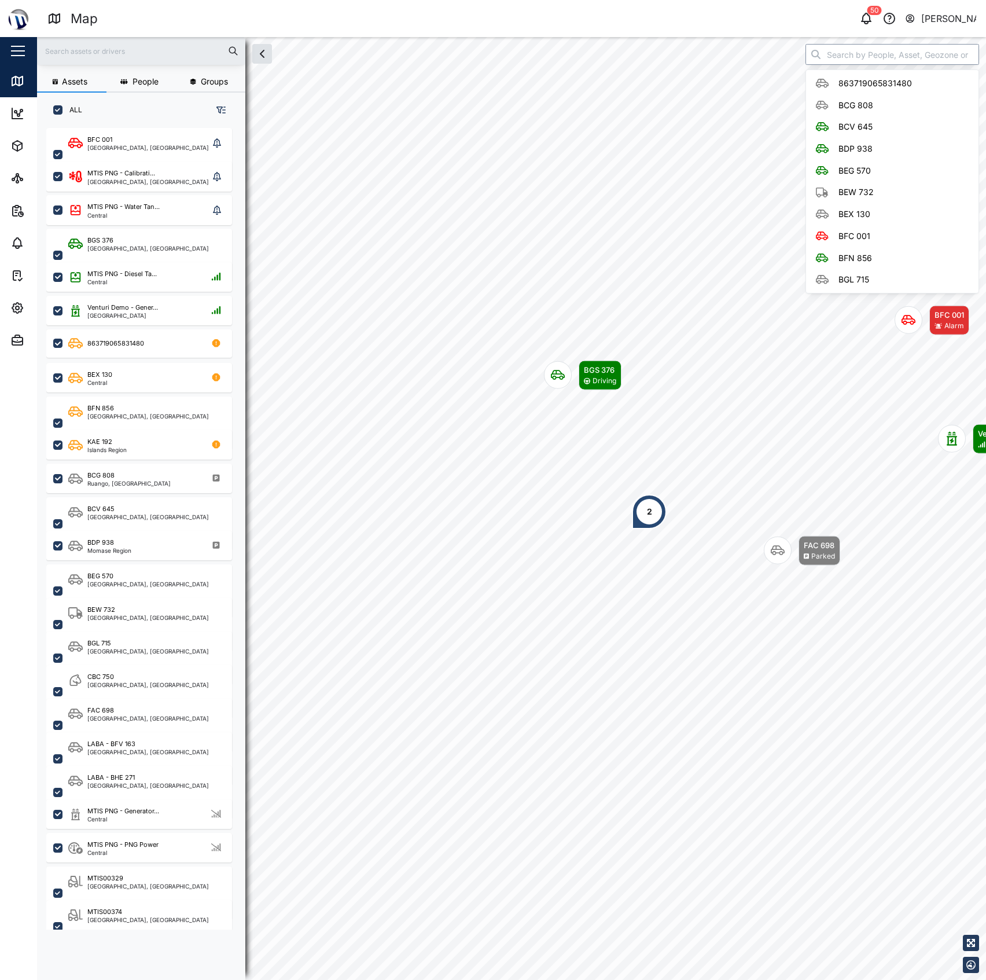
click at [839, 61] on input "search" at bounding box center [893, 54] width 174 height 21
click at [851, 71] on div "KAE 192" at bounding box center [892, 83] width 173 height 27
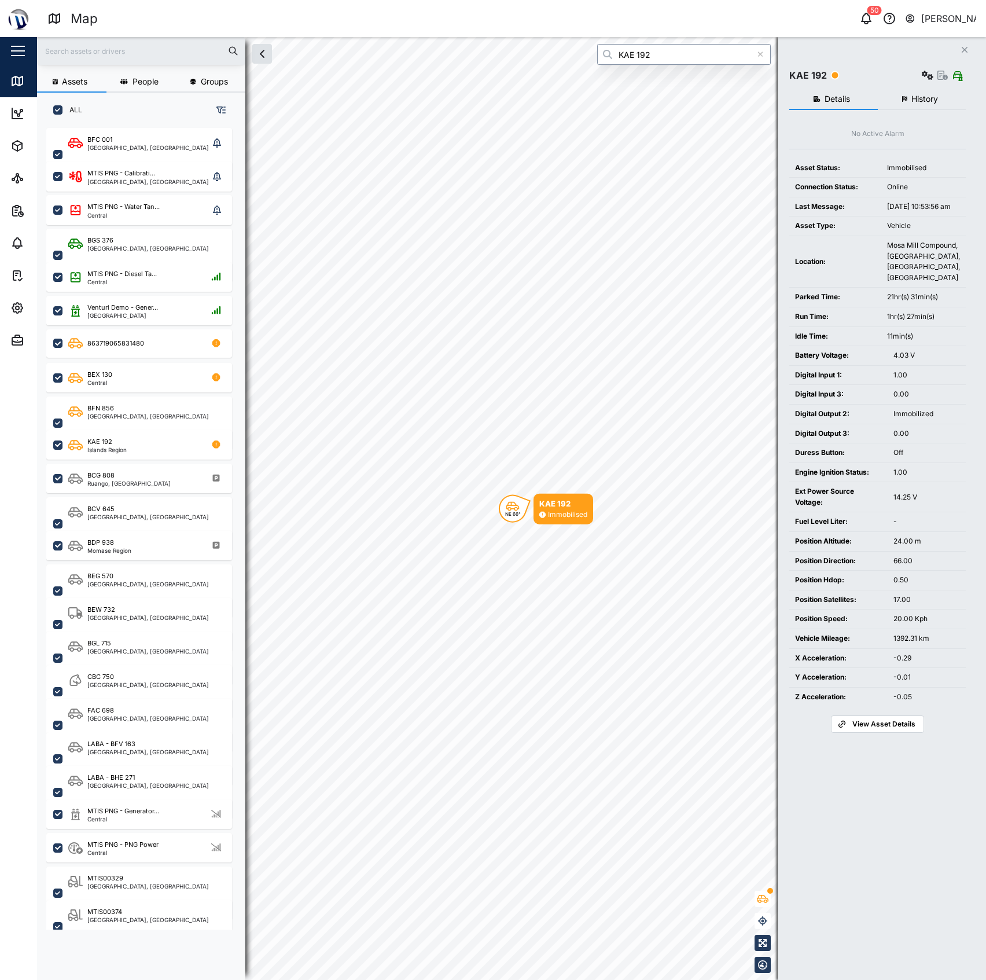
type input "KAE 192"
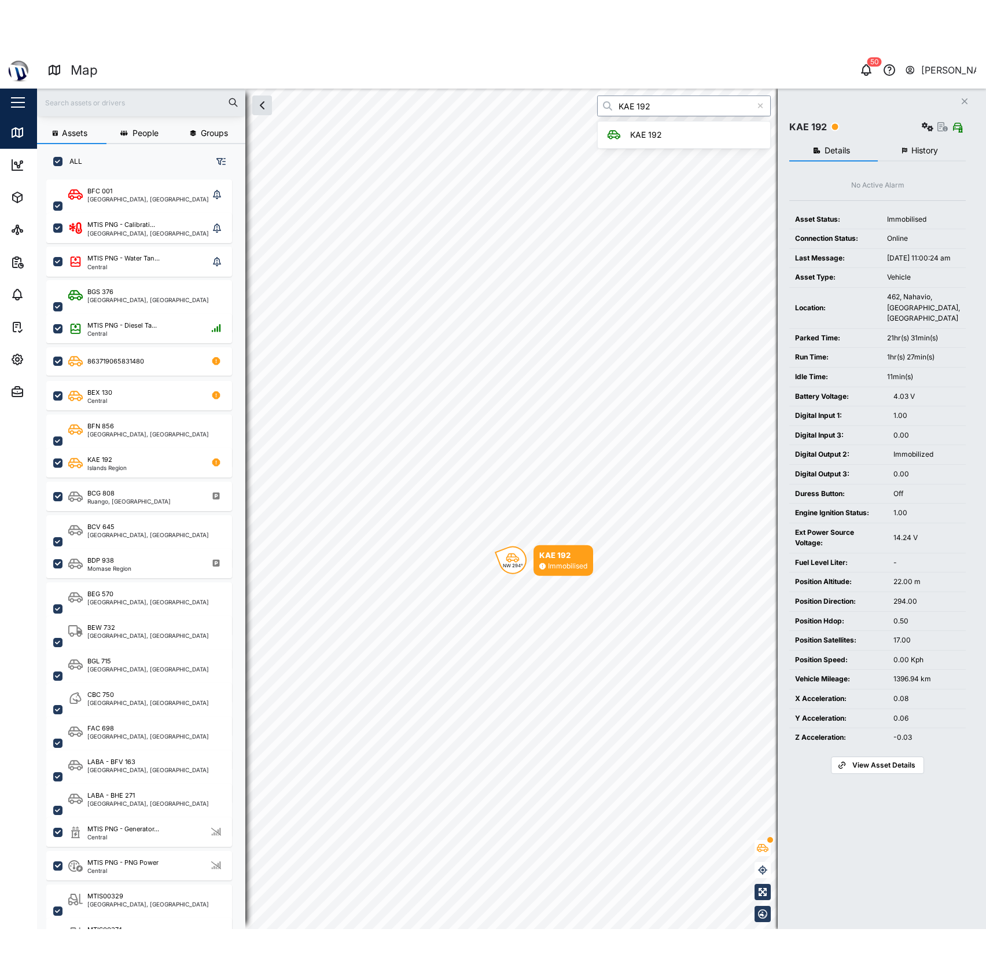
scroll to position [835, 178]
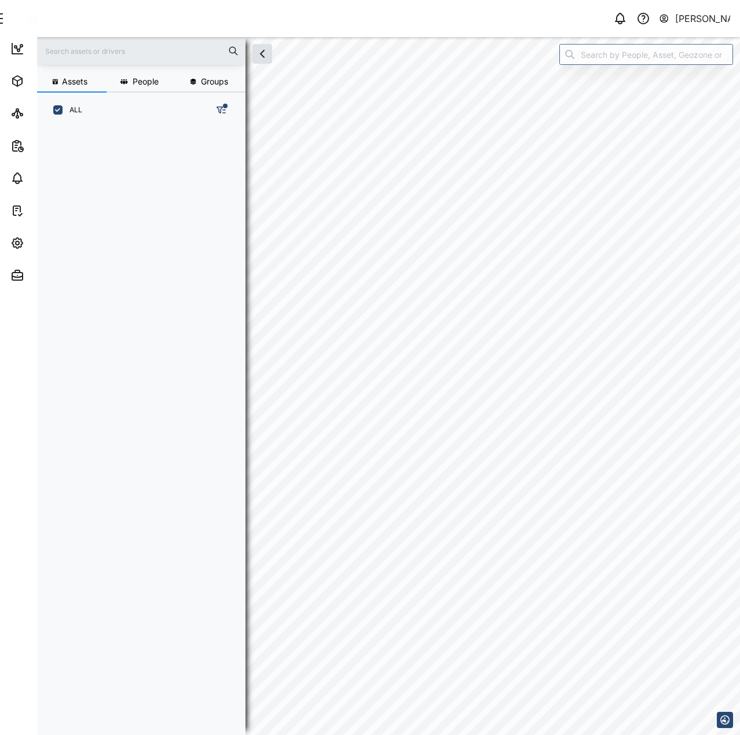
scroll to position [593, 181]
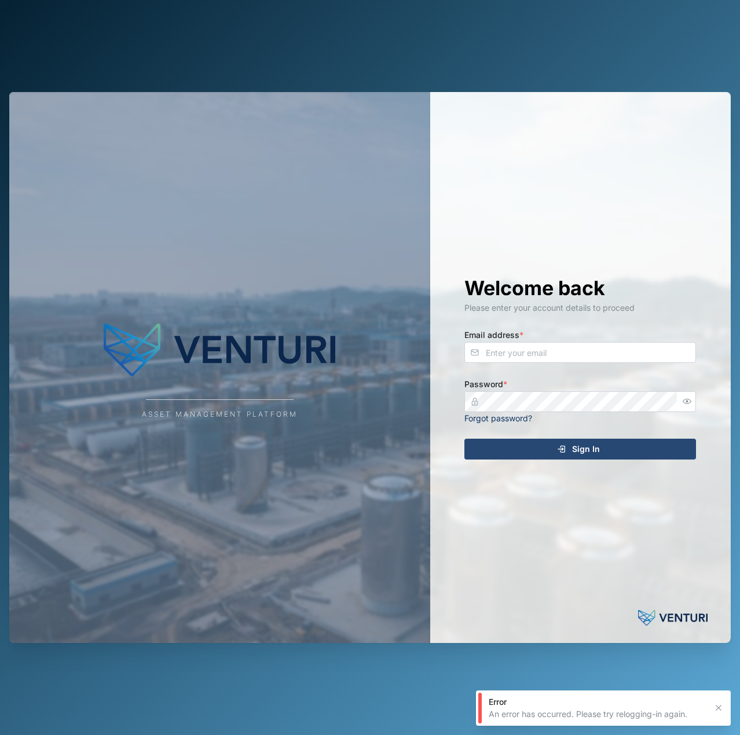
click at [540, 340] on div "Email address *" at bounding box center [580, 345] width 232 height 35
click at [553, 342] on input "Email address *" at bounding box center [580, 352] width 232 height 21
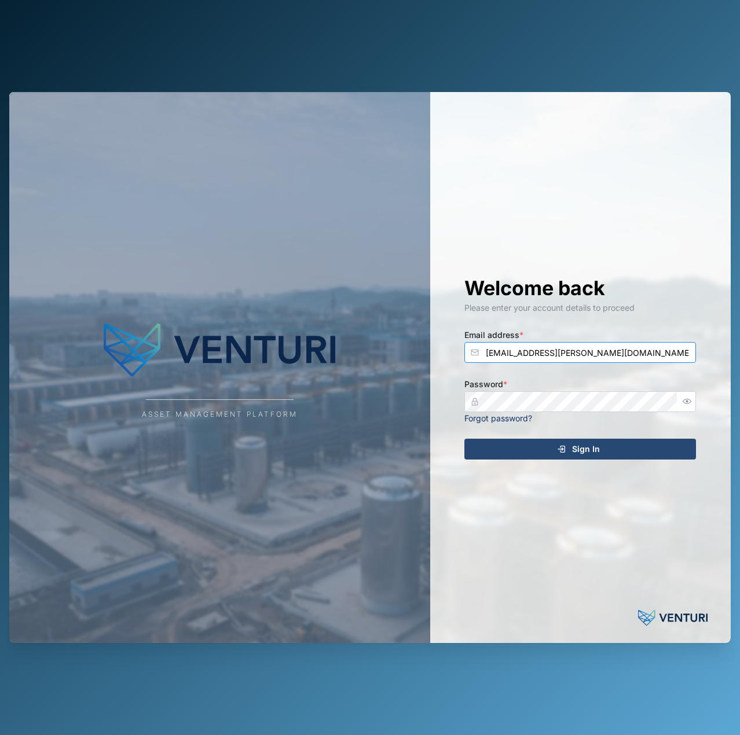
type input "[EMAIL_ADDRESS][PERSON_NAME][DOMAIN_NAME]"
click at [464, 439] on button "Sign In" at bounding box center [580, 449] width 232 height 21
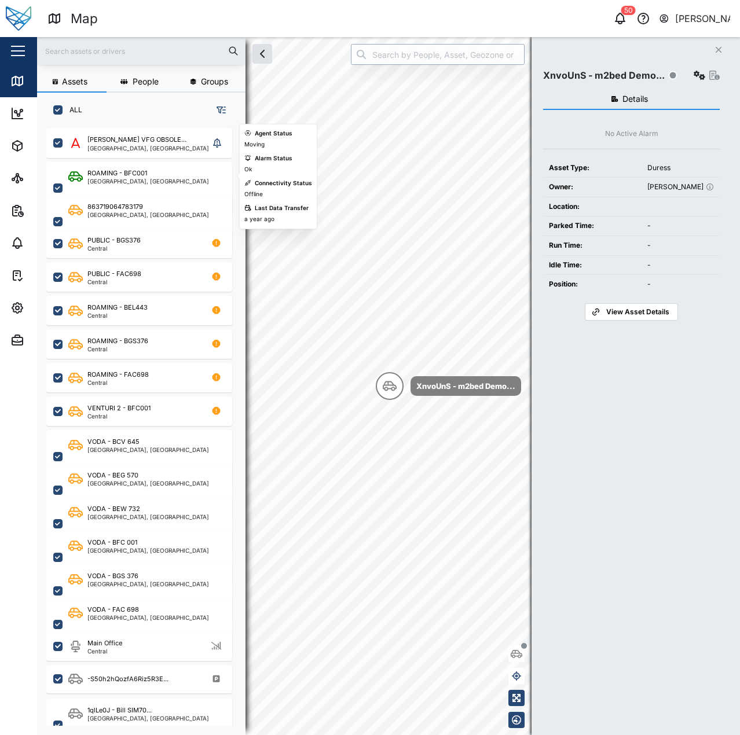
click at [472, 56] on input "search" at bounding box center [438, 54] width 174 height 21
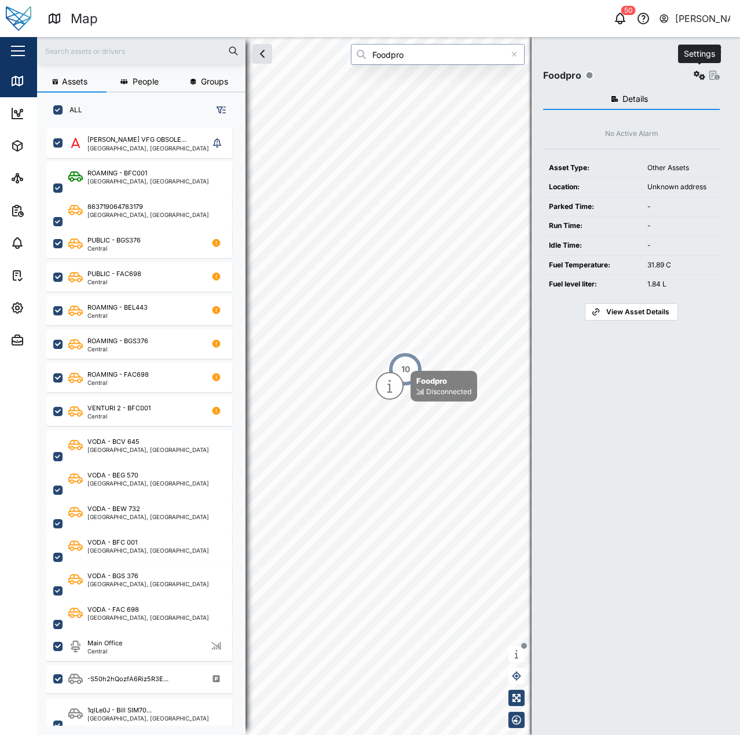
type input "Foodpro"
click at [694, 68] on button "button" at bounding box center [699, 75] width 16 height 16
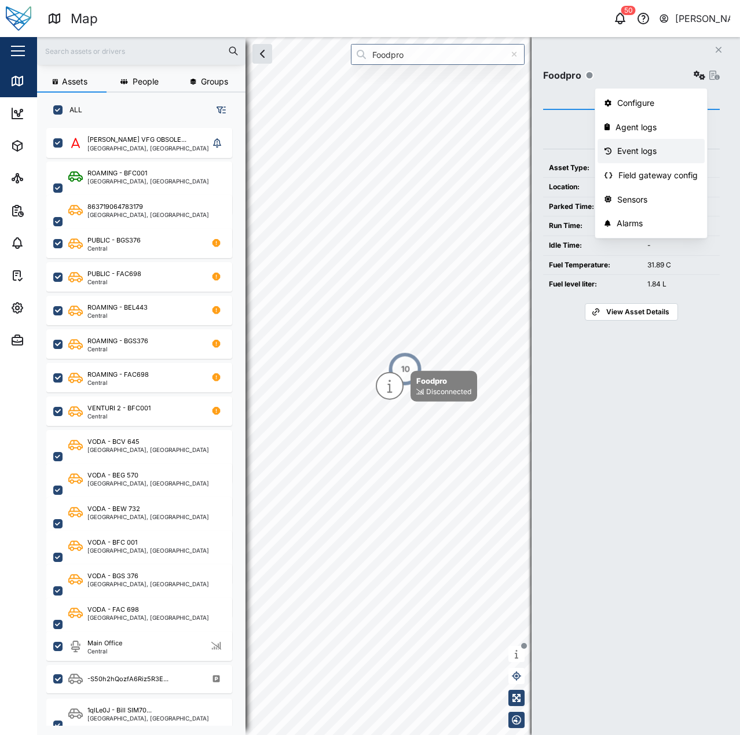
click at [646, 151] on div "Event logs" at bounding box center [657, 151] width 80 height 13
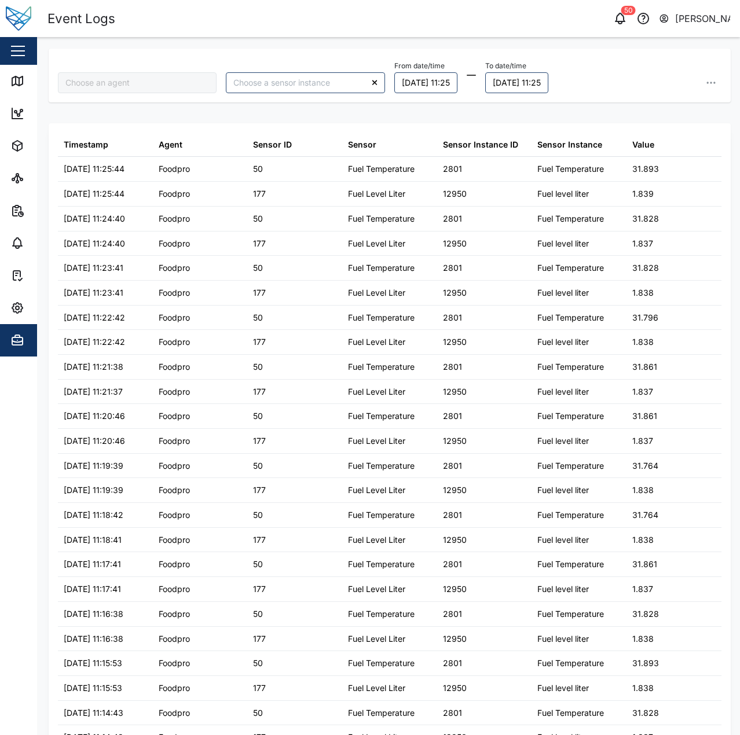
type input "Foodpro"
click at [714, 93] on div "From date/time 28/09/2025 11:25 To date/time 29/09/2025 11:25" at bounding box center [558, 75] width 336 height 45
click at [705, 86] on icon "button" at bounding box center [711, 83] width 12 height 12
click at [449, 80] on button "28/09/2025 11:25" at bounding box center [425, 82] width 63 height 21
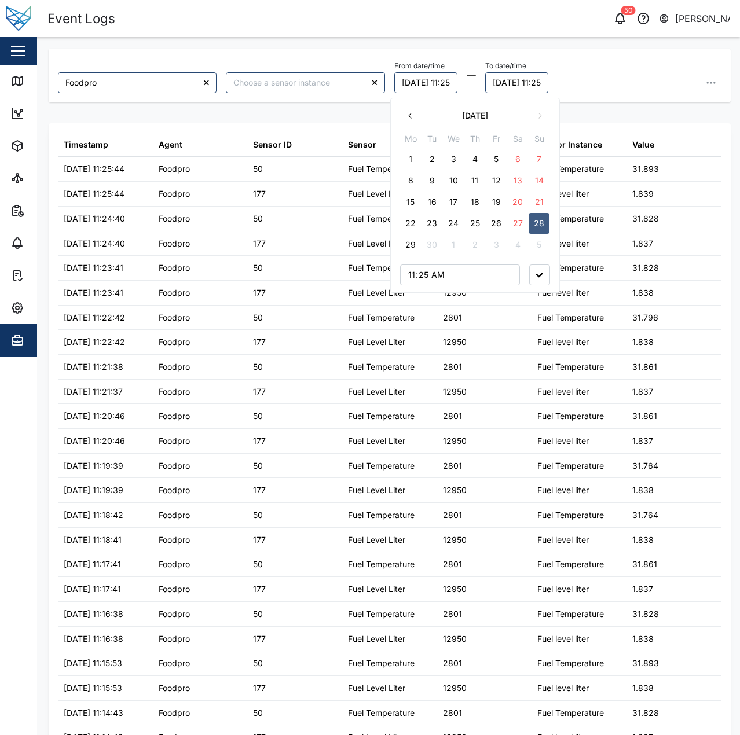
click at [415, 222] on button "22" at bounding box center [410, 223] width 21 height 21
click at [610, 93] on div "From date/time 22/09/2025 11:25 September 2025 Mo Tu We Th Fr Sa Su 1 2 3 4 5 6…" at bounding box center [558, 75] width 336 height 45
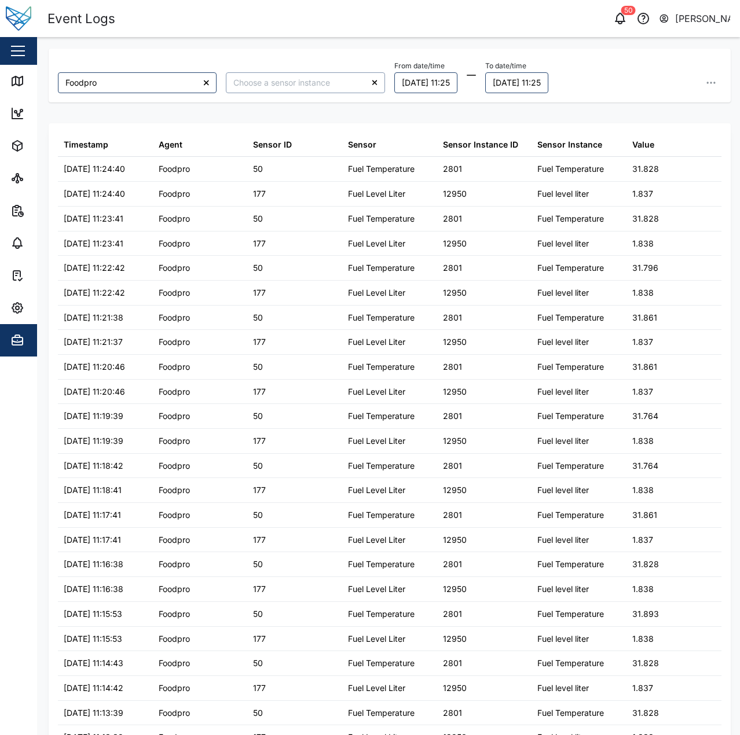
click at [349, 82] on input "search" at bounding box center [305, 82] width 159 height 21
type input "Fuel level liter"
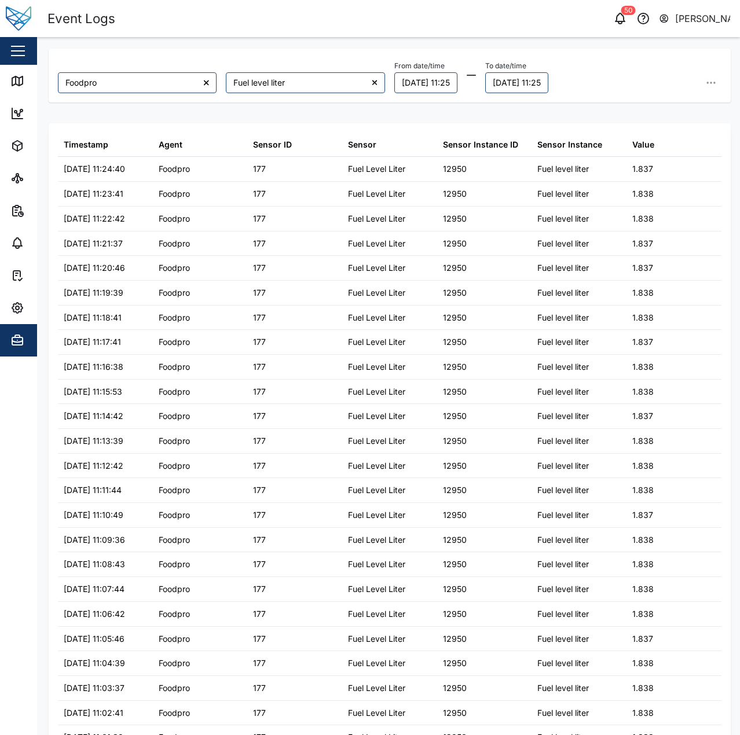
drag, startPoint x: 674, startPoint y: 105, endPoint x: 700, endPoint y: 85, distance: 33.5
click at [675, 104] on div "Foodpro Fuel level liter From date/time 22/09/2025 11:25 To date/time 29/09/202…" at bounding box center [390, 380] width 682 height 663
click at [705, 83] on icon "button" at bounding box center [711, 83] width 12 height 12
click at [662, 157] on button "Export all as CSV" at bounding box center [632, 161] width 146 height 21
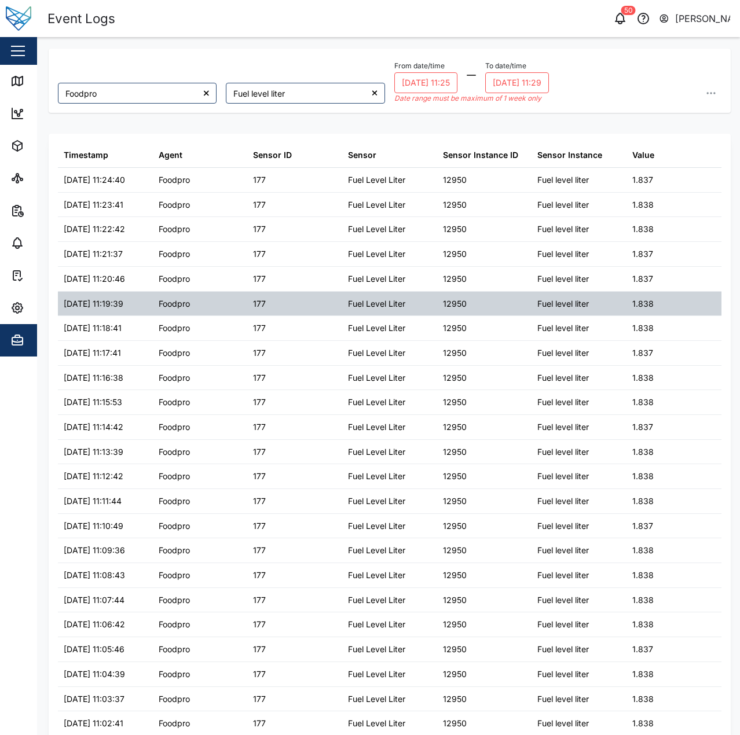
click at [581, 307] on div "Fuel level liter" at bounding box center [563, 304] width 52 height 13
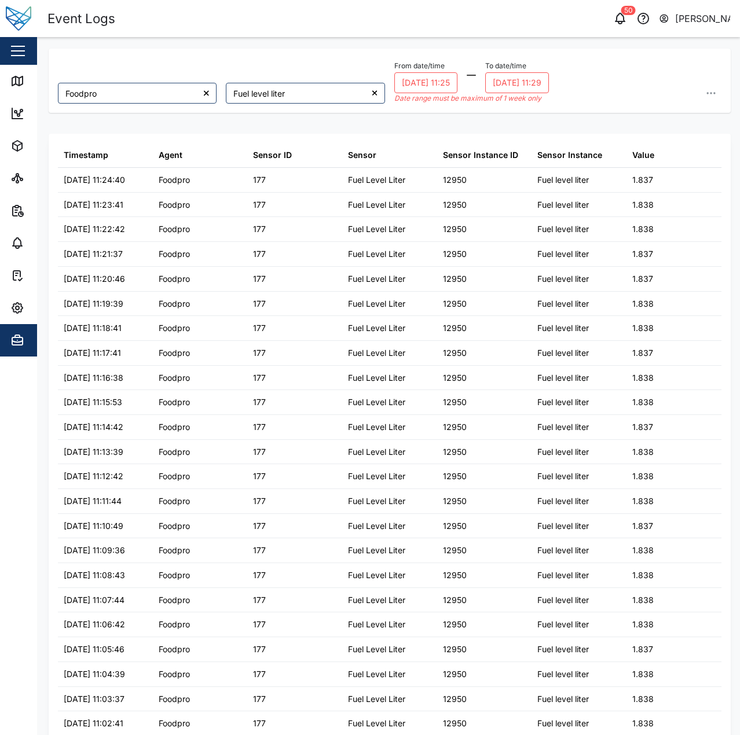
click at [390, 81] on div "From date/time 22/09/2025 11:25 To date/time 29/09/2025 11:29 Date range must b…" at bounding box center [558, 80] width 336 height 55
click at [18, 81] on icon at bounding box center [17, 81] width 14 height 14
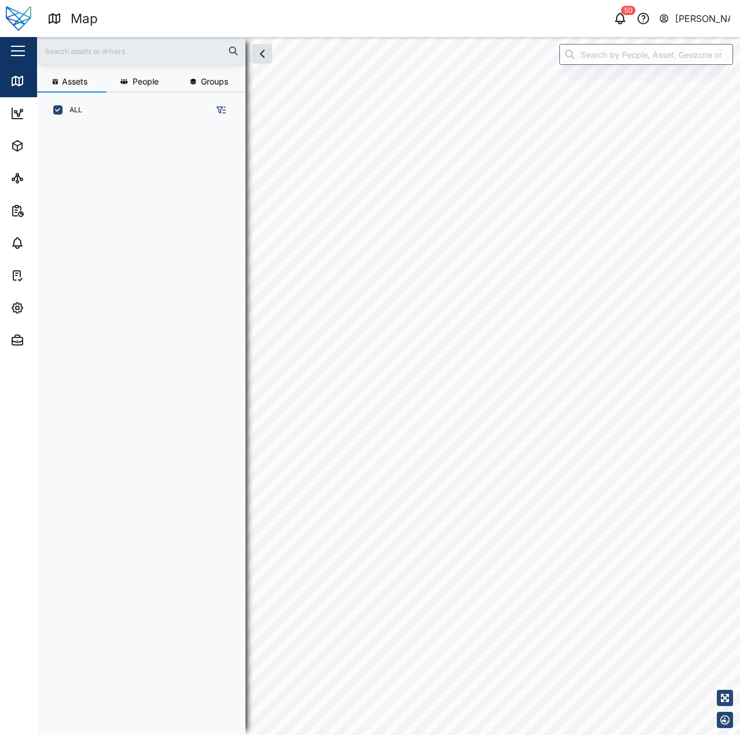
scroll to position [593, 181]
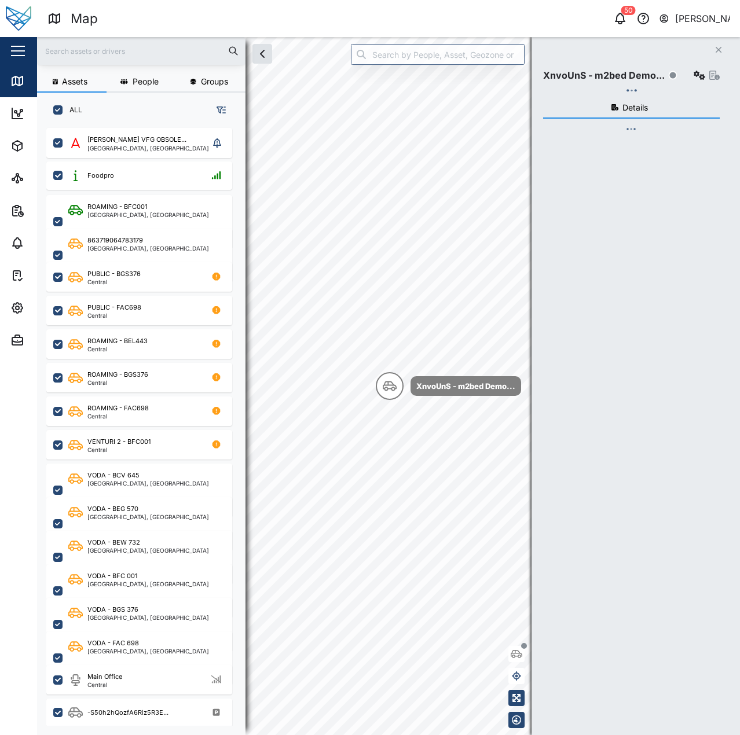
checkbox input "true"
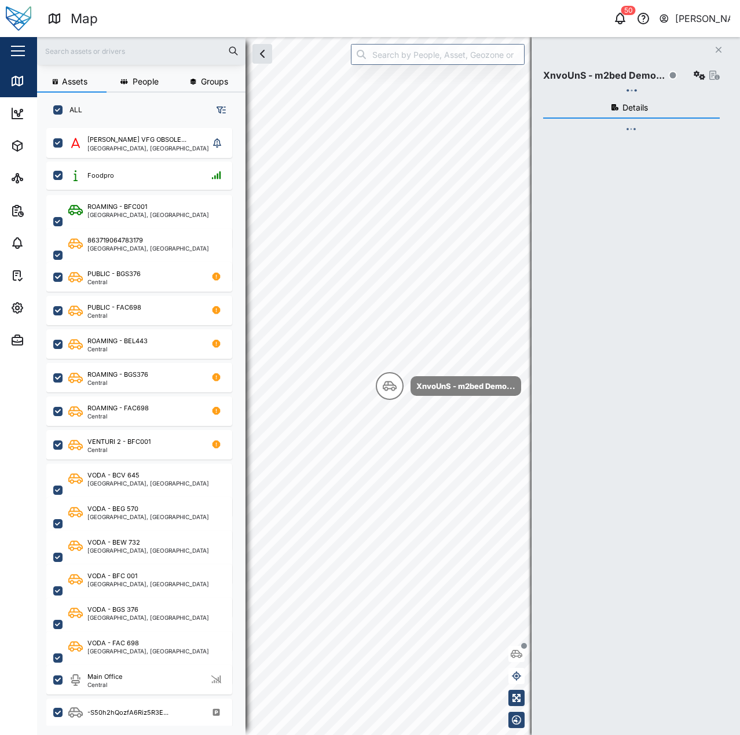
checkbox input "true"
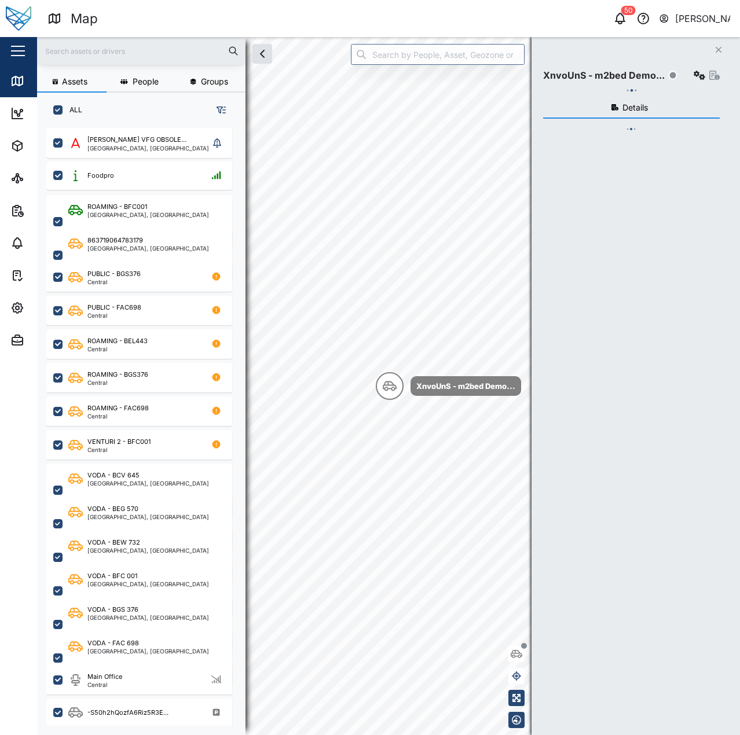
checkbox input "true"
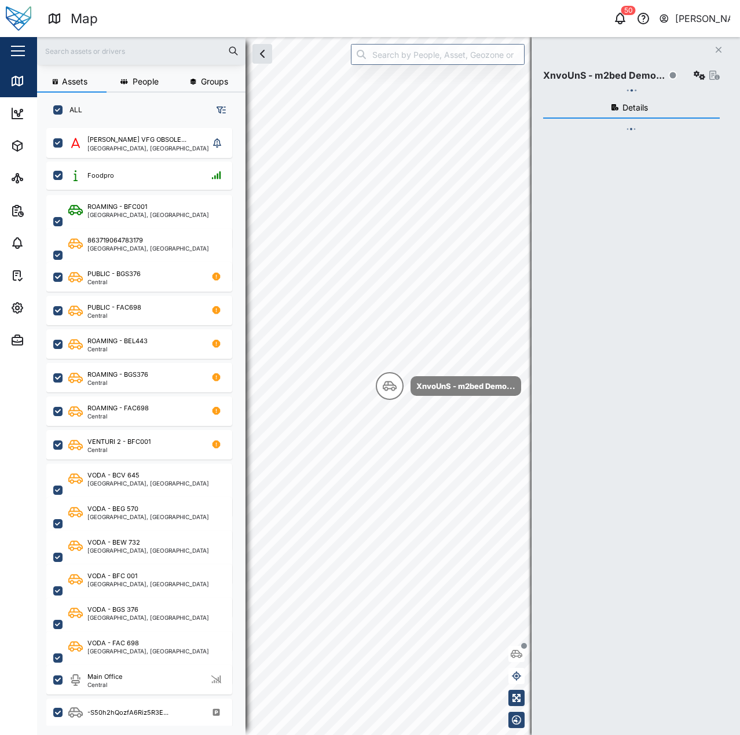
checkbox input "true"
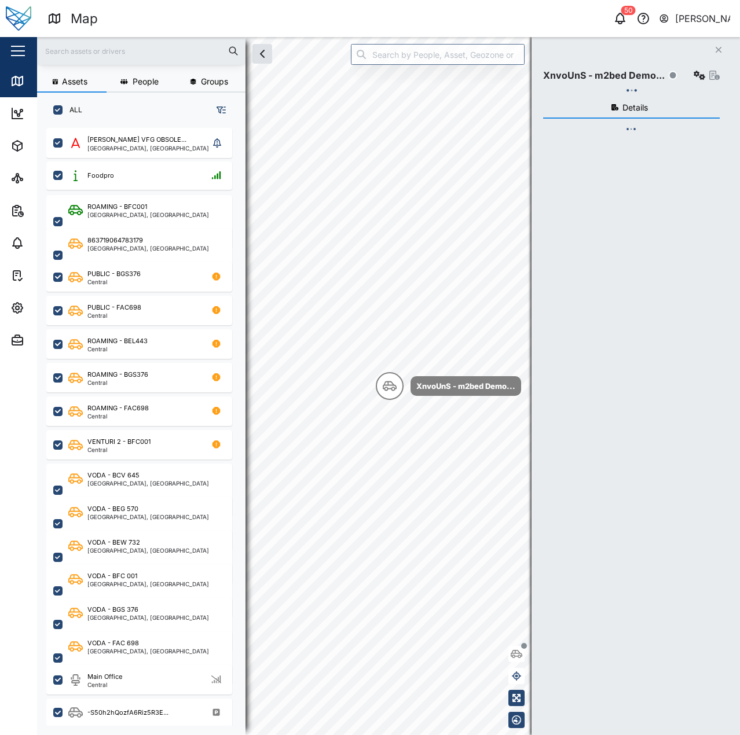
checkbox input "true"
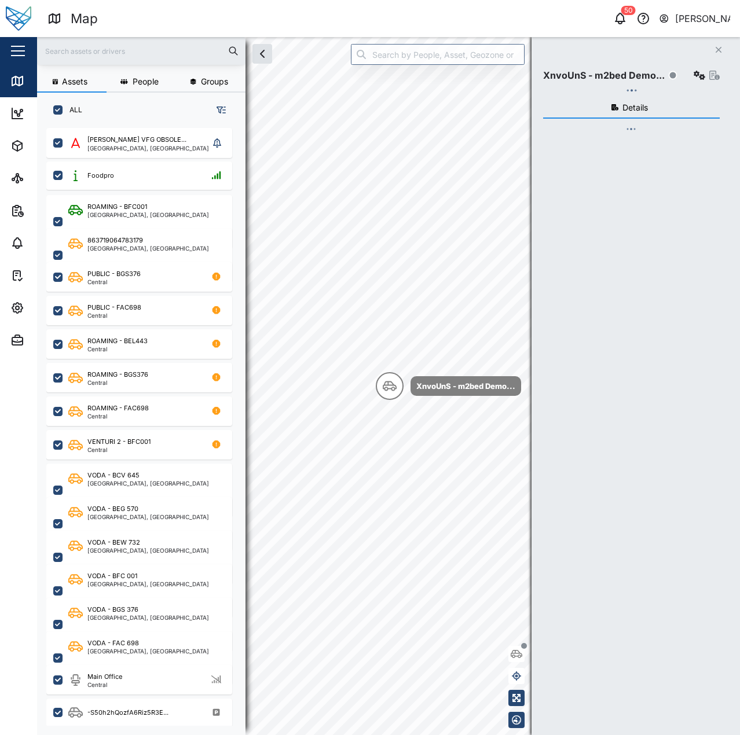
checkbox input "true"
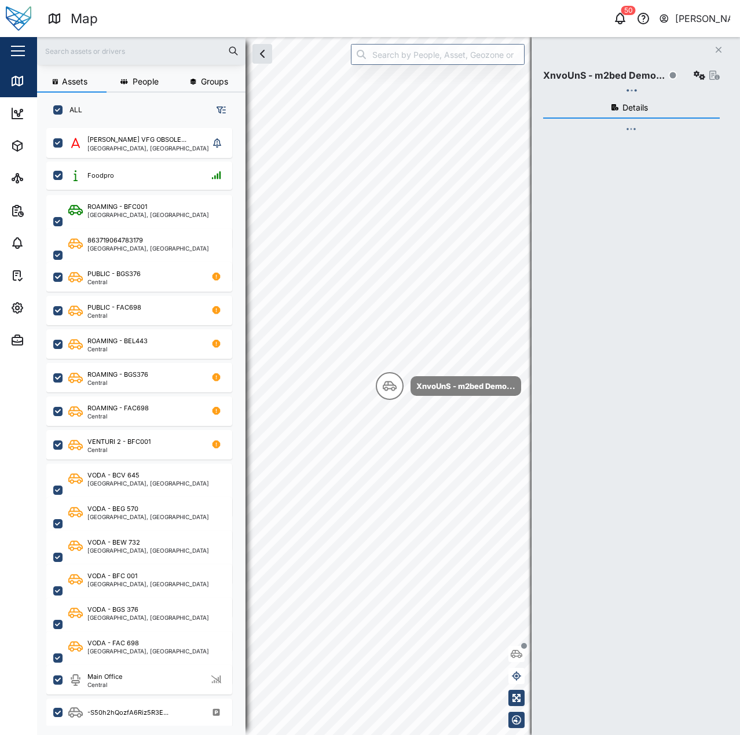
checkbox input "true"
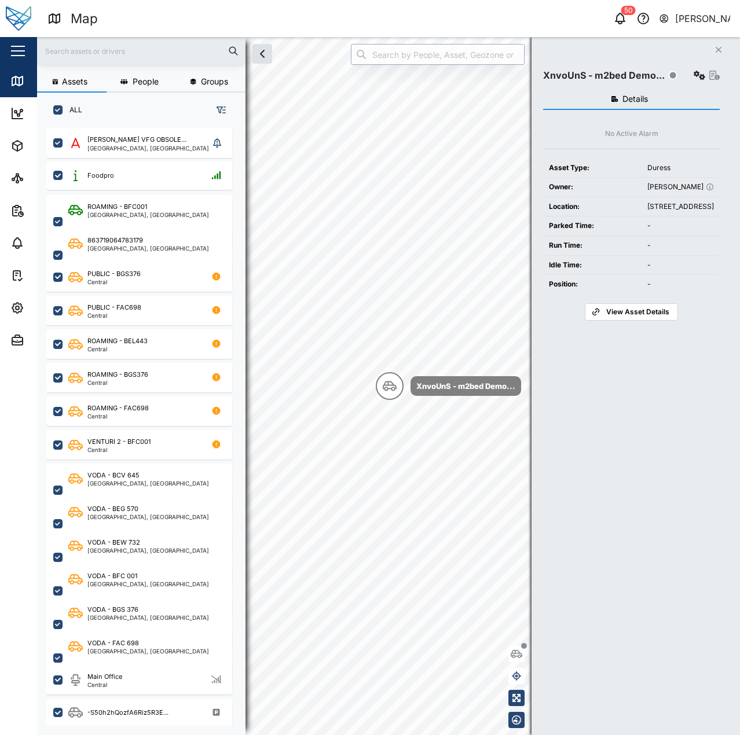
click at [497, 55] on input "search" at bounding box center [438, 54] width 174 height 21
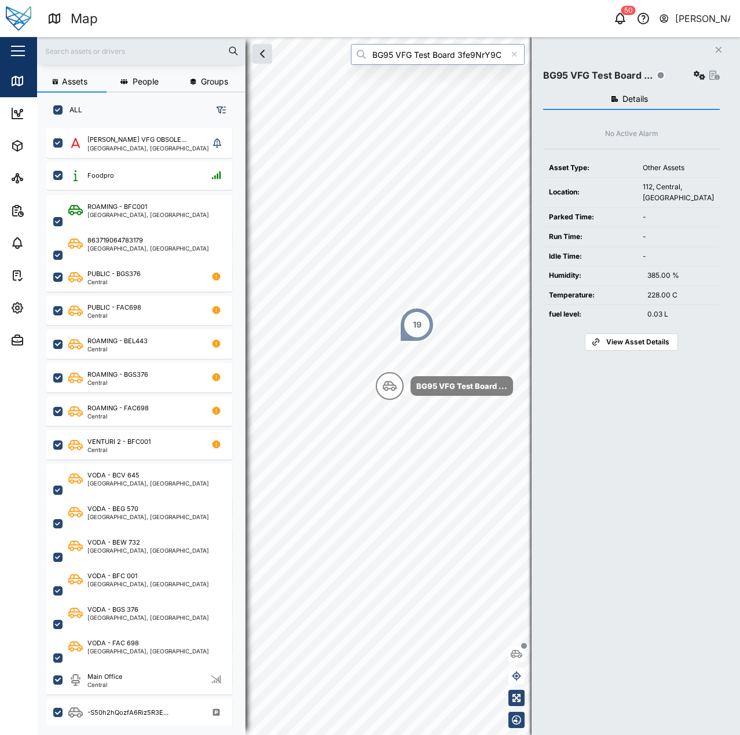
type input "BG95 VFG Test Board 3fe9NrY9CV"
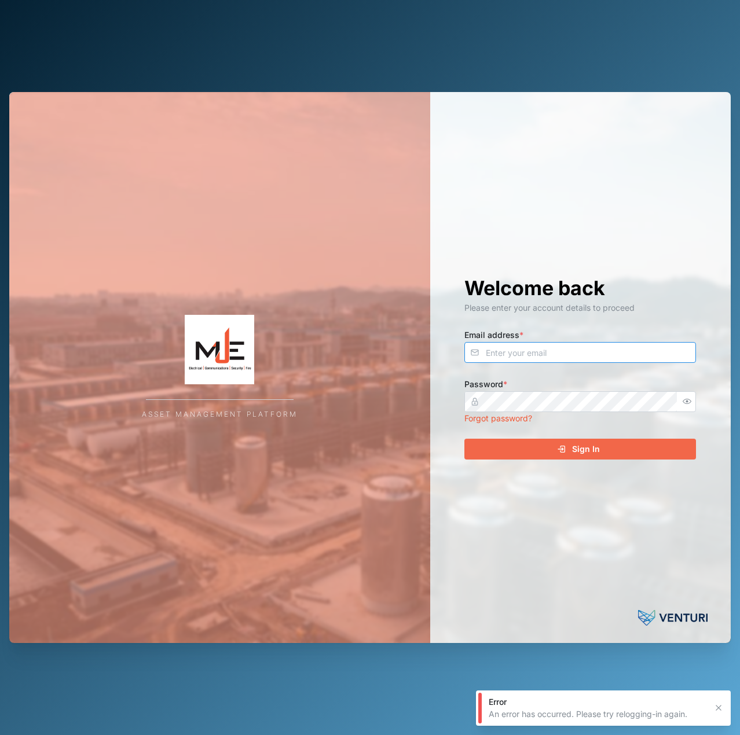
click at [556, 347] on input "Email address *" at bounding box center [580, 352] width 232 height 21
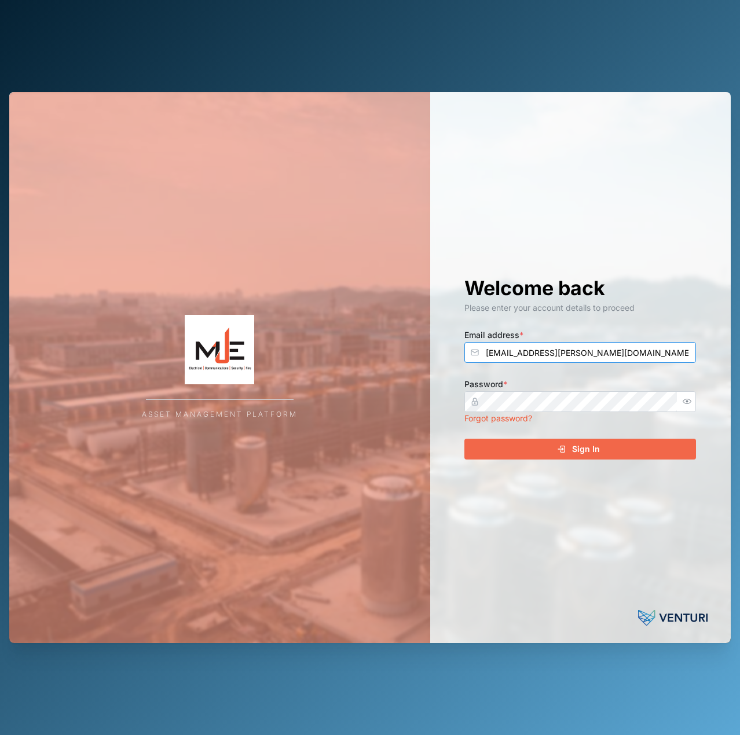
type input "[EMAIL_ADDRESS][PERSON_NAME][DOMAIN_NAME]"
click at [464, 439] on button "Sign In" at bounding box center [580, 449] width 232 height 21
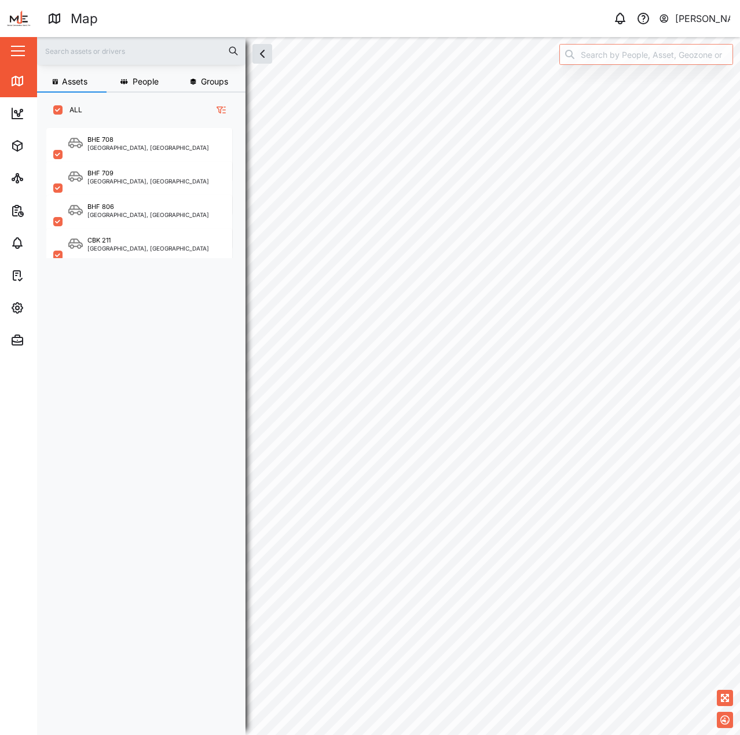
scroll to position [593, 181]
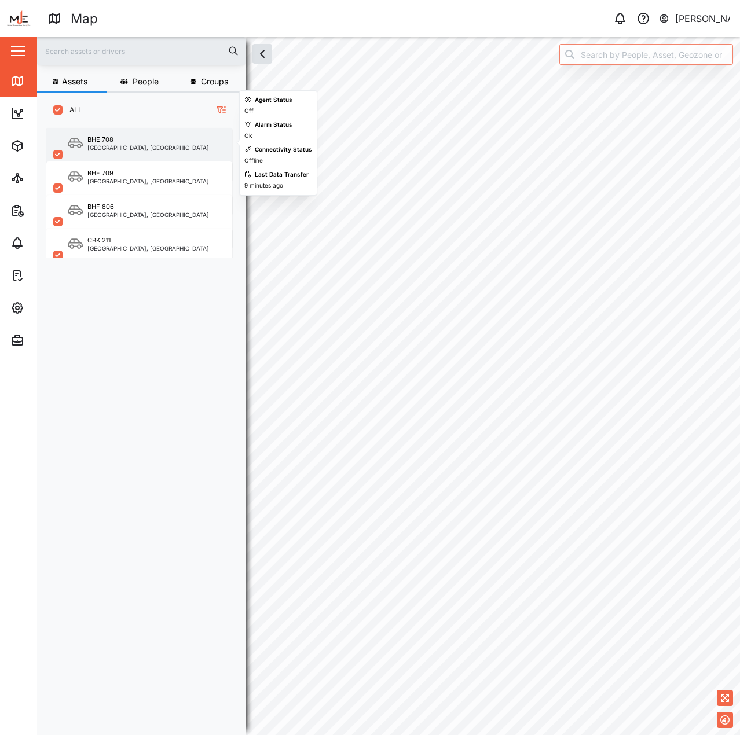
click at [145, 149] on div "[GEOGRAPHIC_DATA], [GEOGRAPHIC_DATA]" at bounding box center [148, 148] width 122 height 6
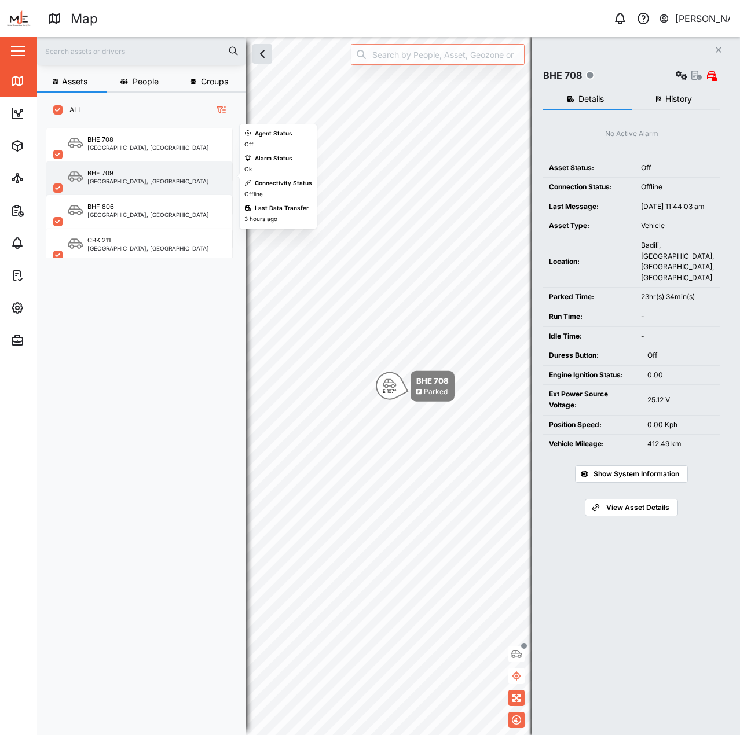
click at [142, 172] on div "BHF 709" at bounding box center [148, 173] width 122 height 10
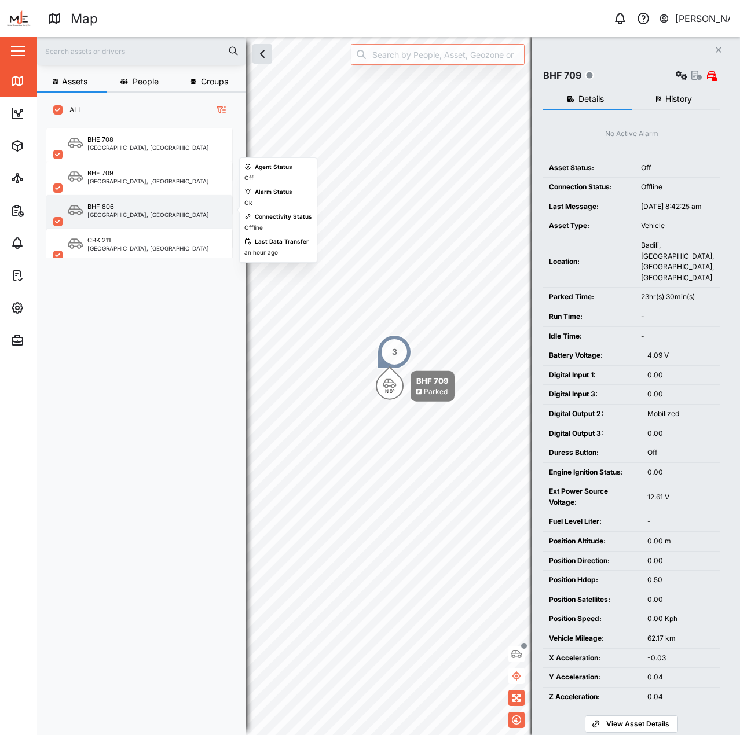
click at [145, 199] on div "BHF 806 [GEOGRAPHIC_DATA], [GEOGRAPHIC_DATA]" at bounding box center [139, 221] width 186 height 53
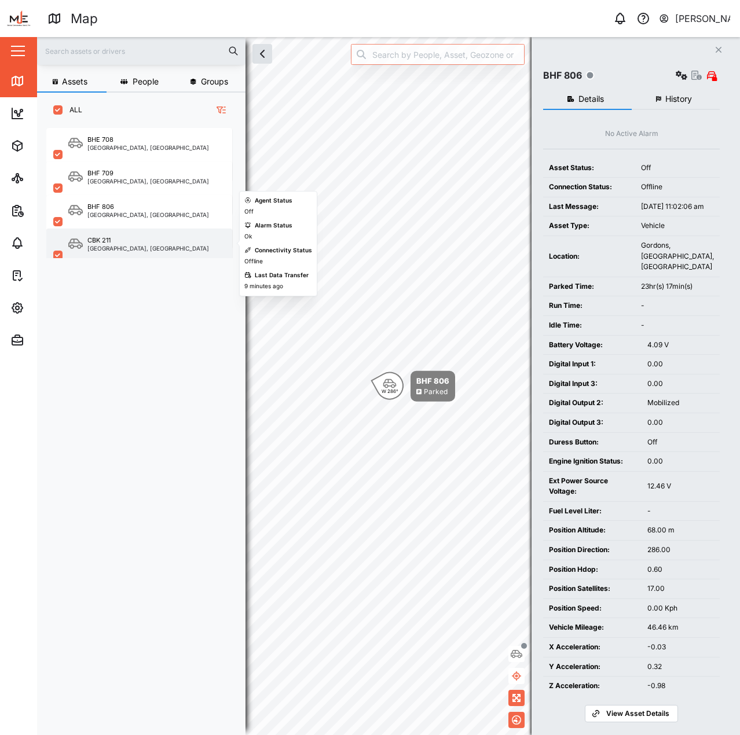
click at [145, 234] on div "CBK 211 [GEOGRAPHIC_DATA], [GEOGRAPHIC_DATA]" at bounding box center [139, 255] width 186 height 53
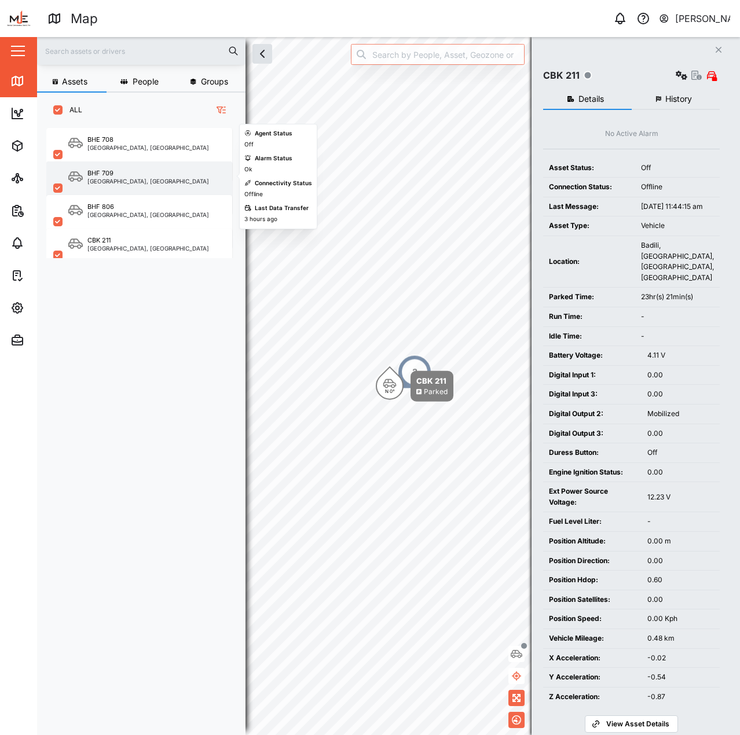
click at [146, 186] on div "BHF 709 [GEOGRAPHIC_DATA], [GEOGRAPHIC_DATA]" at bounding box center [139, 188] width 186 height 53
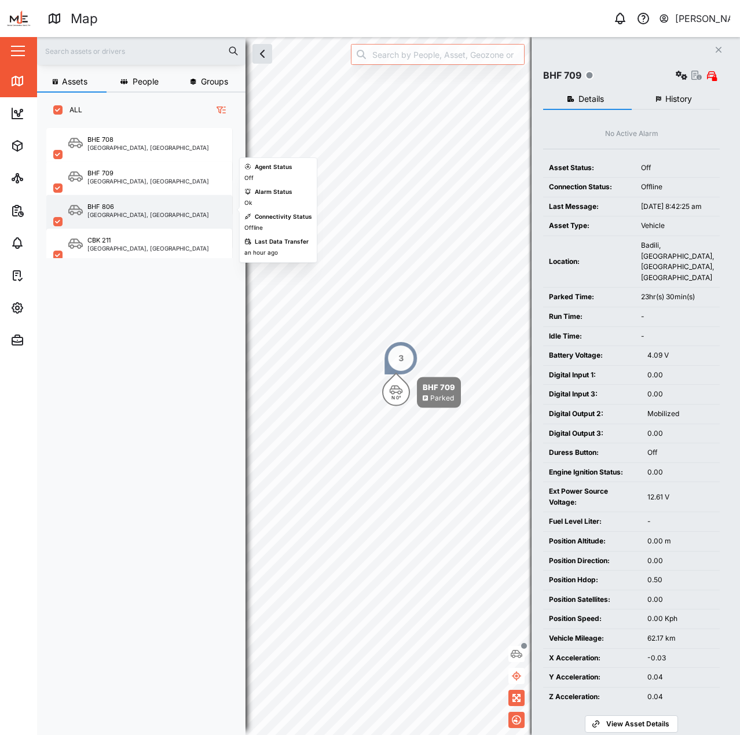
click at [141, 198] on div "BHF 806 [GEOGRAPHIC_DATA], [GEOGRAPHIC_DATA]" at bounding box center [139, 221] width 186 height 53
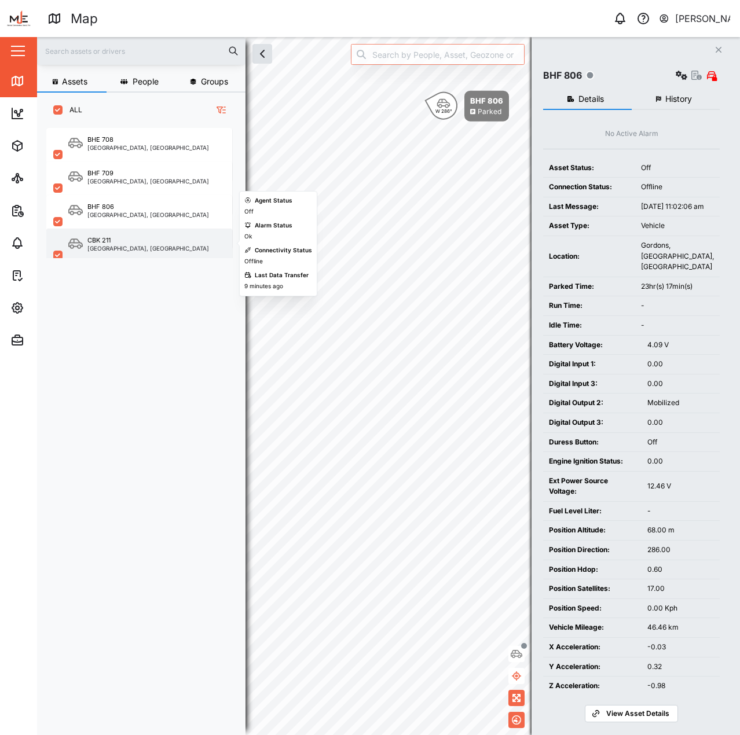
click at [149, 231] on div "CBK 211 [GEOGRAPHIC_DATA], [GEOGRAPHIC_DATA]" at bounding box center [139, 255] width 186 height 53
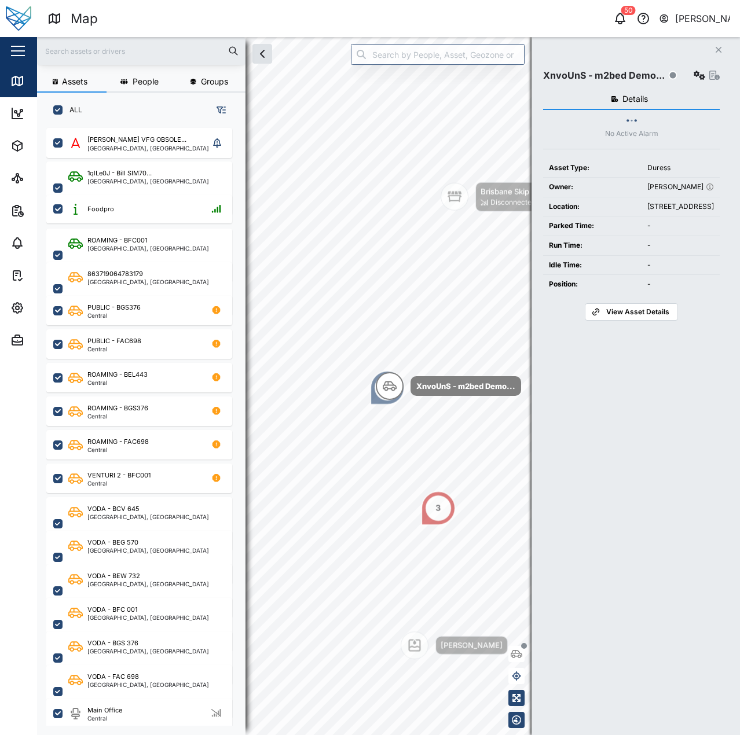
scroll to position [593, 181]
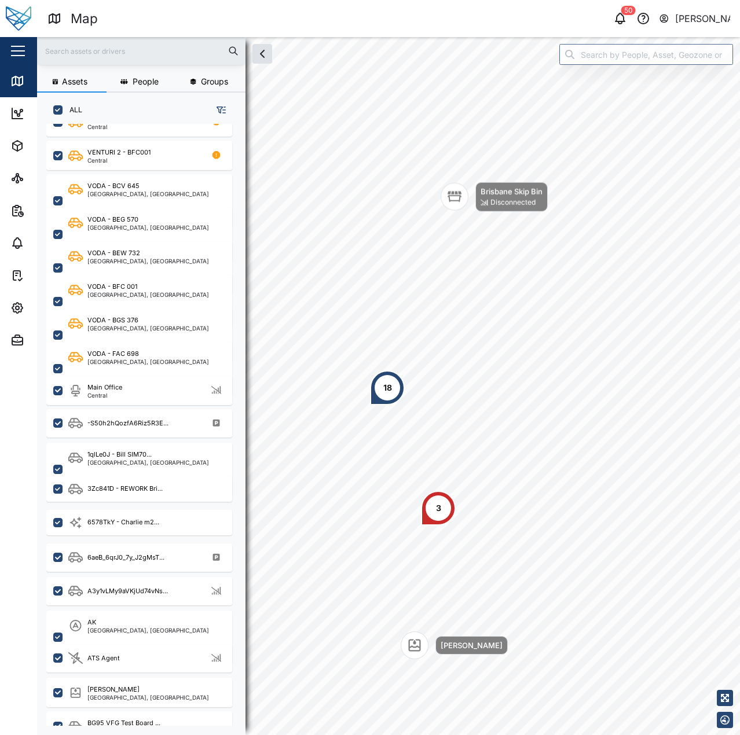
scroll to position [463, 0]
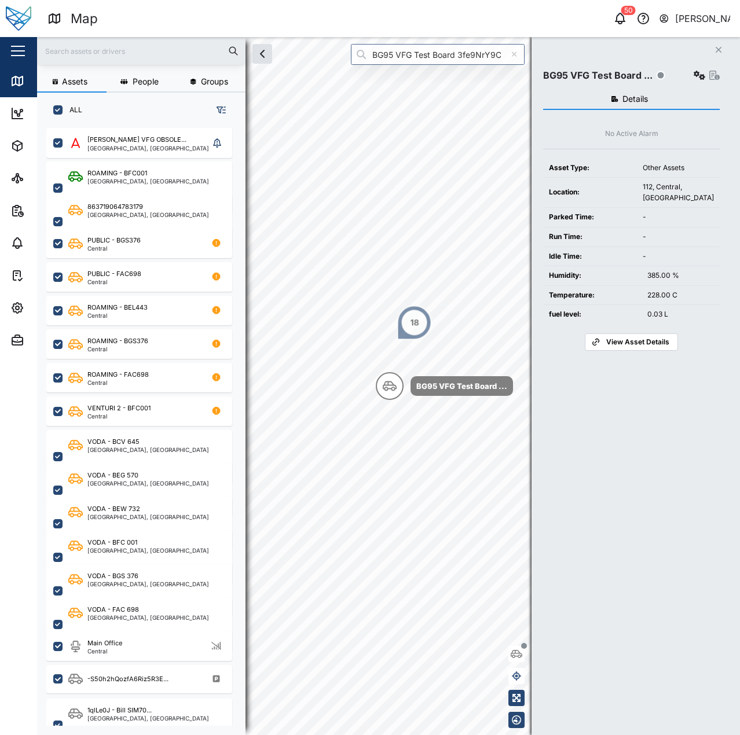
scroll to position [593, 181]
click at [434, 62] on input "BG95 VFG Test Board 3fe9NrY9CV" at bounding box center [438, 54] width 174 height 21
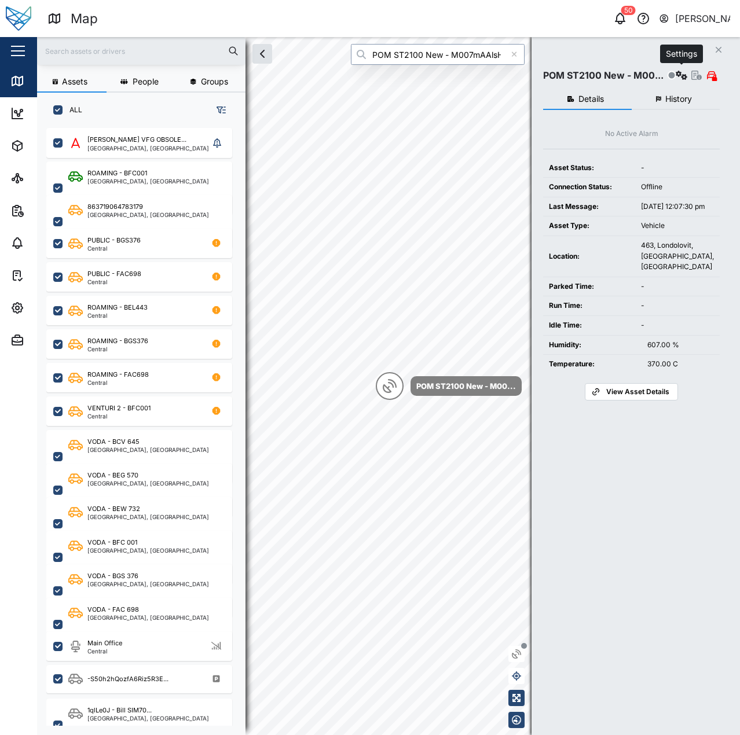
type input "POM ST2100 New - M007mAAlsH6Qu2bnhCElzlIkqQOPfpbehPTcXPHOVno"
click at [683, 72] on icon "button" at bounding box center [682, 75] width 12 height 9
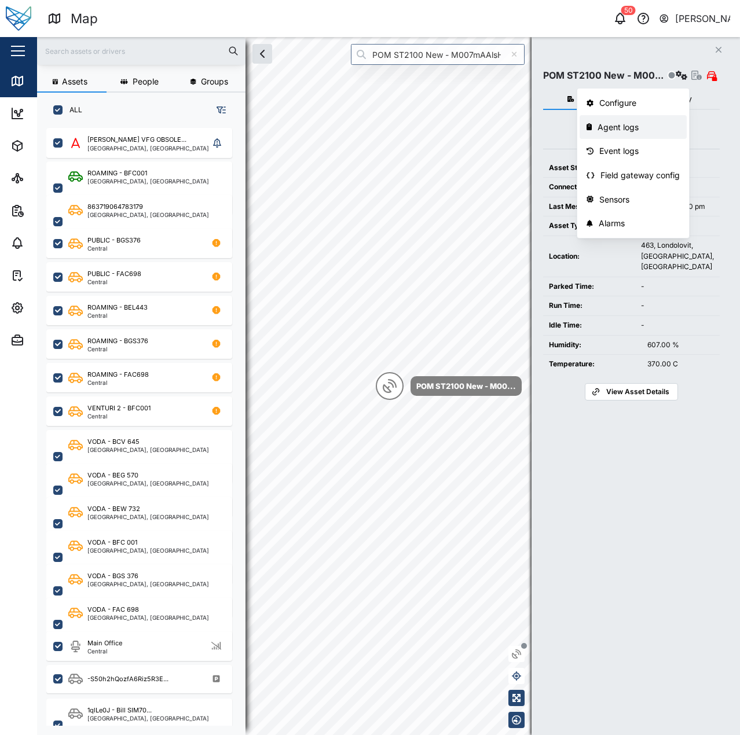
click at [654, 123] on div "Agent logs" at bounding box center [638, 127] width 82 height 13
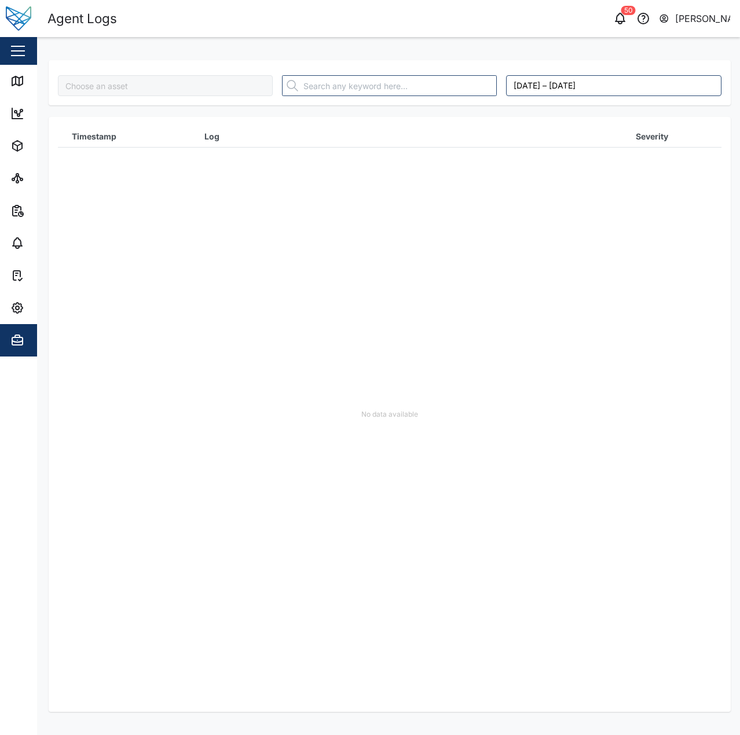
type input "POM ST2100 New - M007mAAlsH6Qu2bnhCElzlIkqQOPfpbehPTcXPHOVno"
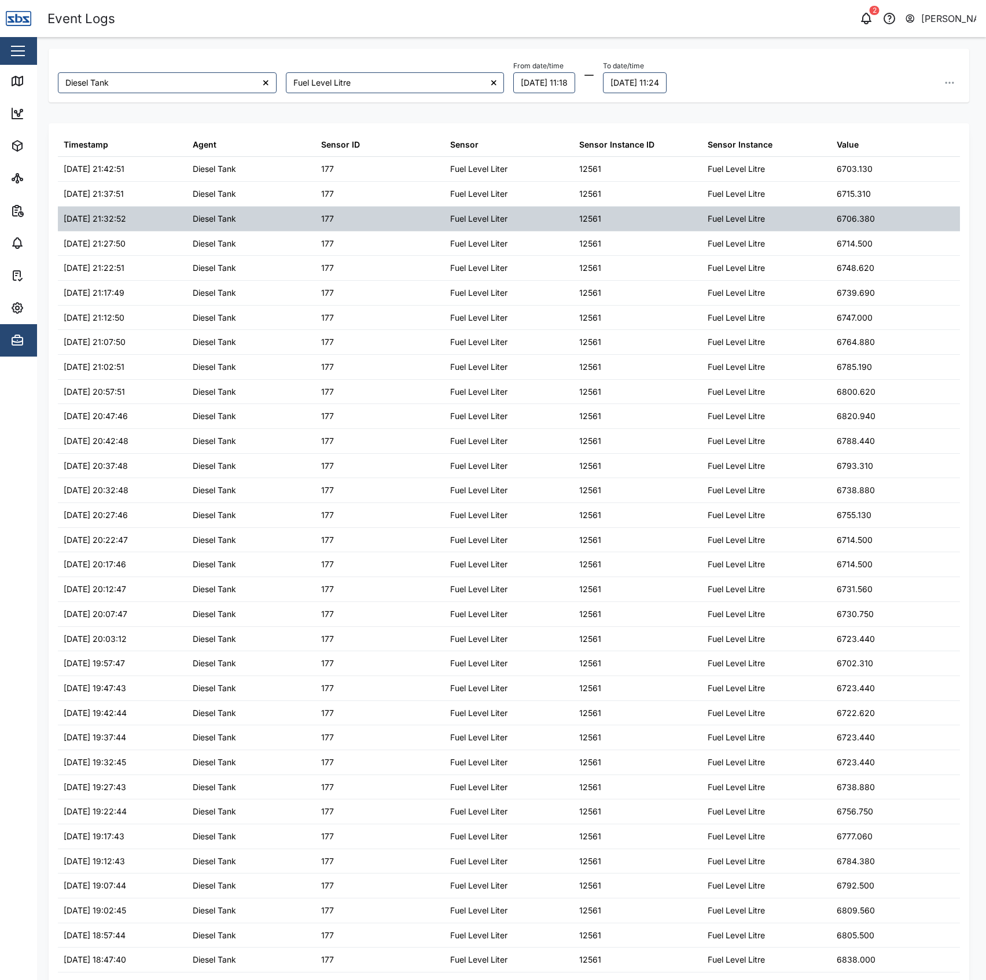
click at [772, 216] on div "Fuel Level Litre" at bounding box center [766, 219] width 129 height 24
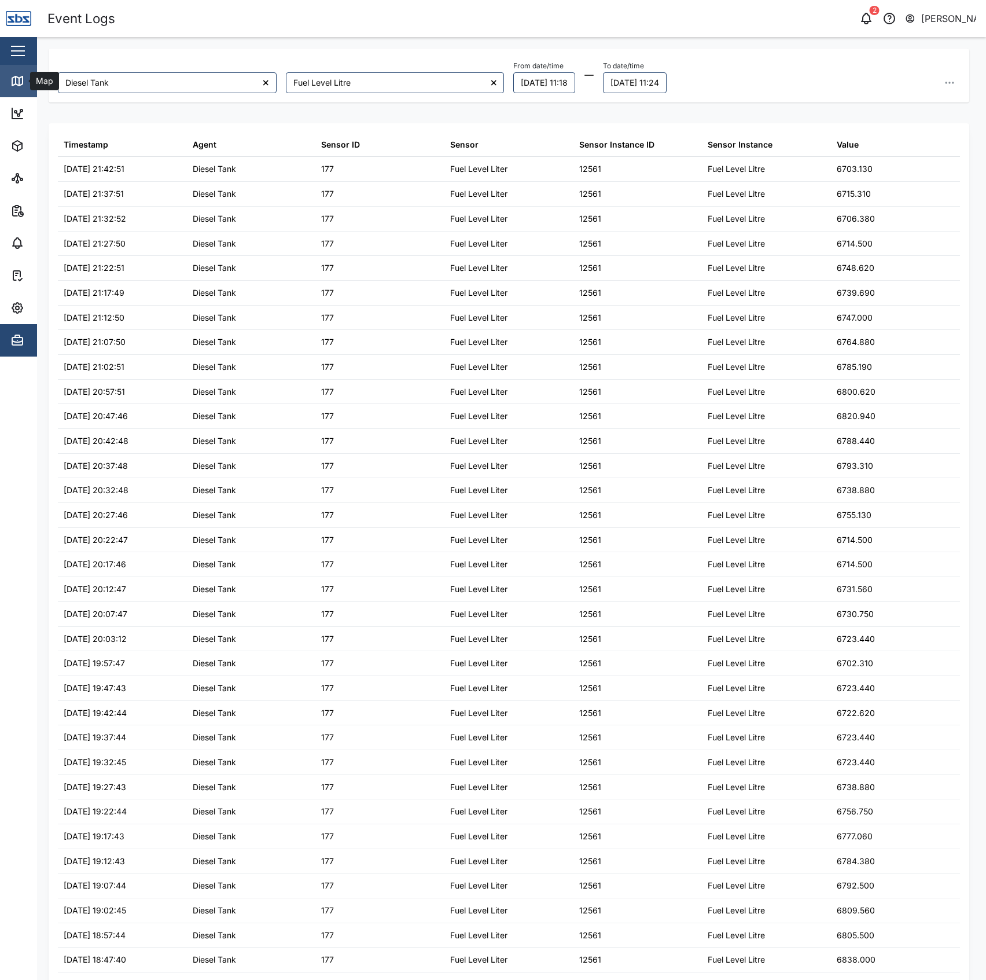
click at [23, 84] on icon at bounding box center [17, 81] width 14 height 14
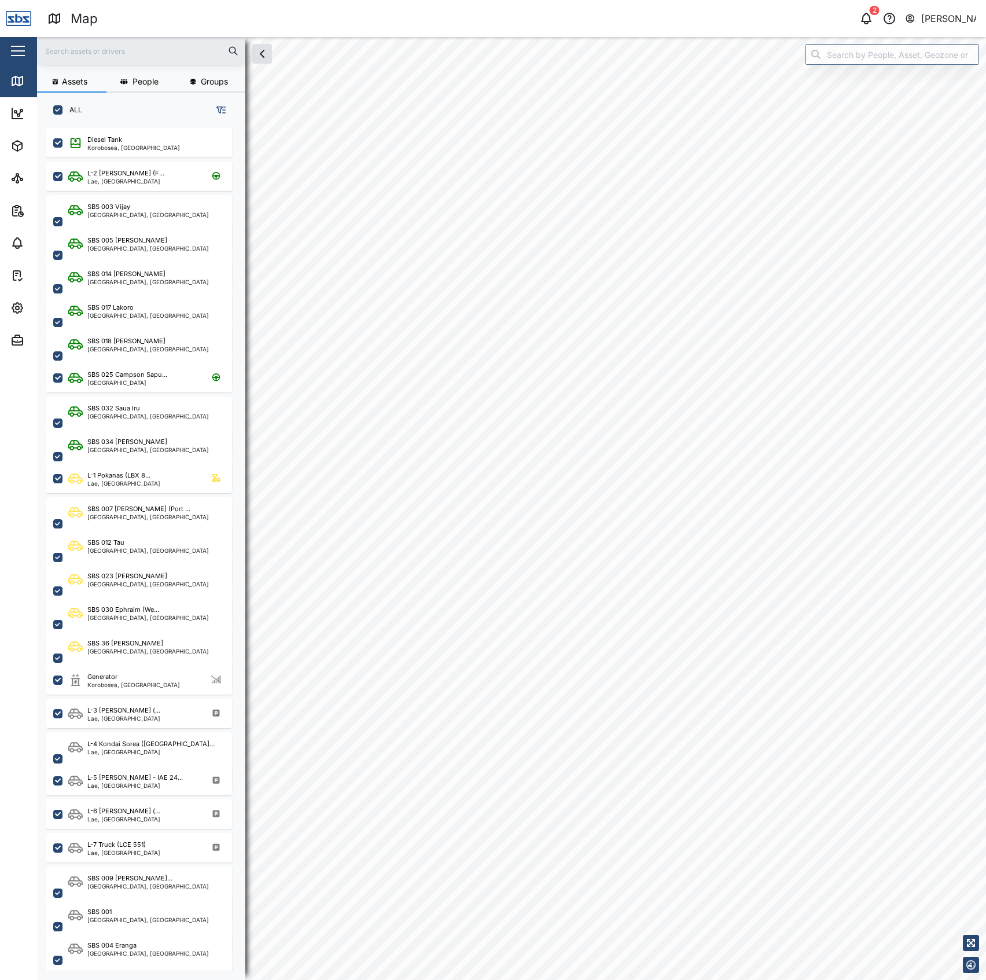
scroll to position [835, 178]
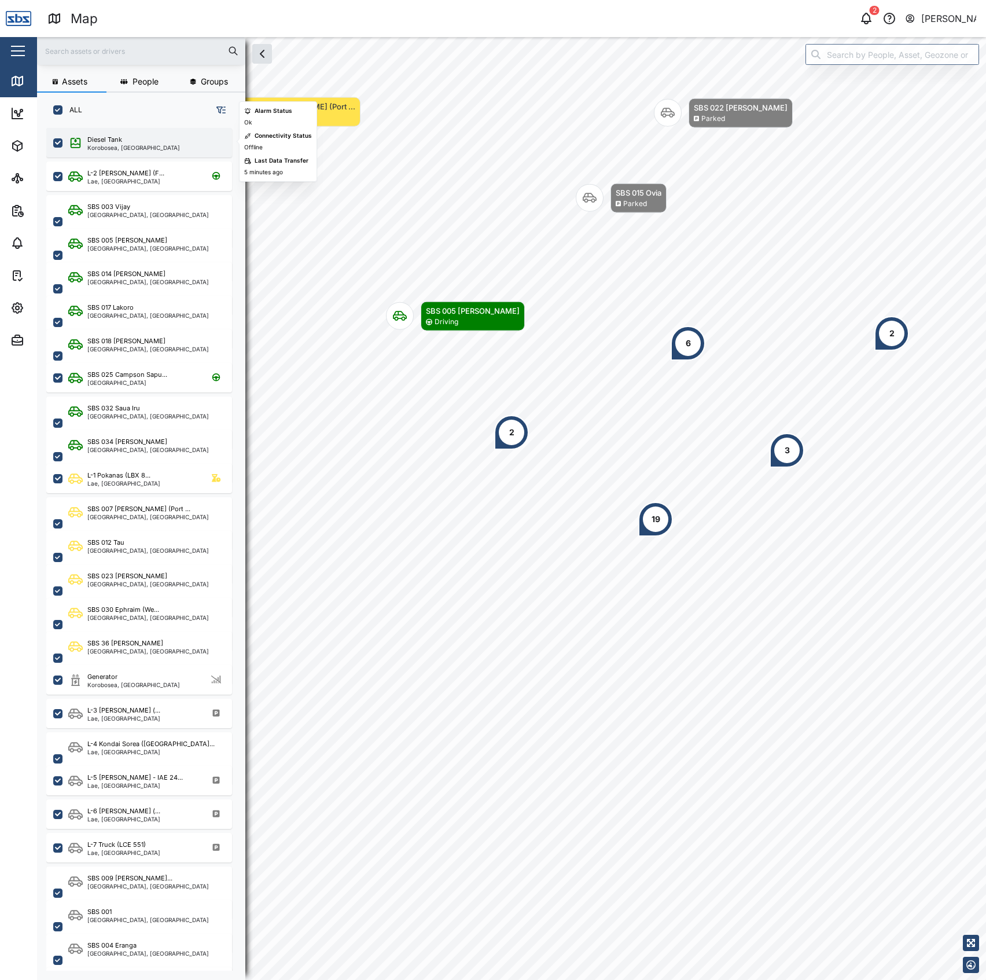
click at [146, 145] on div "Korobosea, [GEOGRAPHIC_DATA]" at bounding box center [133, 148] width 93 height 6
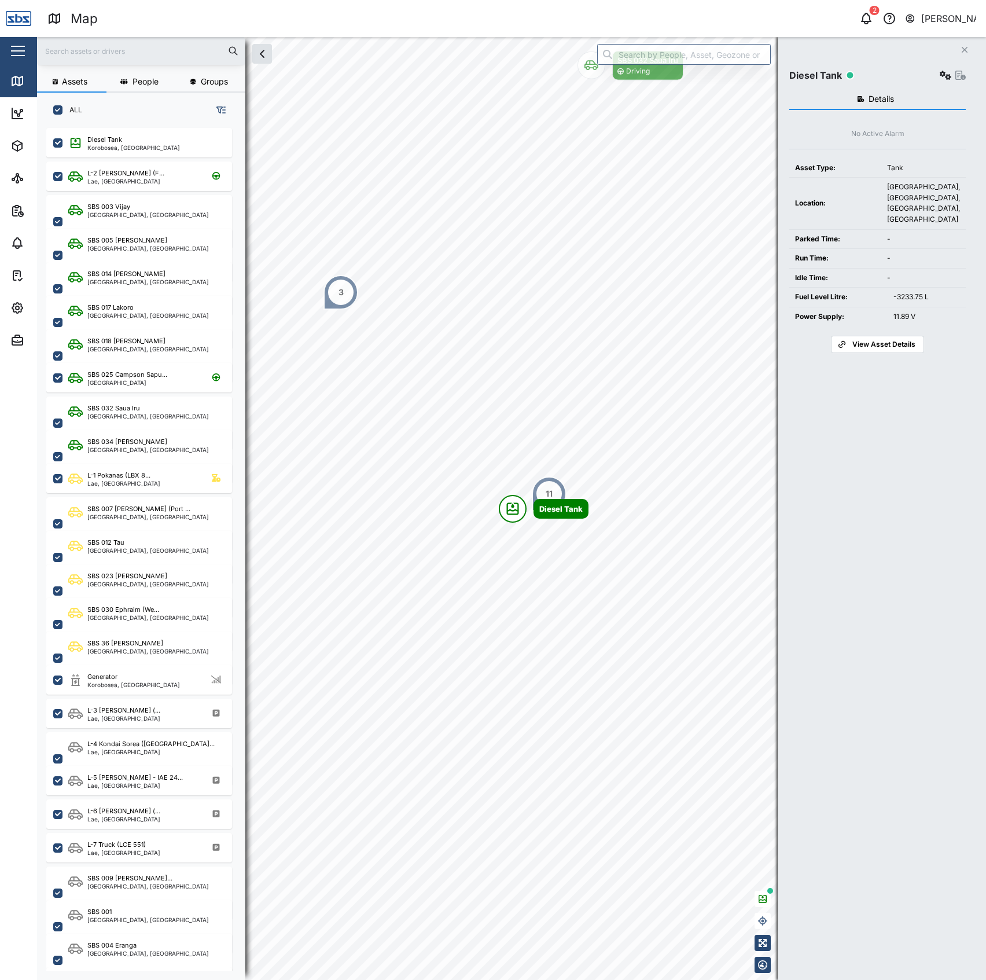
click at [903, 303] on td "-3233.75 L" at bounding box center [927, 297] width 78 height 19
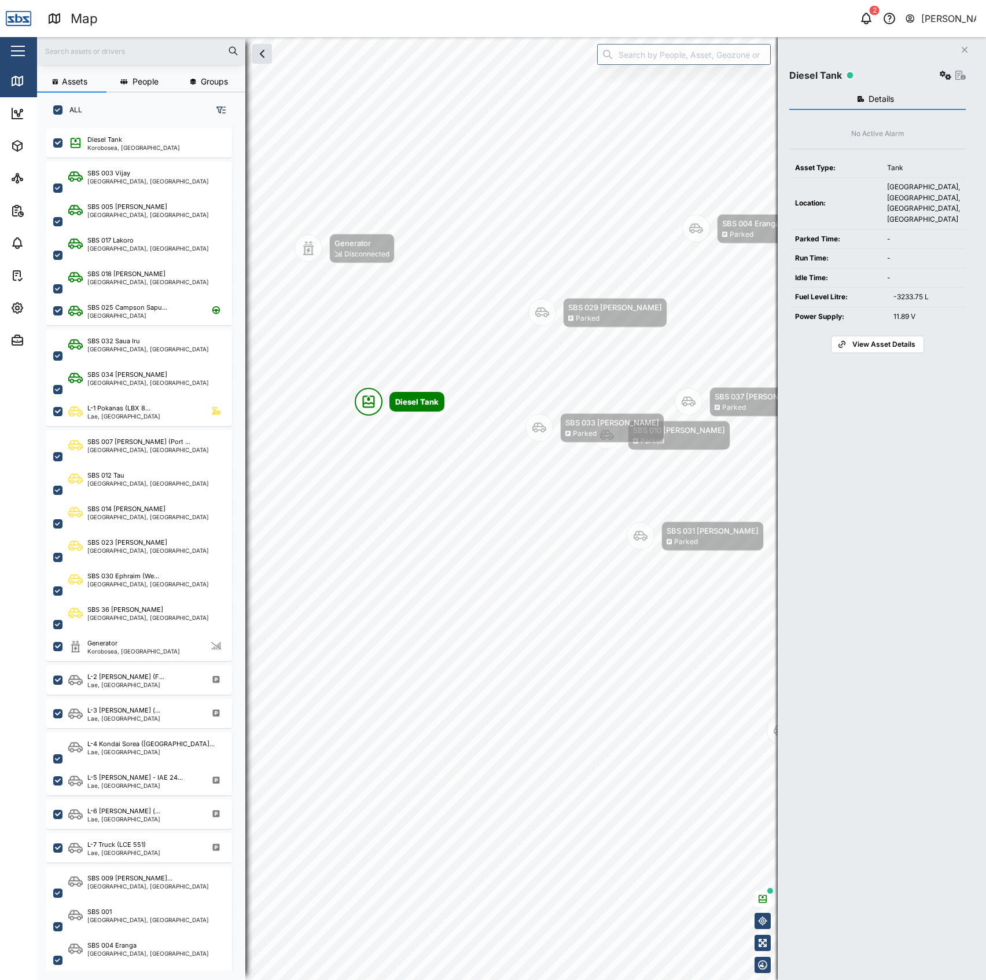
drag, startPoint x: 831, startPoint y: 503, endPoint x: 974, endPoint y: 486, distance: 143.4
click at [830, 503] on div "Details No Active Alarm Asset Type: Tank Location: [GEOGRAPHIC_DATA], [GEOGRAPH…" at bounding box center [878, 520] width 177 height 874
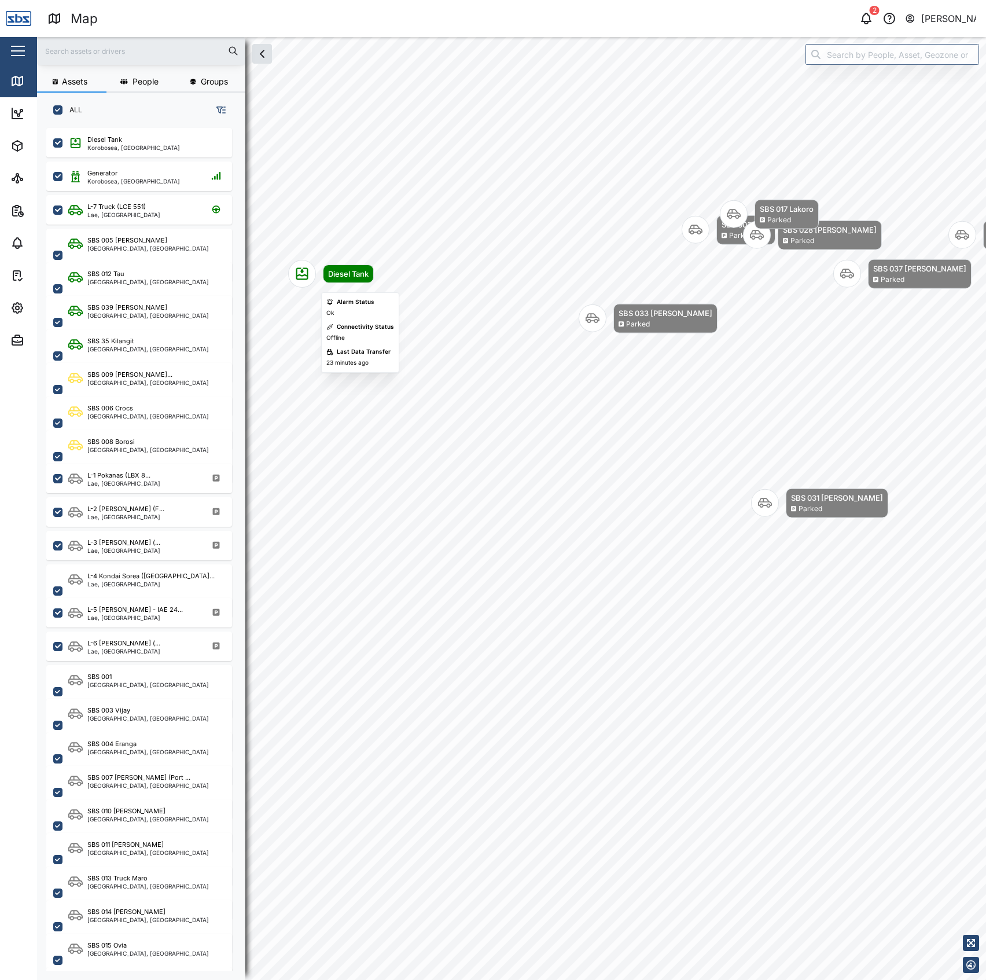
click at [353, 278] on div "Diesel Tank" at bounding box center [348, 274] width 41 height 12
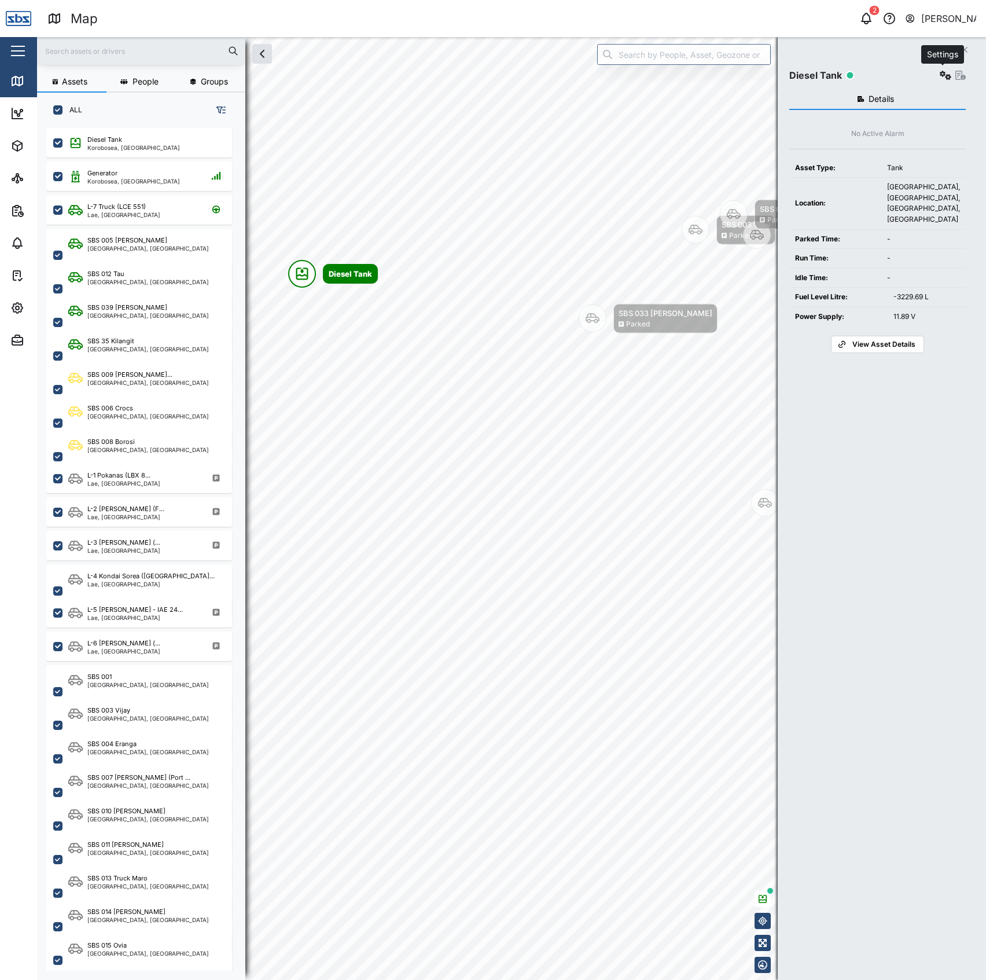
click at [940, 72] on icon "button" at bounding box center [946, 75] width 12 height 9
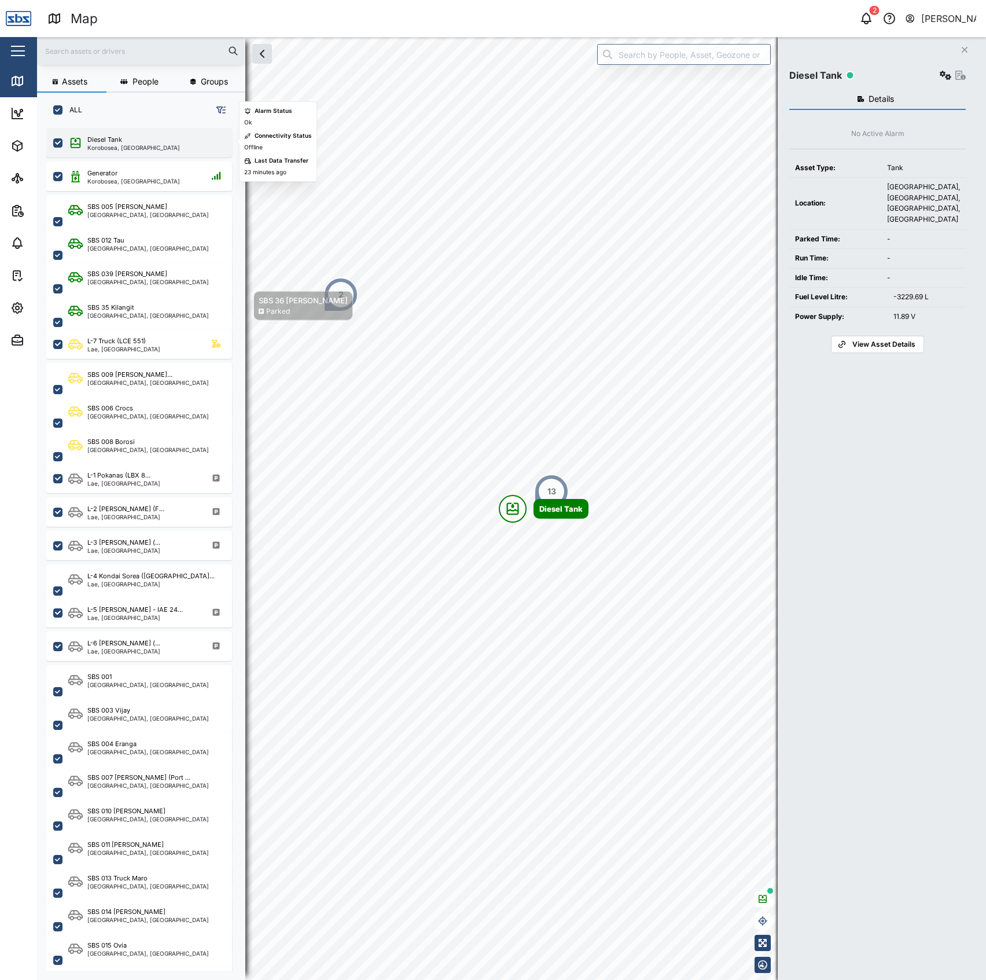
click at [151, 146] on div "Korobosea, [GEOGRAPHIC_DATA]" at bounding box center [133, 148] width 93 height 6
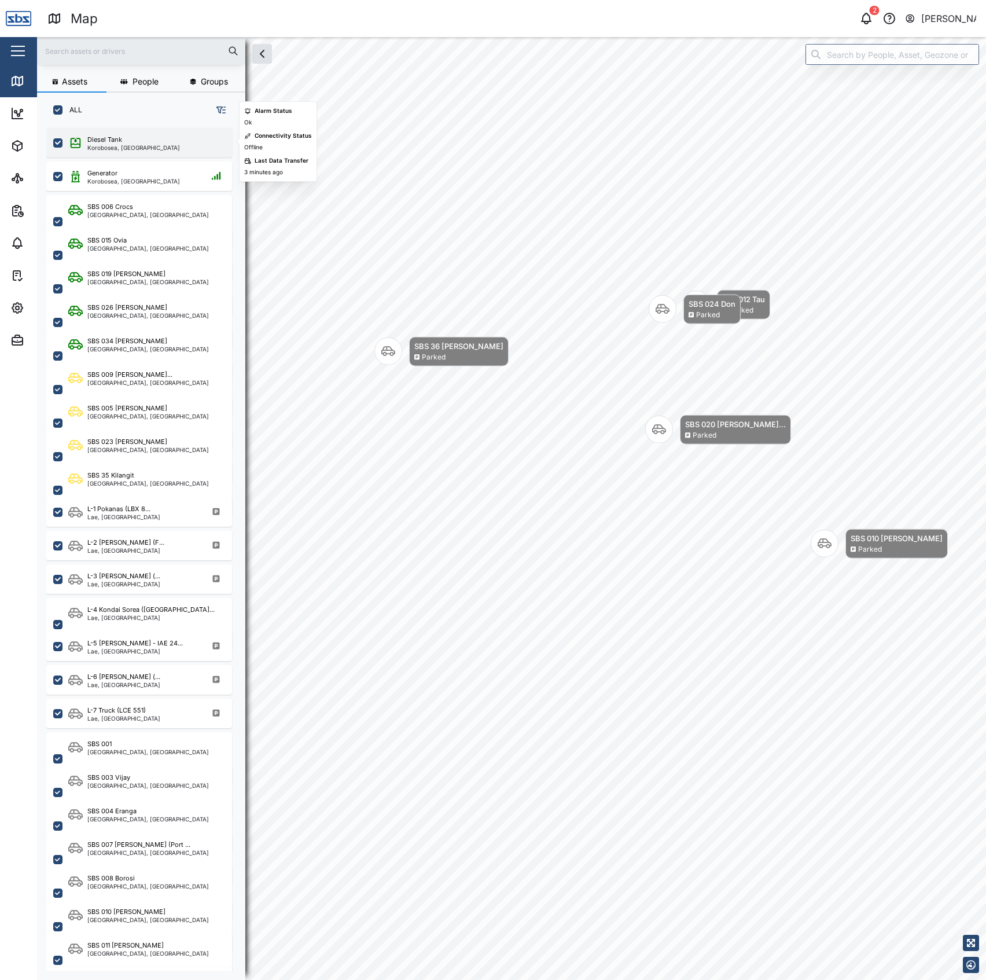
click at [109, 139] on div "Diesel Tank" at bounding box center [104, 140] width 35 height 10
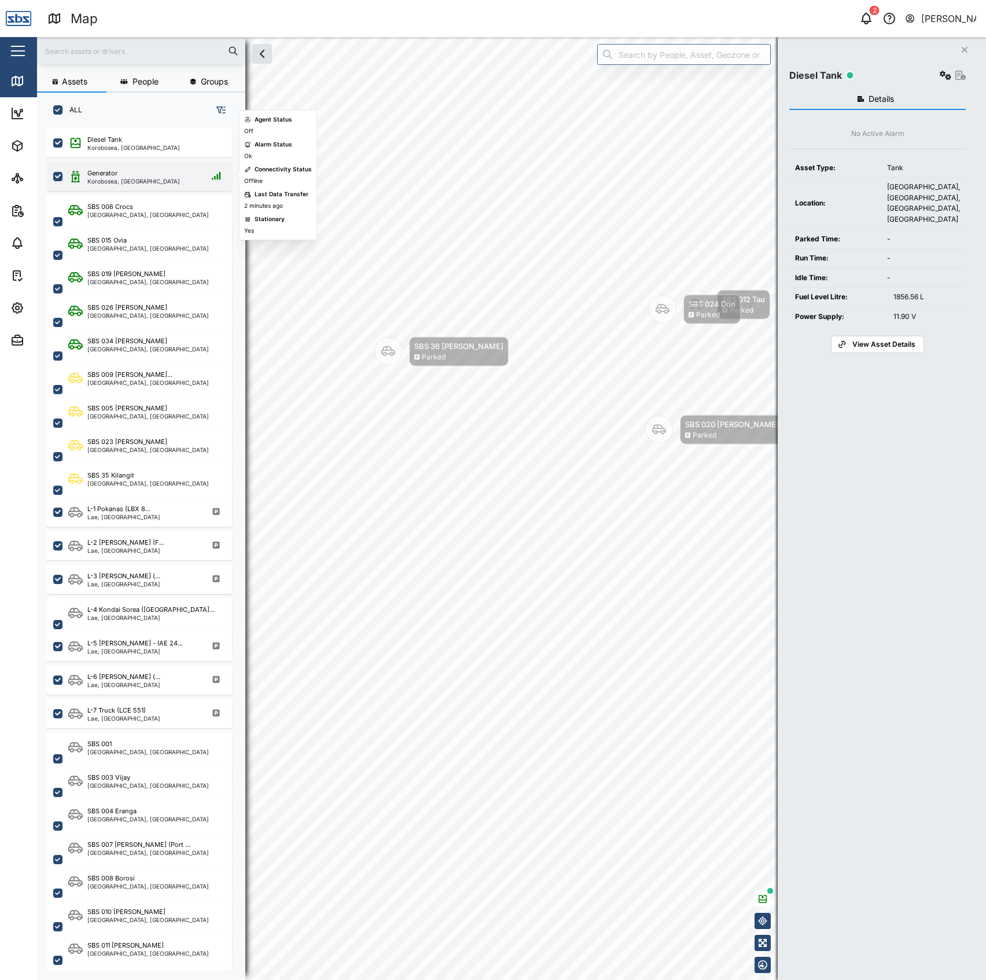
click at [120, 173] on div "Generator" at bounding box center [133, 173] width 93 height 10
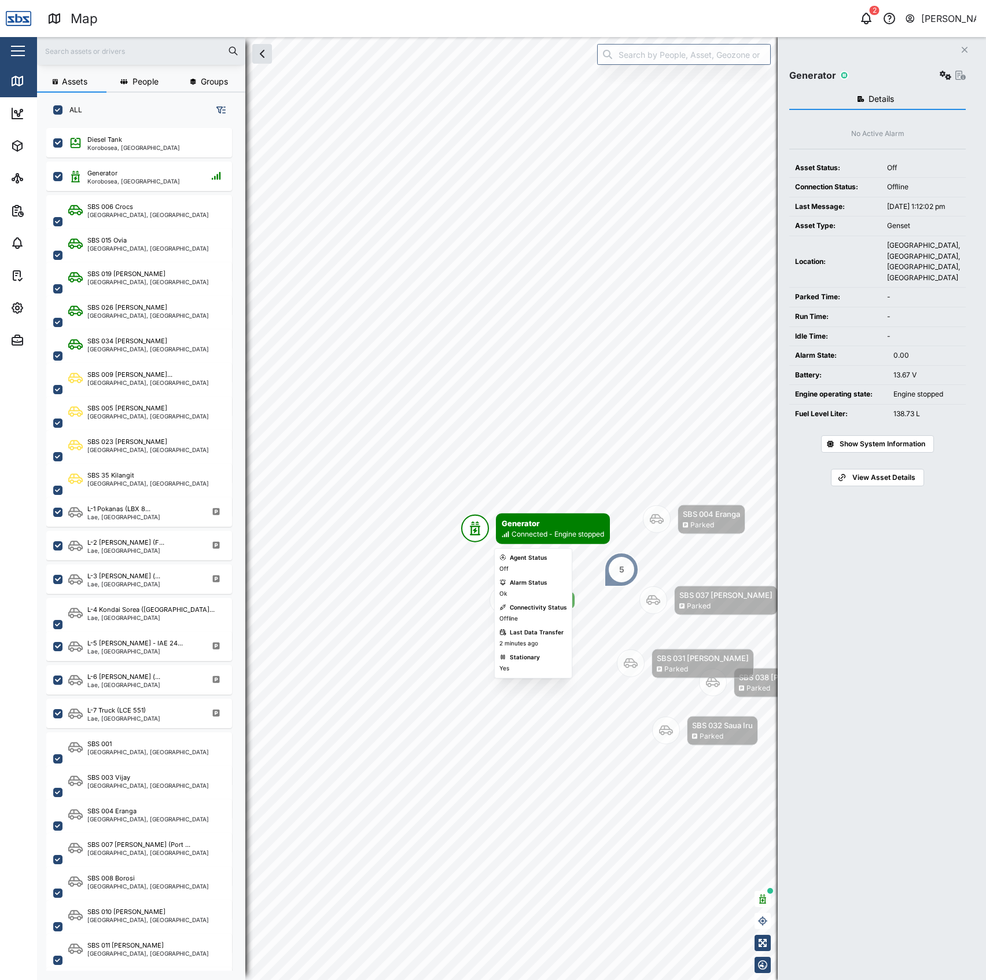
click at [508, 600] on div "Agent Status Off Alarm Status Ok Connectivity Status Offline Last Data Transfer…" at bounding box center [534, 613] width 68 height 120
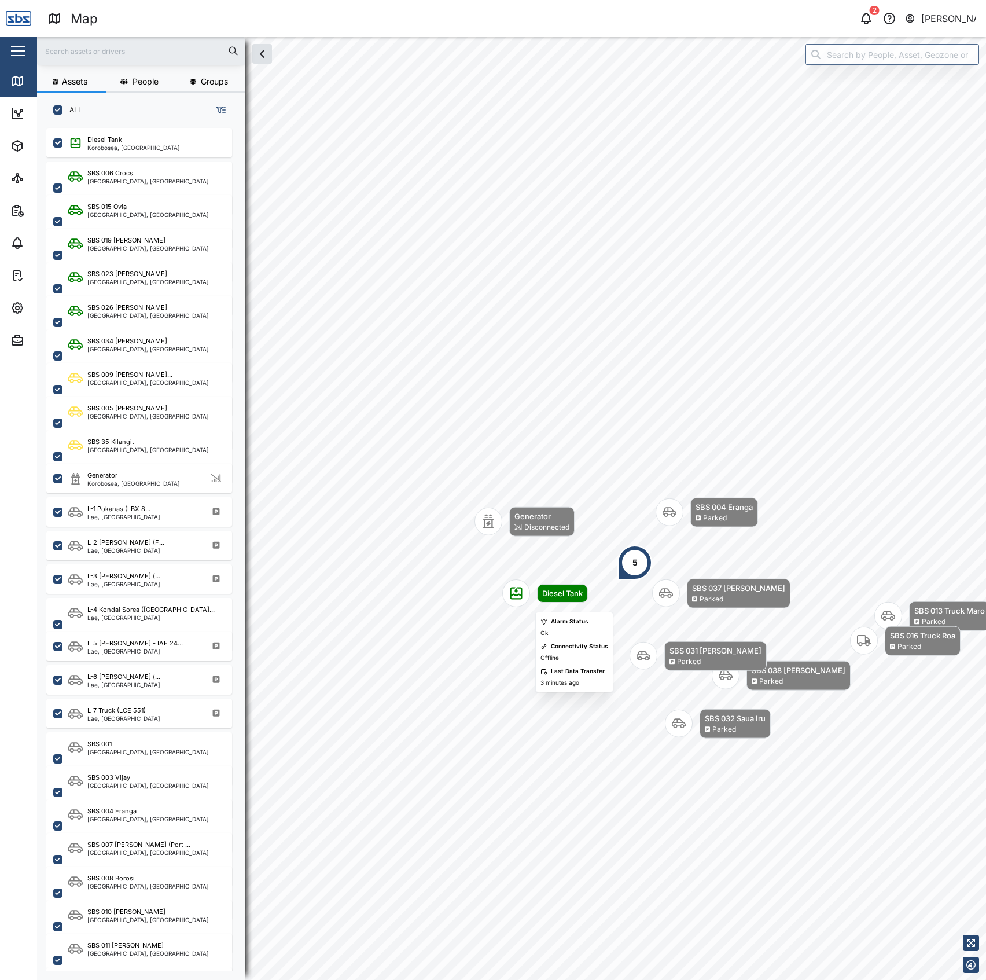
click at [553, 604] on div "Diesel Tank" at bounding box center [546, 594] width 86 height 28
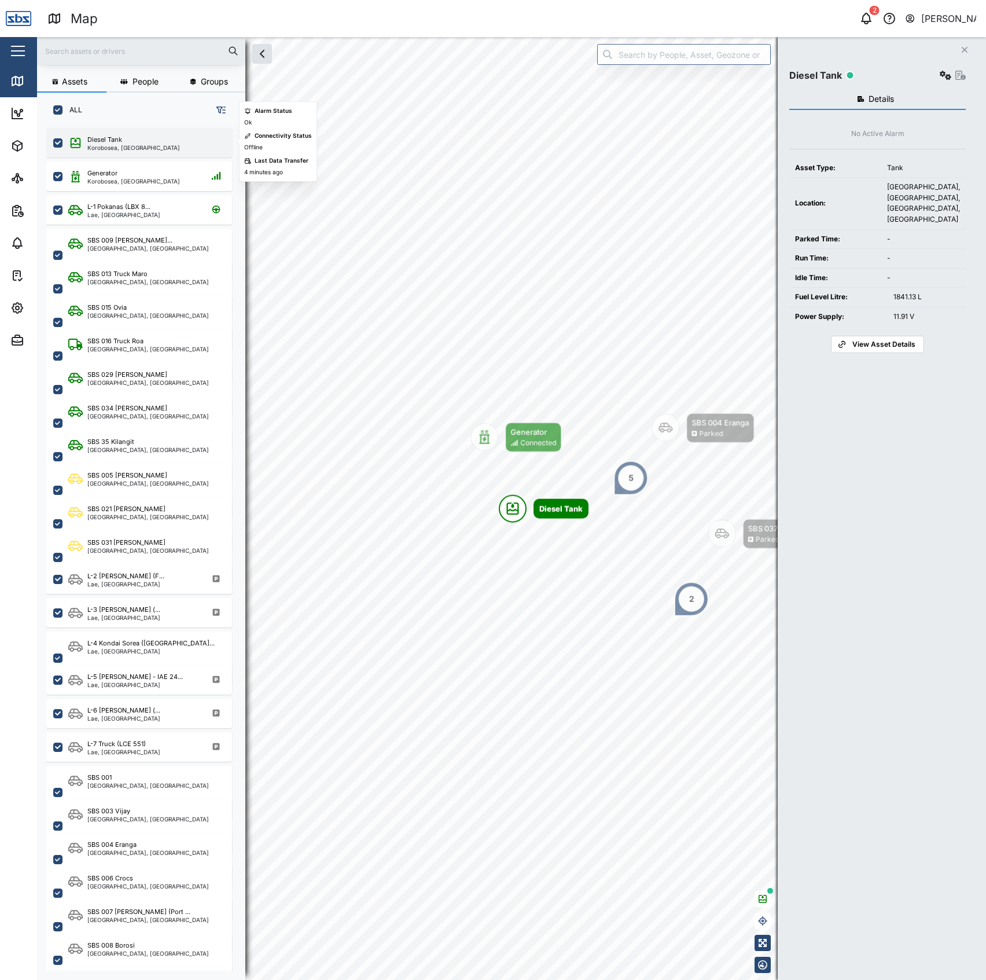
click at [149, 130] on div "Diesel Tank Korobosea, [GEOGRAPHIC_DATA]" at bounding box center [139, 143] width 186 height 30
click at [144, 133] on div "Diesel Tank Korobosea, [GEOGRAPHIC_DATA]" at bounding box center [139, 143] width 186 height 30
click at [964, 216] on div "Close Diesel Tank Details No Active Alarm Asset Type: Tank Location: [GEOGRAPHI…" at bounding box center [882, 508] width 208 height 943
click at [945, 78] on icon "button" at bounding box center [946, 75] width 12 height 9
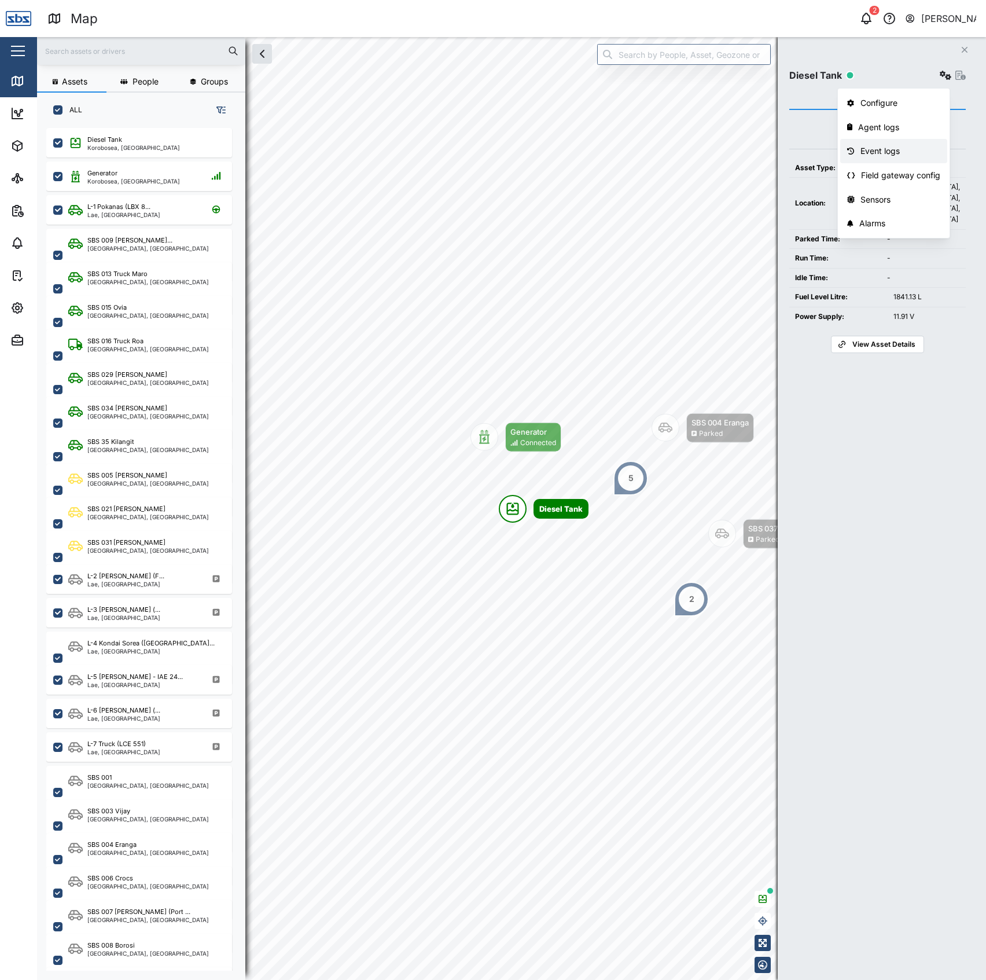
click at [922, 140] on link "Event logs" at bounding box center [894, 151] width 107 height 24
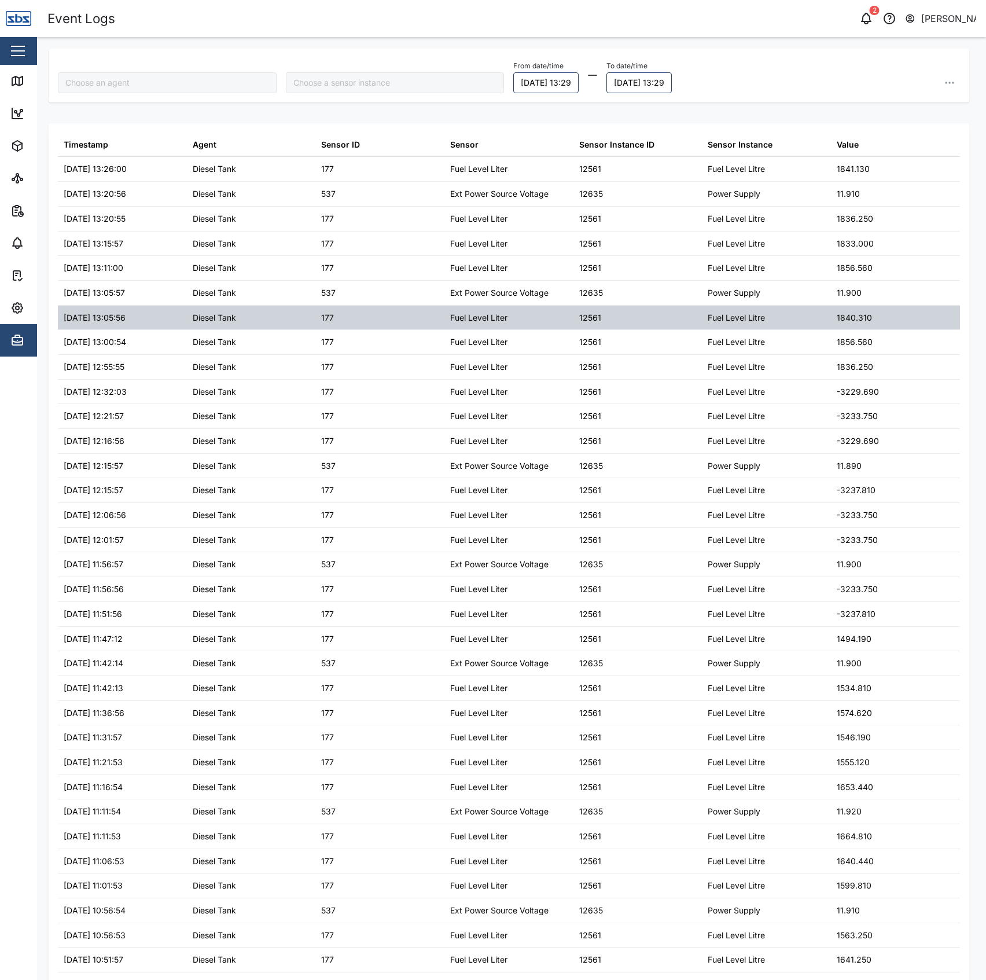
type input "Diesel Tank"
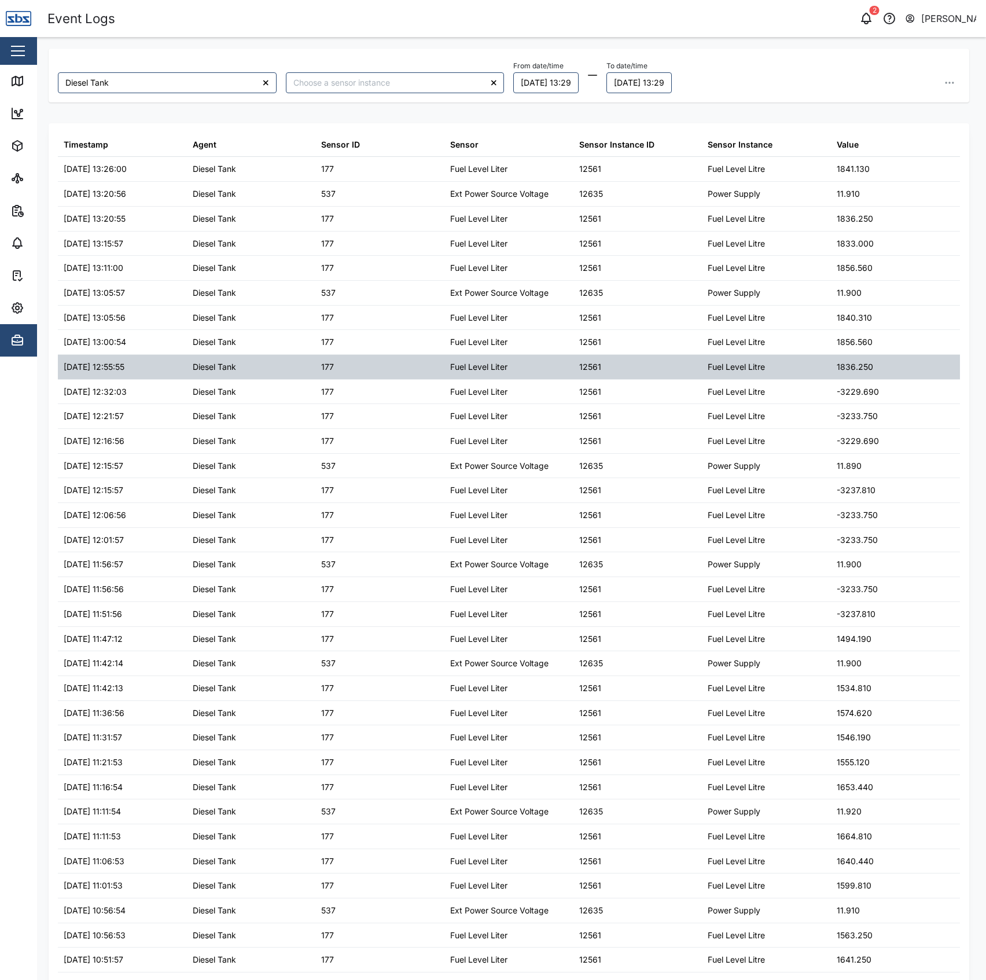
click at [878, 365] on div "1836.250" at bounding box center [895, 367] width 129 height 24
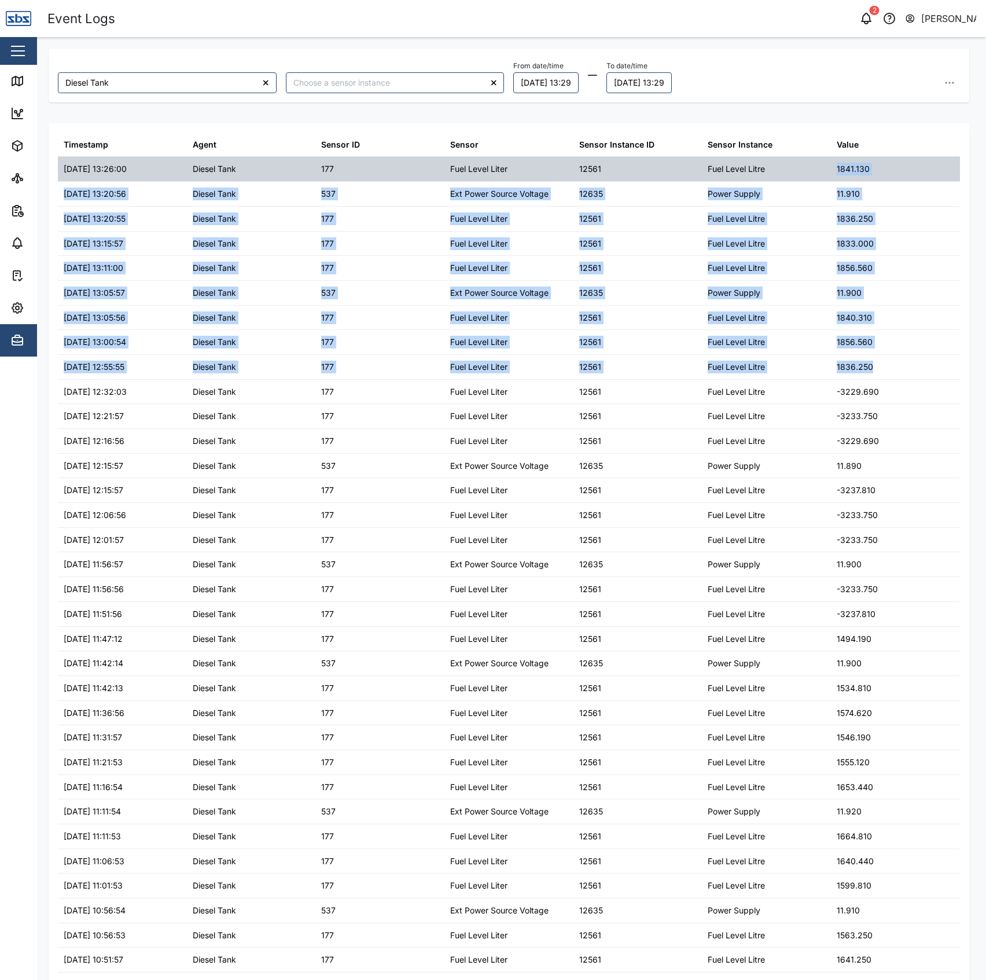
drag, startPoint x: 878, startPoint y: 365, endPoint x: 758, endPoint y: 172, distance: 227.3
click at [758, 172] on table "Timestamp Agent Sensor ID Sensor Sensor Instance ID Sensor Instance Value 29/09…" at bounding box center [509, 763] width 903 height 1260
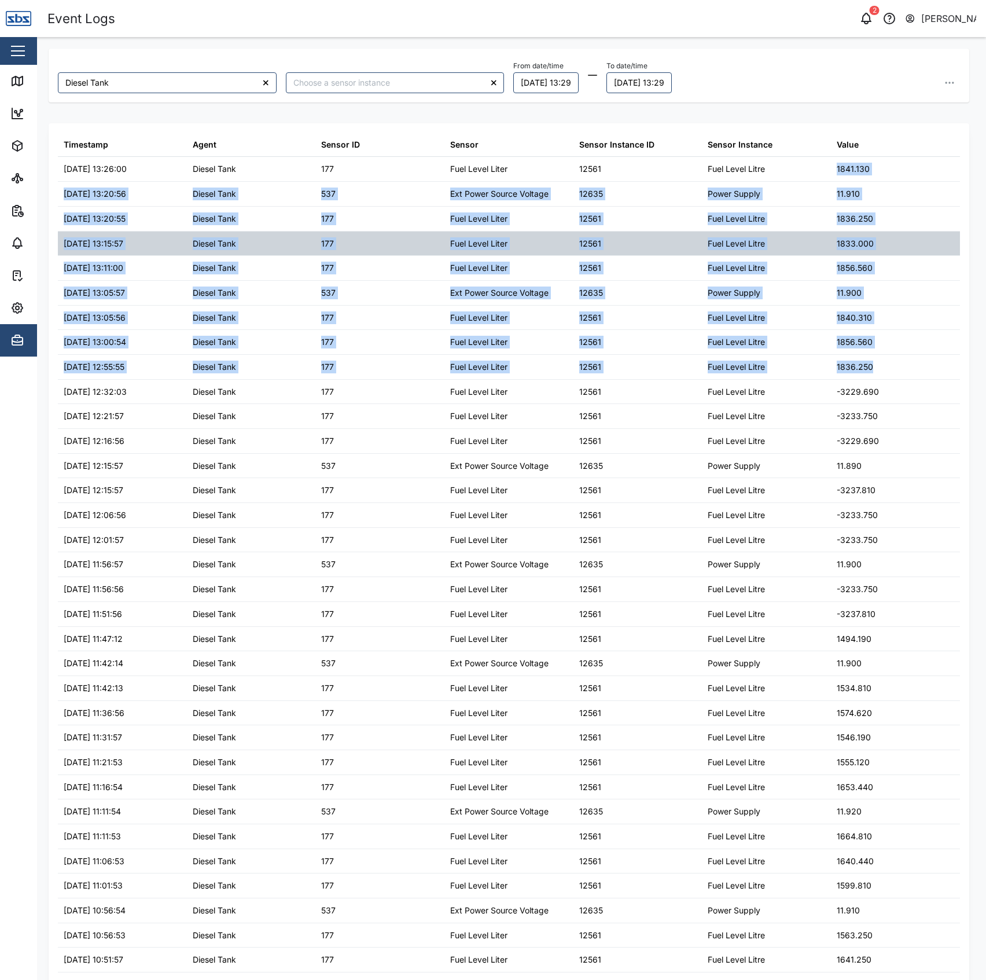
click at [892, 241] on div "1833.000" at bounding box center [895, 244] width 129 height 24
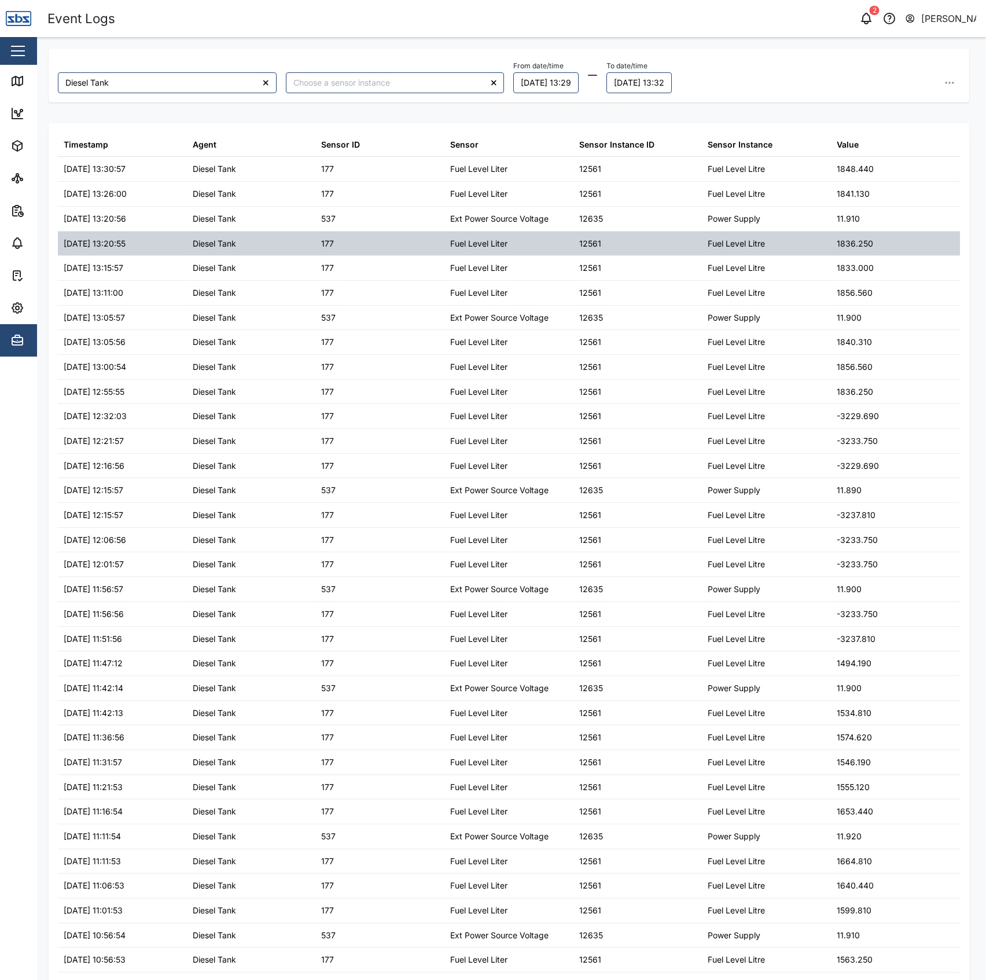
click at [851, 253] on div "1836.250" at bounding box center [895, 244] width 129 height 24
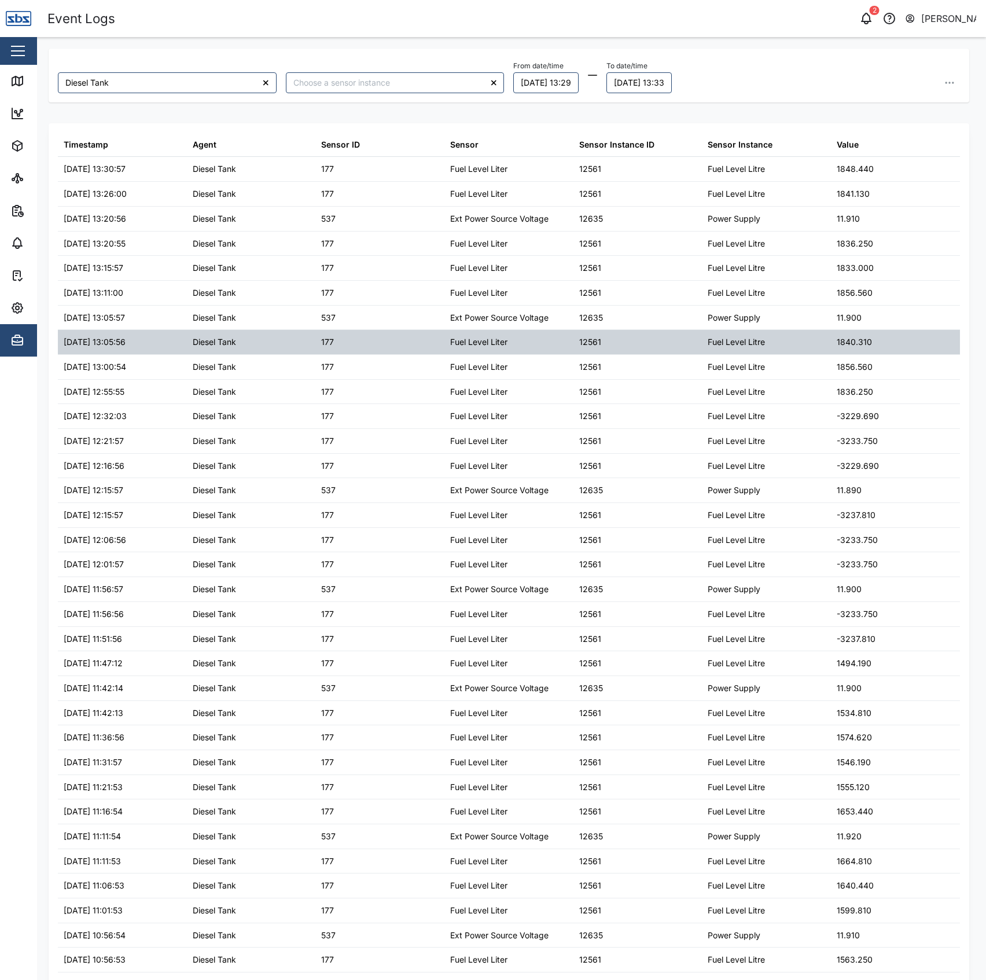
click at [702, 332] on div "Fuel Level Litre" at bounding box center [766, 342] width 129 height 24
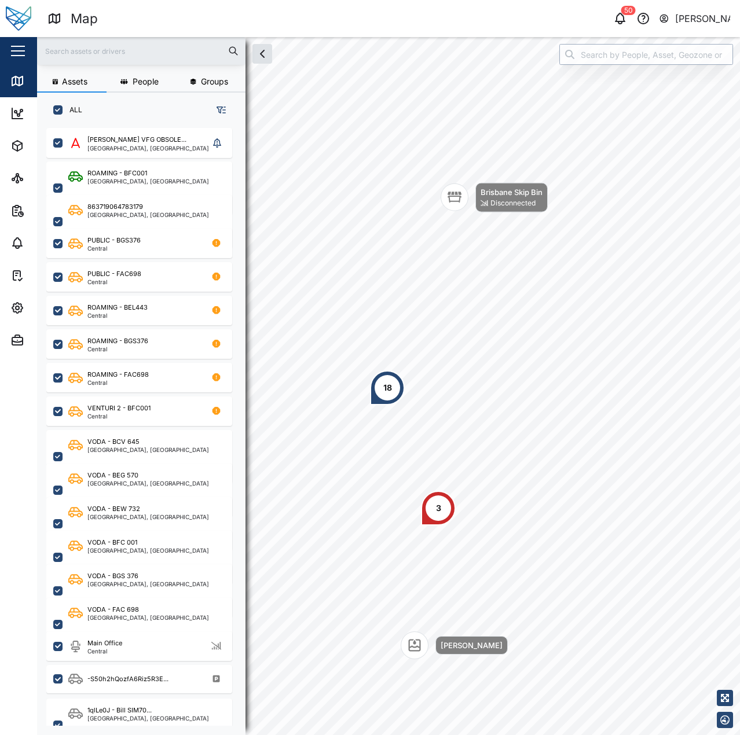
click at [418, 61] on div "Assets People Groups ALL [PERSON_NAME] VFG OBSOLE... [GEOGRAPHIC_DATA], [GEOGRA…" at bounding box center [388, 386] width 703 height 698
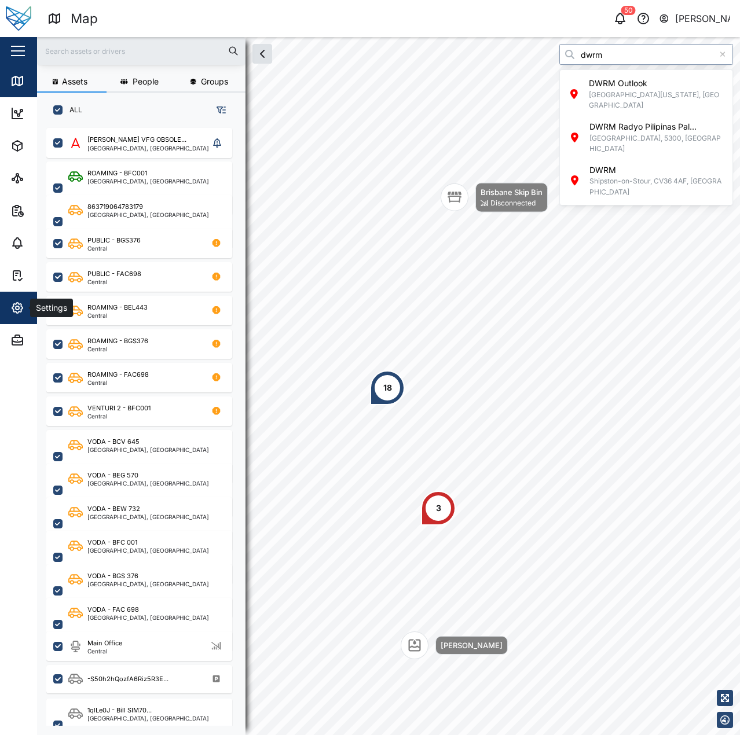
type input "dwrm"
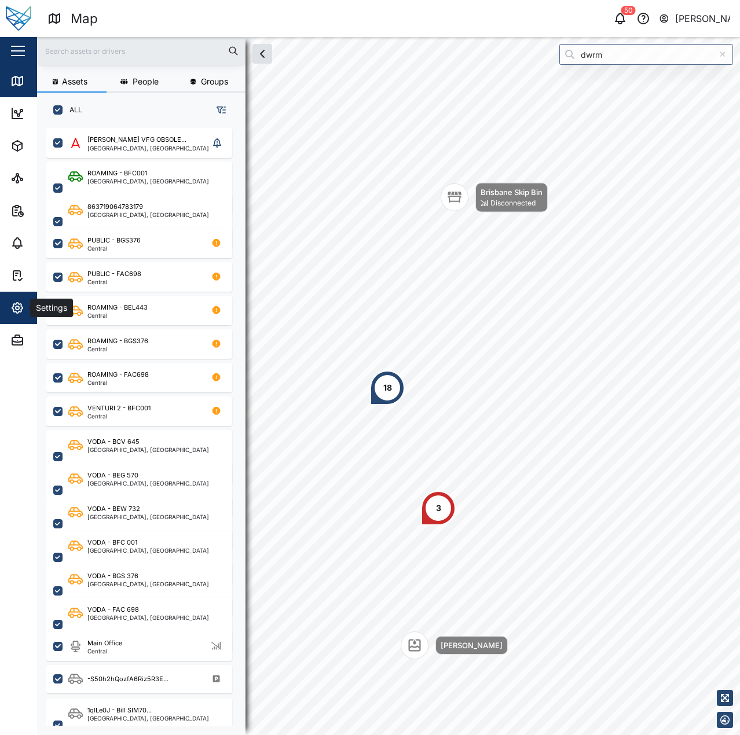
click at [27, 314] on div "Settings" at bounding box center [62, 308] width 105 height 14
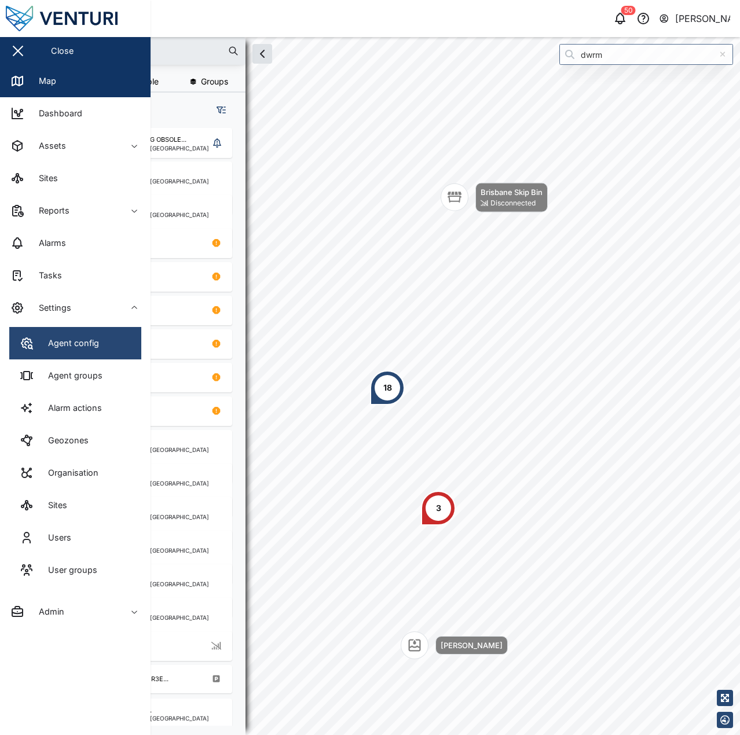
click at [58, 340] on div "Agent config" at bounding box center [69, 343] width 60 height 13
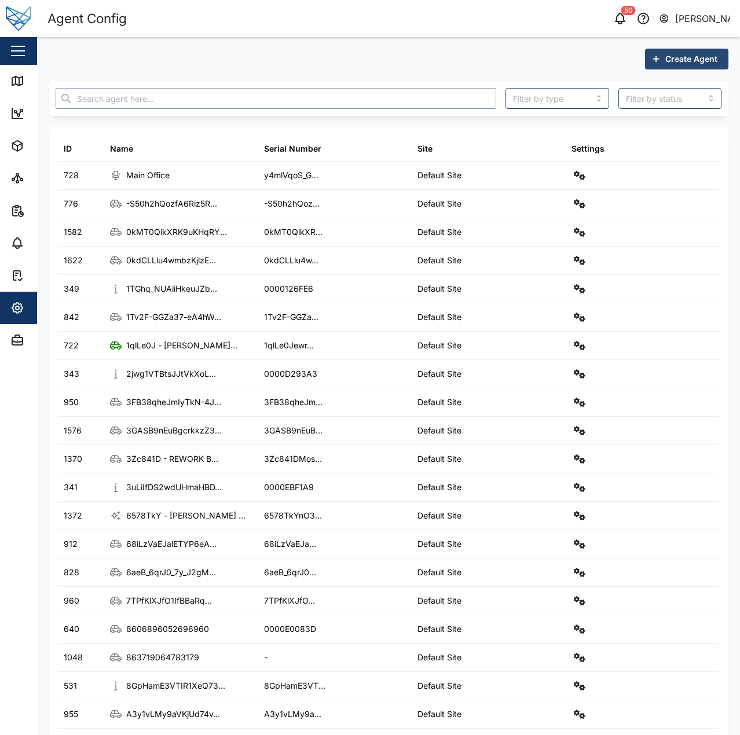
click at [159, 101] on input "text" at bounding box center [276, 98] width 441 height 21
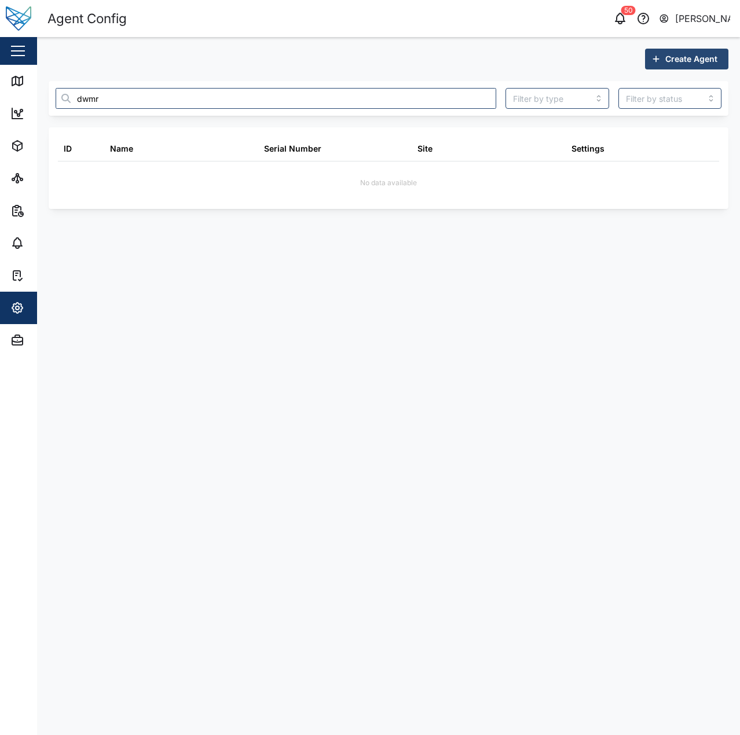
click at [327, 65] on div "Create Agent" at bounding box center [389, 59] width 680 height 21
click at [38, 308] on main "Create Agent dwmr ID Name Serial Number Site Settings No data available" at bounding box center [388, 386] width 703 height 698
click at [30, 307] on div "Settings" at bounding box center [50, 308] width 41 height 13
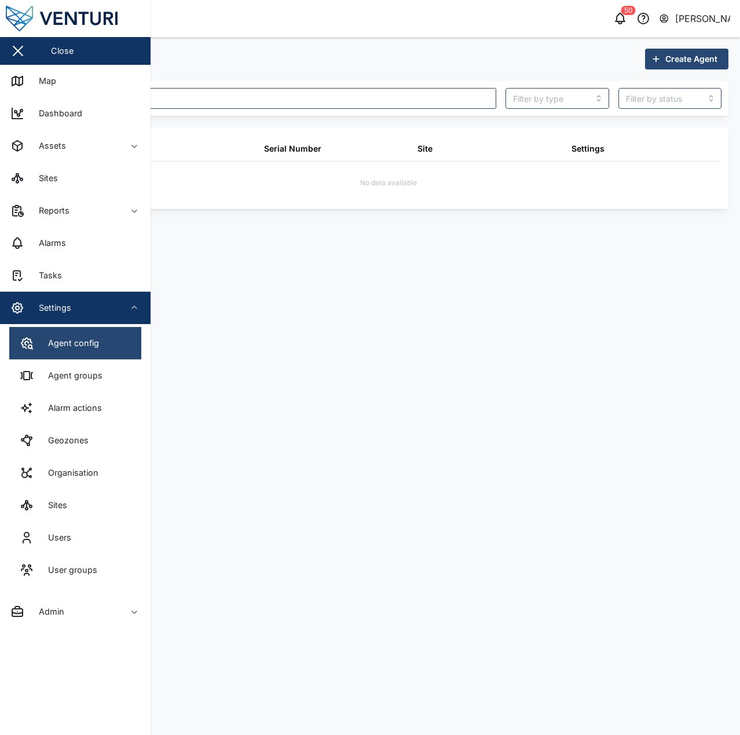
click at [74, 338] on div "Agent config" at bounding box center [69, 343] width 60 height 13
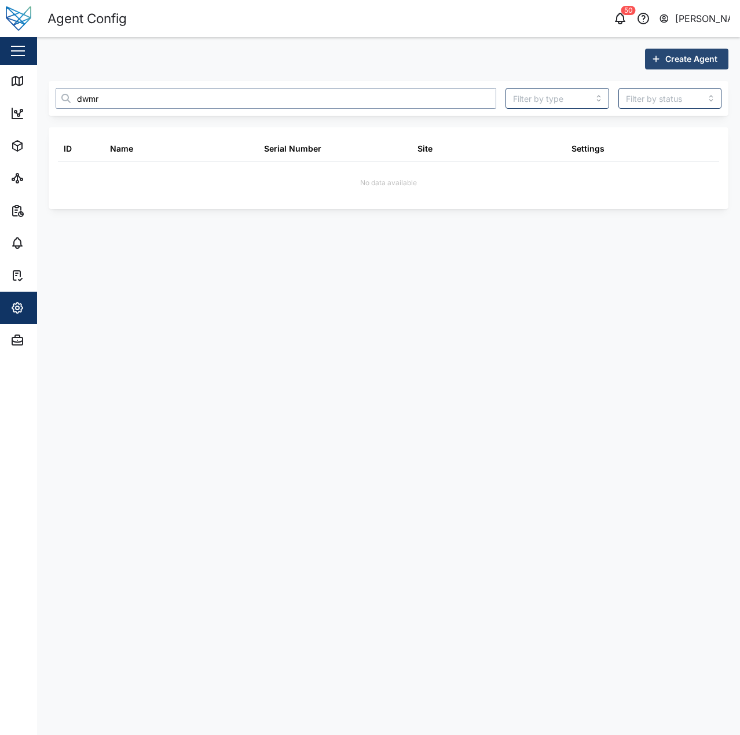
click at [104, 98] on input "dwmr" at bounding box center [276, 98] width 441 height 21
type input "dwmr"
drag, startPoint x: 111, startPoint y: 103, endPoint x: 102, endPoint y: 101, distance: 9.0
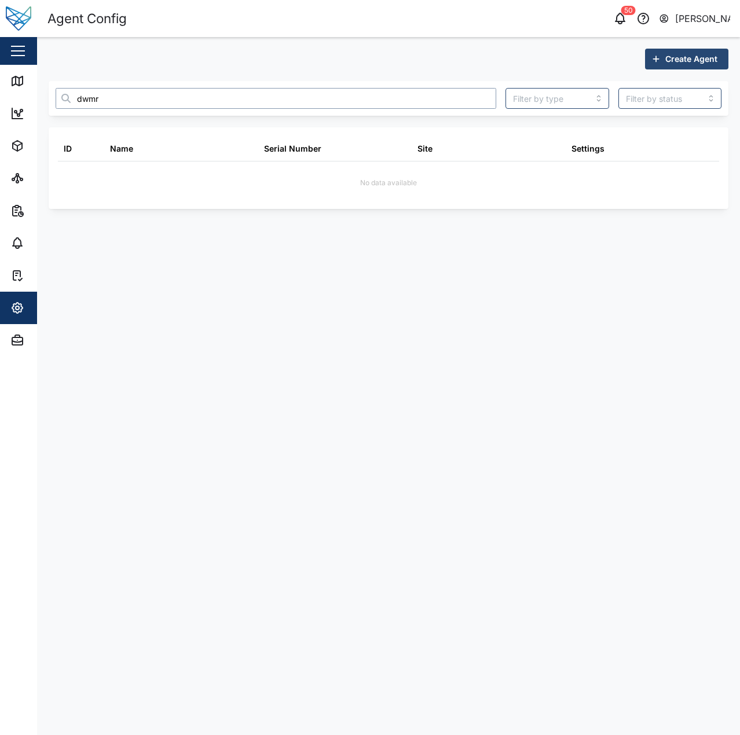
click at [104, 101] on input "dwmr" at bounding box center [276, 98] width 441 height 21
click at [102, 101] on input "dwmr" at bounding box center [276, 98] width 441 height 21
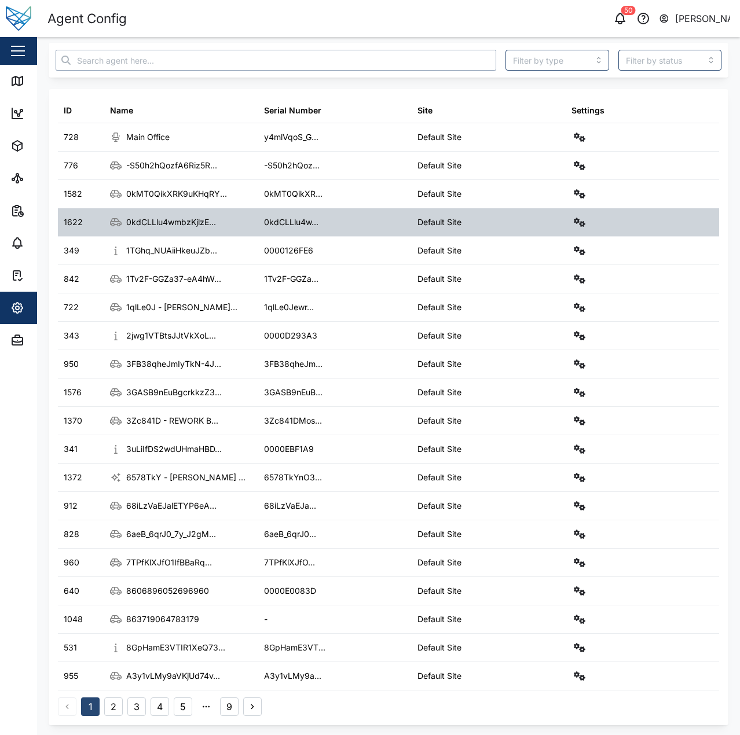
scroll to position [40, 0]
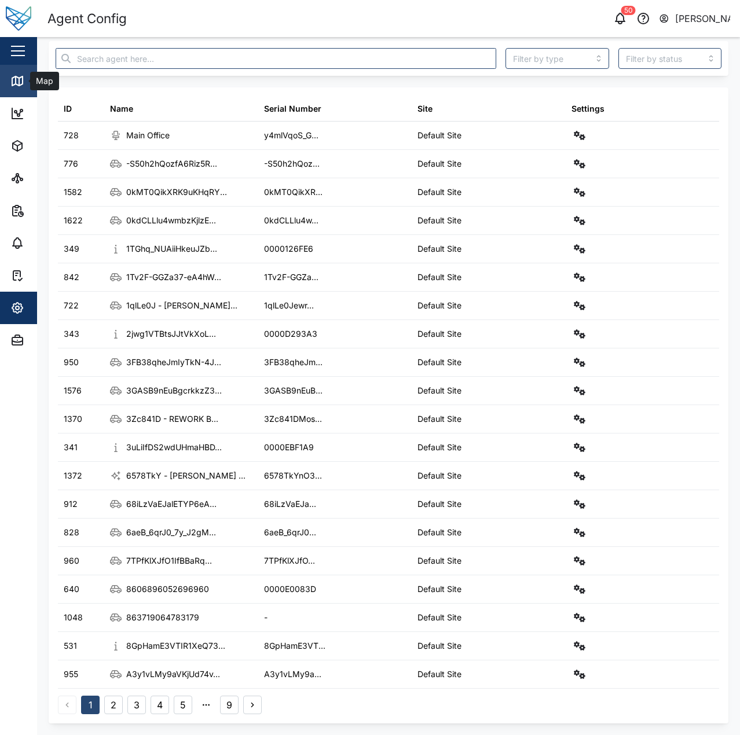
click at [20, 84] on icon at bounding box center [17, 81] width 14 height 14
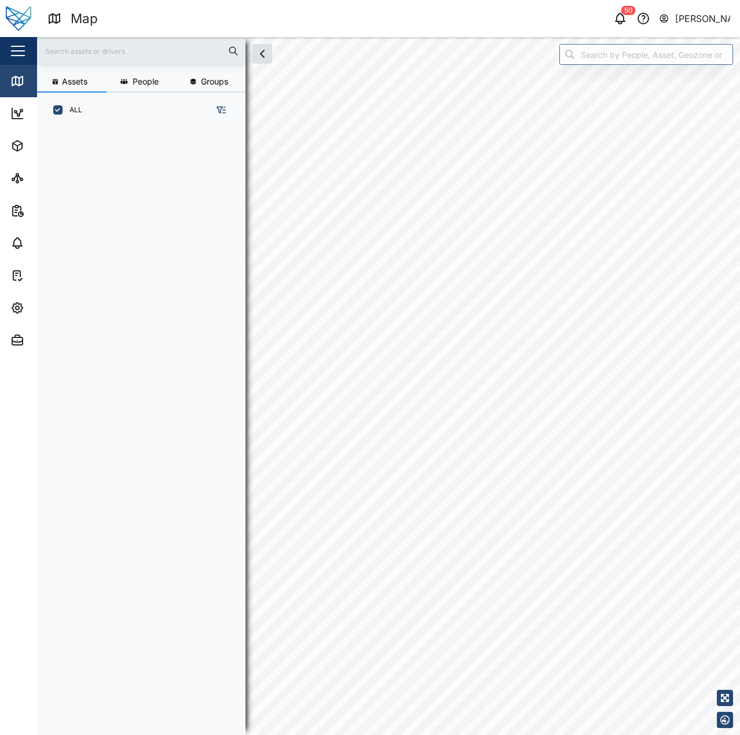
scroll to position [9, 9]
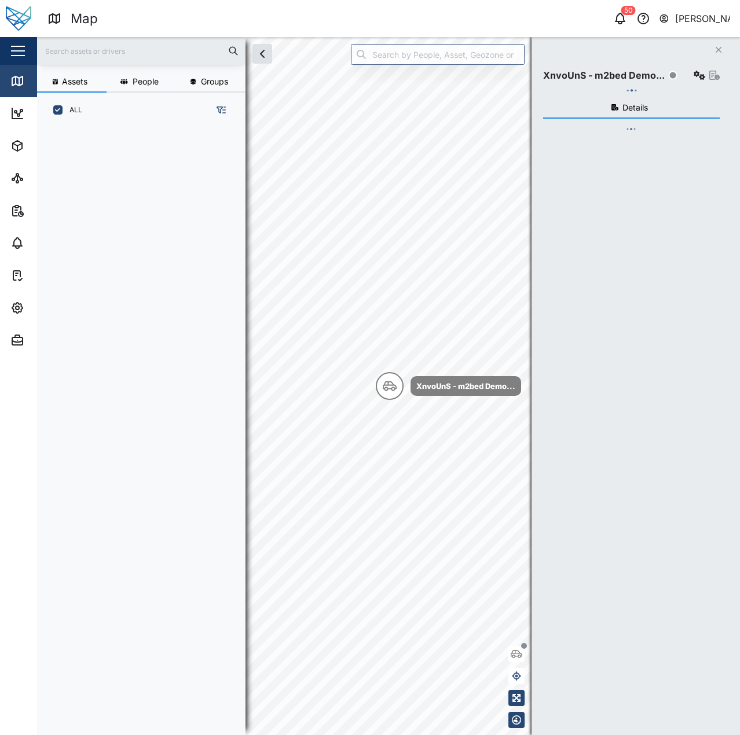
click at [628, 56] on div "Close XnvoUnS - m2bed Demo... Details" at bounding box center [635, 386] width 208 height 698
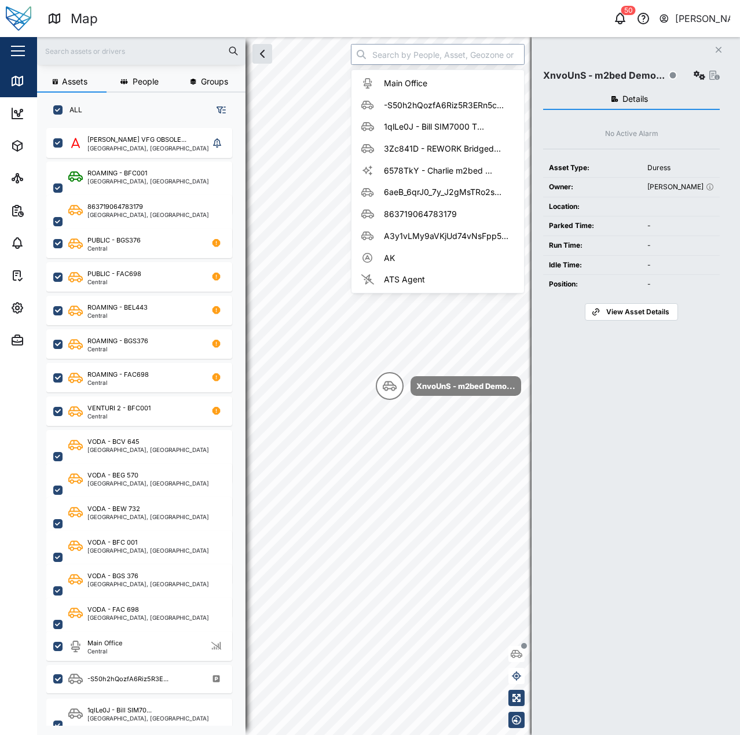
click at [429, 56] on input "search" at bounding box center [438, 54] width 174 height 21
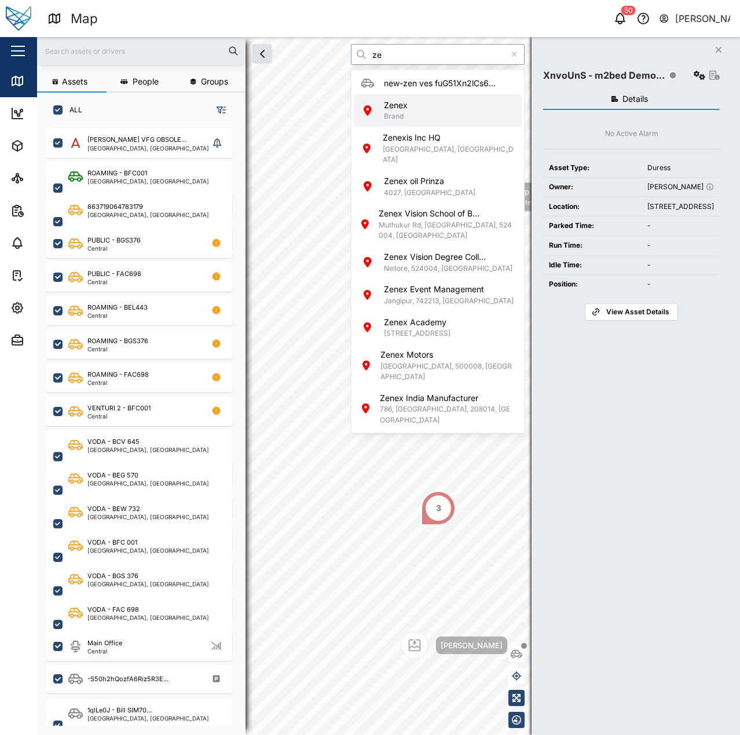
type input "z"
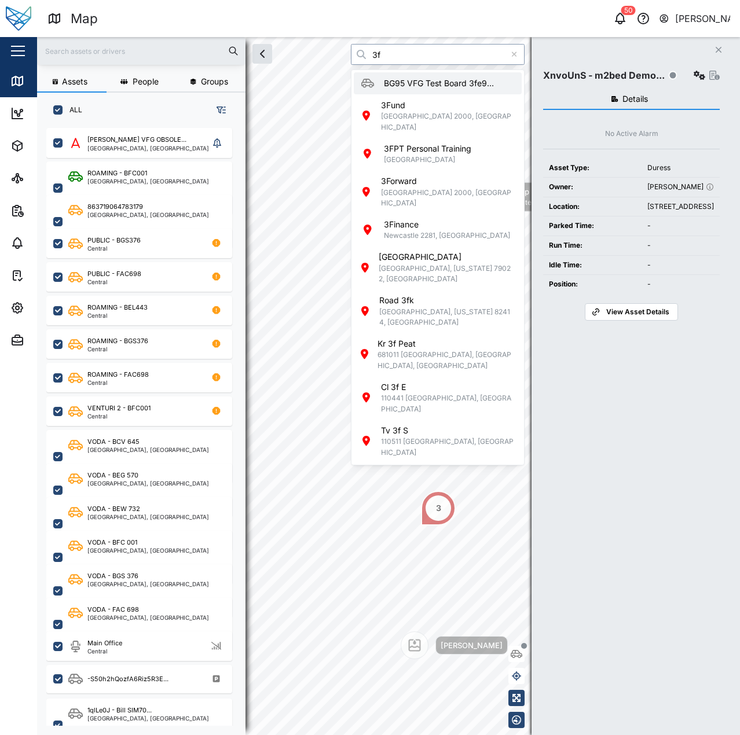
click at [332, 61] on div "Assets People Groups ALL [PERSON_NAME] VFG OBSOLE... [GEOGRAPHIC_DATA], [GEOGRA…" at bounding box center [388, 386] width 703 height 698
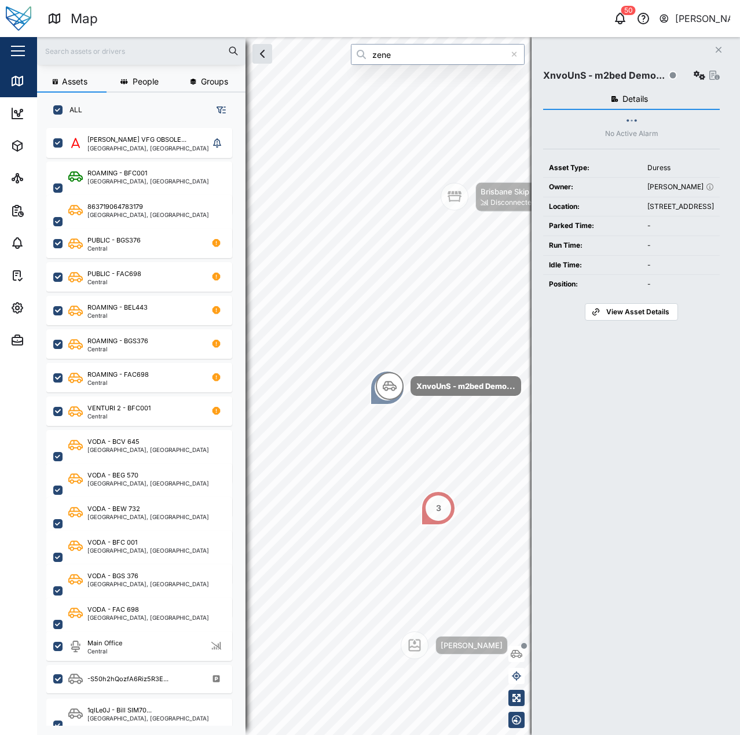
type input "zenex"
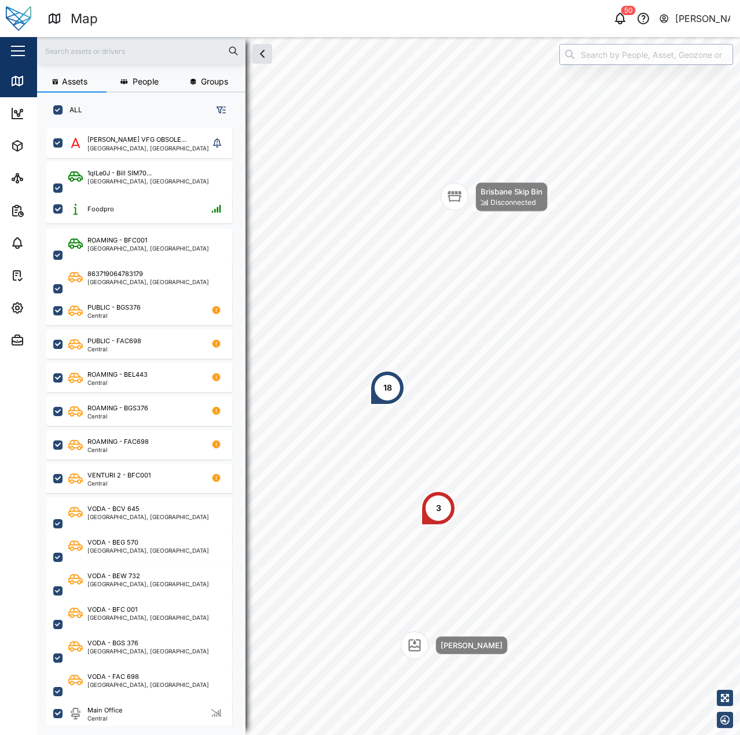
click at [596, 57] on input "search" at bounding box center [646, 54] width 174 height 21
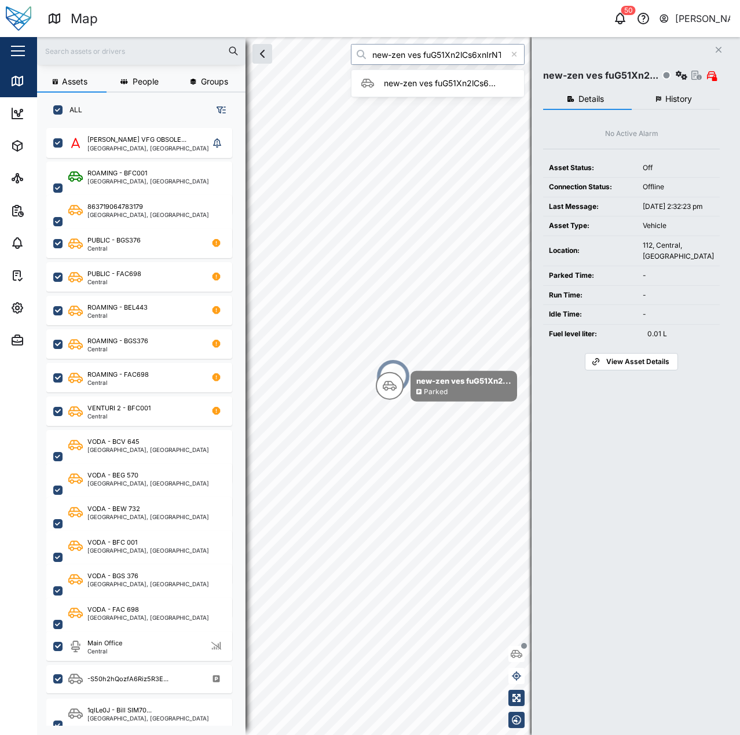
click at [464, 59] on input "new-zen ves fuG51Xn2lCs6xnIrNTYMbP0UdBsLVDzMai1qxHIZyGI" at bounding box center [438, 54] width 174 height 21
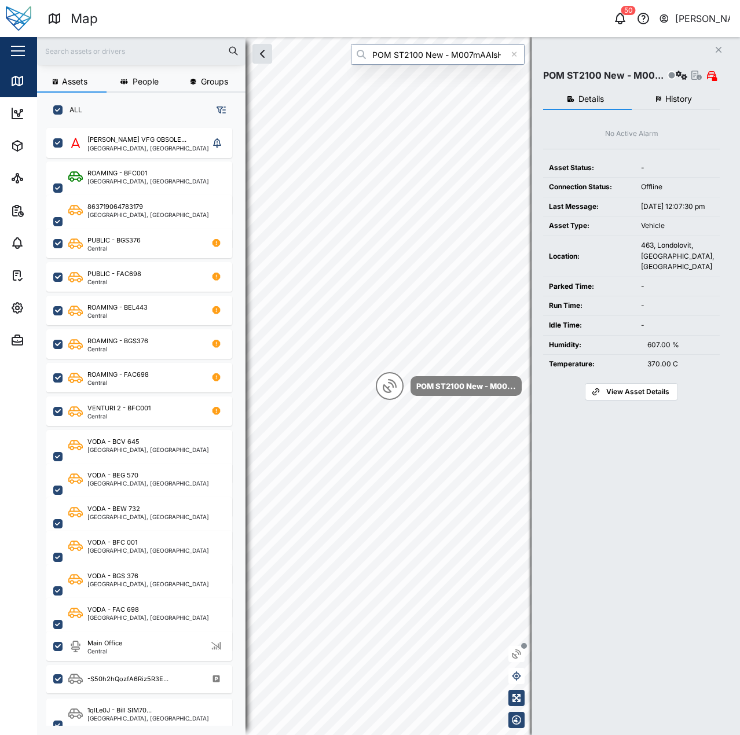
type input "POM ST2100 New - M007mAAlsH6Qu2bnhCElzlIkqQOPfpbehPTcXPHOVno"
click at [680, 72] on icon "button" at bounding box center [682, 75] width 12 height 9
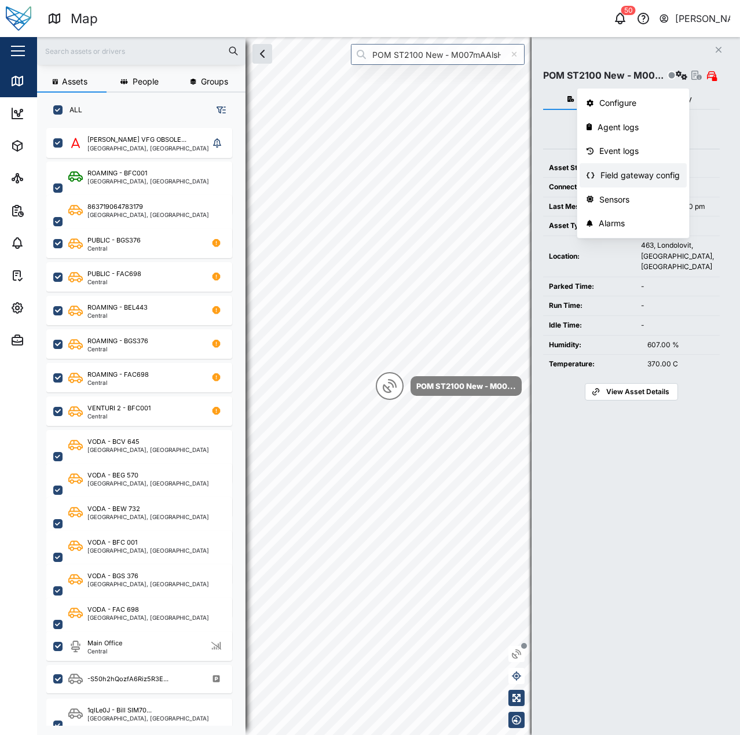
click at [649, 177] on div "Field gateway config" at bounding box center [639, 175] width 79 height 13
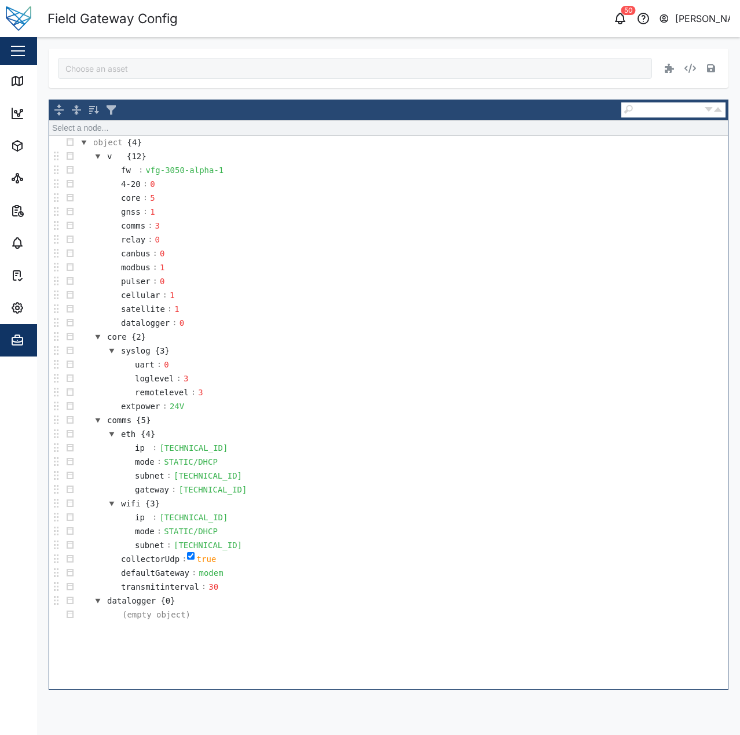
type input "POM ST2100 New - M007mAAlsH6Qu2bnhCElzlIkqQOPfpbehPTcXPHOVno"
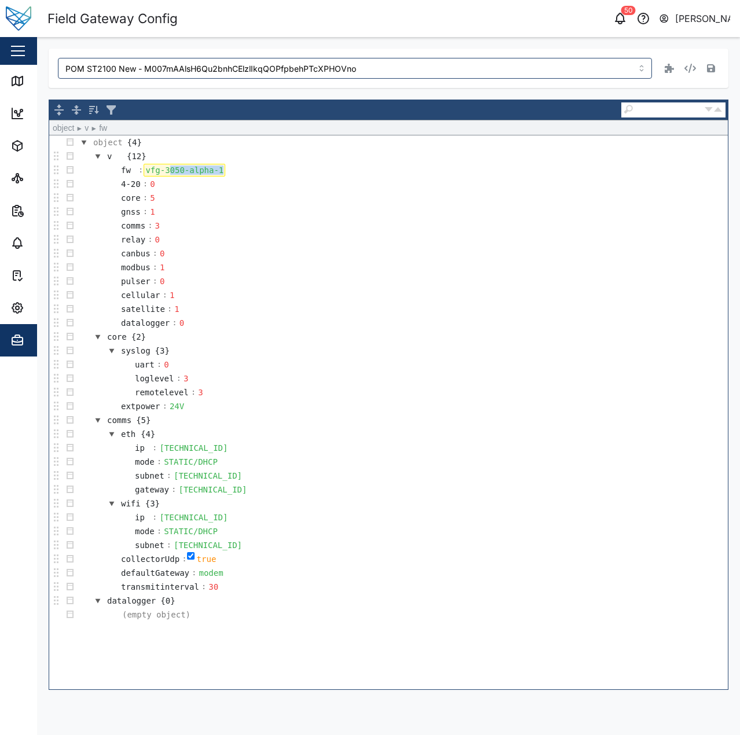
drag, startPoint x: 168, startPoint y: 171, endPoint x: 318, endPoint y: 186, distance: 150.8
click at [318, 186] on tbody "object {4} v {12} fw : vfg-3050-alpha-1 4-20 : 0 core : 5 gnss : 1 comms : 3 re…" at bounding box center [388, 378] width 679 height 486
click at [333, 180] on td "4-20 : 0" at bounding box center [402, 184] width 651 height 14
click at [711, 67] on icon "button" at bounding box center [711, 68] width 8 height 9
click at [267, 91] on div "POM ST2100 New - M007mAAlsH6Qu2bnhCElzlIkqQOPfpbehPTcXPHOVno Select a node... o…" at bounding box center [389, 369] width 680 height 641
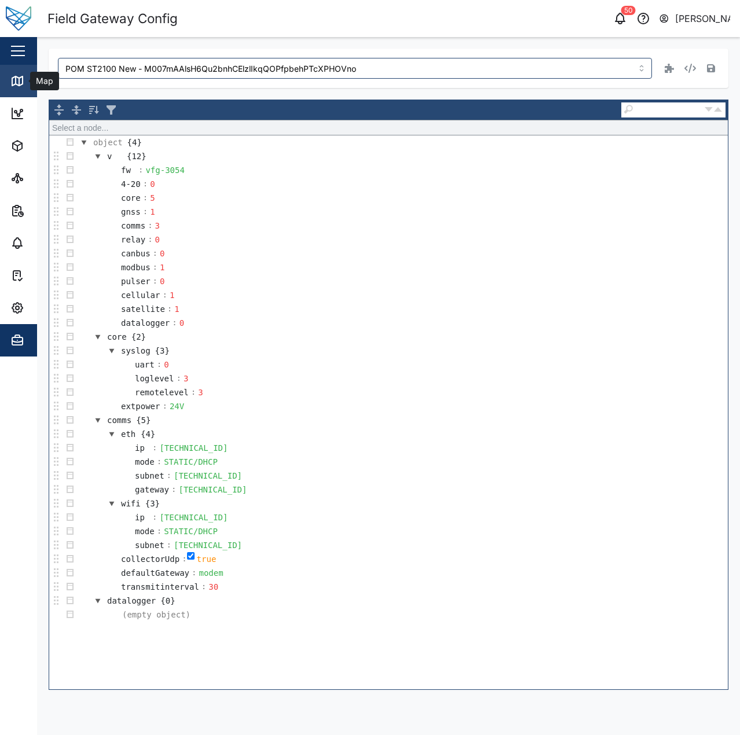
click at [19, 85] on icon at bounding box center [19, 82] width 0 height 8
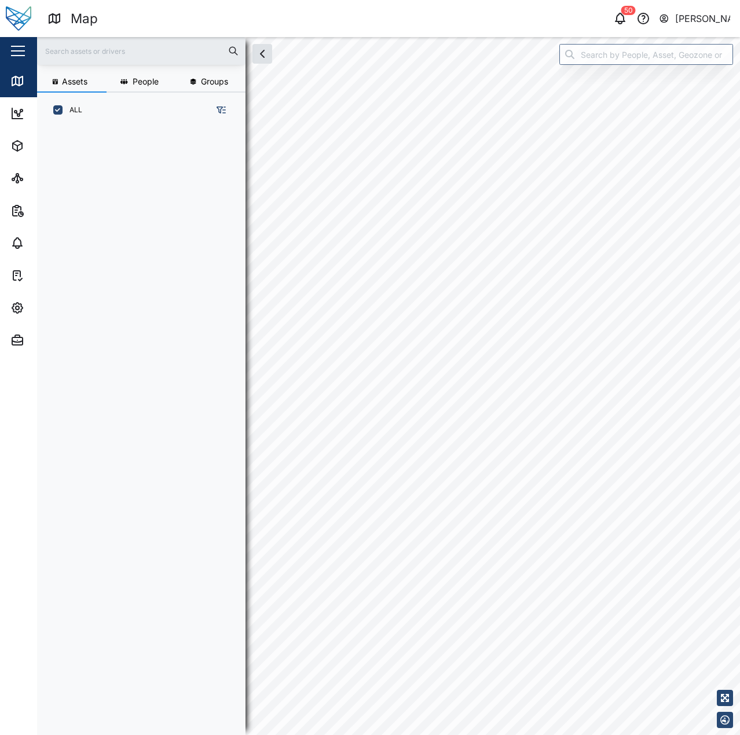
scroll to position [593, 181]
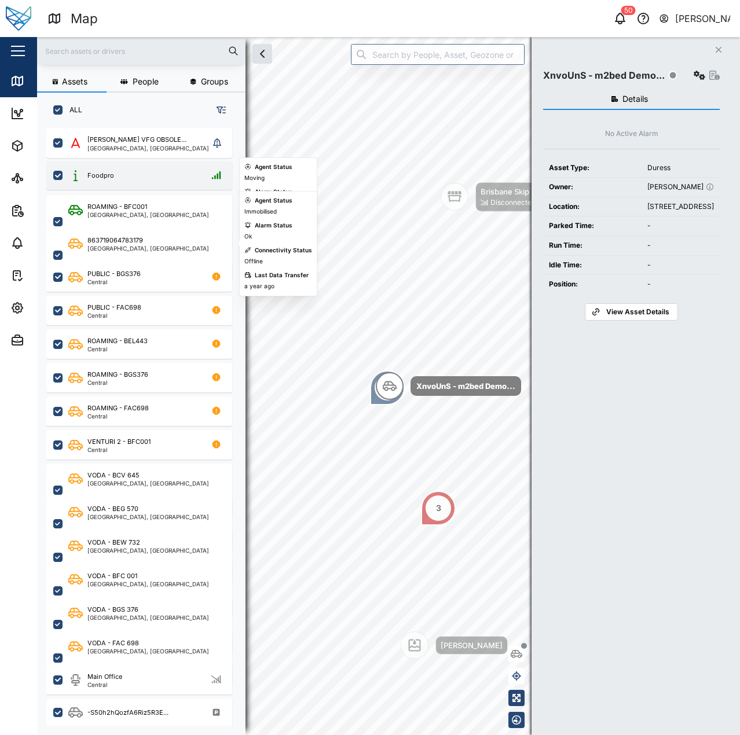
click at [151, 171] on div "Foodpro" at bounding box center [146, 175] width 157 height 14
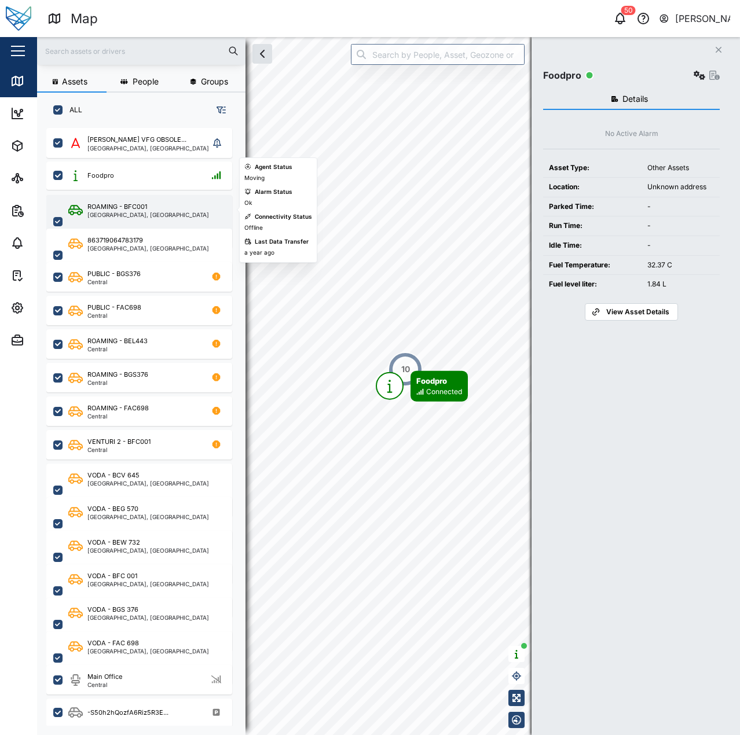
click at [144, 205] on div "ROAMING - BFC001" at bounding box center [117, 207] width 60 height 10
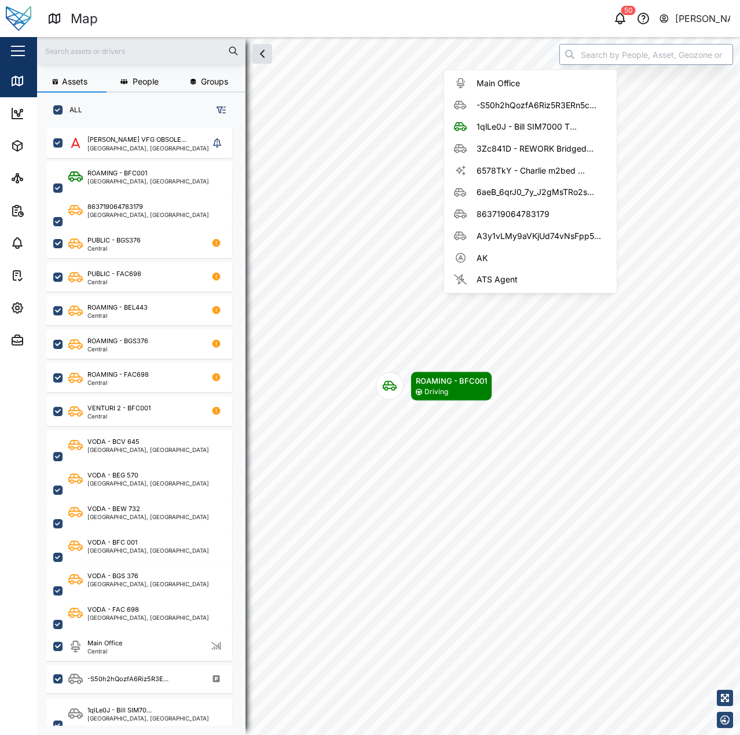
click at [437, 60] on div "Assets People Groups ALL Adam Desk VFG OBSOLE... Brisbane, Queensland ROAMING -…" at bounding box center [388, 386] width 703 height 698
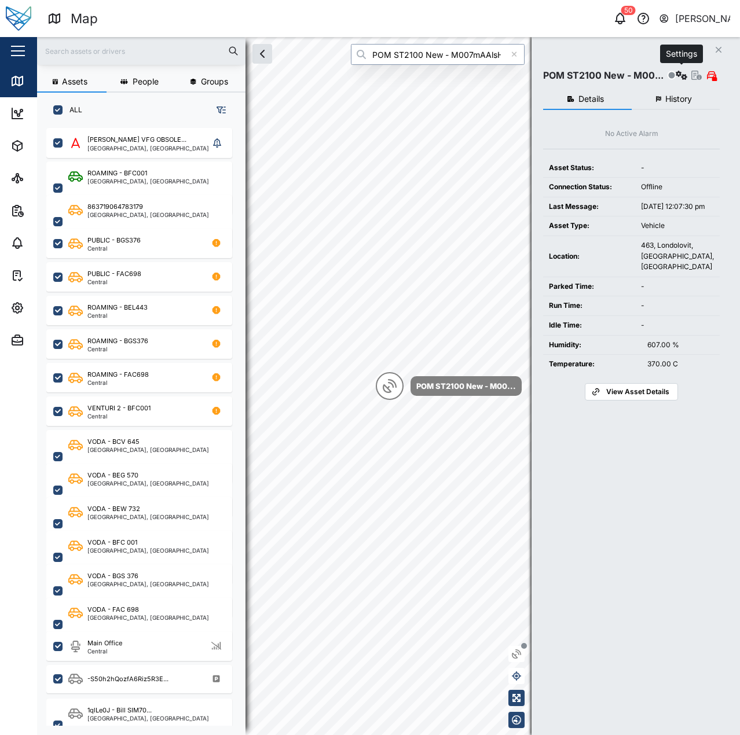
type input "POM ST2100 New - M007mAAlsH6Qu2bnhCElzlIkqQOPfpbehPTcXPHOVno"
click at [675, 73] on button "button" at bounding box center [681, 75] width 16 height 16
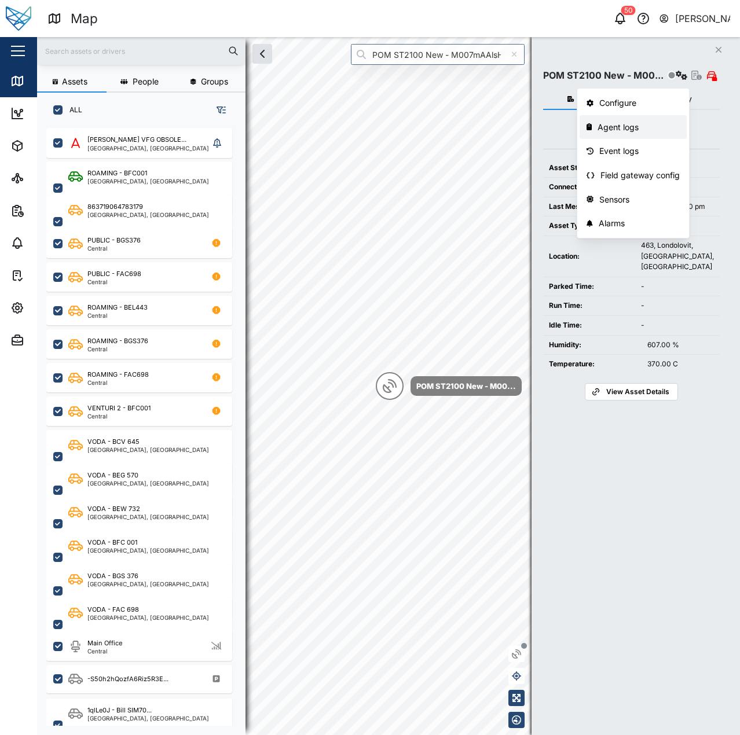
click at [639, 126] on div "Agent logs" at bounding box center [638, 127] width 82 height 13
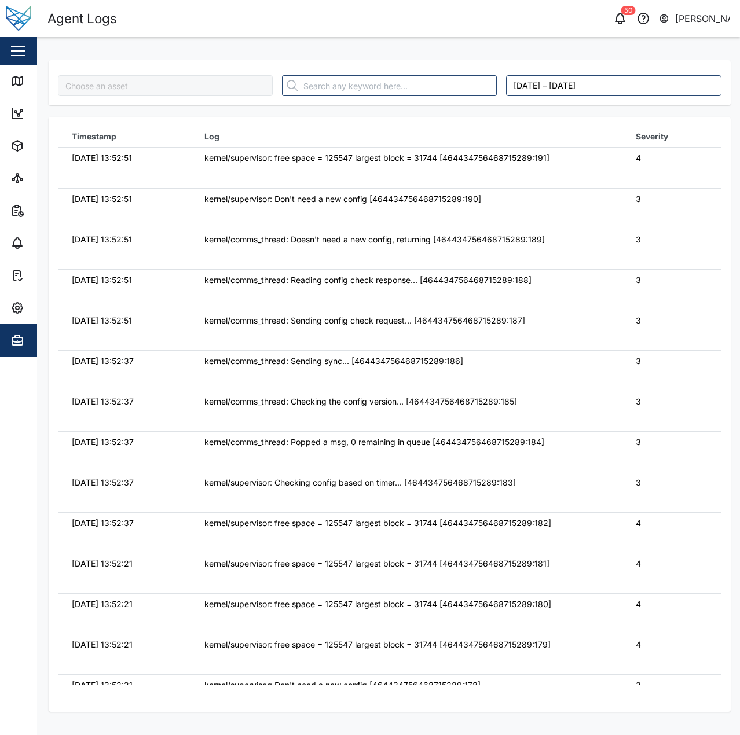
type input "POM ST2100 New - M007mAAlsH6Qu2bnhCElzlIkqQOPfpbehPTcXPHOVno"
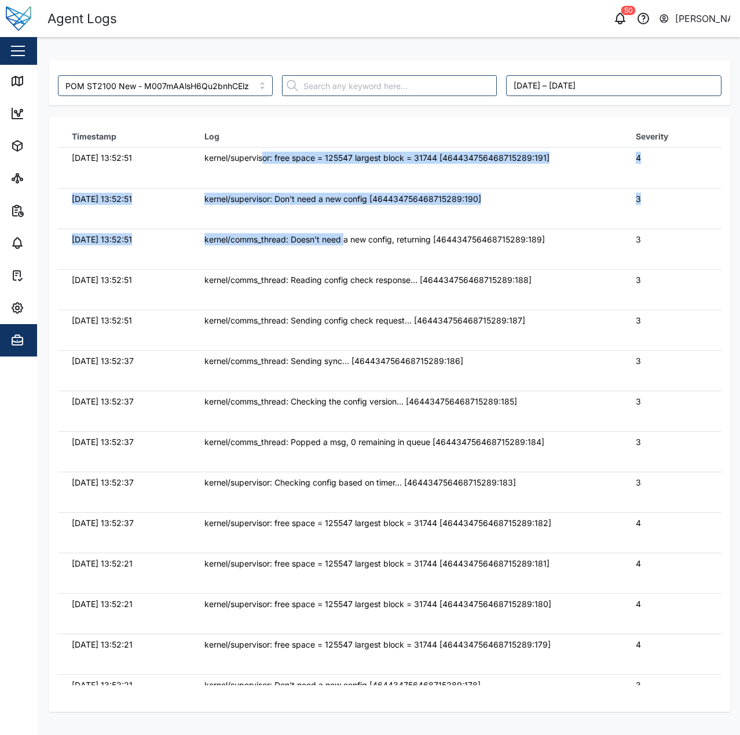
drag, startPoint x: 261, startPoint y: 150, endPoint x: 344, endPoint y: 271, distance: 146.6
click at [344, 148] on tbody "29/09/2025 13:52:51 kernel/supervisor: free space = 125547 largest block = 3174…" at bounding box center [389, 148] width 663 height 0
click at [344, 271] on td "kernel/comms_thread: Reading config check response... [464434756468715289:188]" at bounding box center [405, 289] width 431 height 41
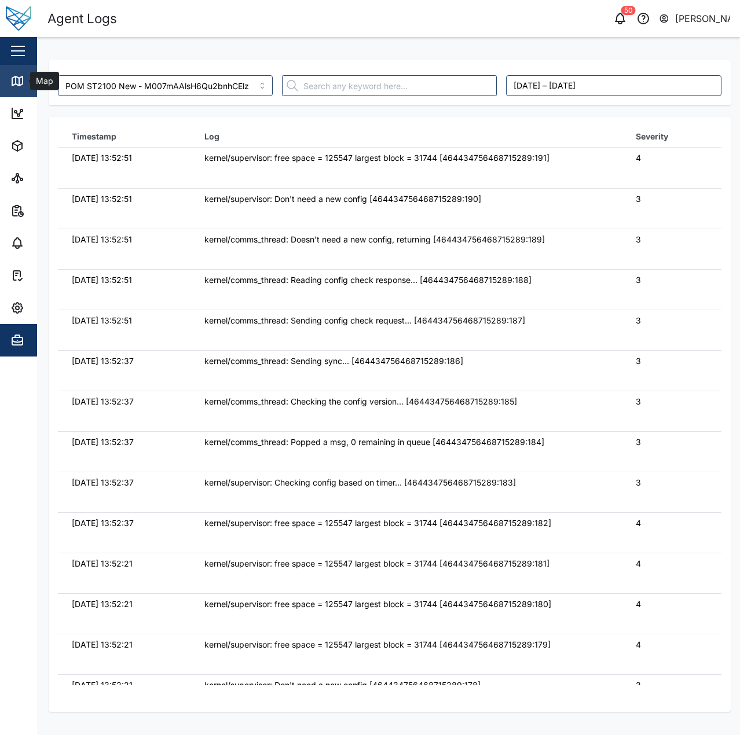
click at [10, 91] on link "Map" at bounding box center [75, 81] width 151 height 32
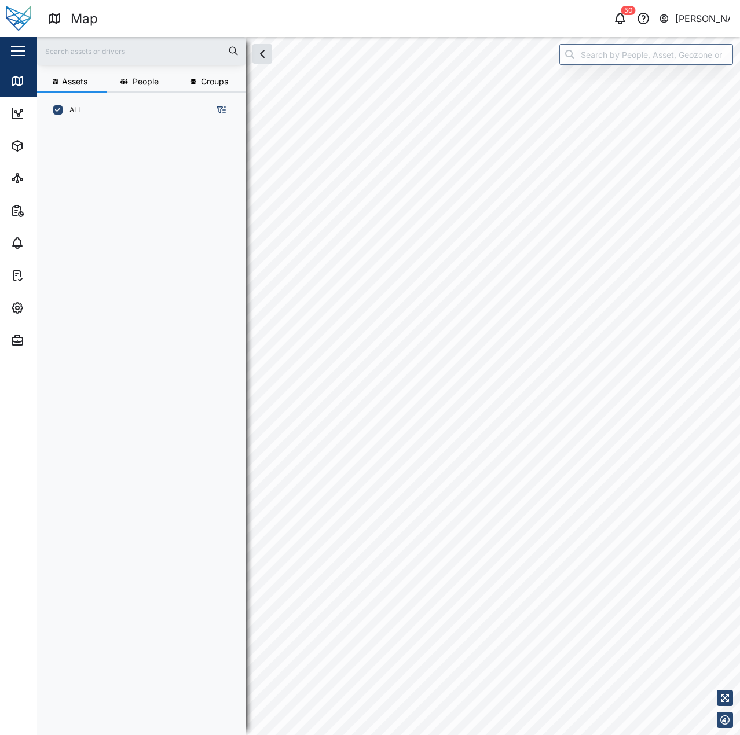
scroll to position [9, 9]
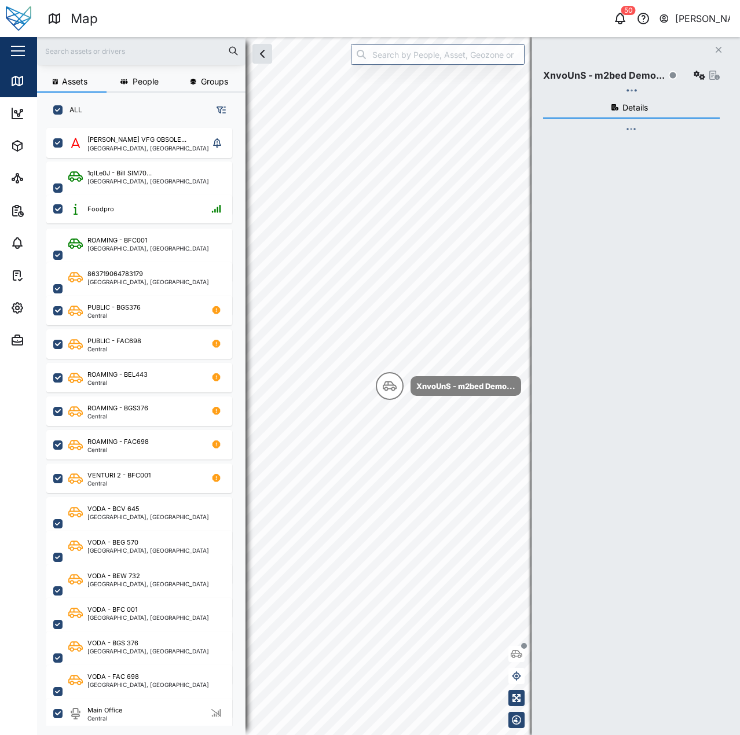
checkbox input "true"
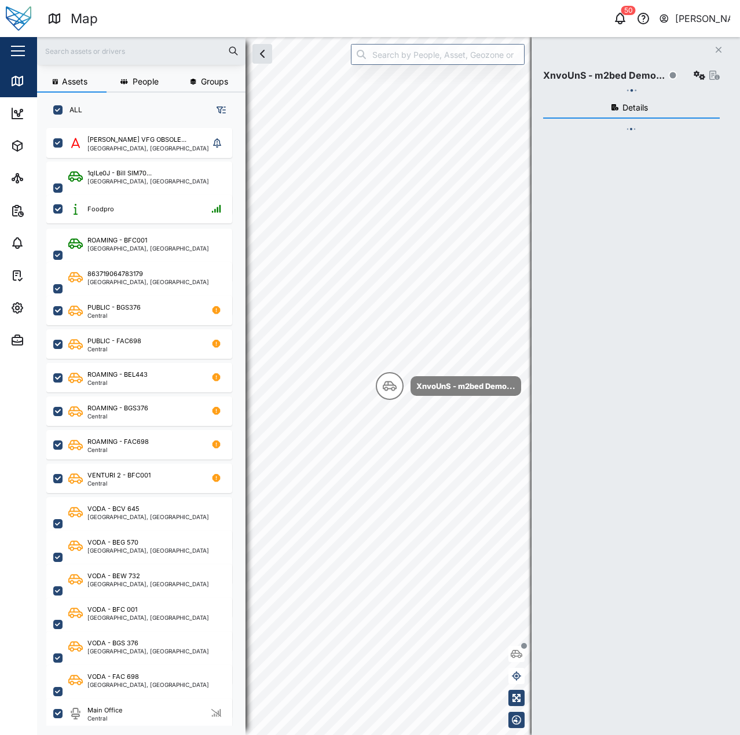
checkbox input "true"
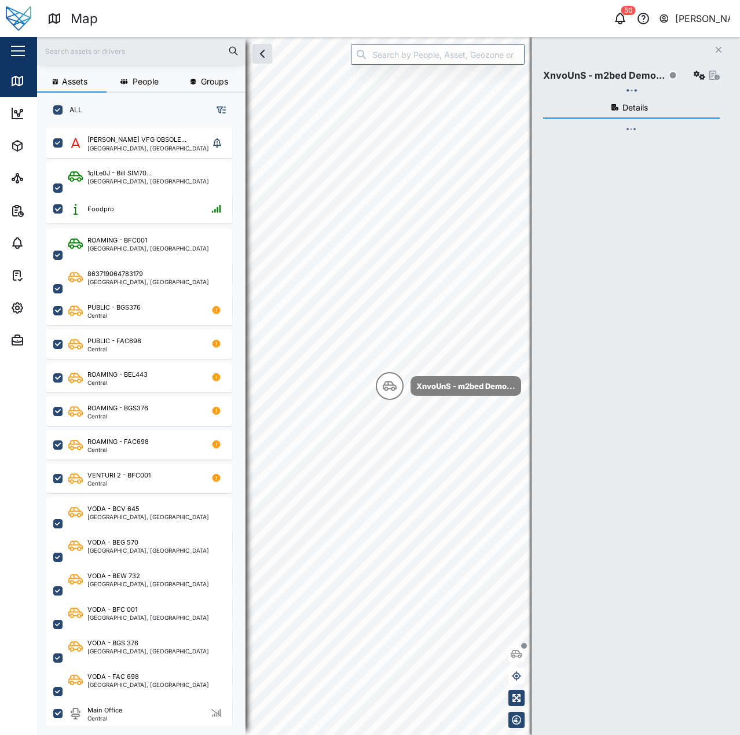
checkbox input "true"
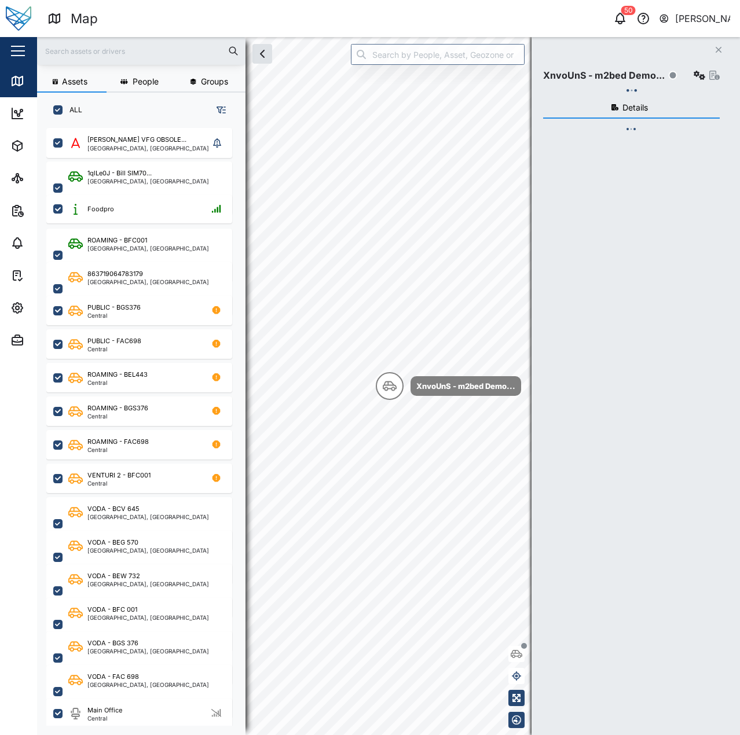
checkbox input "true"
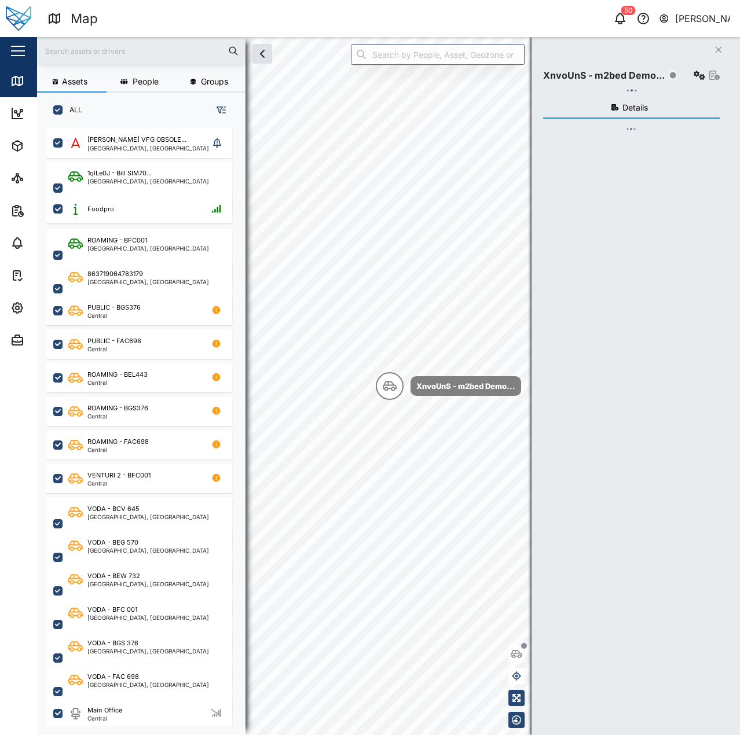
checkbox input "true"
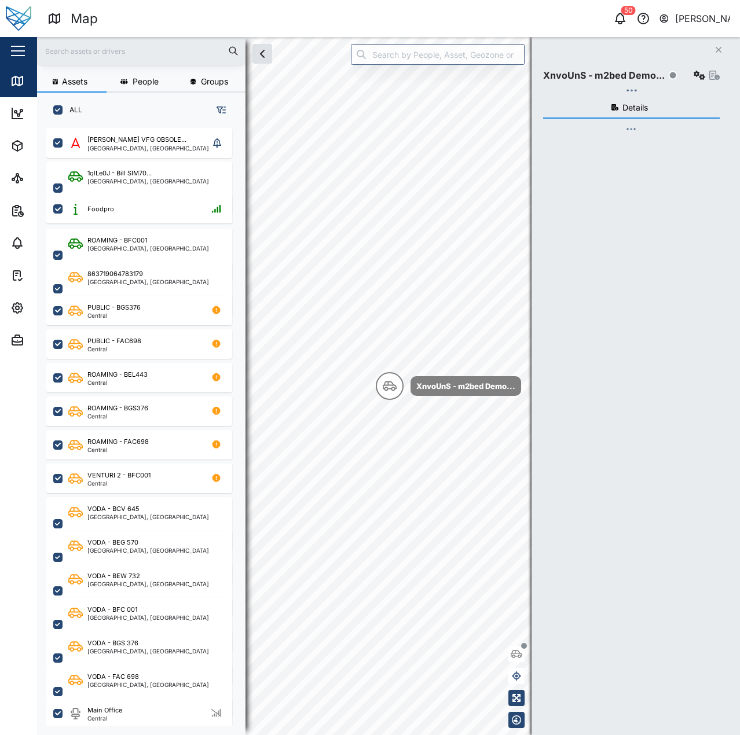
checkbox input "true"
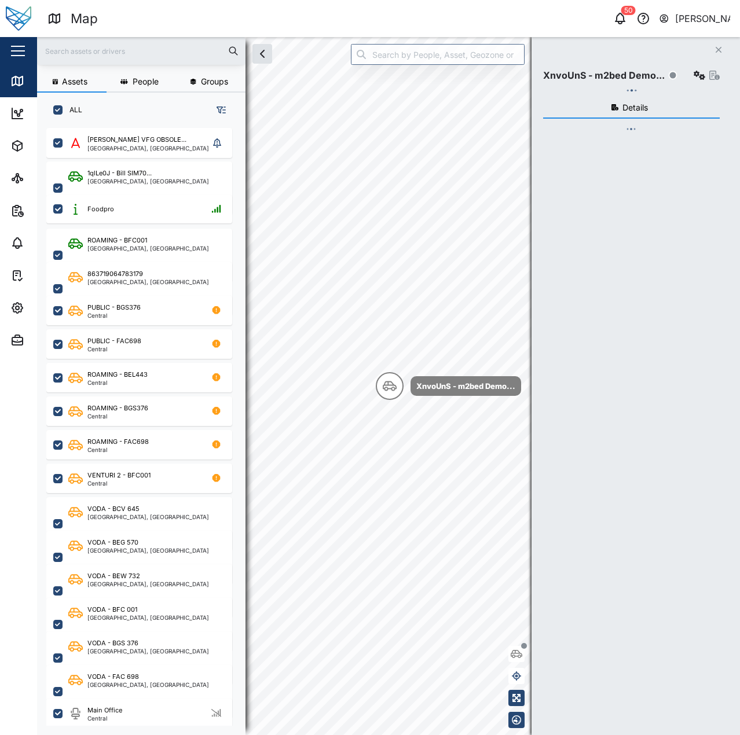
checkbox input "true"
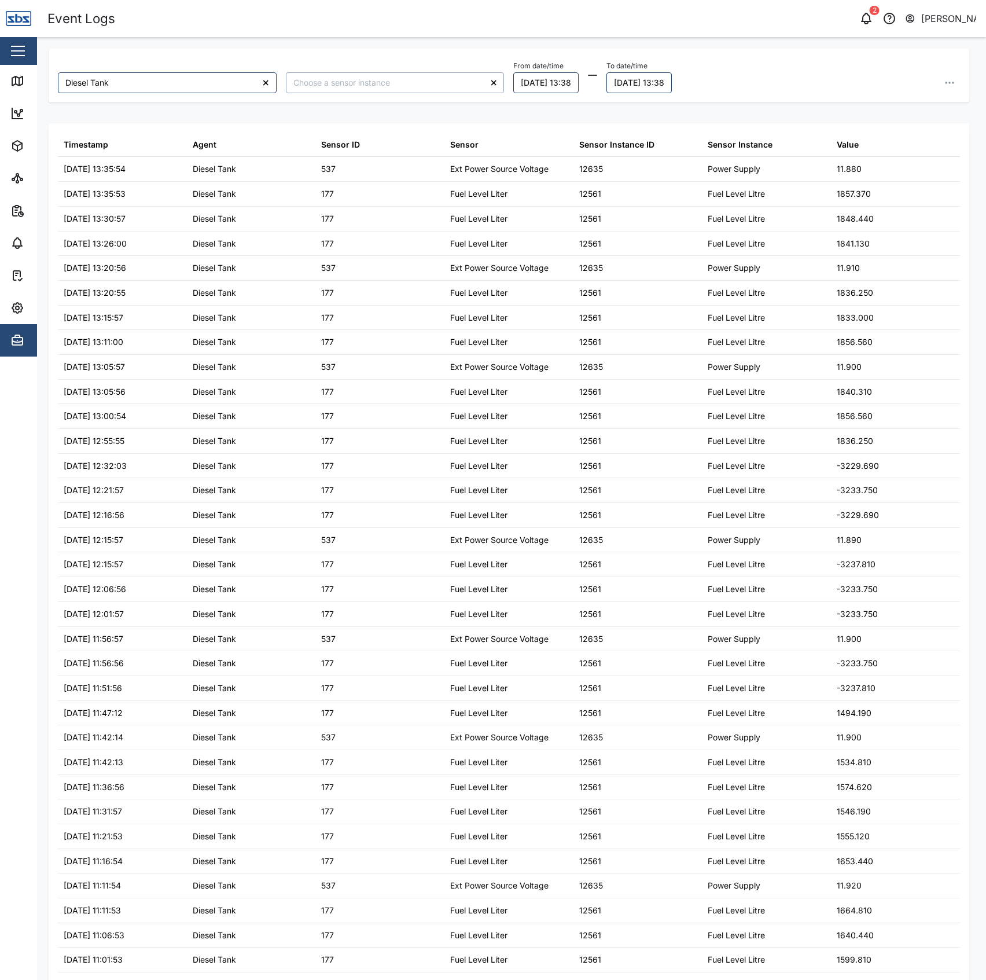
click at [421, 76] on input "search" at bounding box center [395, 82] width 219 height 21
type input "Fuel Level Litre"
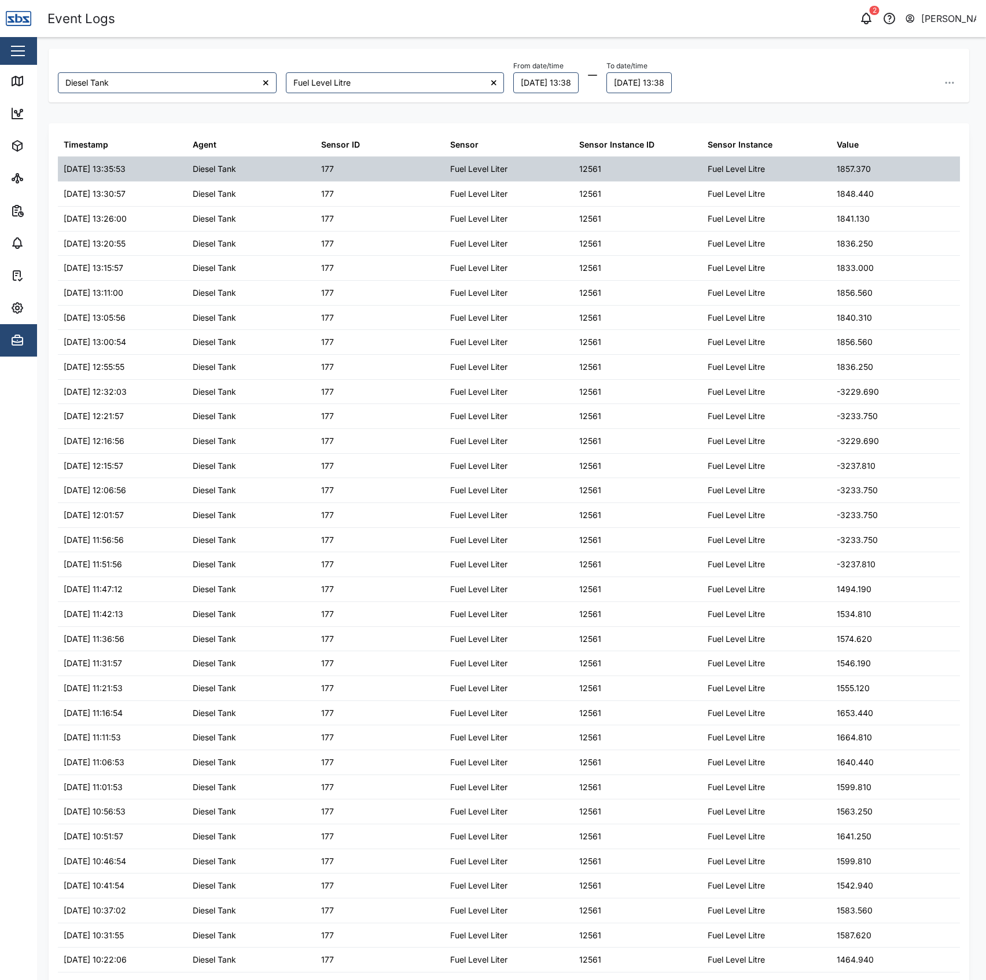
click at [858, 167] on div "1857.370" at bounding box center [854, 169] width 34 height 13
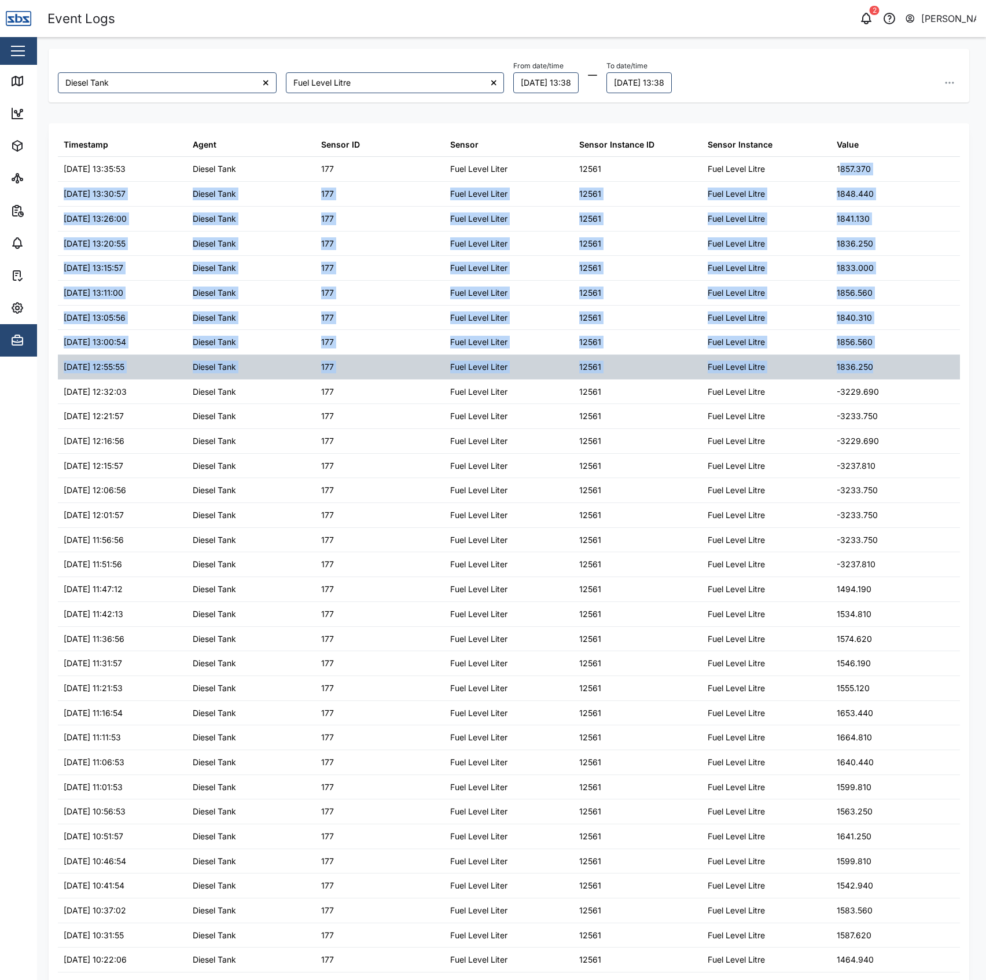
drag, startPoint x: 830, startPoint y: 164, endPoint x: 878, endPoint y: 373, distance: 213.9
click at [878, 373] on table "Timestamp Agent Sensor ID Sensor Sensor Instance ID Sensor Instance Value [DATE…" at bounding box center [509, 763] width 903 height 1260
click at [878, 373] on div "1836.250" at bounding box center [895, 367] width 129 height 24
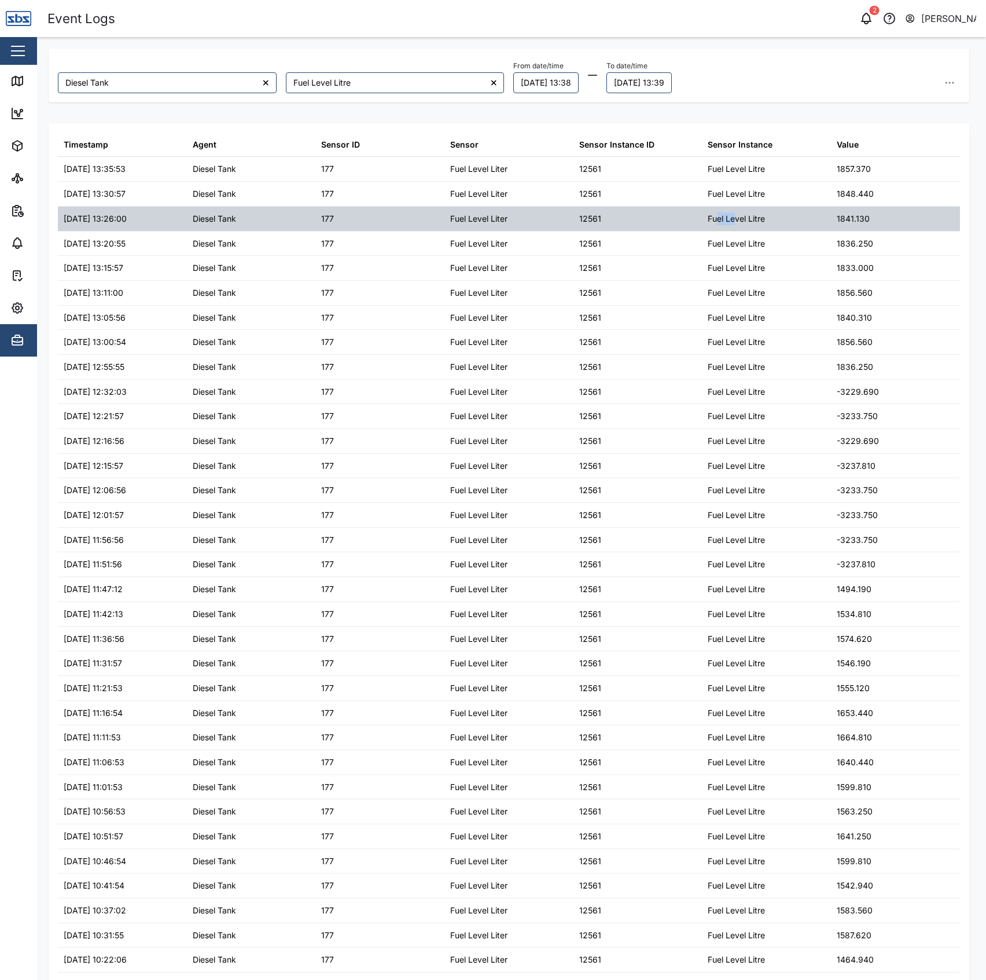
drag, startPoint x: 711, startPoint y: 218, endPoint x: 725, endPoint y: 216, distance: 14.6
click at [725, 216] on div "Fuel Level Litre" at bounding box center [736, 218] width 57 height 13
click at [854, 216] on div "1841.130" at bounding box center [853, 218] width 33 height 13
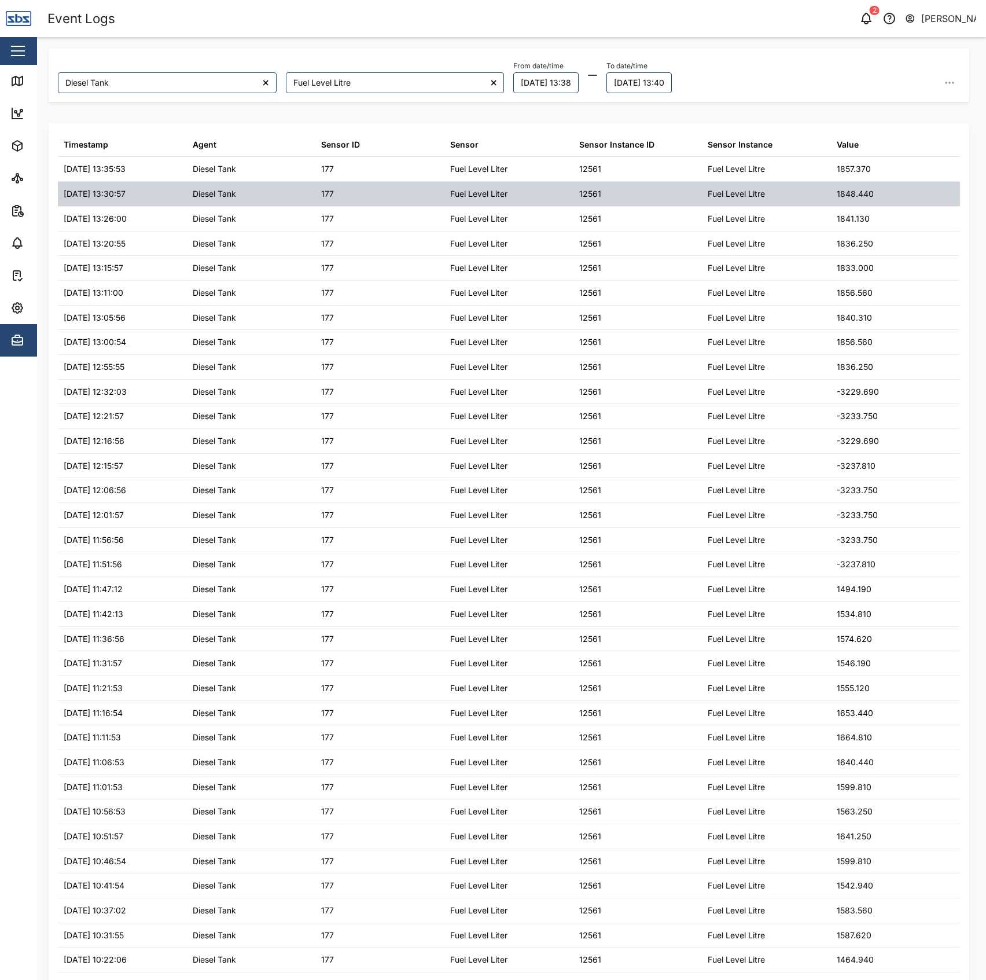
drag, startPoint x: 838, startPoint y: 188, endPoint x: 848, endPoint y: 184, distance: 10.6
click at [838, 188] on div "1848.440" at bounding box center [855, 194] width 37 height 13
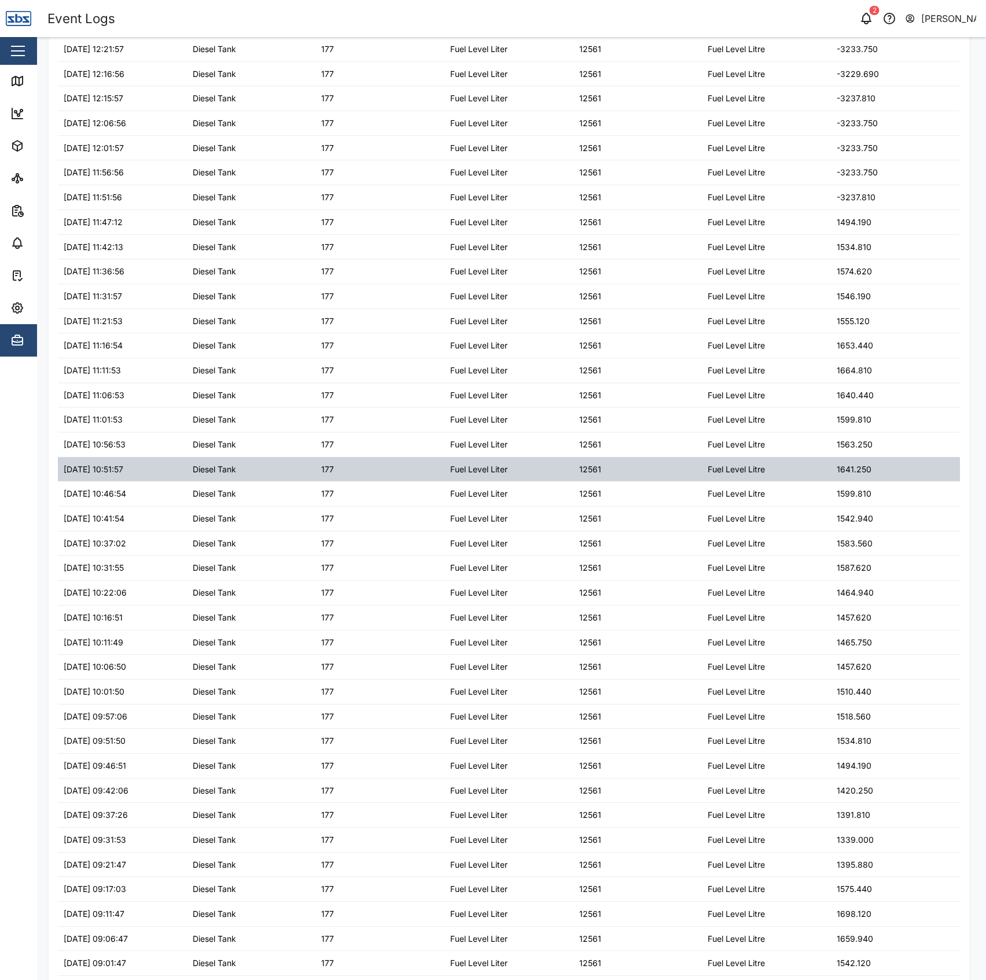
scroll to position [457, 0]
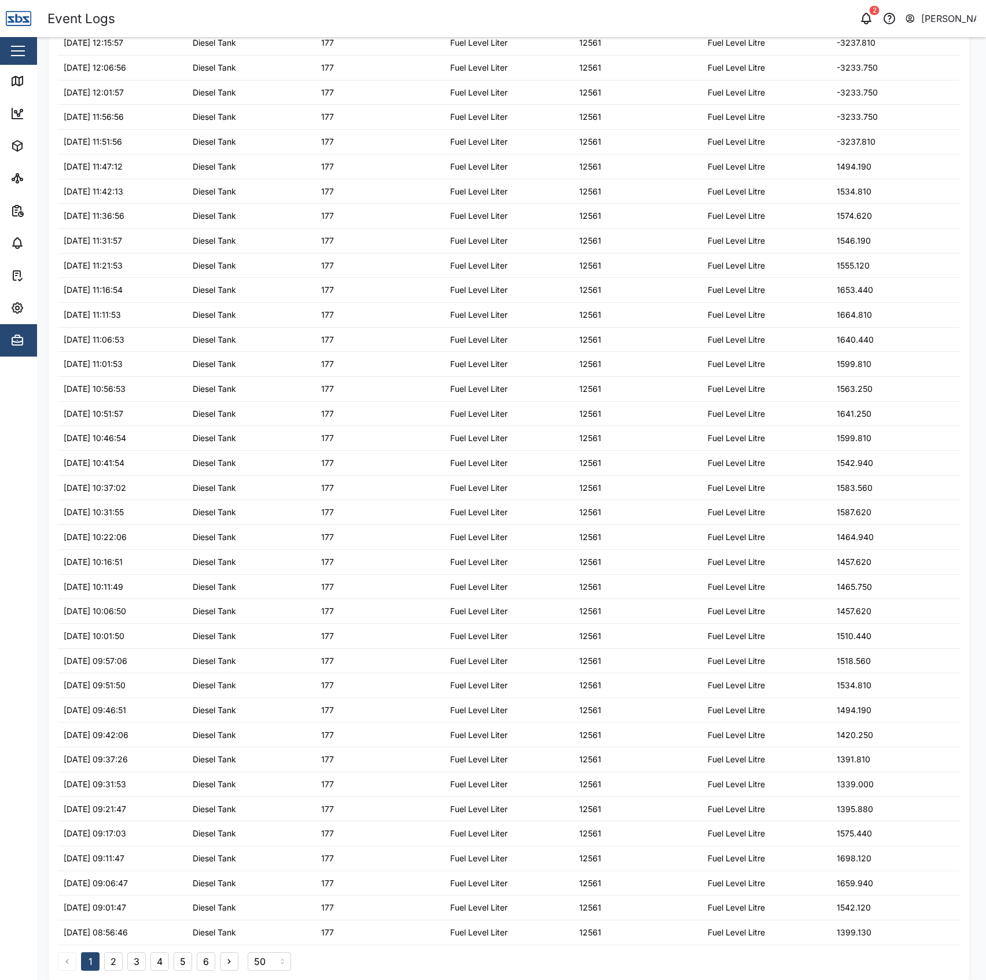
click at [117, 954] on button "2" at bounding box center [113, 961] width 19 height 19
click at [101, 962] on div "1 2 3 4 5 6" at bounding box center [148, 961] width 181 height 19
click at [100, 962] on div "1 2 3 4 5 6" at bounding box center [148, 961] width 181 height 19
click at [93, 963] on button "1" at bounding box center [90, 961] width 19 height 19
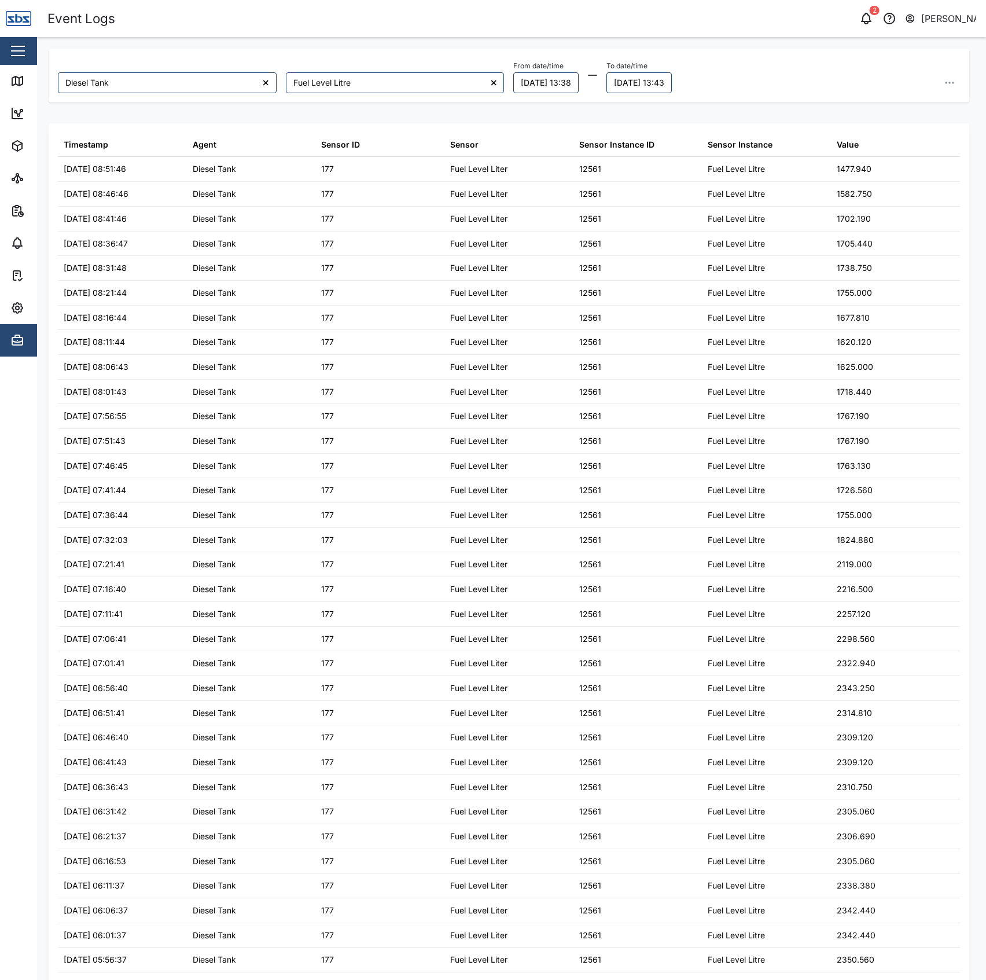
click at [93, 963] on main "Diesel Tank Fuel Level Litre From date/time [DATE] 13:38 To date/time [DATE] 13…" at bounding box center [511, 508] width 949 height 943
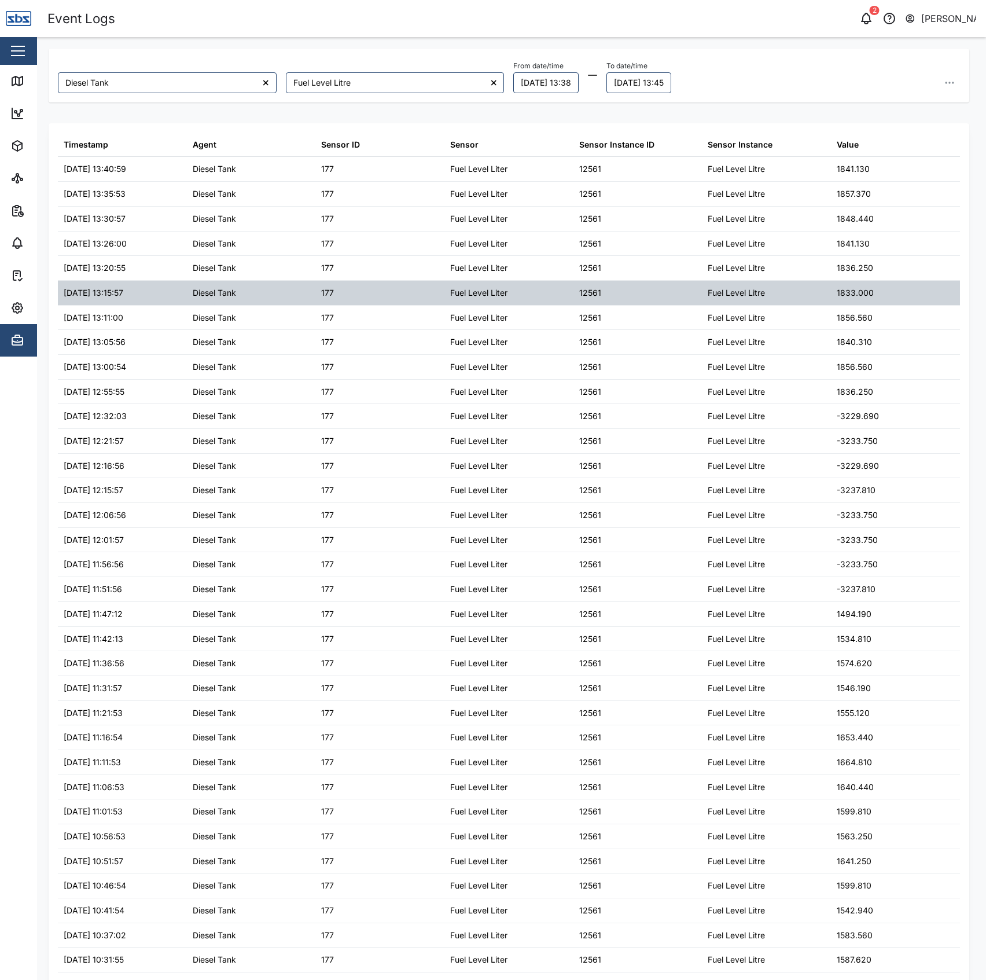
click at [900, 285] on div "1833.000" at bounding box center [895, 293] width 129 height 24
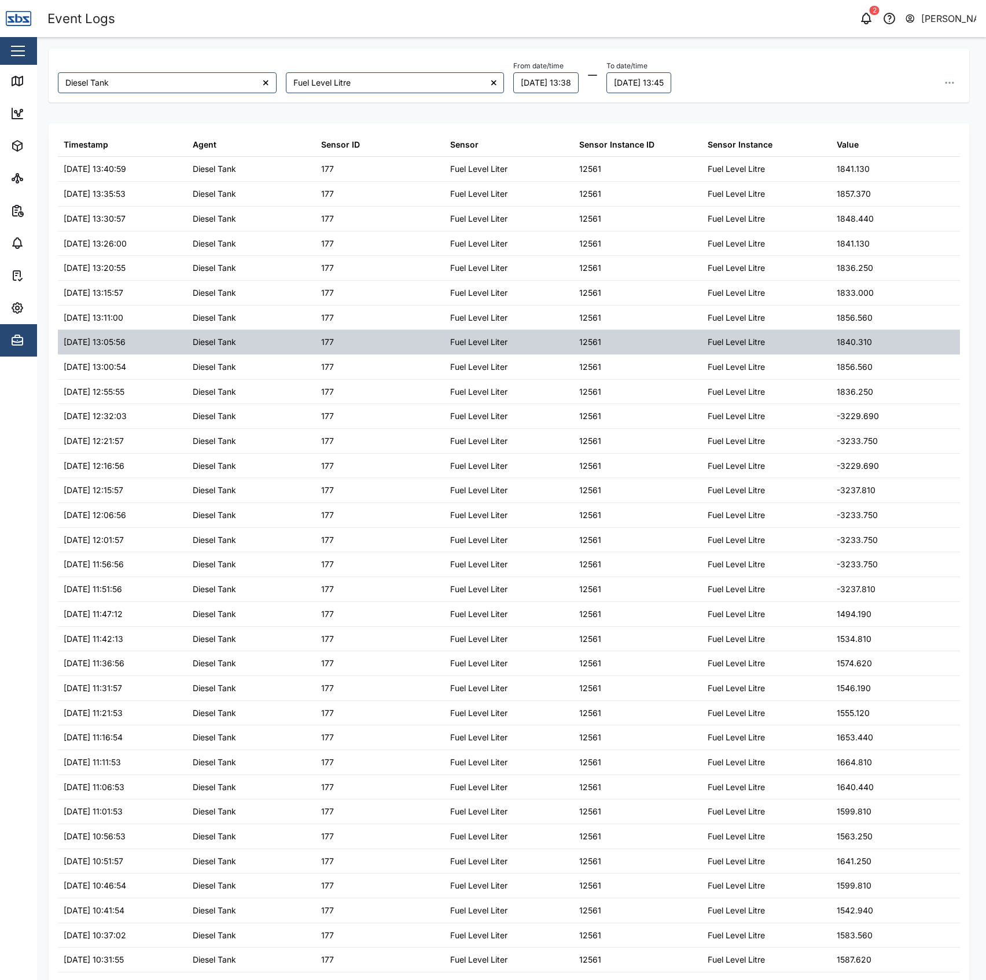
click at [897, 332] on div "1840.310" at bounding box center [895, 342] width 129 height 24
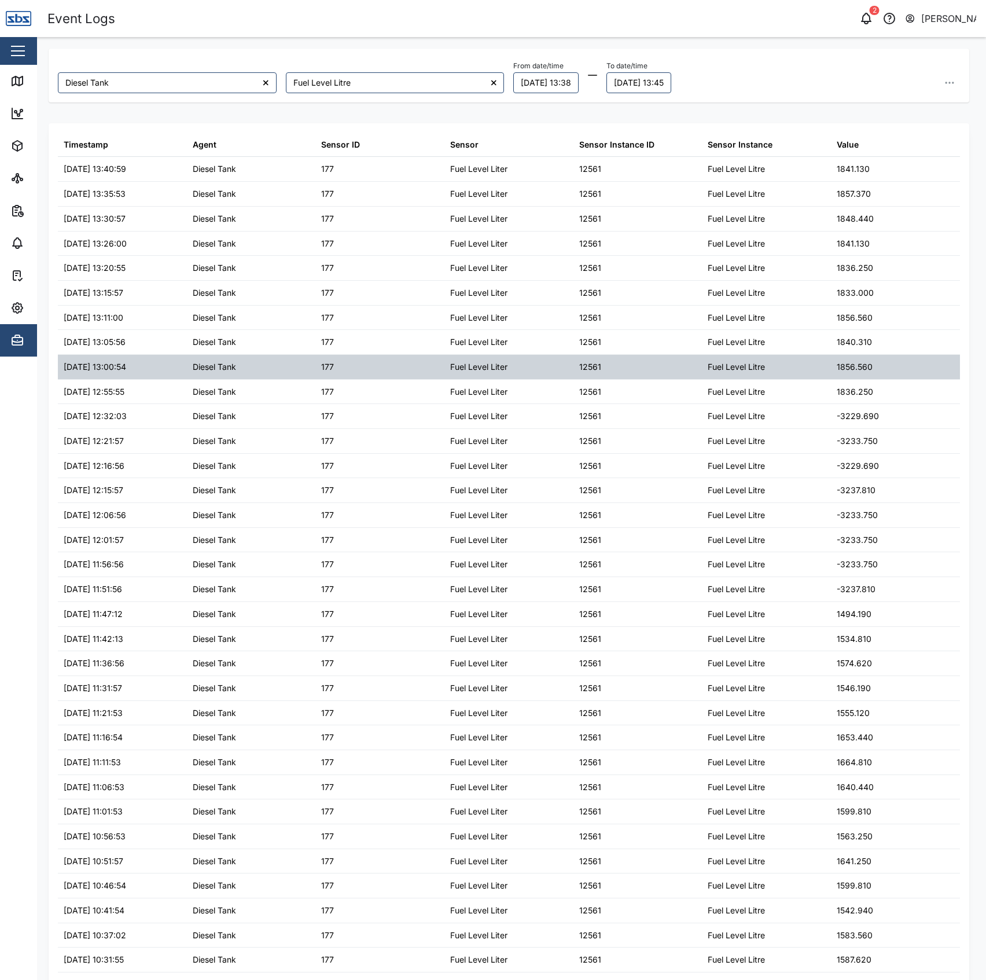
click at [897, 371] on div "1856.560" at bounding box center [895, 367] width 129 height 24
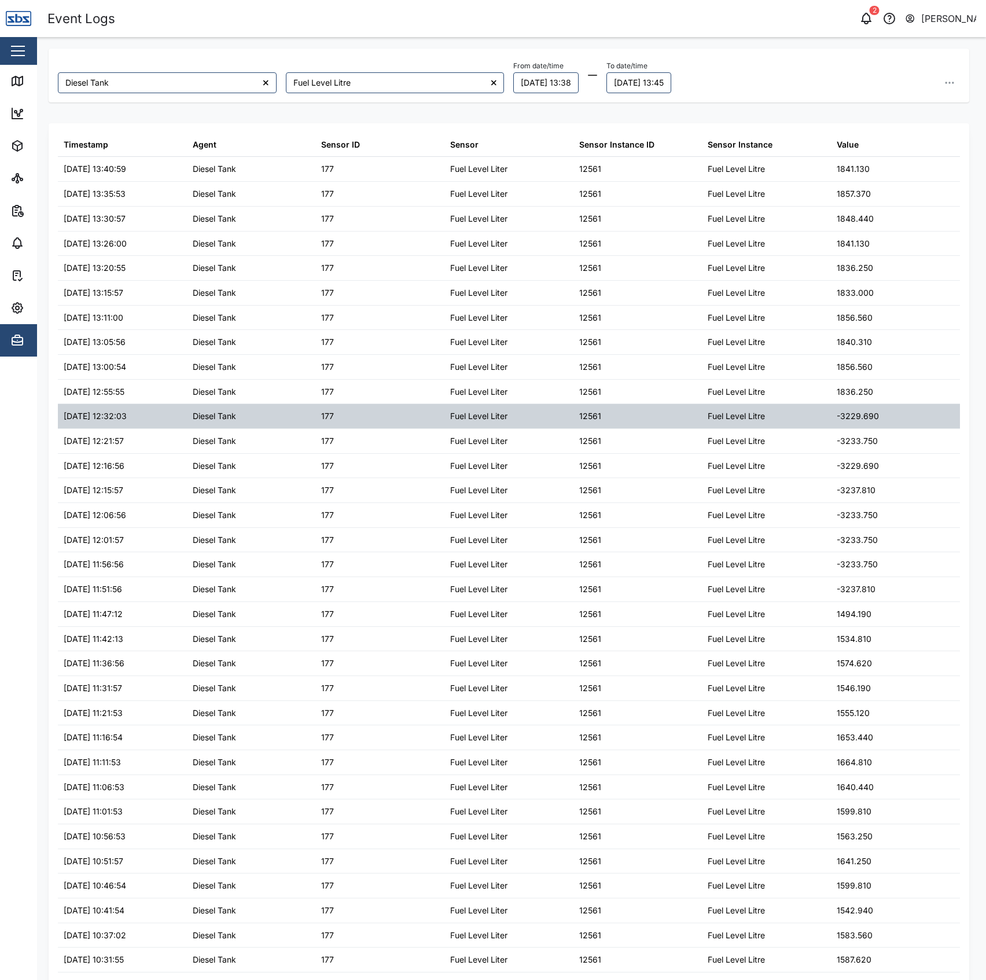
click at [892, 406] on div "-3229.690" at bounding box center [895, 416] width 129 height 24
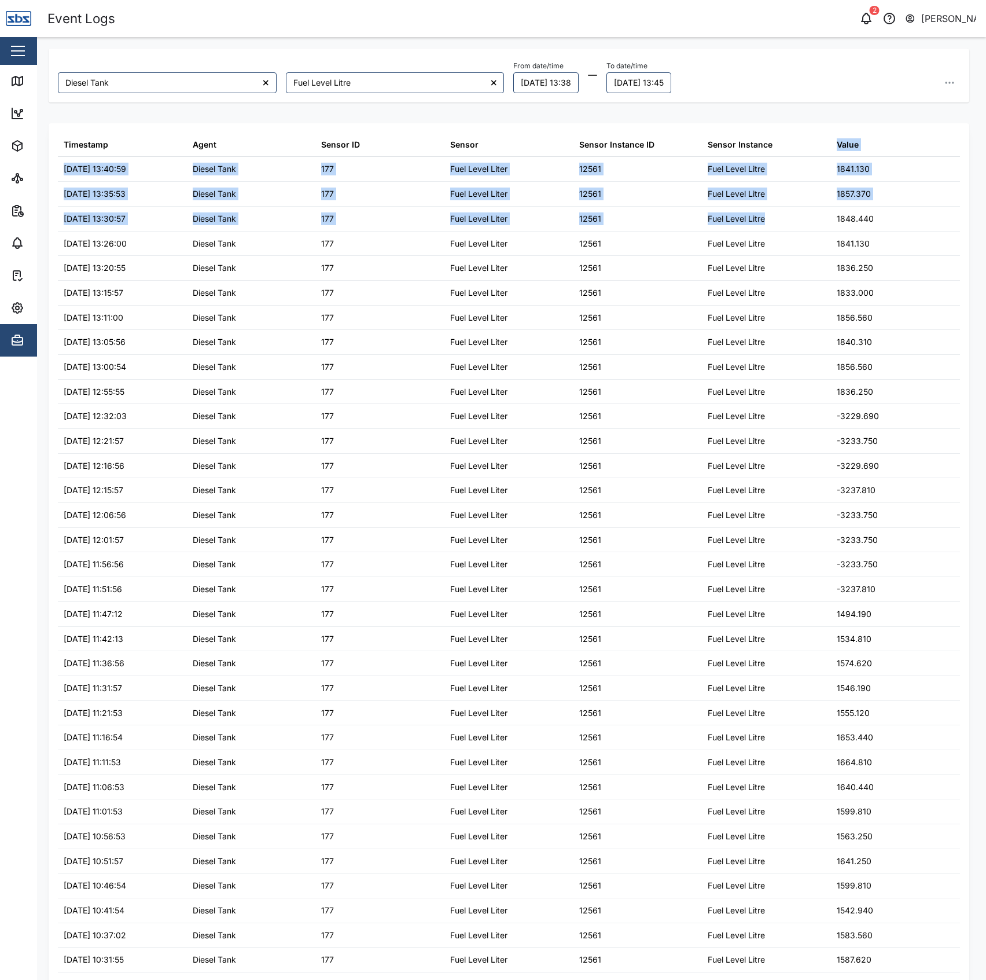
drag, startPoint x: 810, startPoint y: 190, endPoint x: 799, endPoint y: 152, distance: 39.9
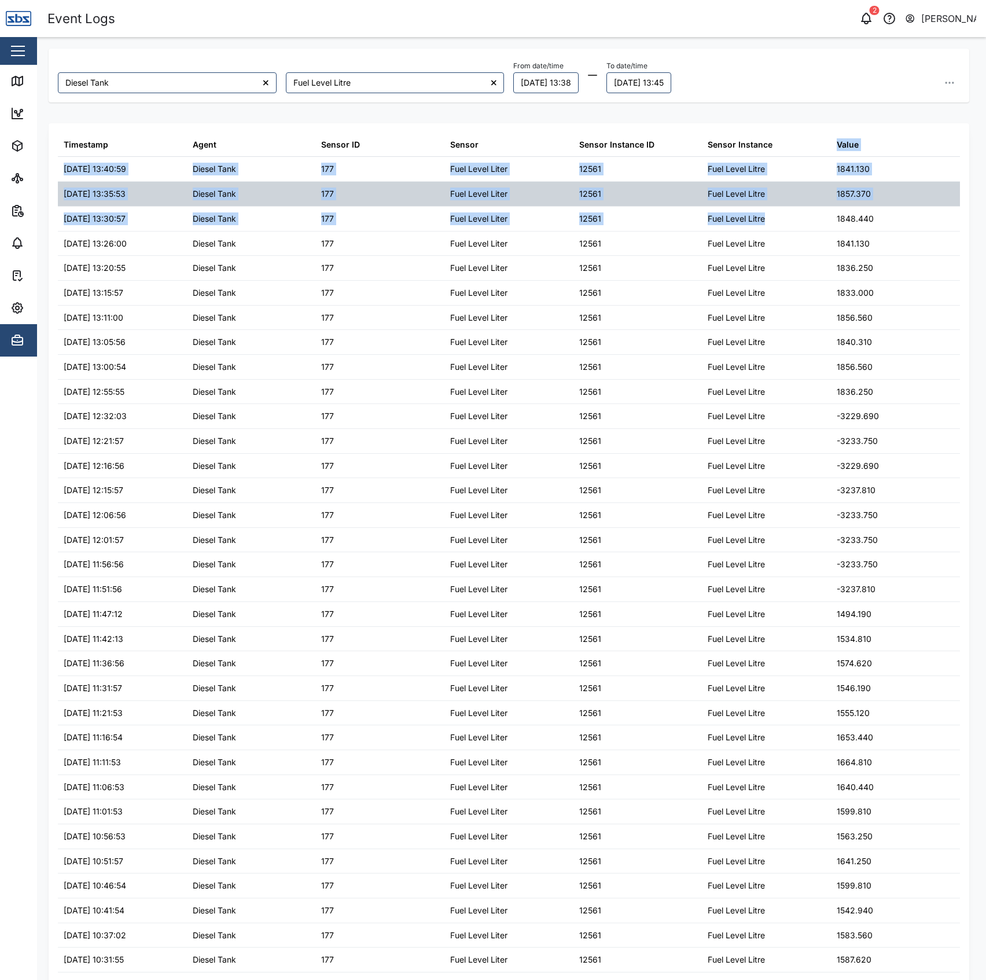
drag, startPoint x: 799, startPoint y: 152, endPoint x: 818, endPoint y: 184, distance: 37.1
click at [818, 184] on div "Fuel Level Litre" at bounding box center [766, 194] width 129 height 24
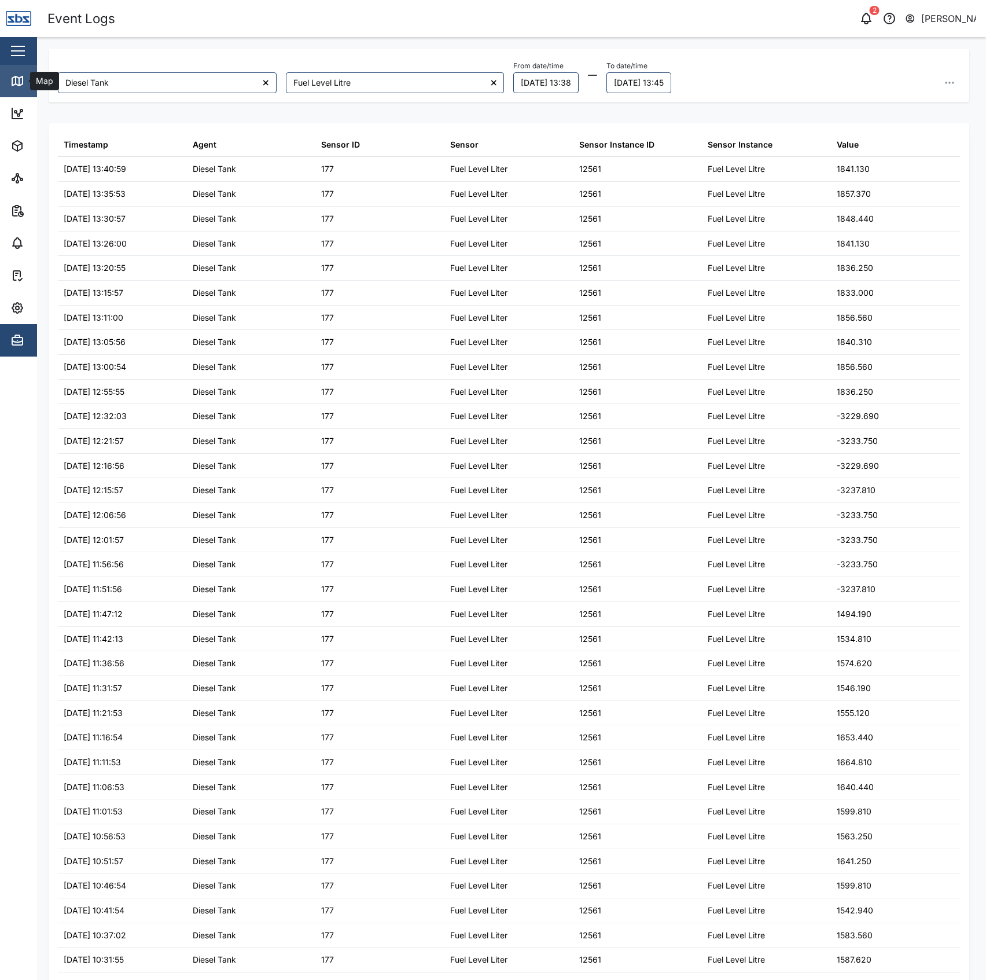
click at [27, 79] on div "Map" at bounding box center [33, 81] width 46 height 14
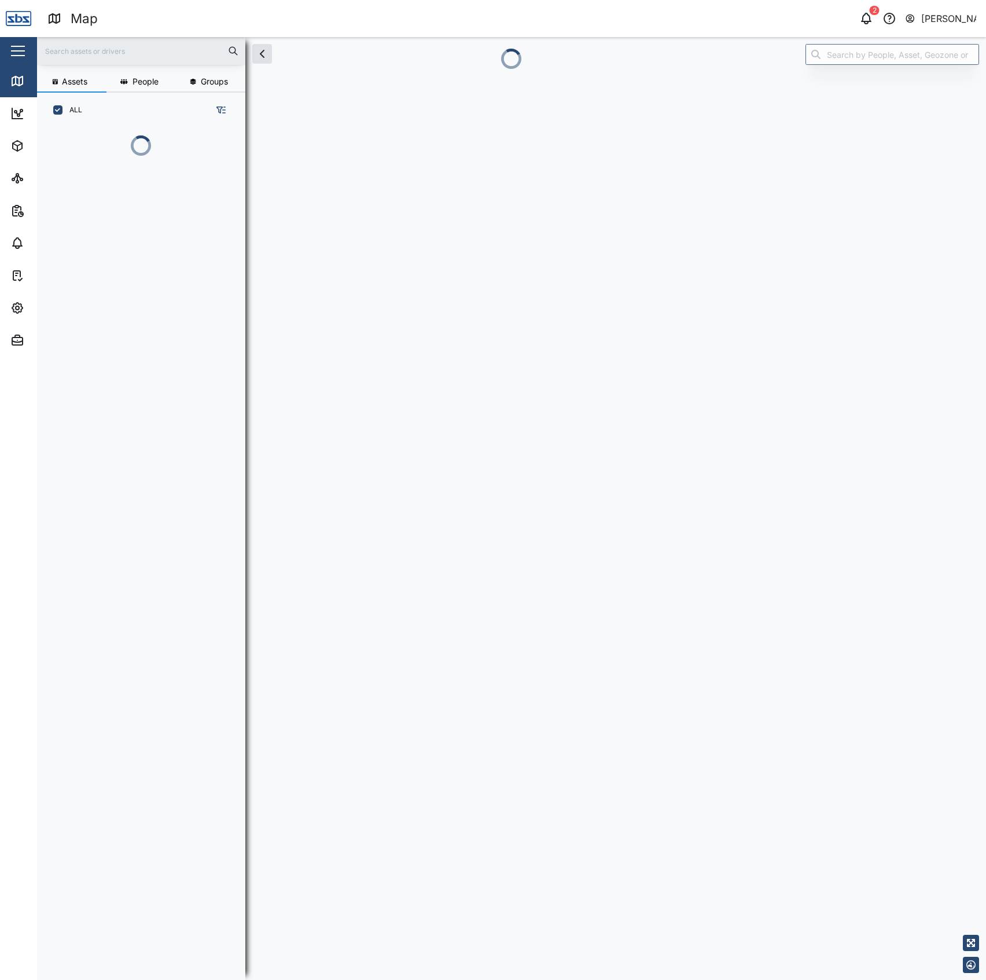
scroll to position [12, 12]
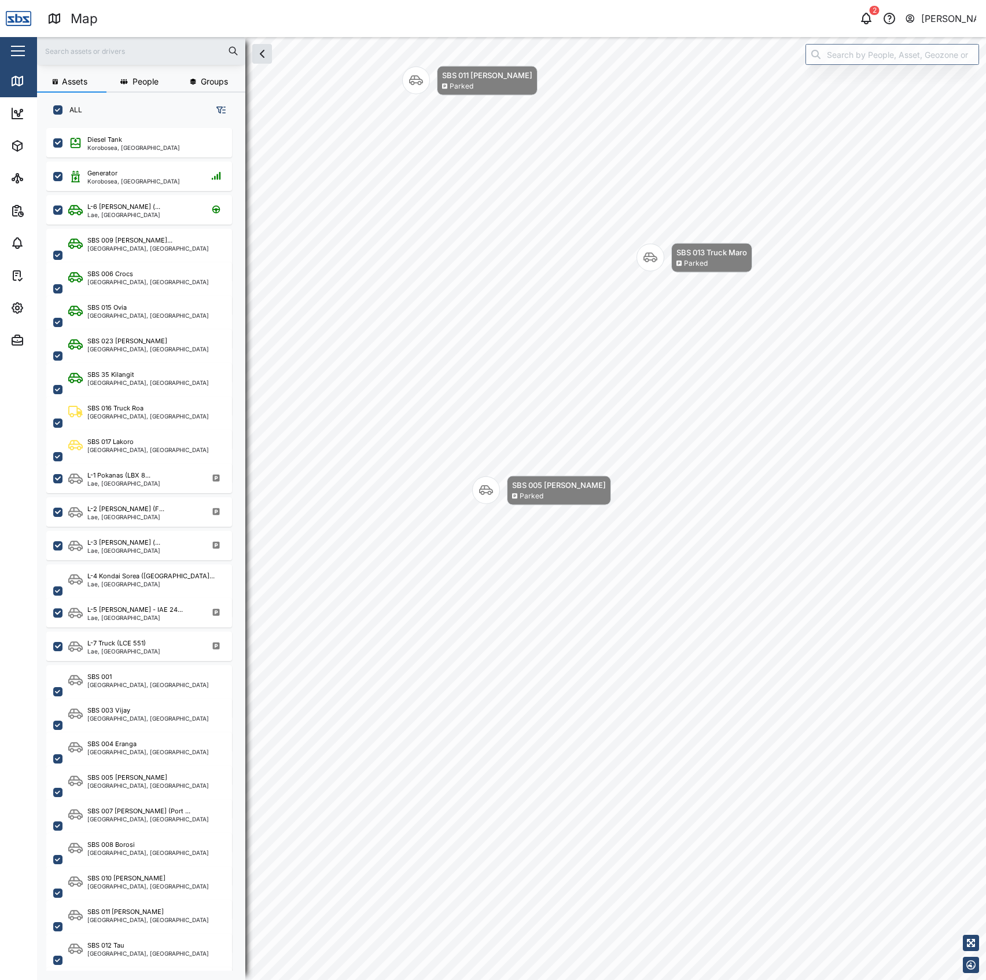
click at [611, 505] on div "SBS 005 [PERSON_NAME]" at bounding box center [559, 491] width 104 height 30
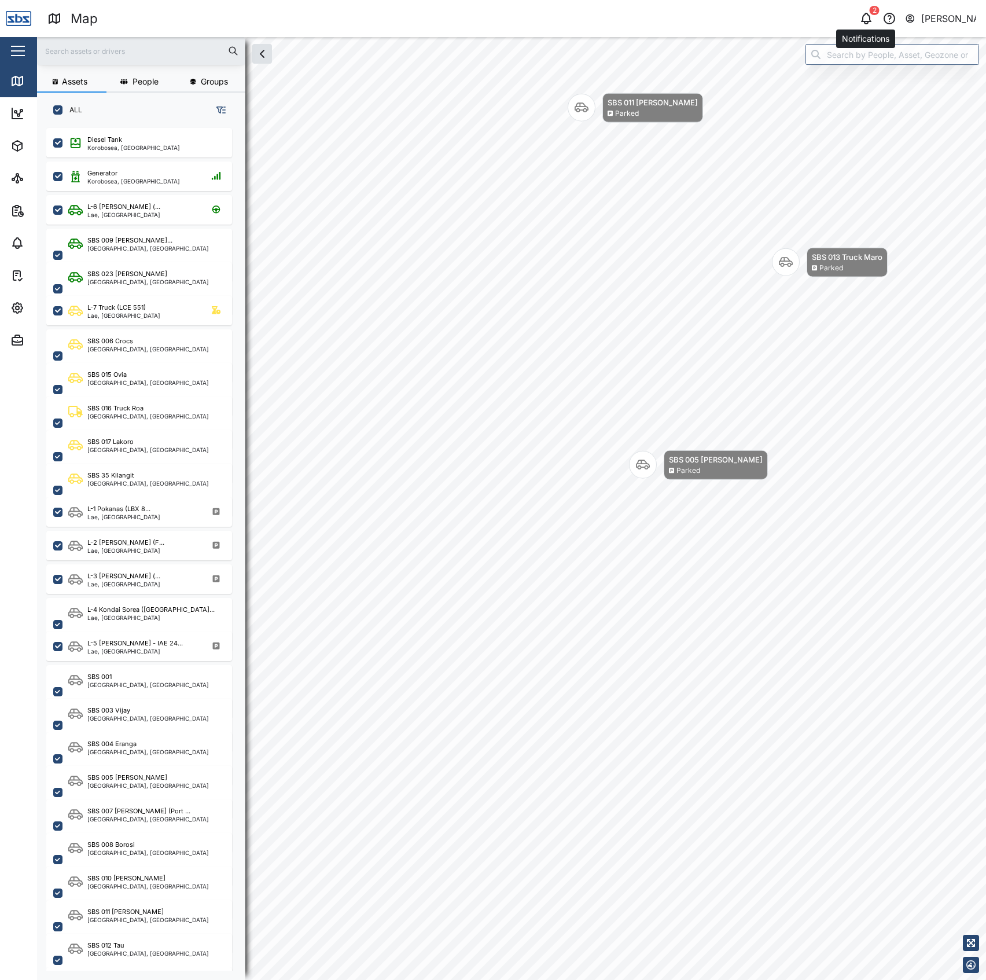
click at [869, 22] on icon "button" at bounding box center [867, 19] width 14 height 14
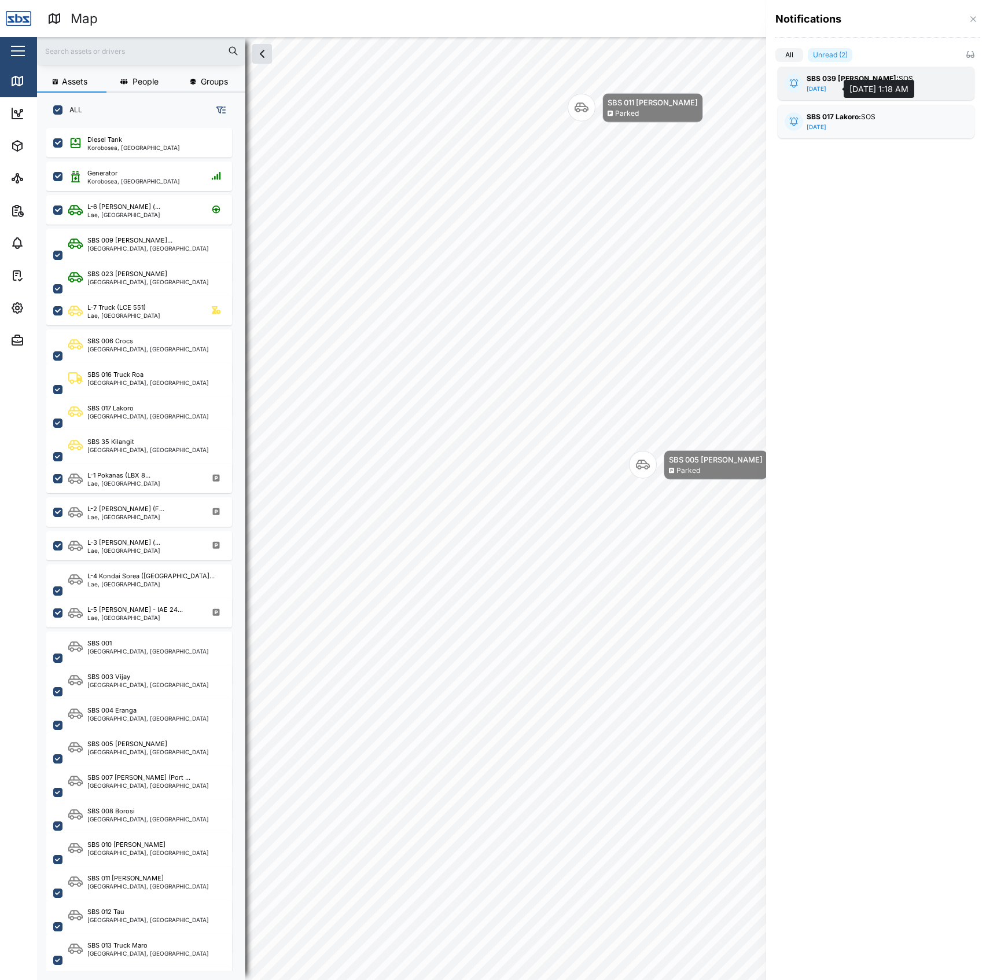
click at [832, 79] on strong "SBS 039 [PERSON_NAME]:" at bounding box center [853, 78] width 92 height 9
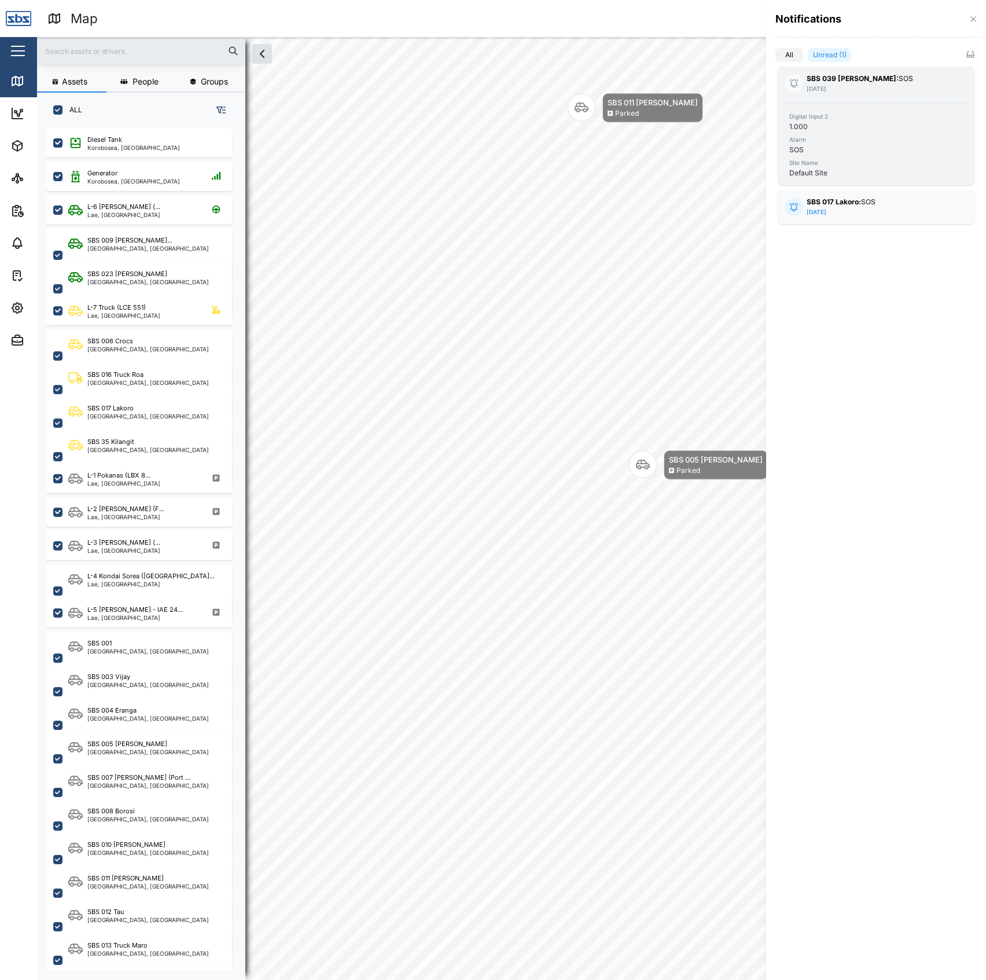
click at [850, 82] on strong "SBS 039 [PERSON_NAME]:" at bounding box center [853, 78] width 92 height 9
click at [971, 22] on icon "button" at bounding box center [973, 18] width 9 height 9
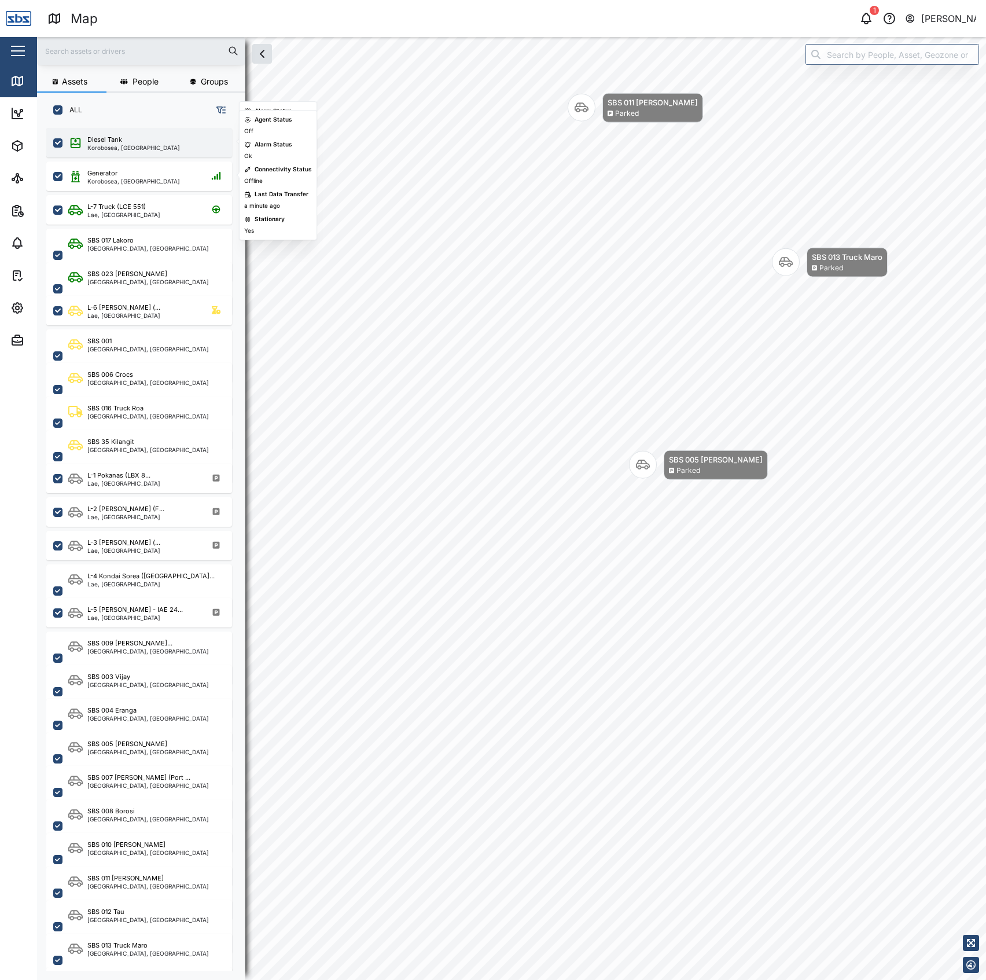
click at [107, 135] on div "Diesel Tank" at bounding box center [104, 140] width 35 height 10
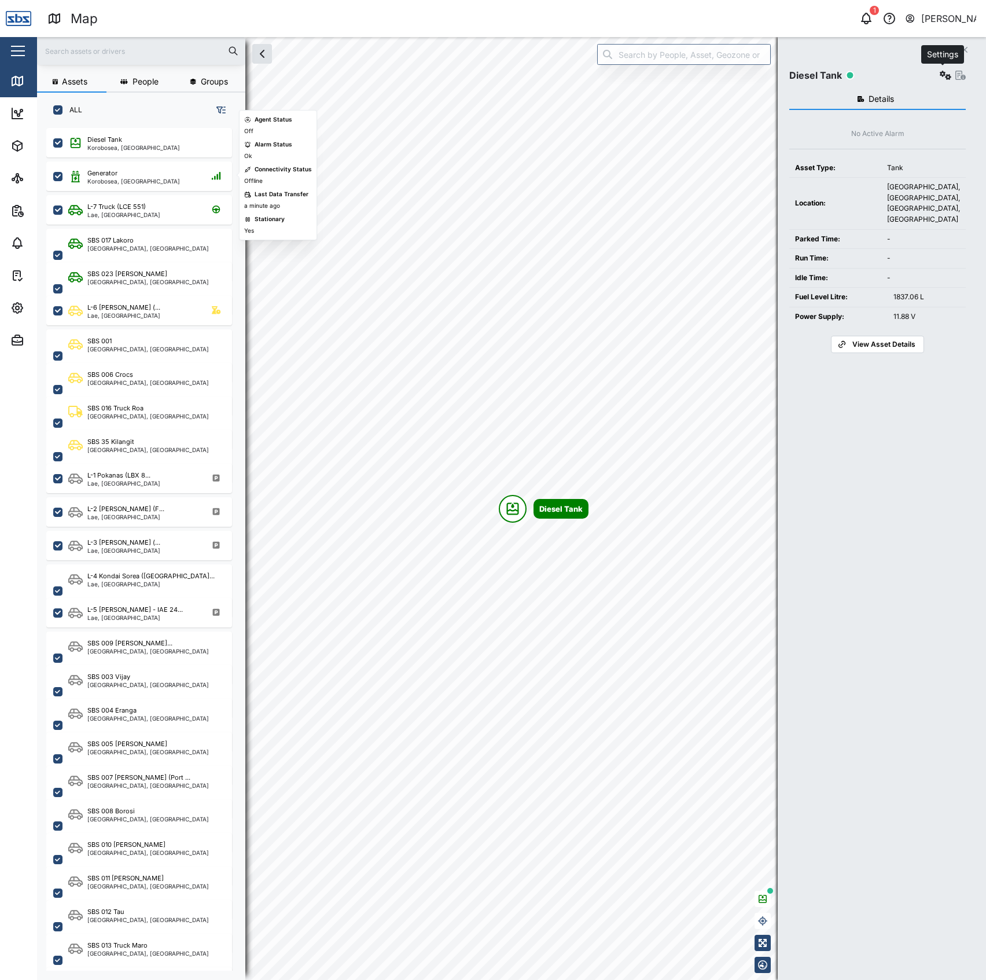
click at [943, 73] on icon "button" at bounding box center [946, 75] width 12 height 9
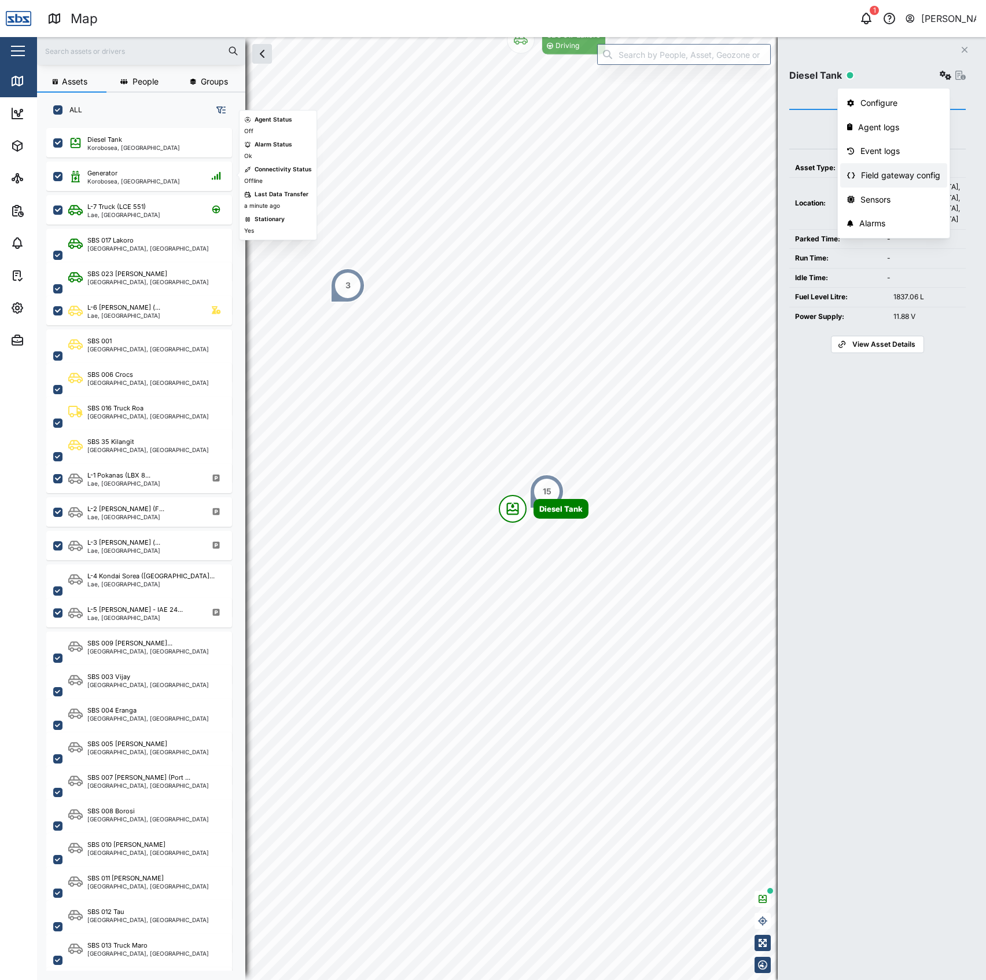
click at [887, 172] on div "Field gateway config" at bounding box center [900, 175] width 79 height 13
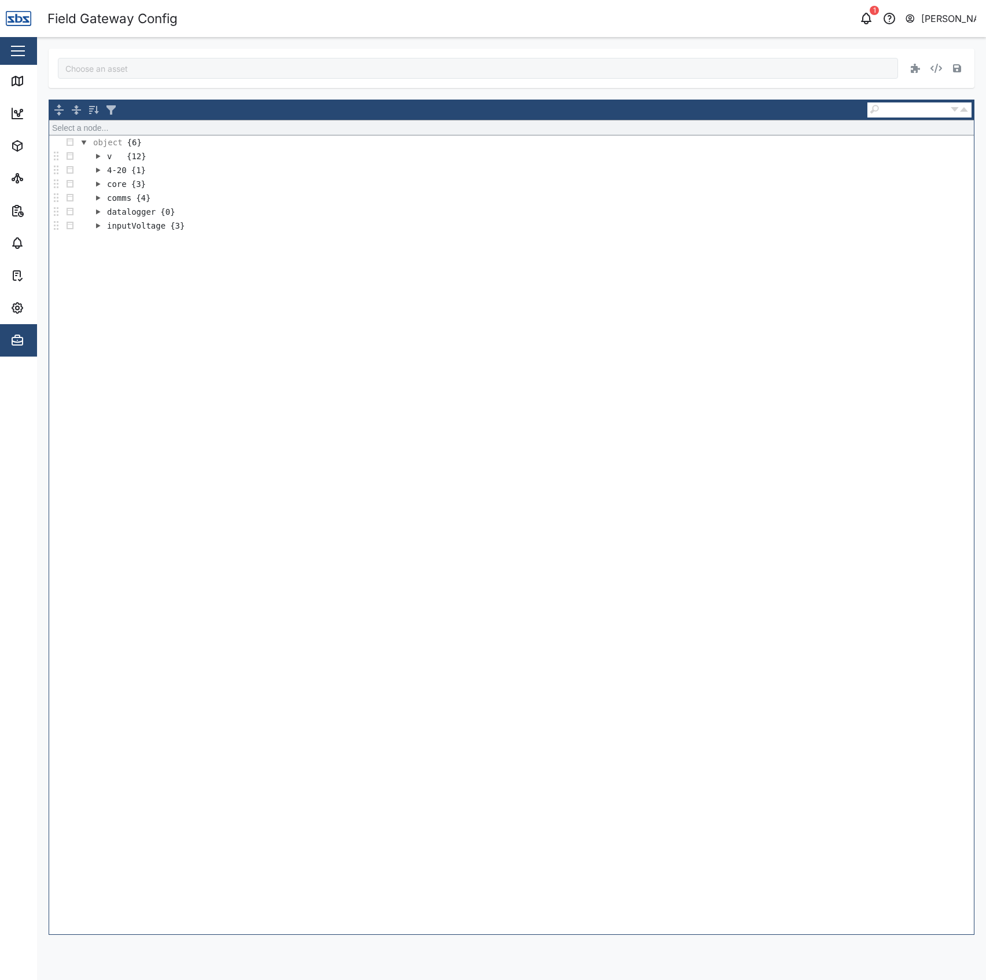
type input "Diesel Tank"
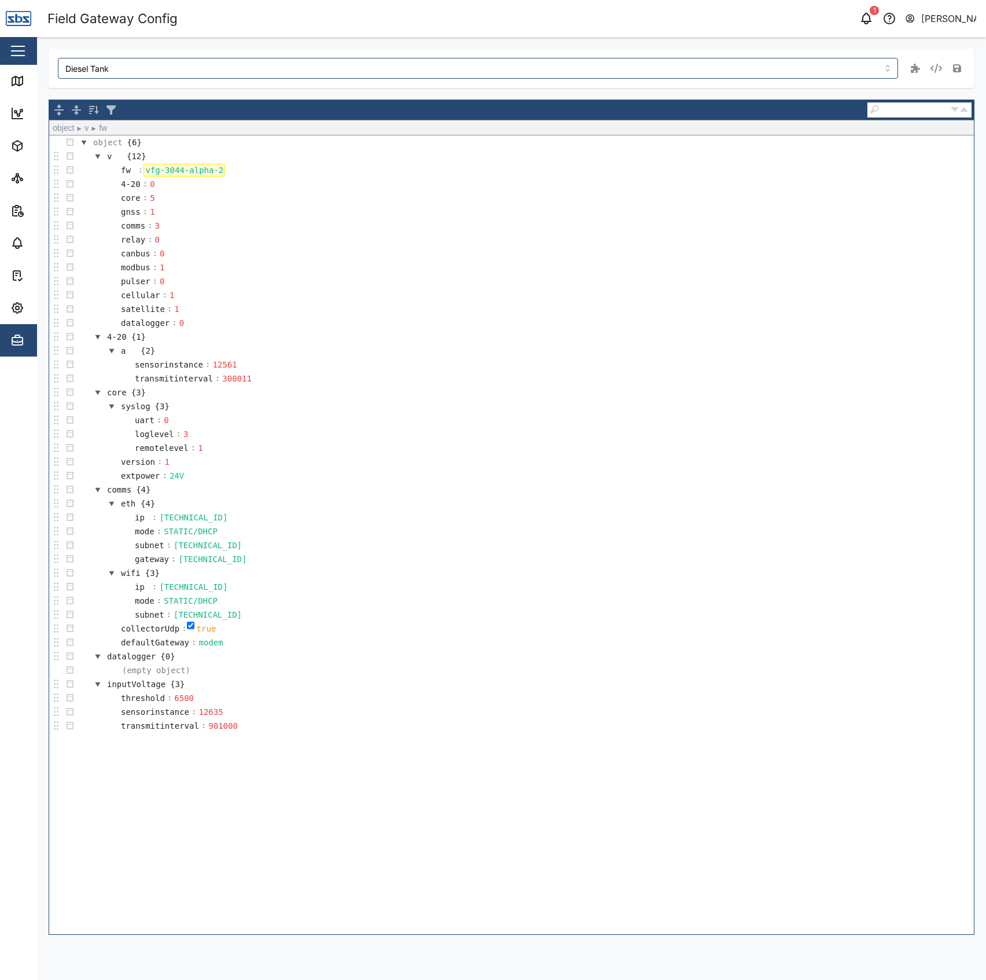
click at [163, 167] on div "vfg-3044-alpha-2" at bounding box center [185, 170] width 82 height 13
drag, startPoint x: 165, startPoint y: 168, endPoint x: 378, endPoint y: 177, distance: 213.2
click at [374, 177] on td "fw : vfg-3044-alpha-2" at bounding box center [525, 170] width 897 height 14
click at [380, 203] on td "core : 5" at bounding box center [525, 198] width 897 height 14
click at [788, 196] on td "core : 5" at bounding box center [525, 198] width 897 height 14
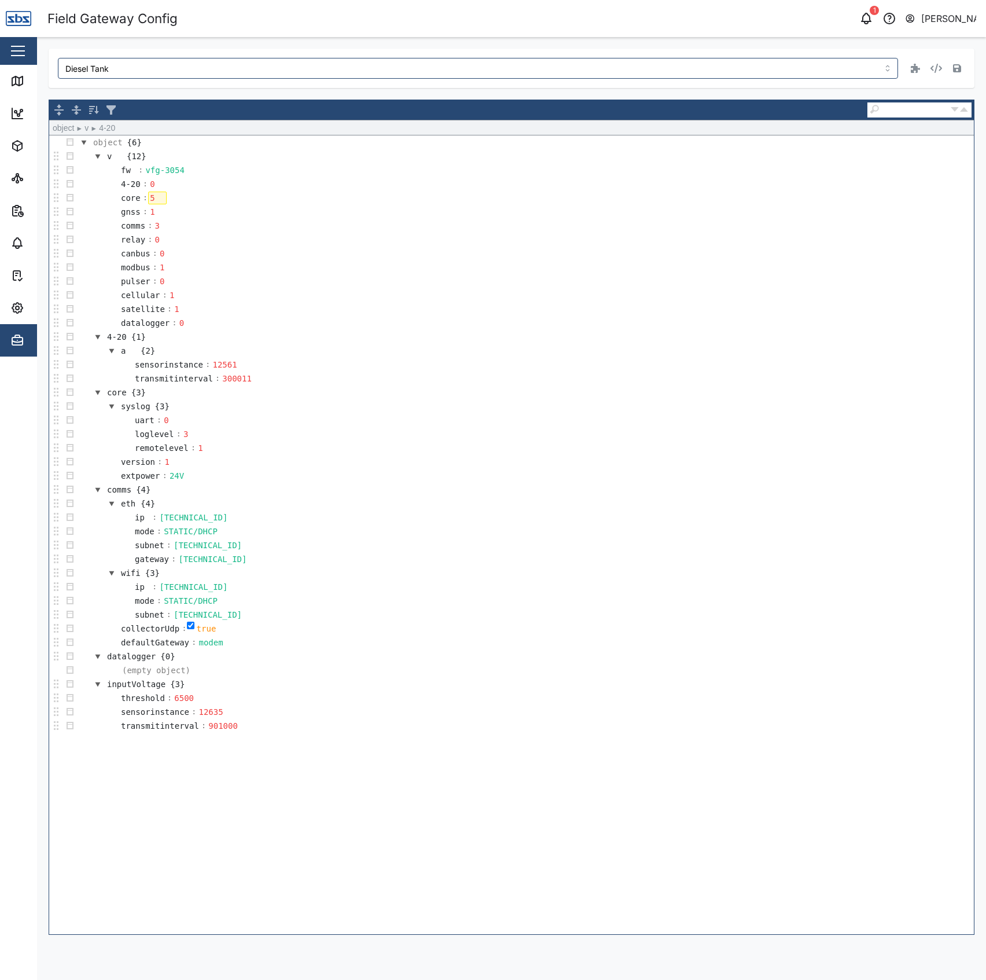
click at [461, 186] on td "4-20 : 0" at bounding box center [525, 184] width 897 height 14
click at [767, 412] on td "syslog {3}" at bounding box center [525, 406] width 897 height 14
click at [959, 68] on icon "button" at bounding box center [957, 68] width 8 height 8
click at [13, 79] on icon at bounding box center [17, 81] width 14 height 14
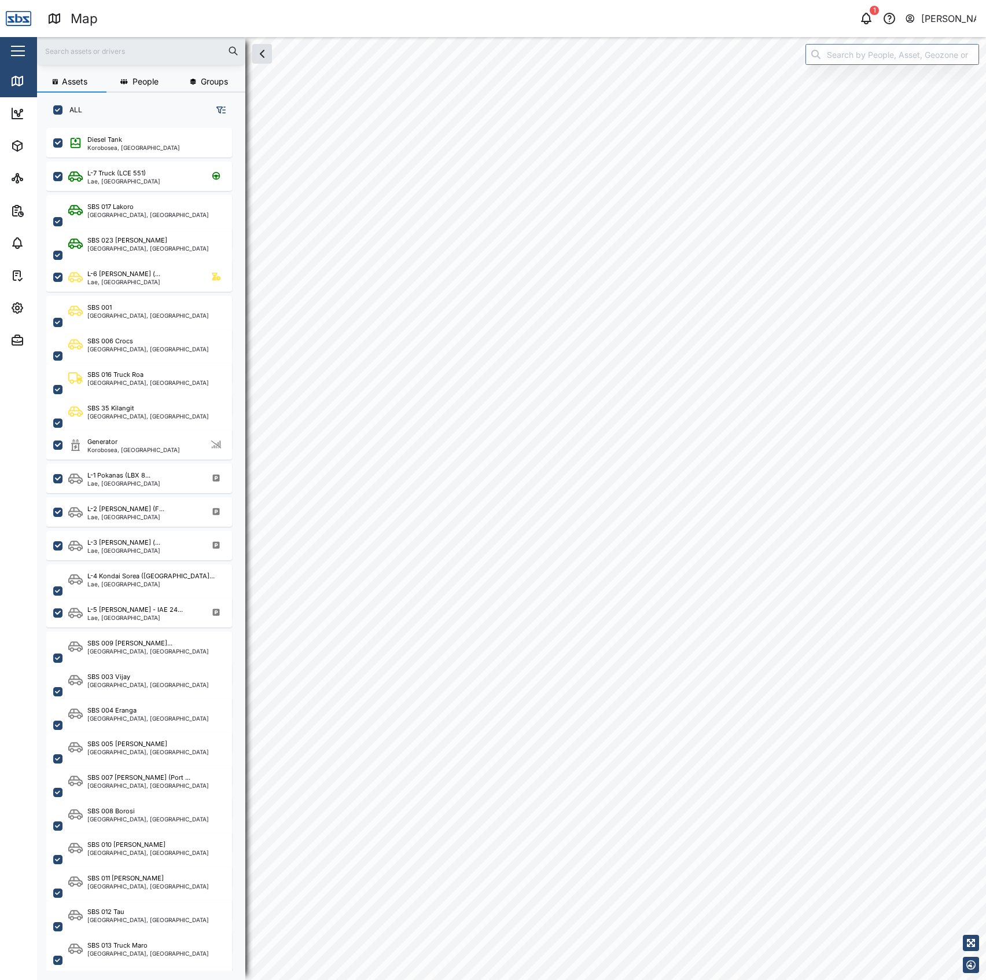
scroll to position [835, 178]
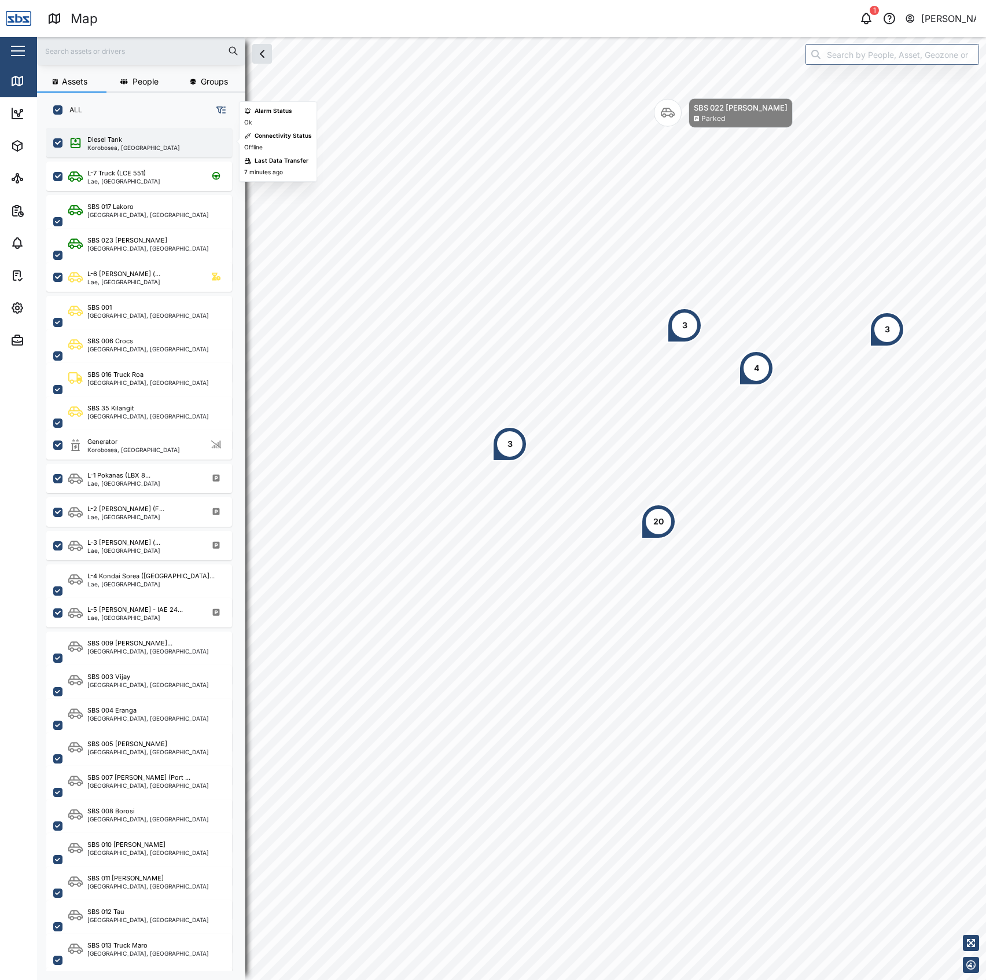
click at [144, 137] on div "Diesel Tank" at bounding box center [133, 140] width 93 height 10
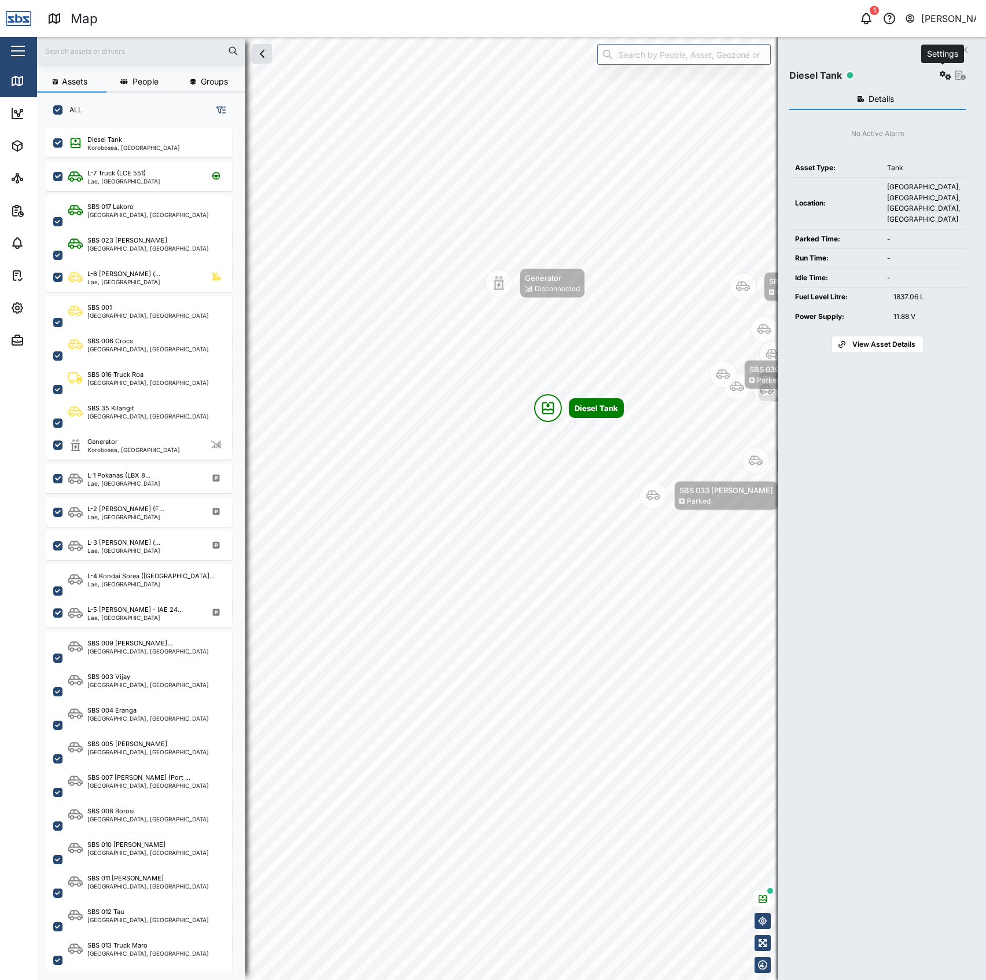
click at [941, 78] on icon "button" at bounding box center [946, 75] width 12 height 9
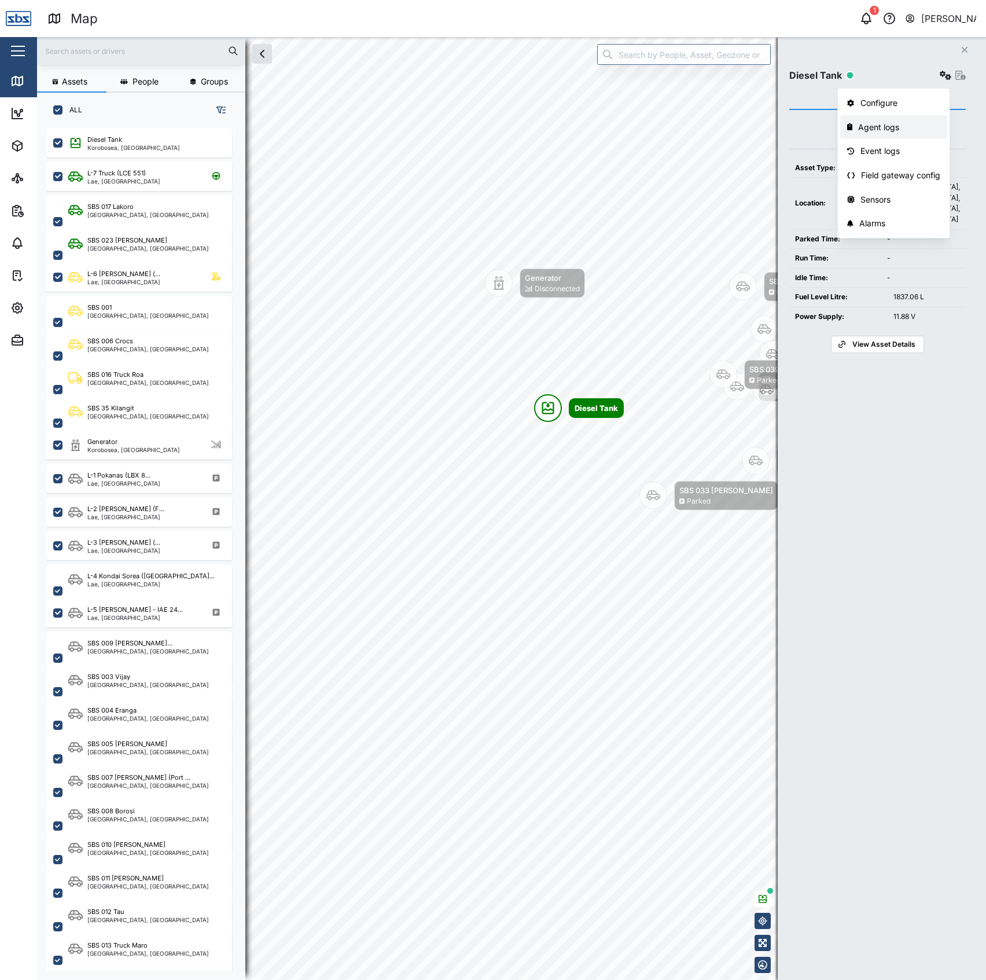
click at [897, 124] on div "Agent logs" at bounding box center [900, 127] width 82 height 13
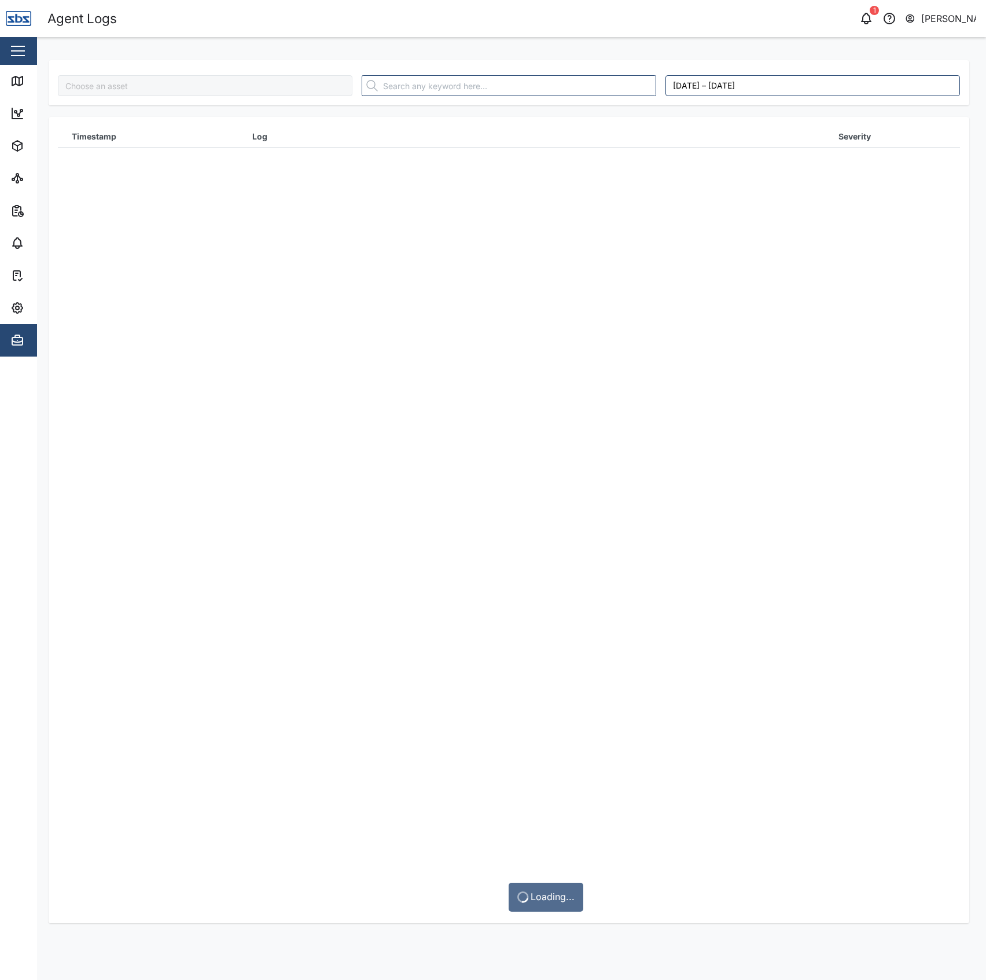
type input "Diesel Tank"
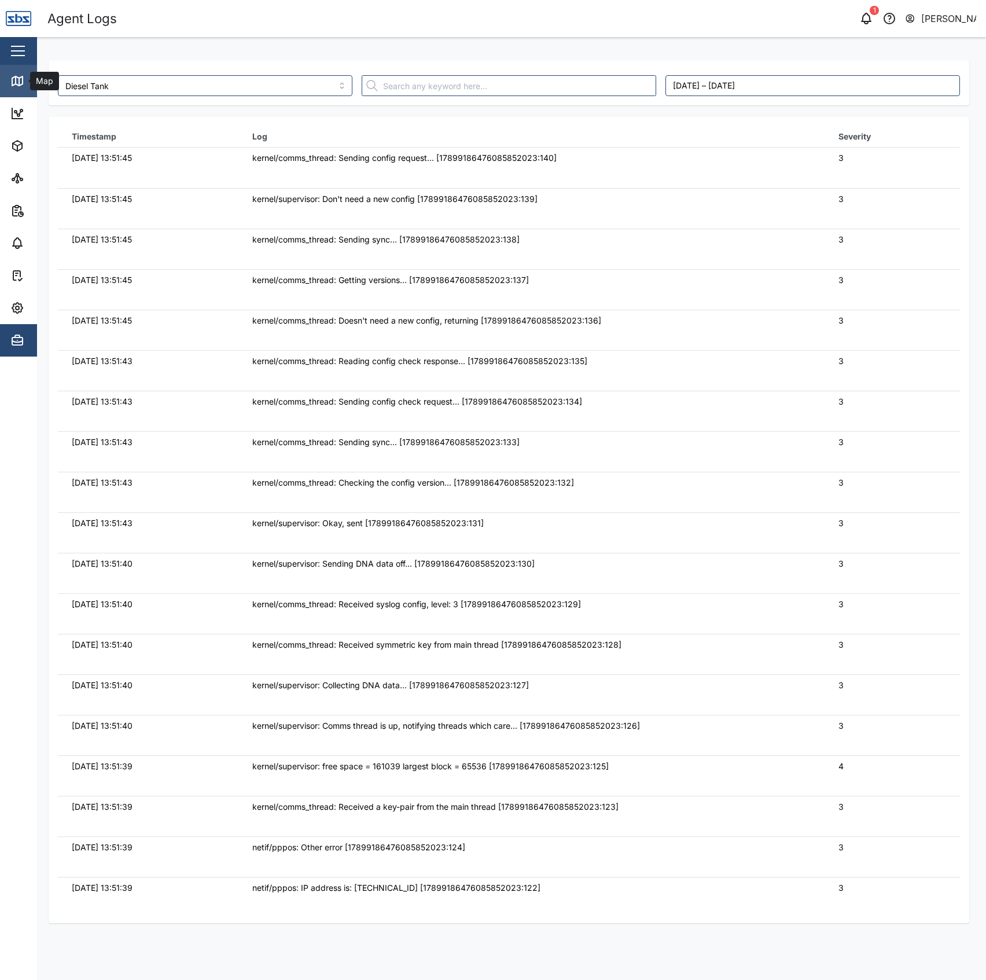
click at [31, 82] on div "Map" at bounding box center [43, 81] width 26 height 13
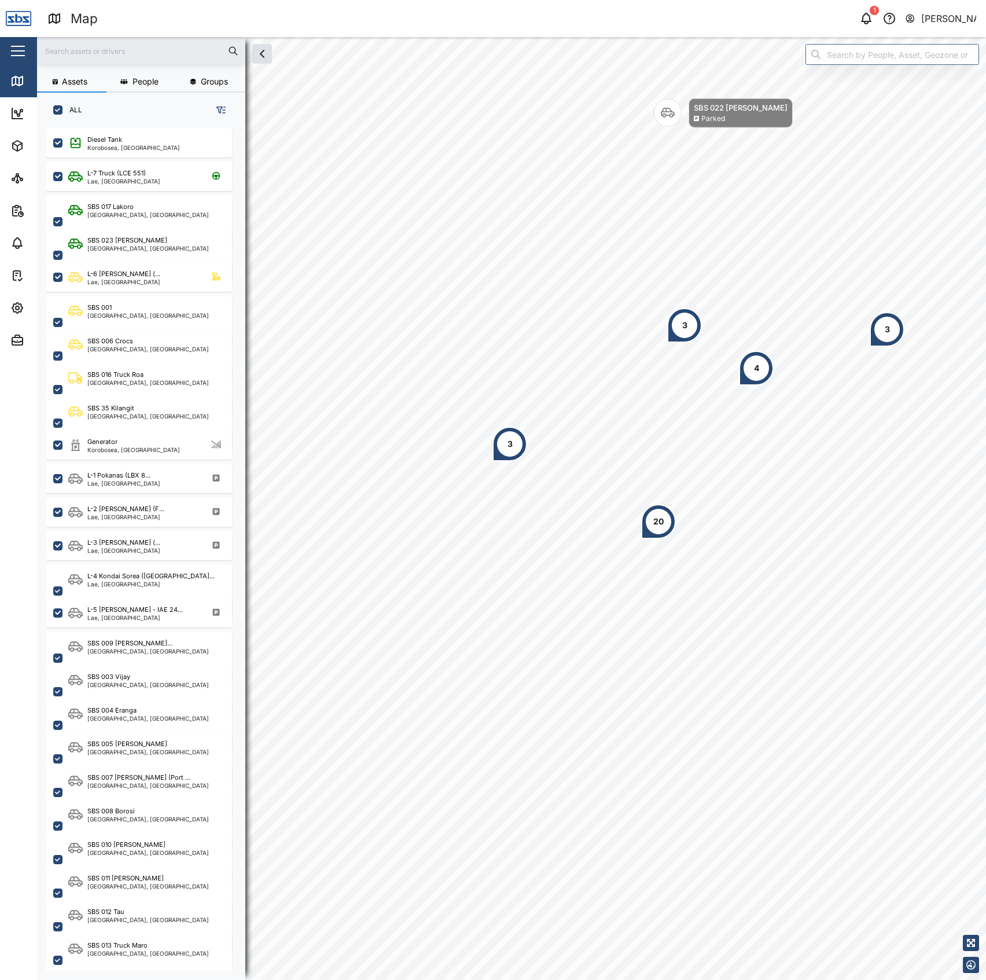
scroll to position [835, 178]
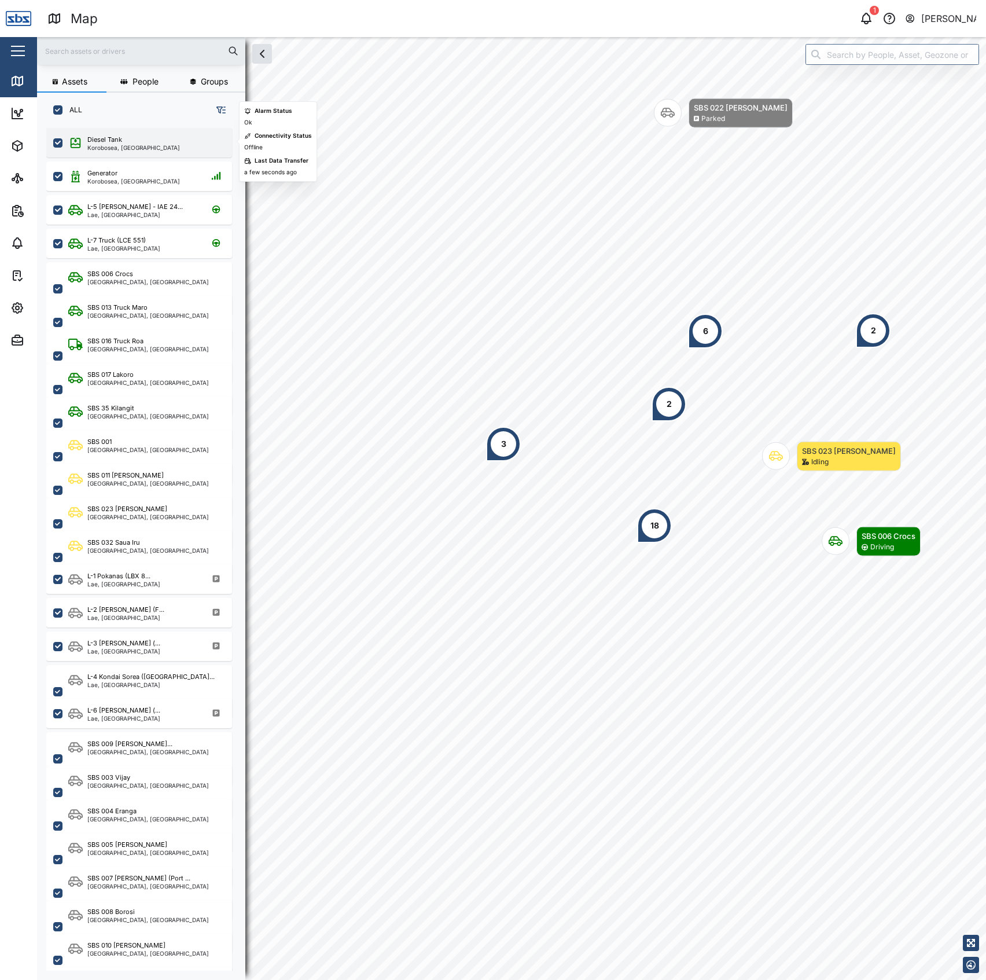
click at [114, 135] on div "Diesel Tank" at bounding box center [104, 140] width 35 height 10
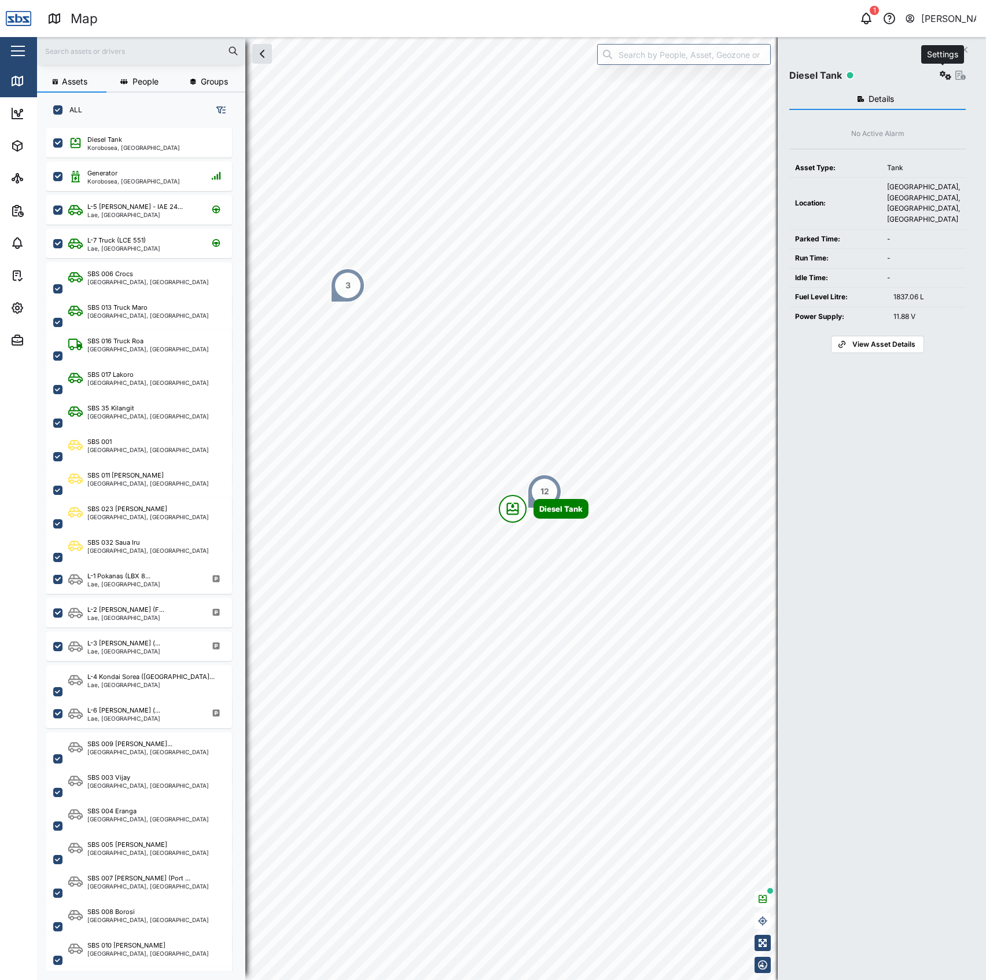
click at [945, 81] on button "button" at bounding box center [946, 75] width 16 height 16
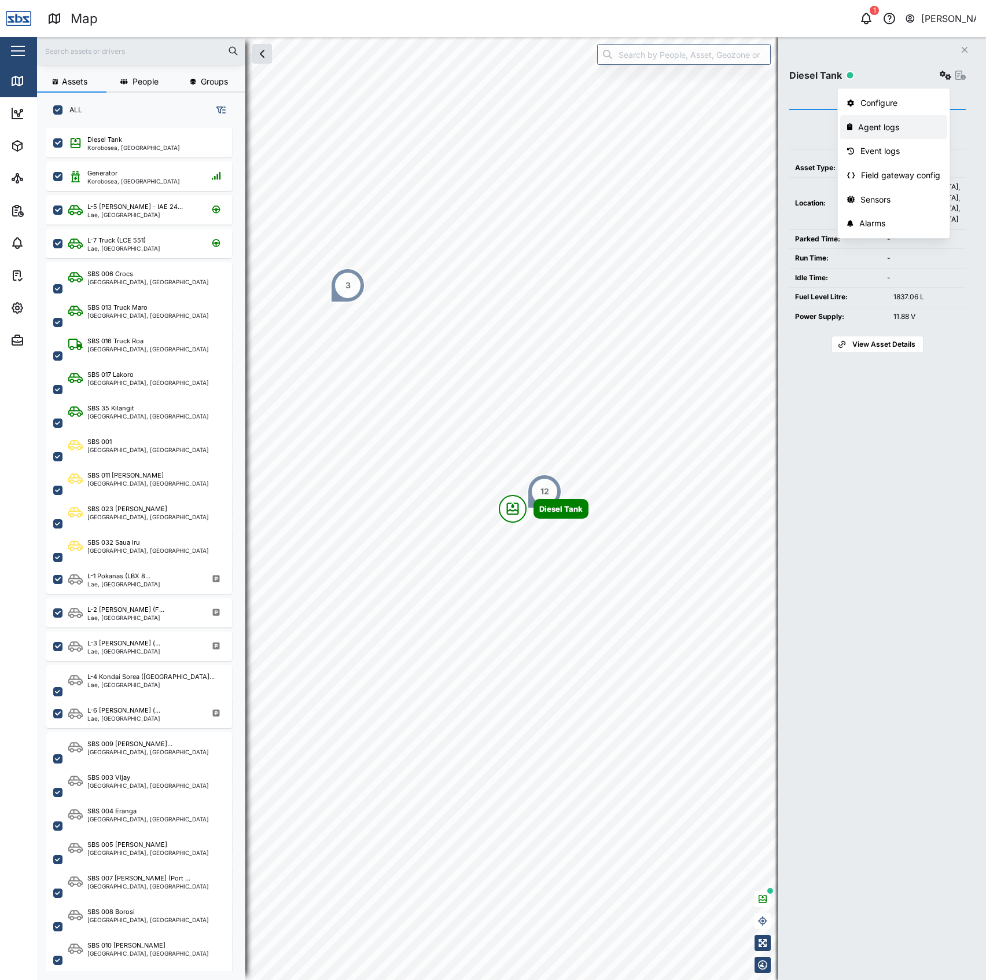
click at [887, 127] on div "Agent logs" at bounding box center [900, 127] width 82 height 13
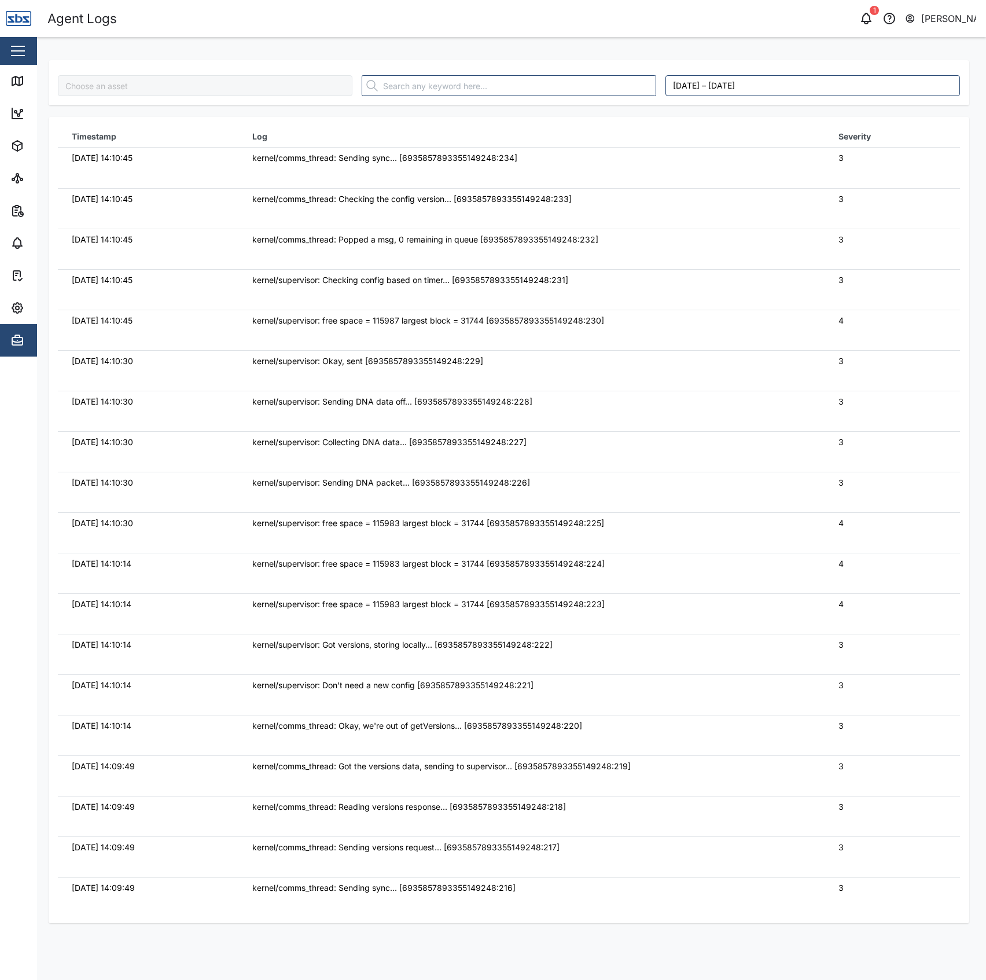
type input "Diesel Tank"
click at [7, 77] on link "Map" at bounding box center [75, 81] width 151 height 32
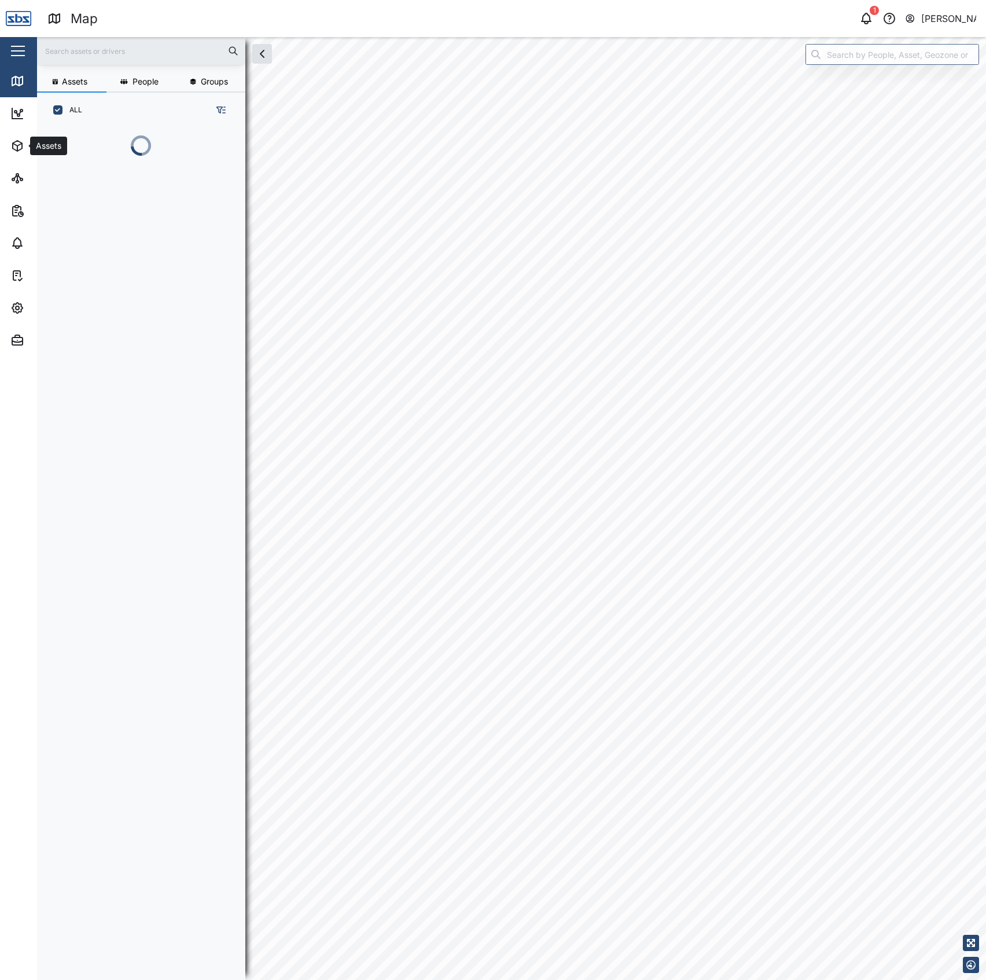
scroll to position [835, 178]
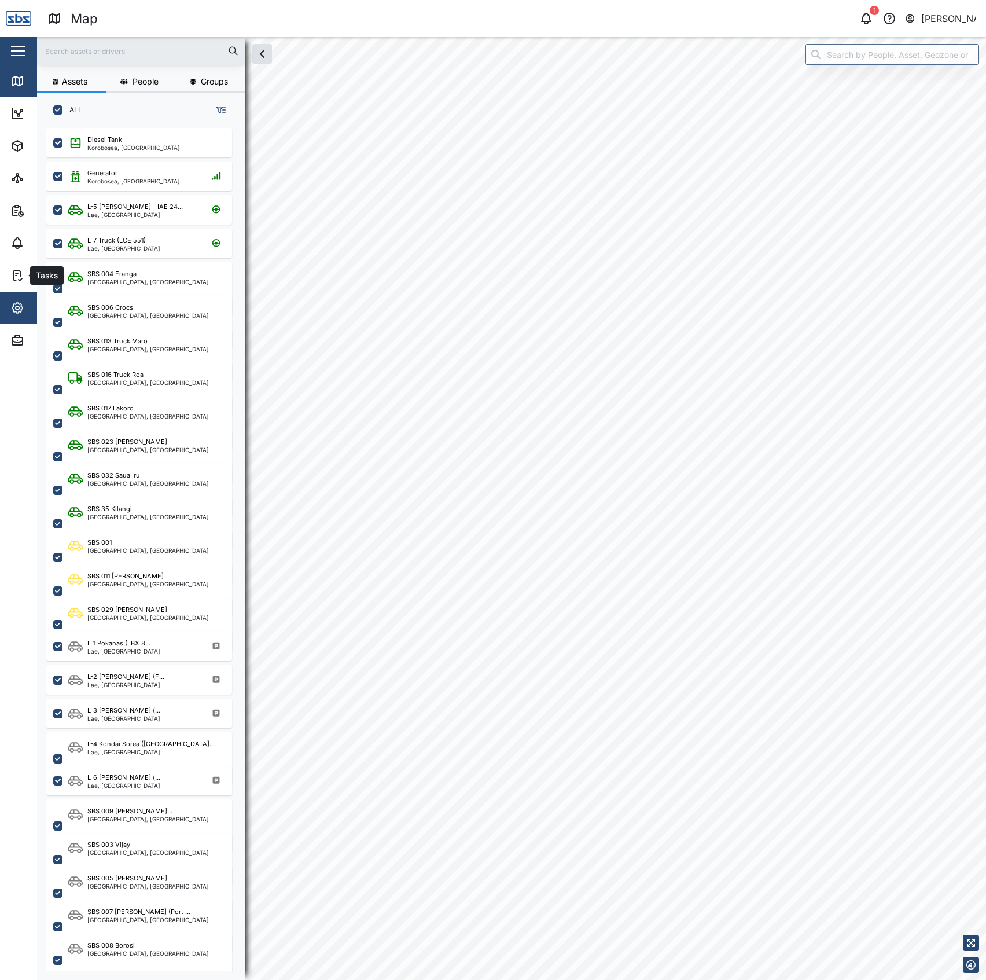
click at [22, 299] on span "Settings" at bounding box center [62, 308] width 105 height 32
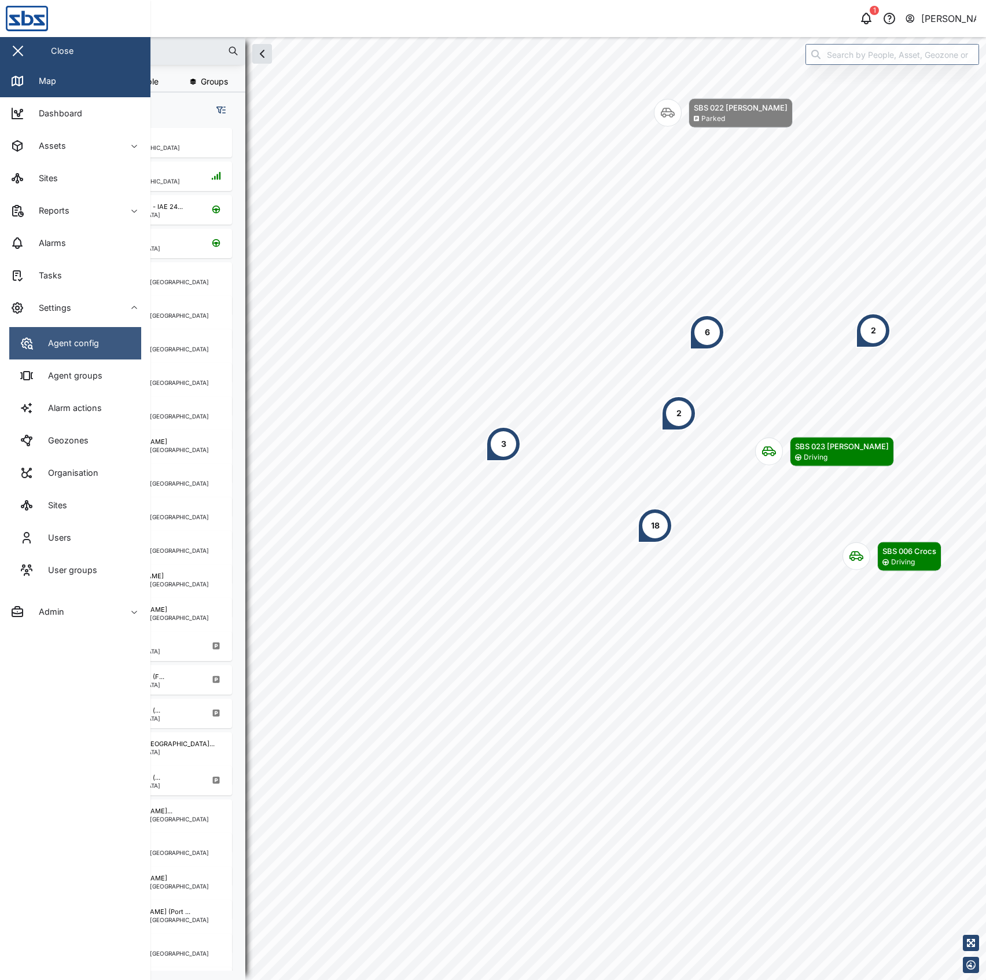
drag, startPoint x: 31, startPoint y: 308, endPoint x: 46, endPoint y: 327, distance: 24.7
click at [38, 316] on span "Settings" at bounding box center [62, 308] width 105 height 32
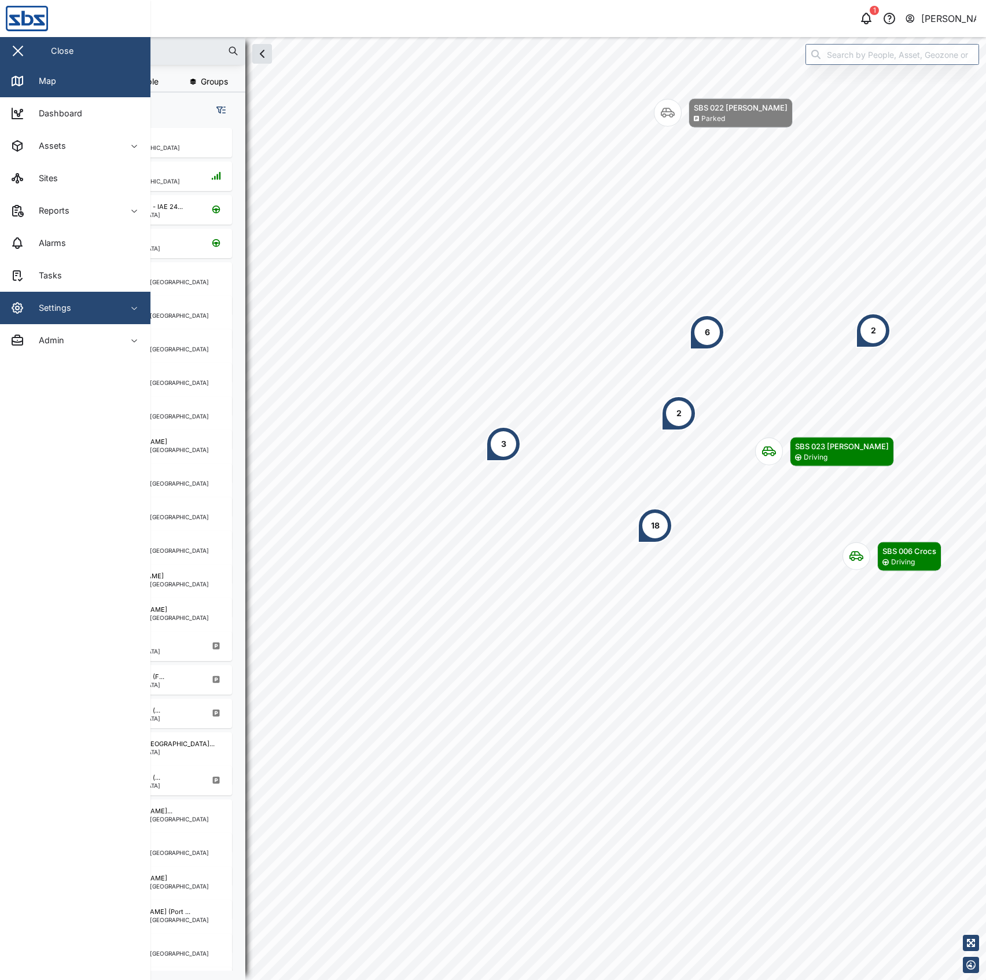
drag, startPoint x: 45, startPoint y: 309, endPoint x: 60, endPoint y: 336, distance: 31.6
click at [46, 309] on div "Settings" at bounding box center [50, 308] width 41 height 13
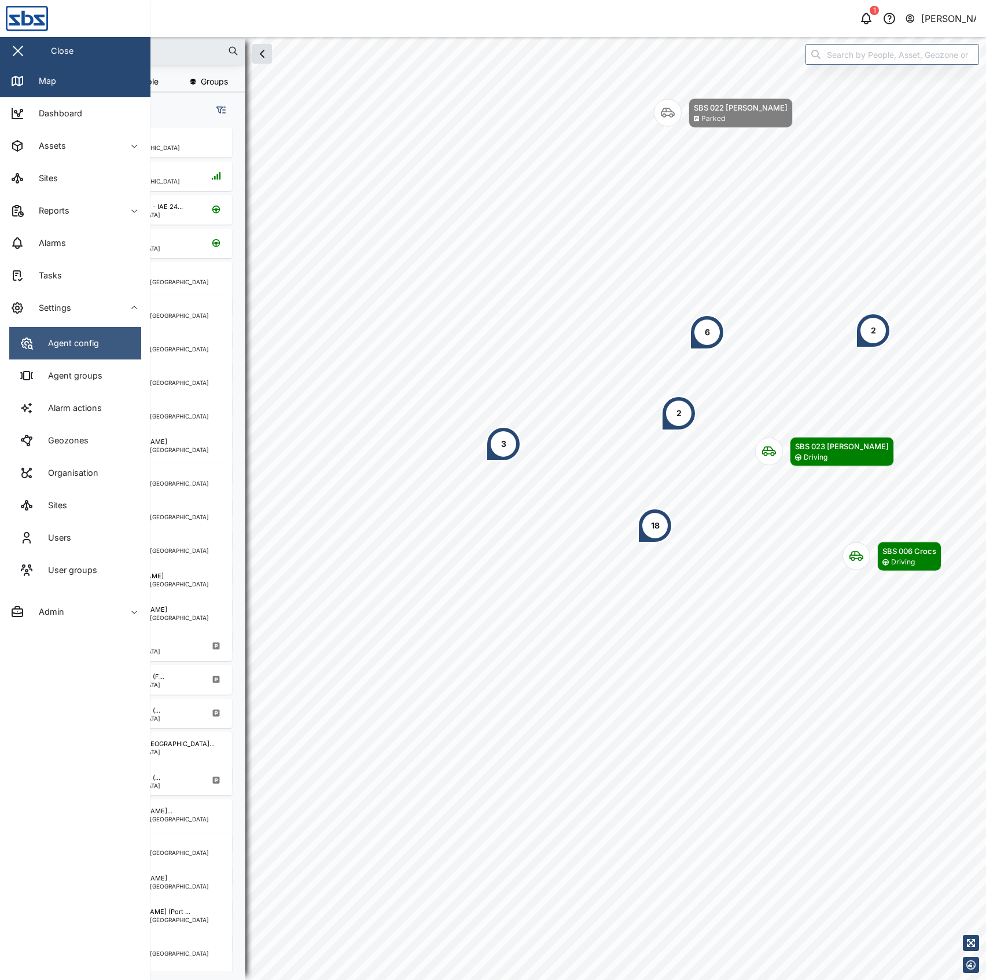
click at [60, 337] on div "Agent config" at bounding box center [69, 343] width 60 height 13
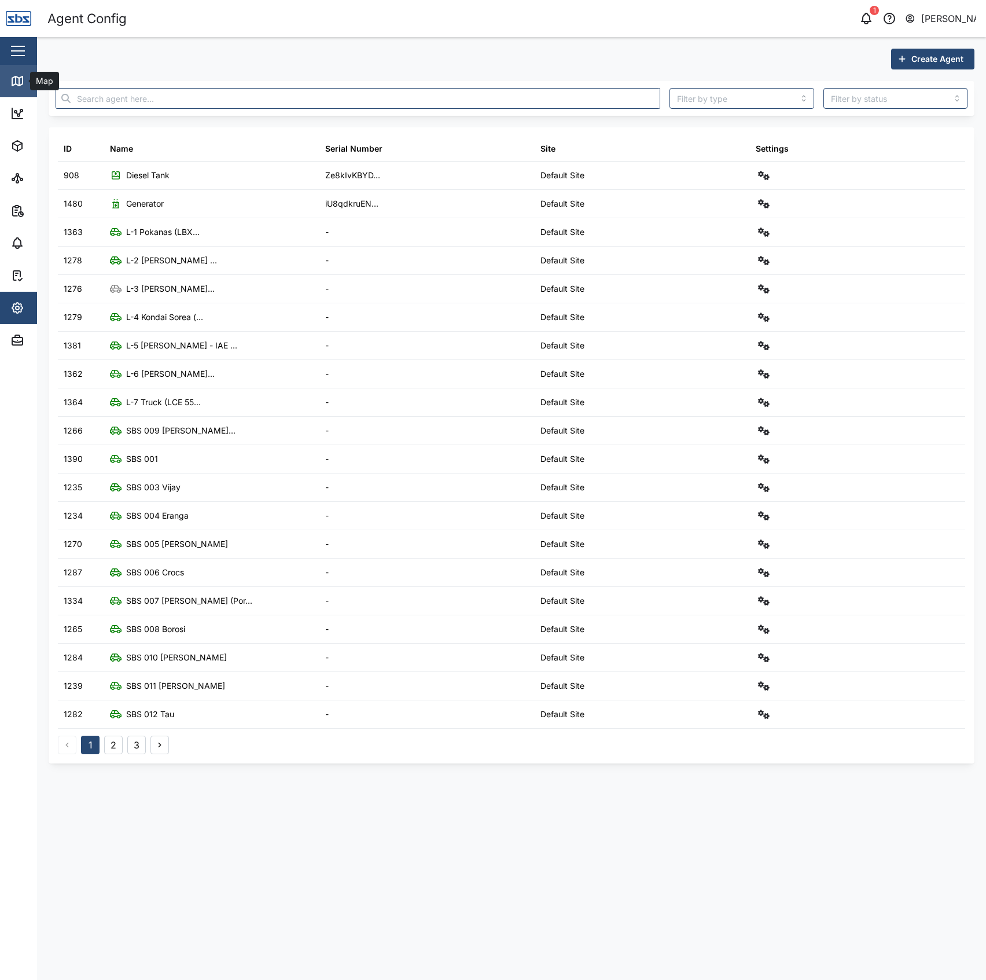
click at [20, 84] on icon at bounding box center [17, 81] width 14 height 14
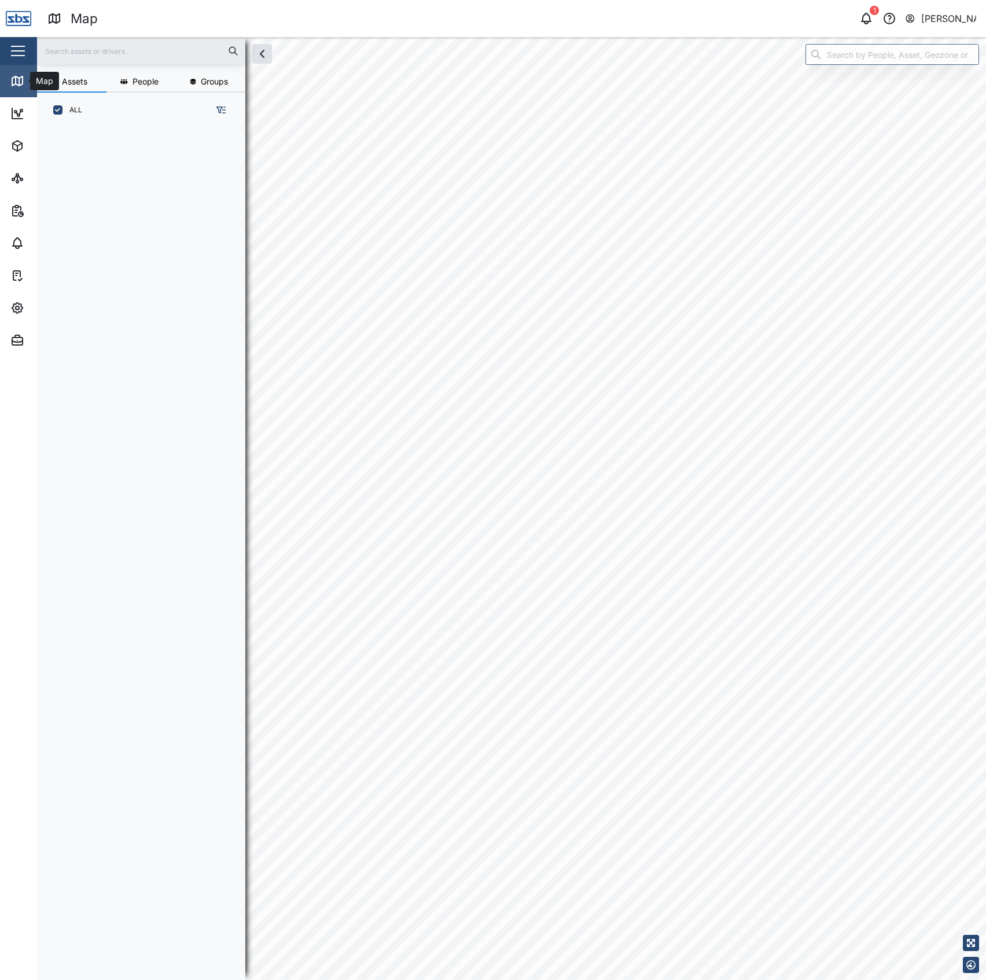
scroll to position [835, 178]
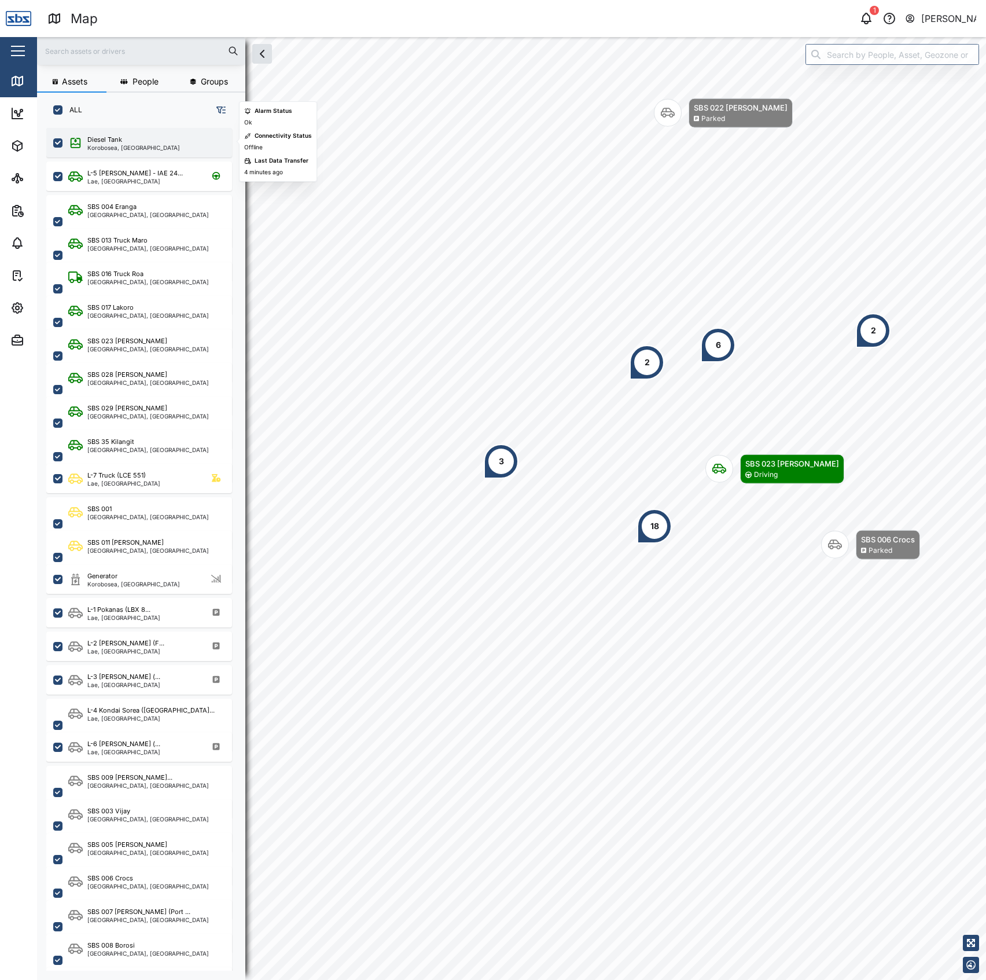
click at [137, 151] on div "Diesel Tank Korobosea, [GEOGRAPHIC_DATA]" at bounding box center [139, 143] width 186 height 30
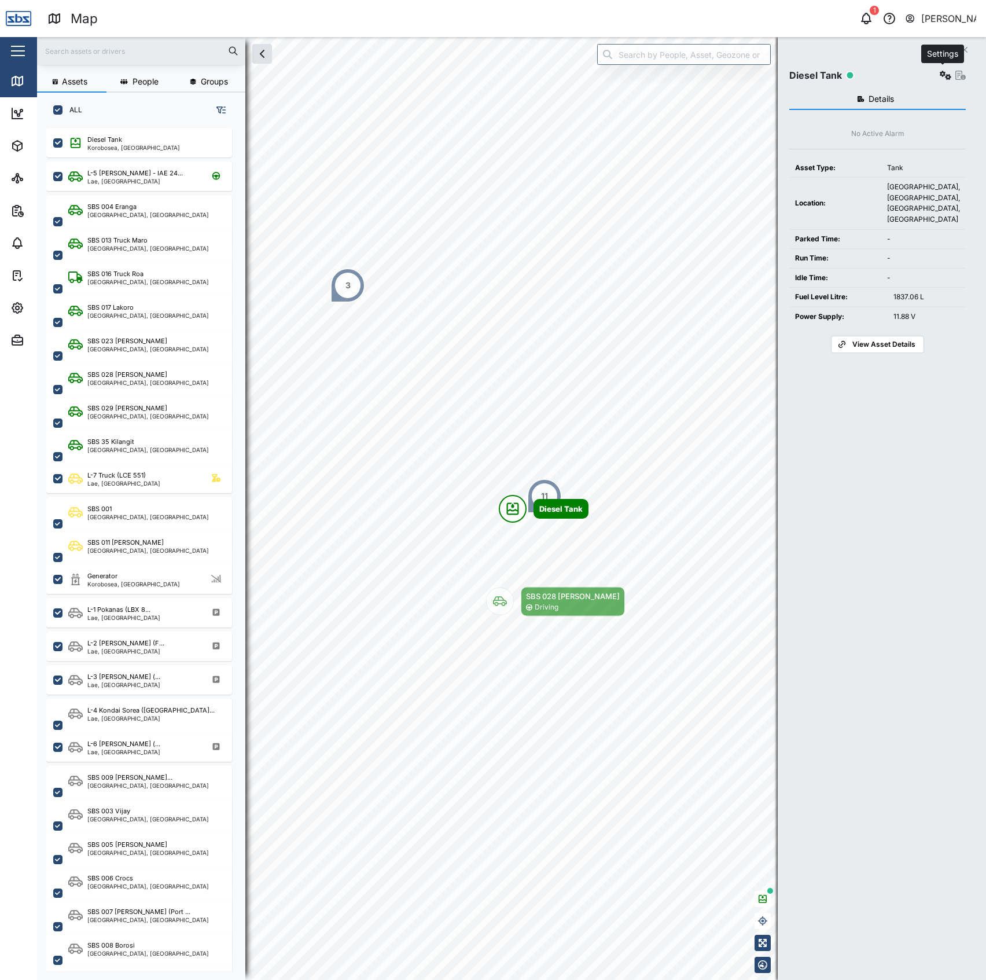
click at [945, 75] on icon "button" at bounding box center [946, 75] width 12 height 9
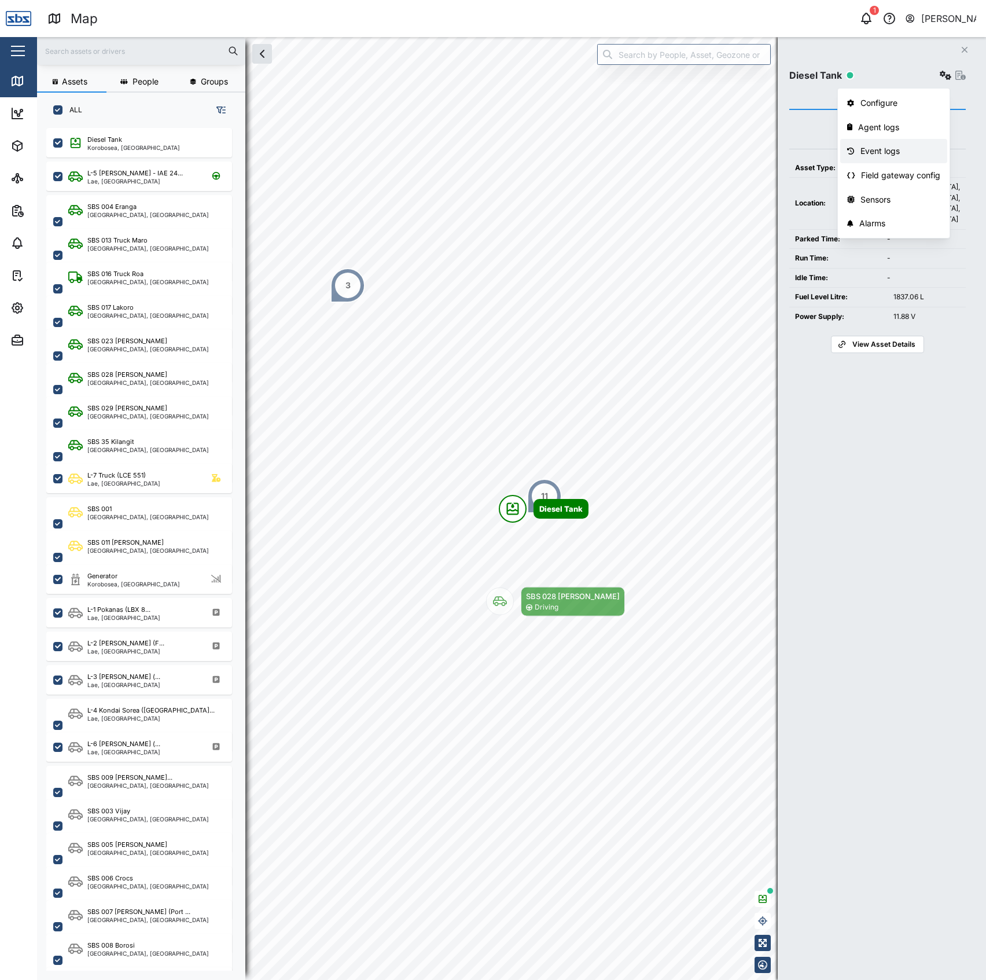
click at [897, 148] on div "Event logs" at bounding box center [901, 151] width 80 height 13
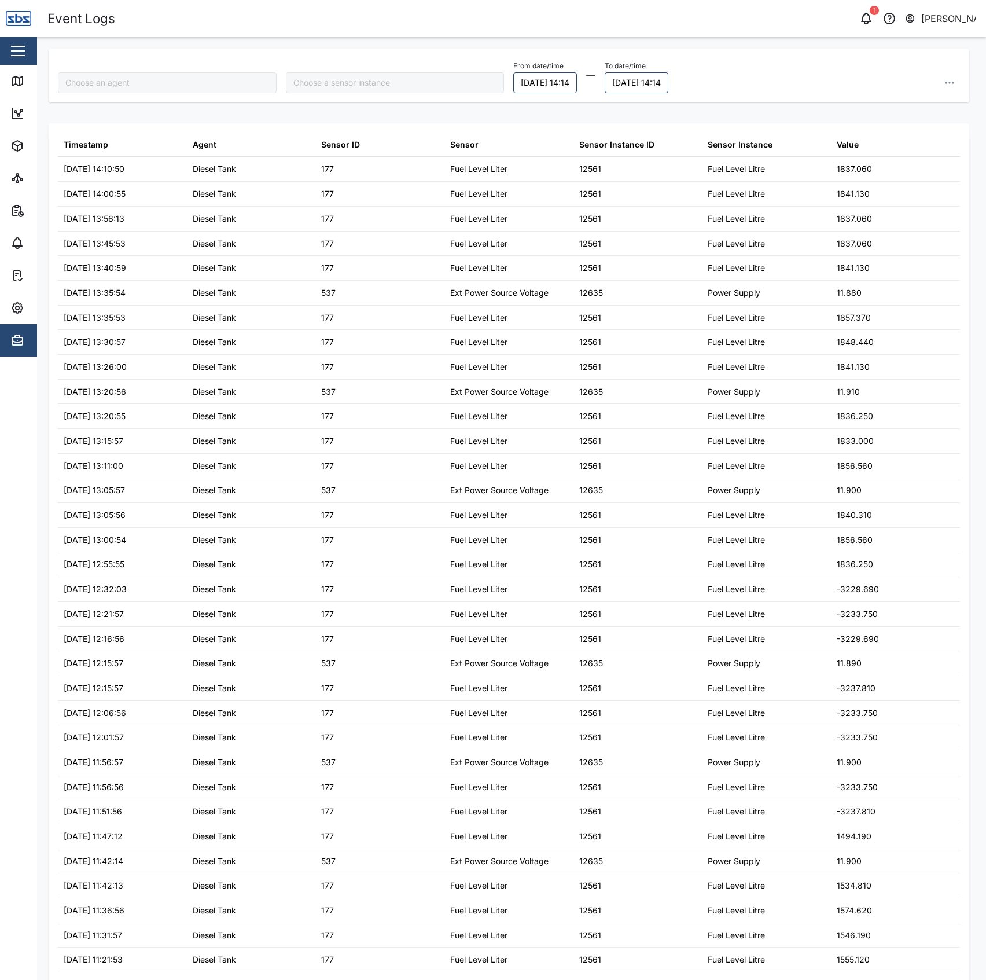
type input "Diesel Tank"
click at [31, 80] on div "Map" at bounding box center [43, 81] width 26 height 13
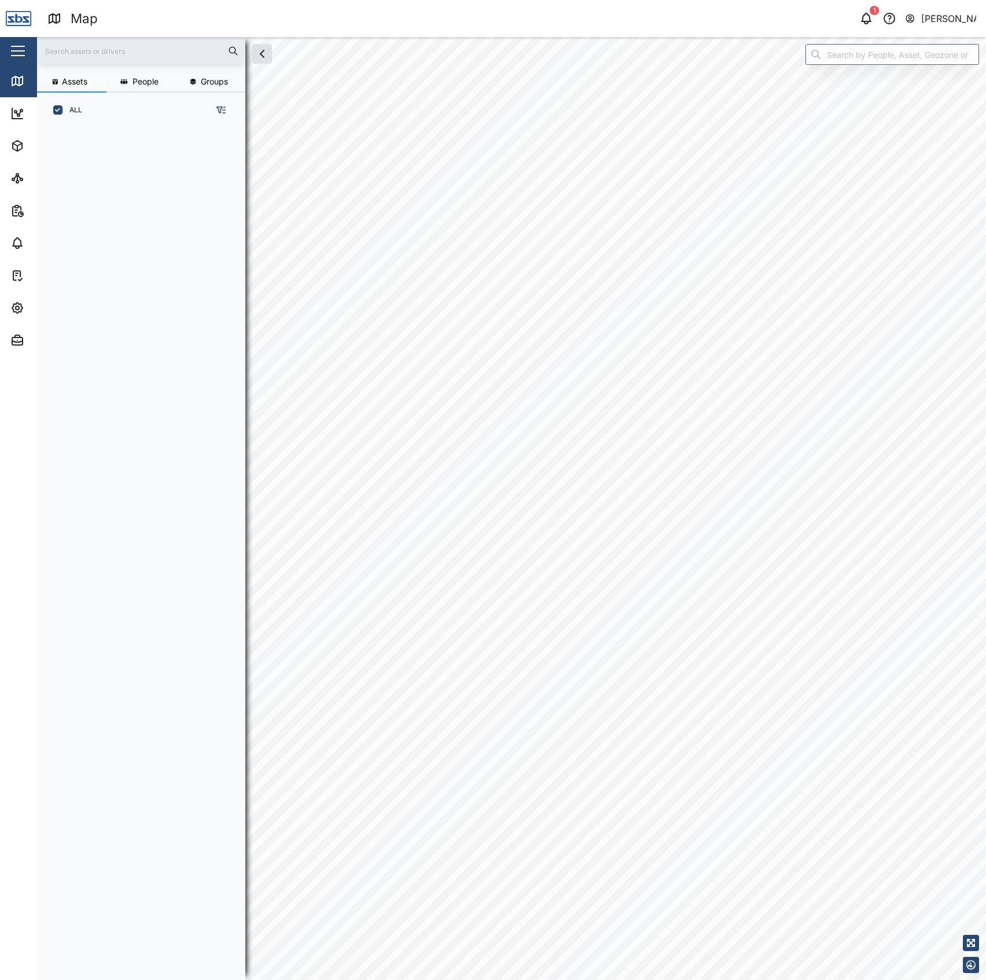
scroll to position [835, 178]
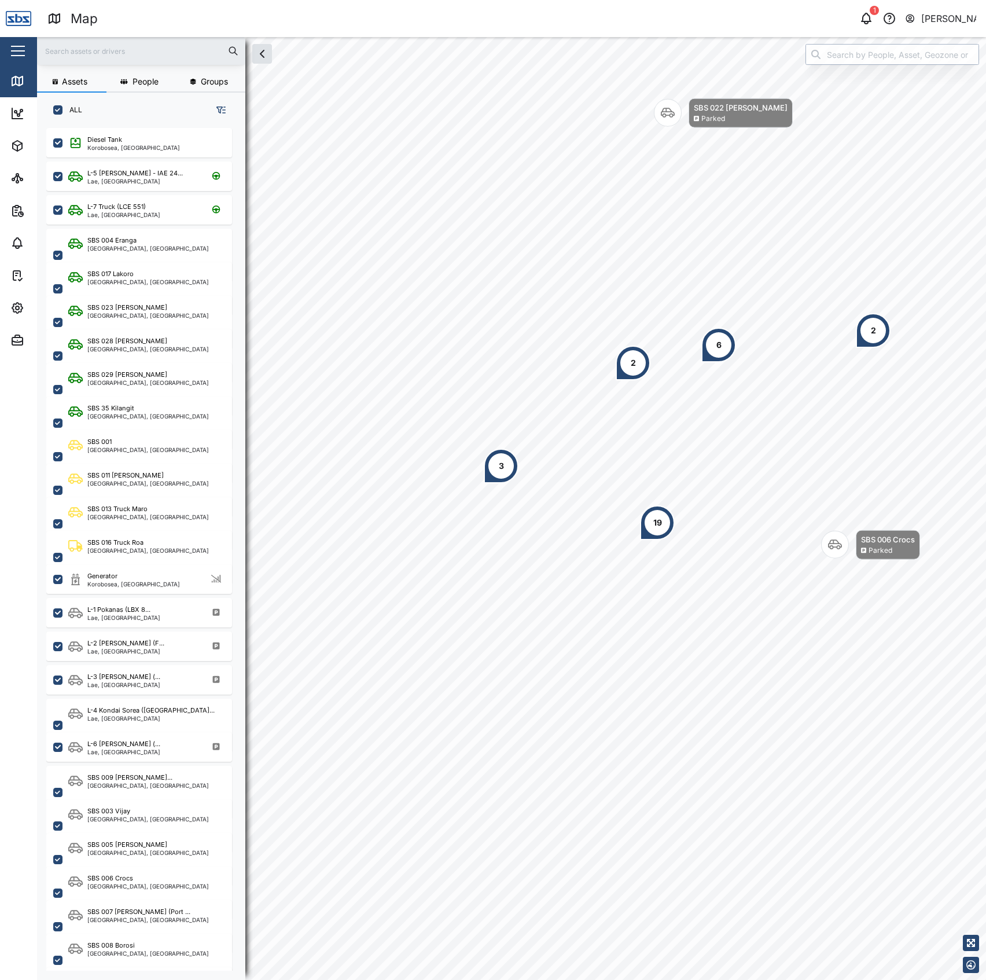
click at [850, 54] on input "search" at bounding box center [893, 54] width 174 height 21
click at [854, 32] on header "Map 1 [PERSON_NAME]" at bounding box center [493, 18] width 986 height 37
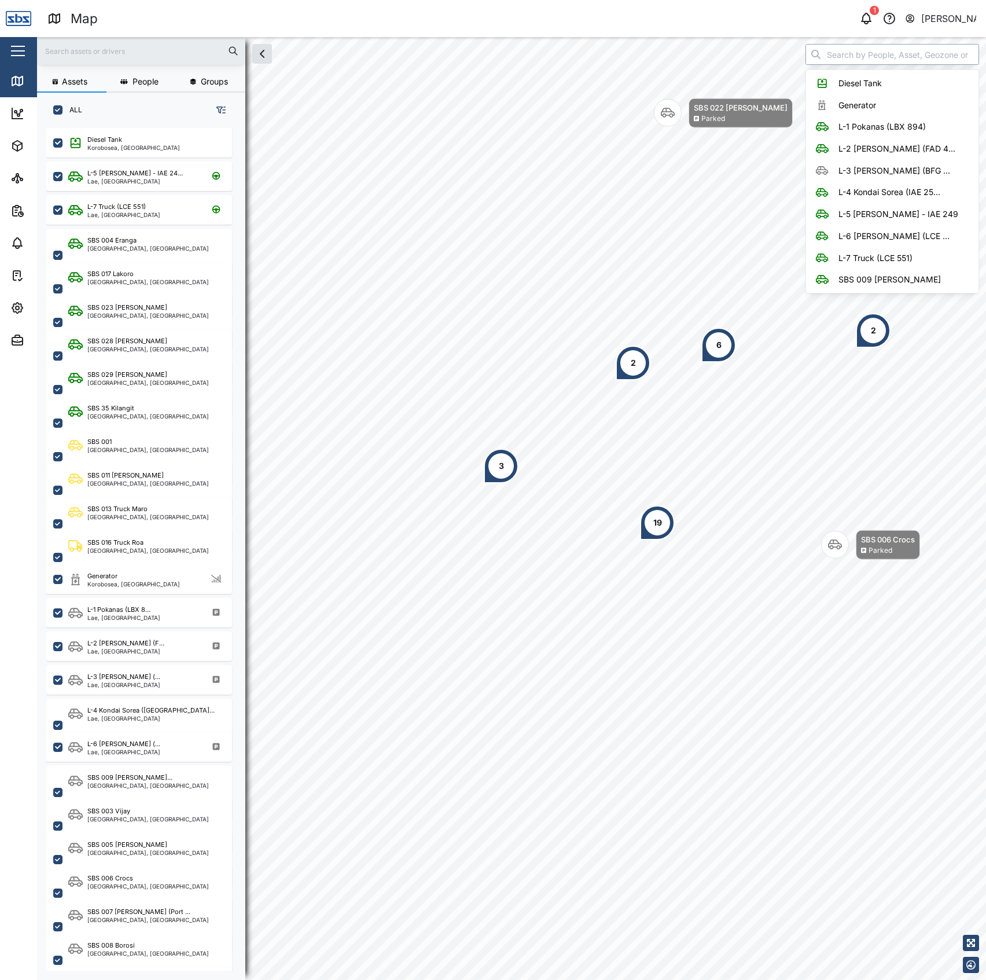
click at [881, 40] on div "Assets People Groups ALL Diesel Tank Korobosea, [GEOGRAPHIC_DATA] L-5 [GEOGRAPH…" at bounding box center [511, 508] width 949 height 943
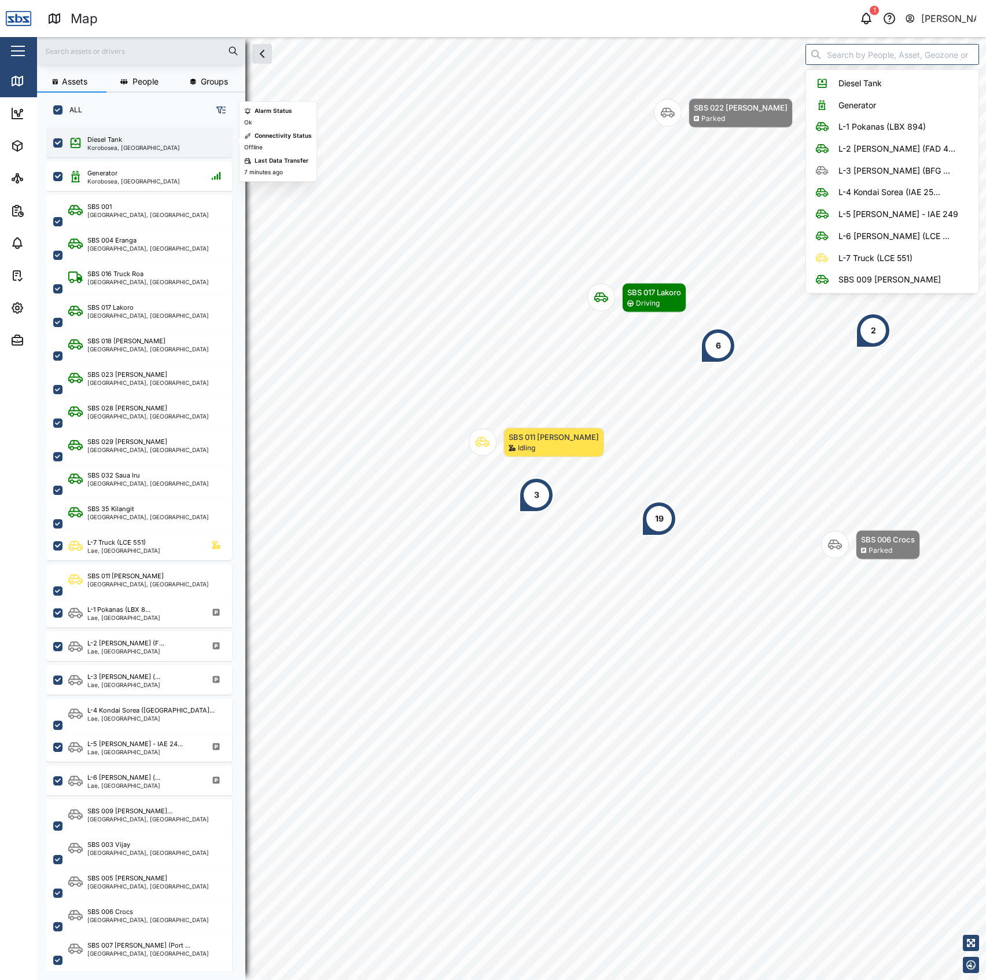
click at [110, 147] on div "Korobosea, [GEOGRAPHIC_DATA]" at bounding box center [133, 148] width 93 height 6
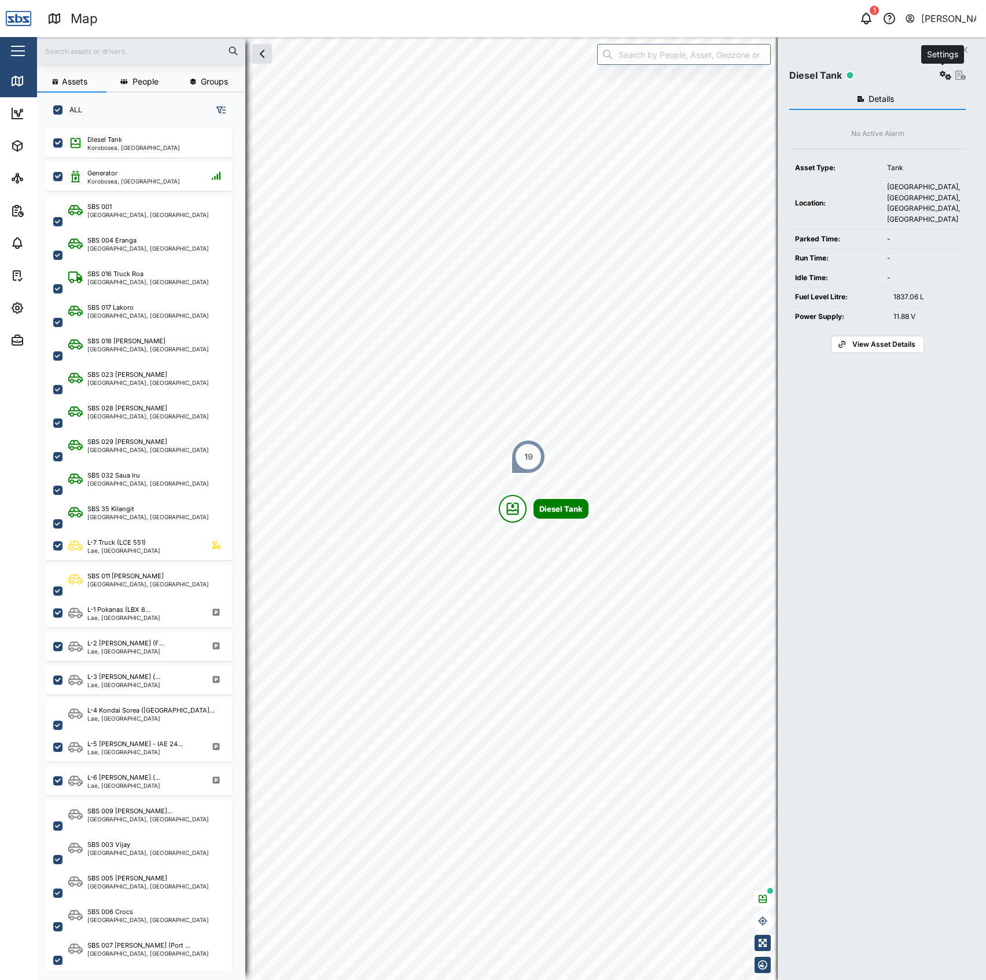
click at [944, 75] on icon "button" at bounding box center [946, 75] width 12 height 9
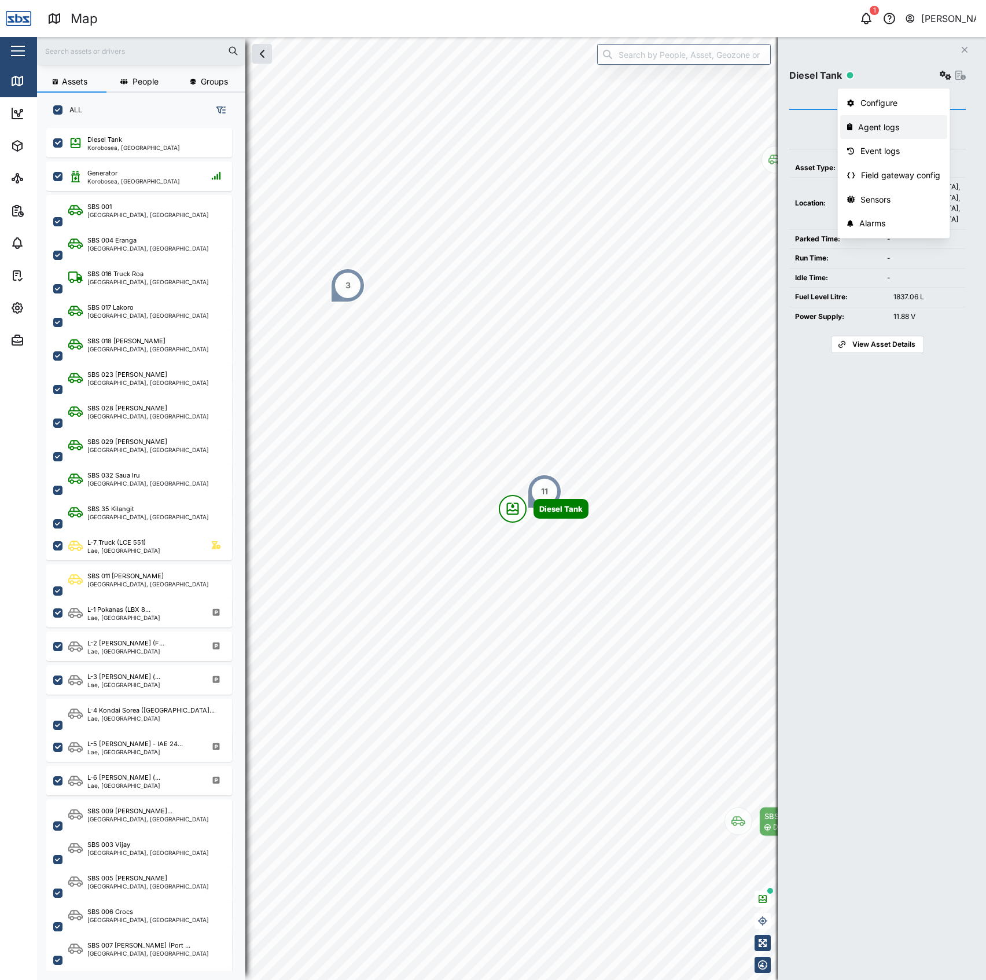
click at [899, 129] on div "Agent logs" at bounding box center [900, 127] width 82 height 13
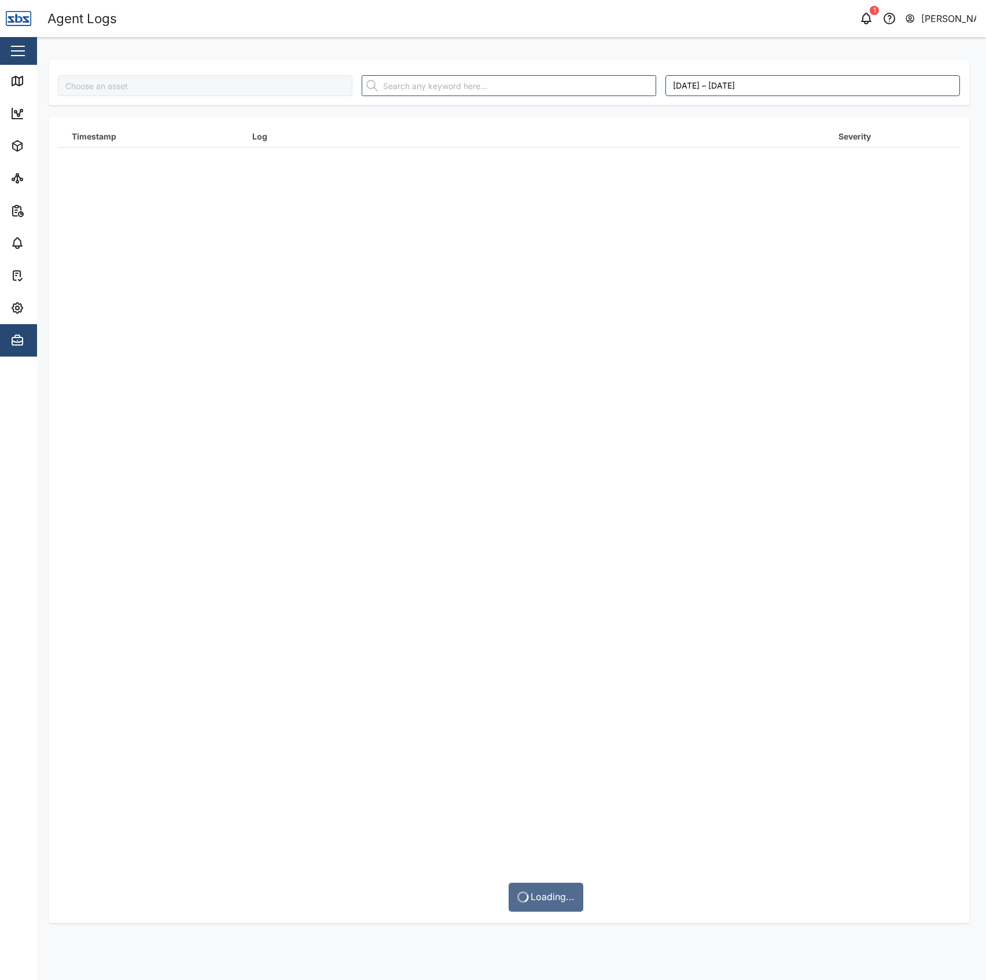
type input "Diesel Tank"
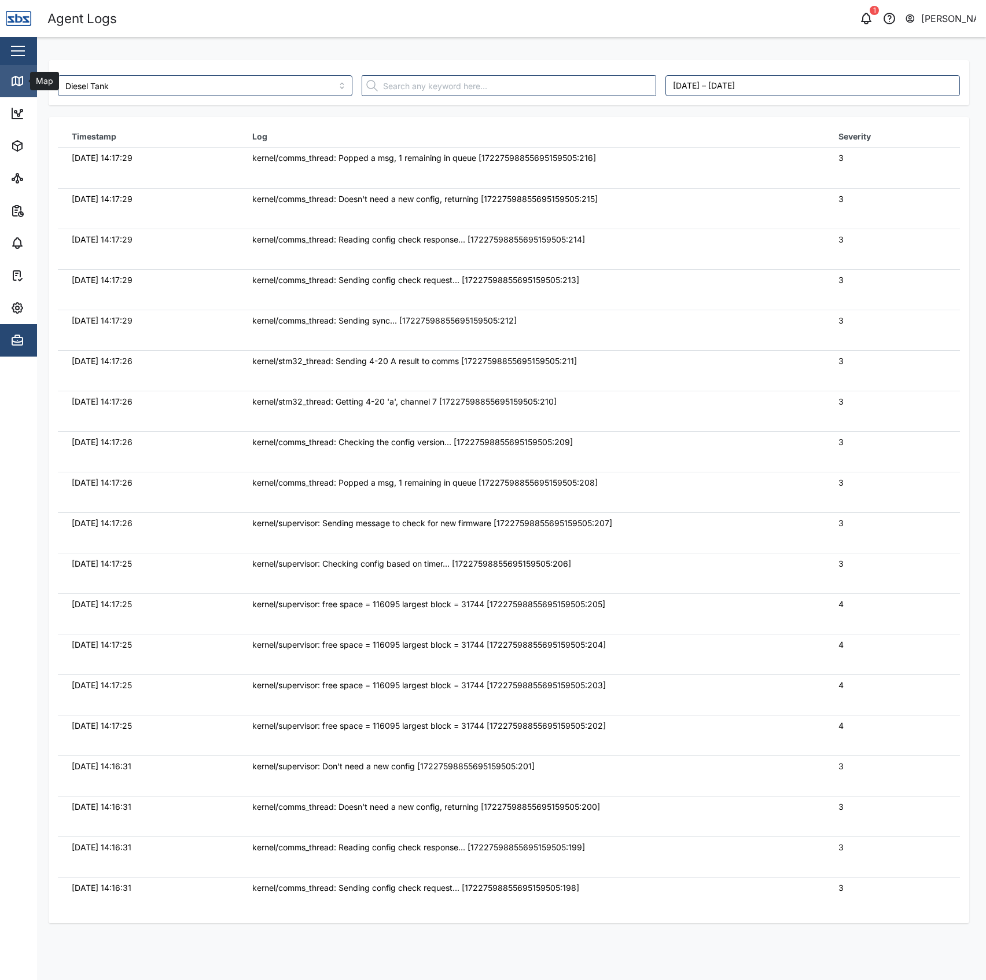
click at [12, 84] on icon at bounding box center [17, 80] width 10 height 9
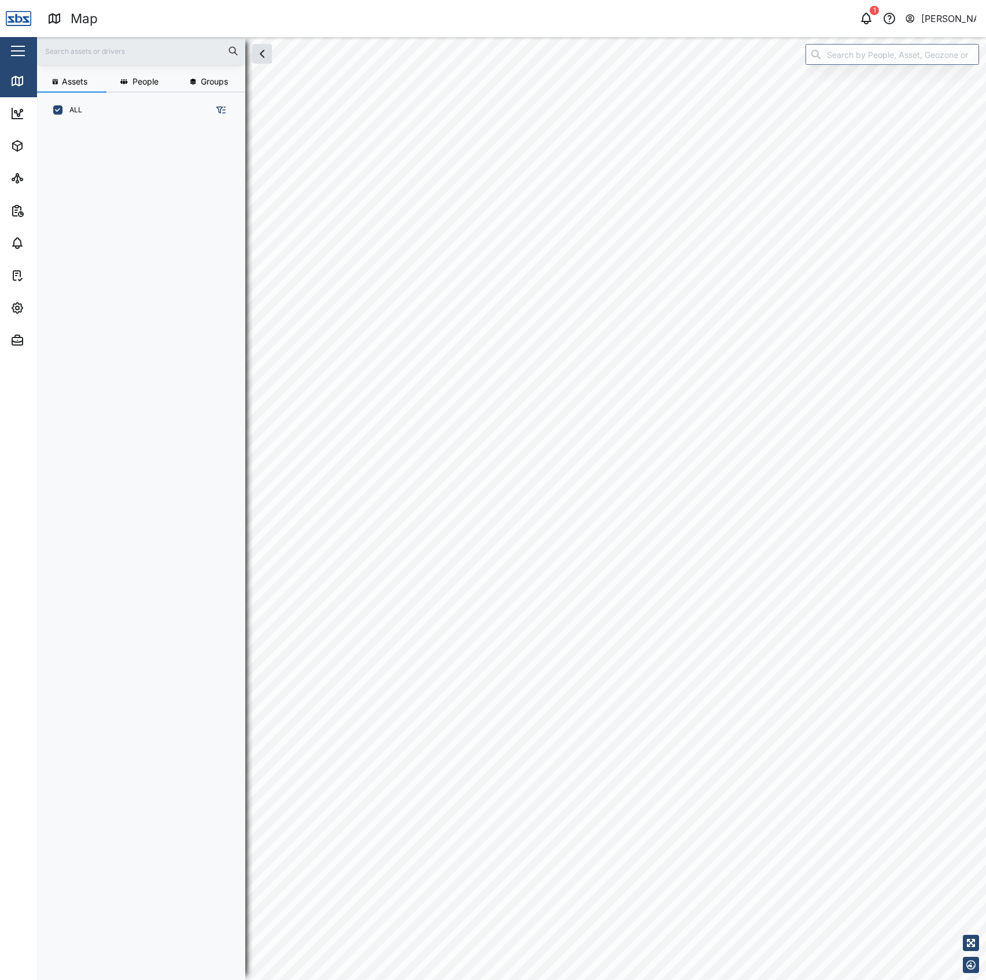
scroll to position [835, 178]
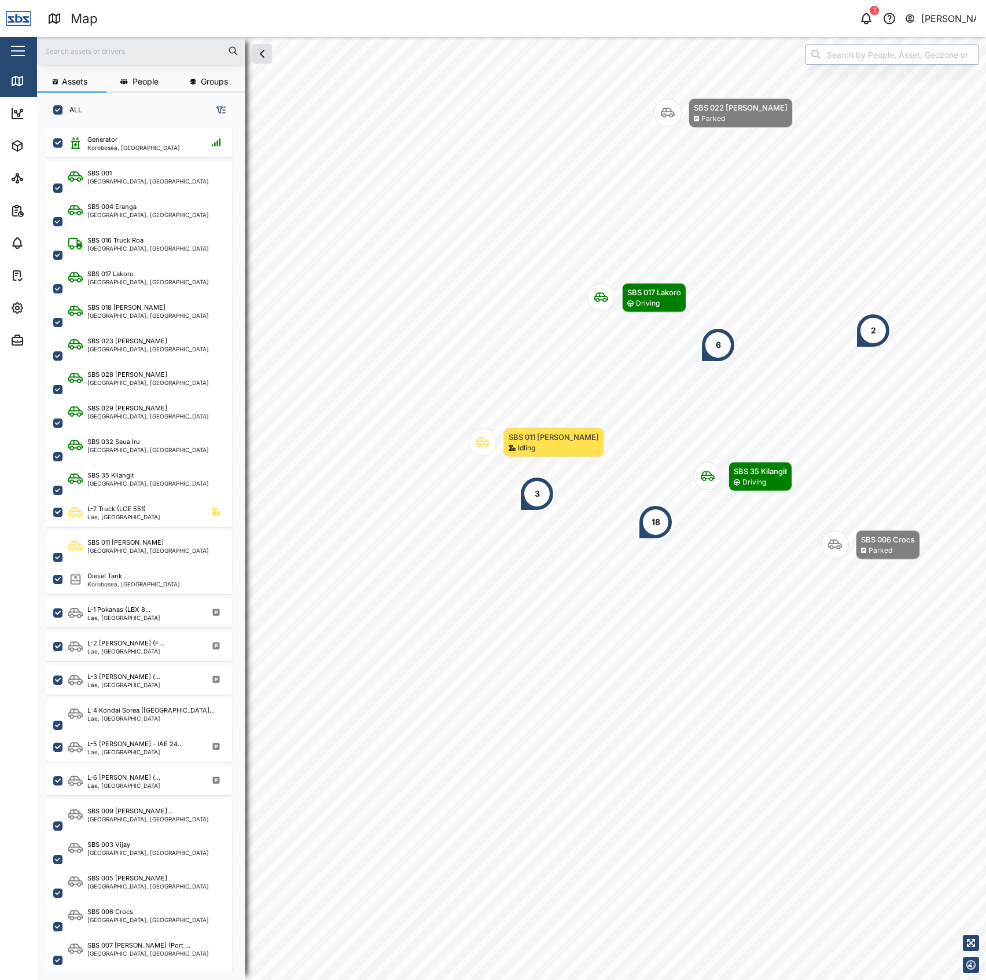
click at [896, 61] on input "search" at bounding box center [893, 54] width 174 height 21
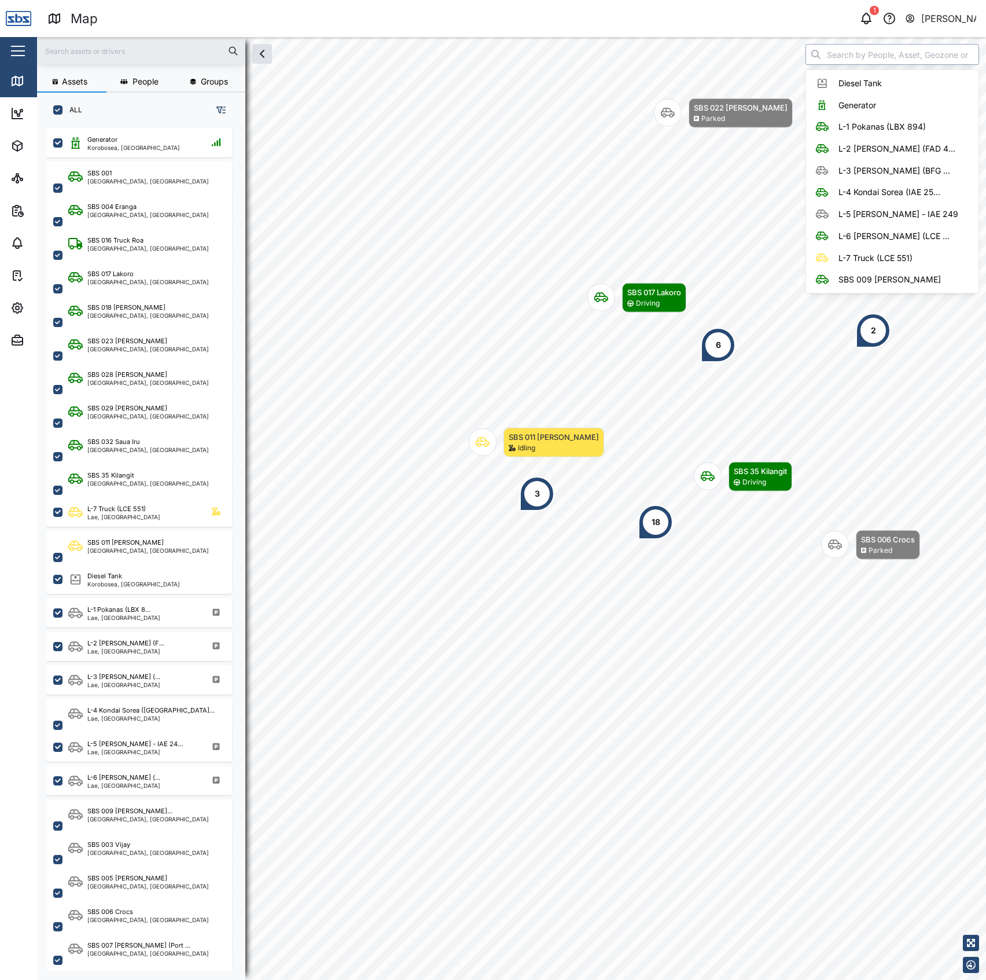
type input "z"
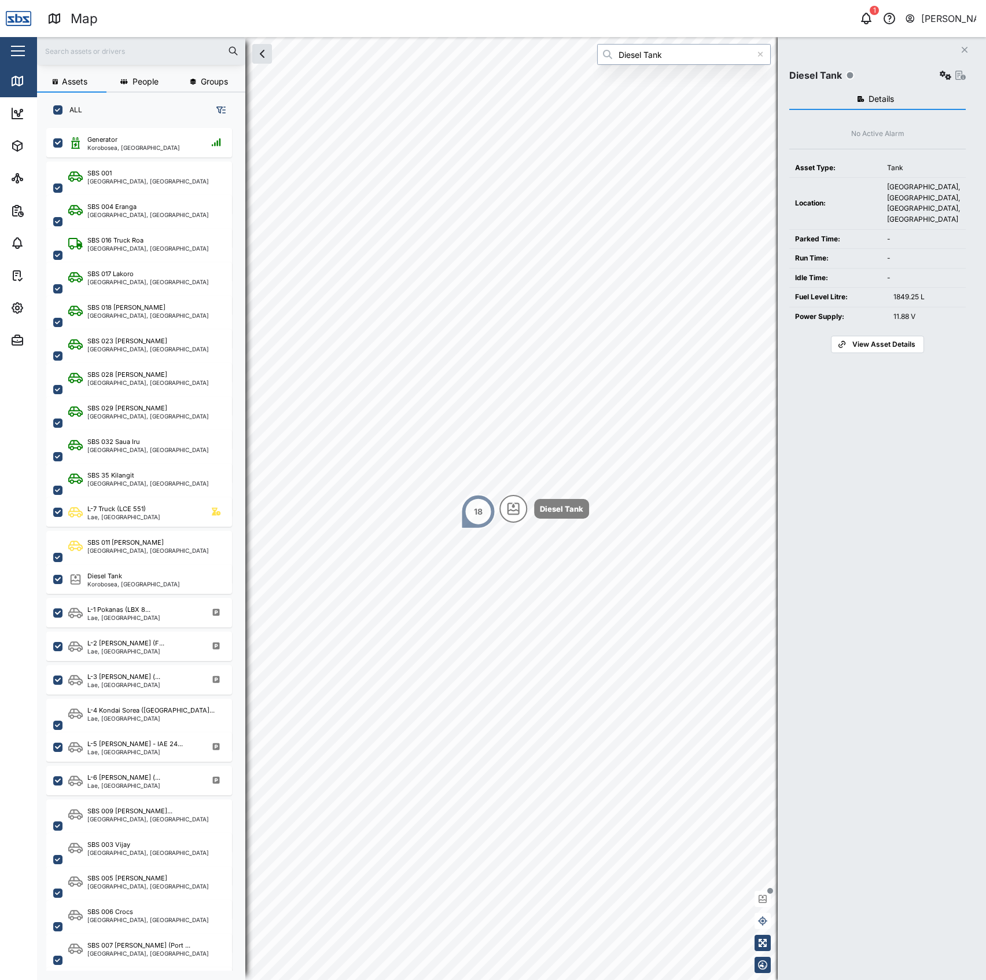
type input "Diesel Tank"
click at [943, 78] on icon "button" at bounding box center [946, 75] width 12 height 9
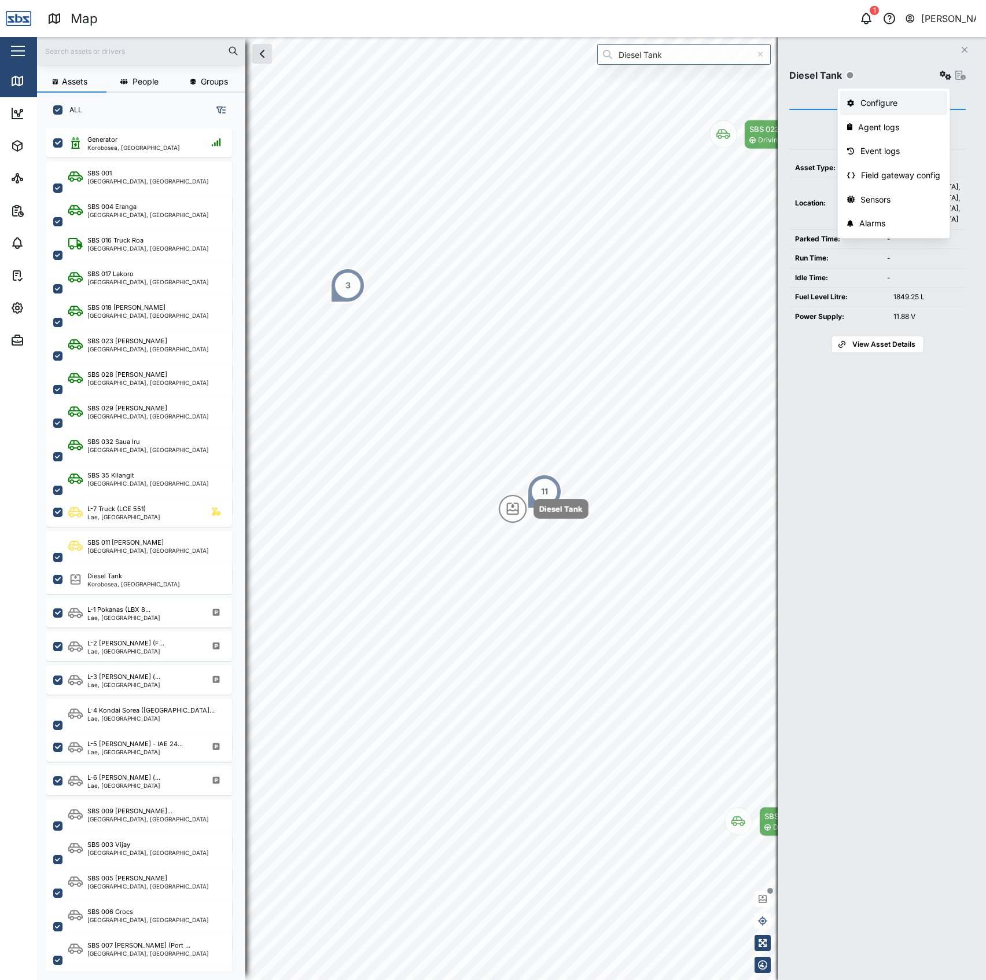
click at [904, 101] on div "Configure" at bounding box center [901, 103] width 80 height 13
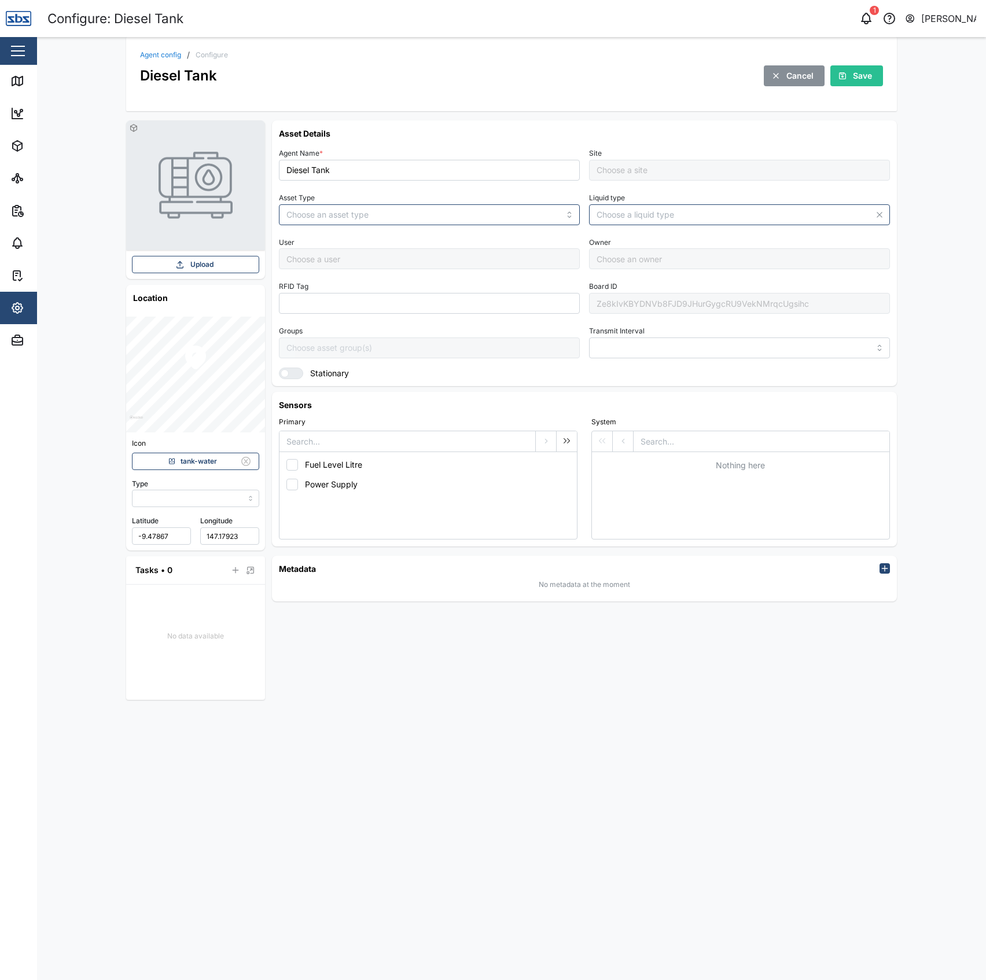
type input "MANUAL"
type input "TANK"
type input "DIESEL"
type input "5 minutes"
type input "Default Site"
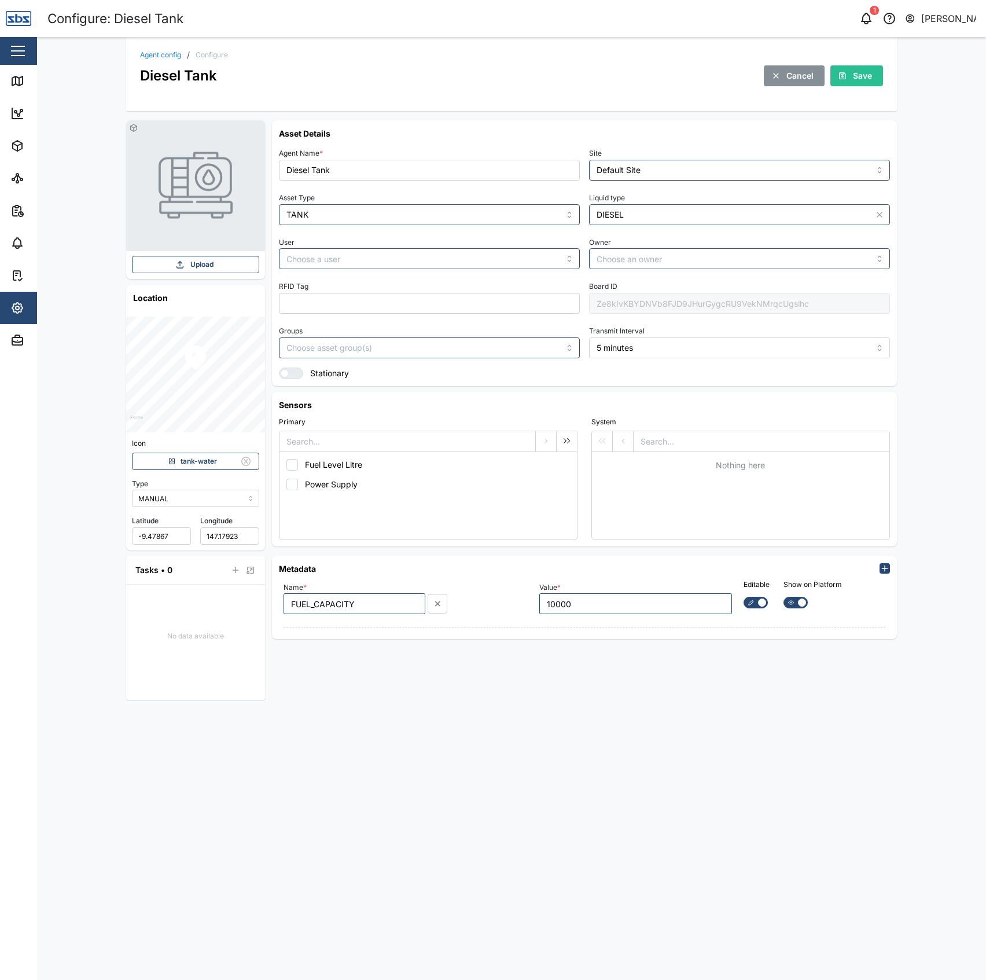
drag, startPoint x: 637, startPoint y: 317, endPoint x: 641, endPoint y: 300, distance: 18.0
click at [638, 308] on div "Agent Name * Diesel Tank Site Default Site Asset Type TANK Liquid type DIESEL U…" at bounding box center [584, 262] width 611 height 234
click at [641, 300] on div "Ze8kIvKBYDNVb8FJD9JHurGygcRU9VekNMrqcUgsihc" at bounding box center [739, 303] width 301 height 21
